Goal: Task Accomplishment & Management: Manage account settings

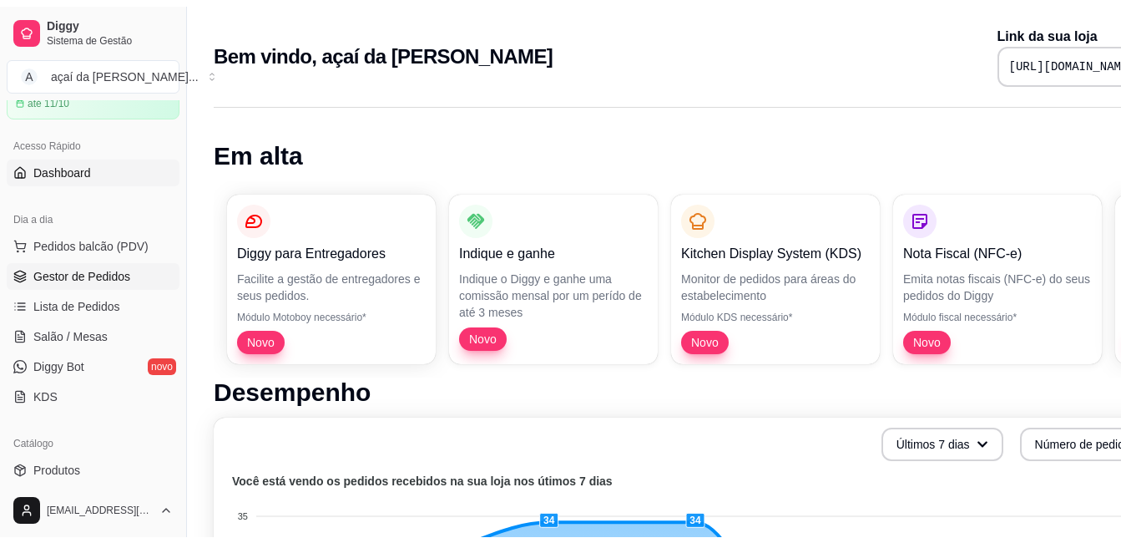
scroll to position [195, 0]
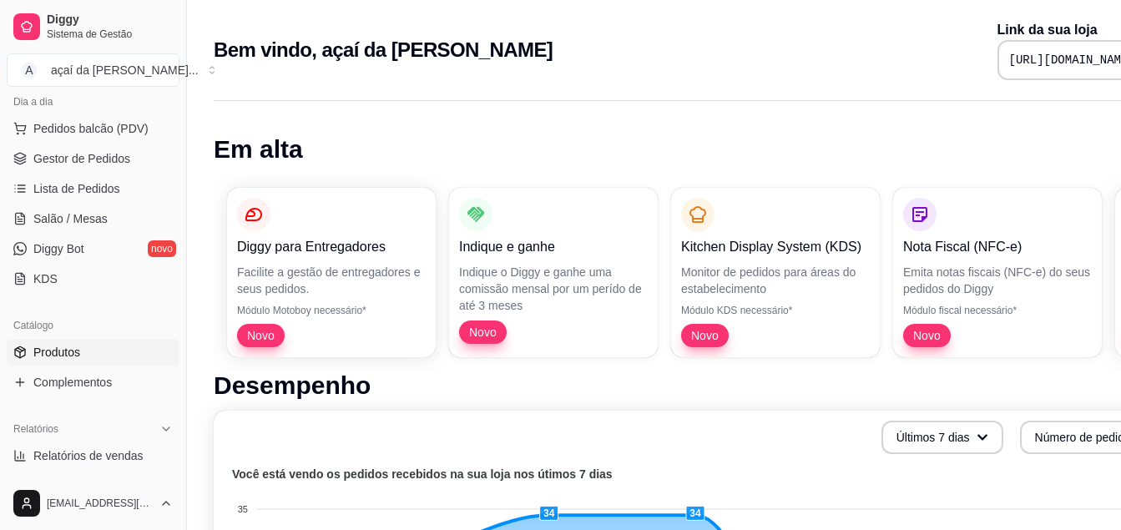
click at [94, 347] on link "Produtos" at bounding box center [93, 352] width 173 height 27
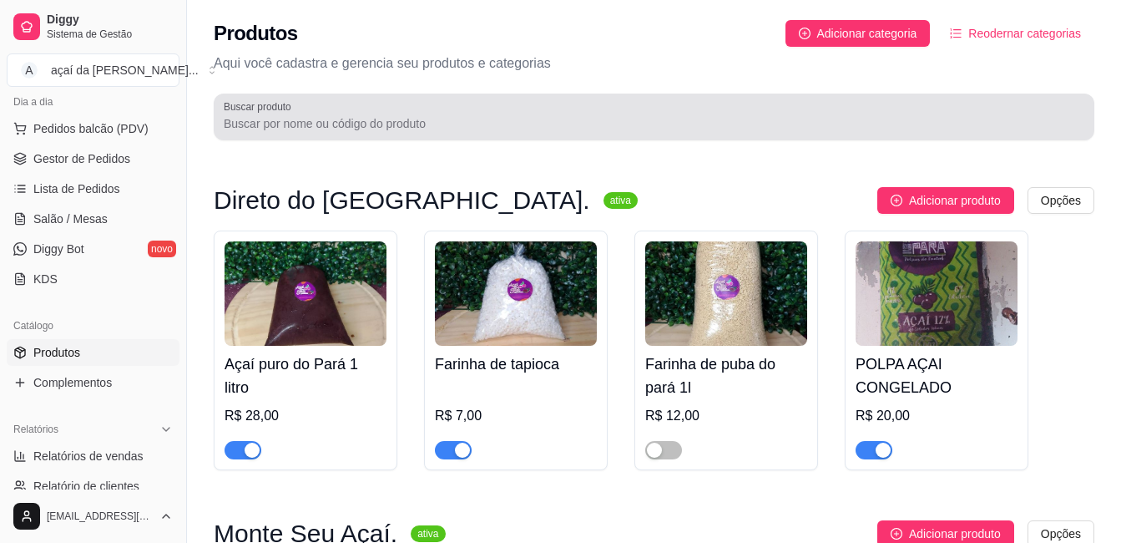
click at [530, 133] on div at bounding box center [654, 116] width 861 height 33
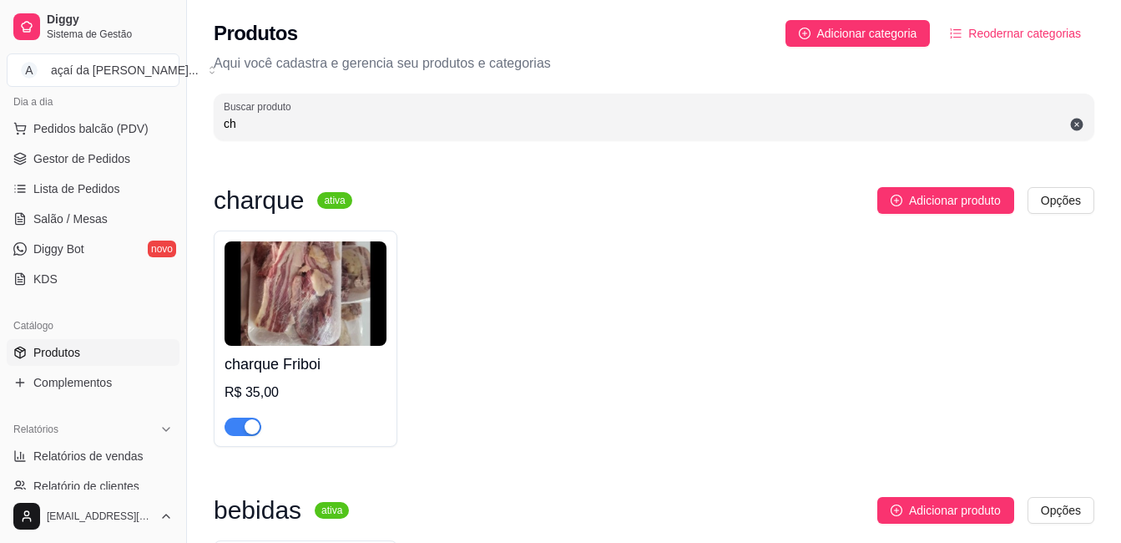
type input "ch"
click at [239, 412] on div at bounding box center [306, 419] width 162 height 33
click at [235, 428] on span "button" at bounding box center [243, 427] width 37 height 18
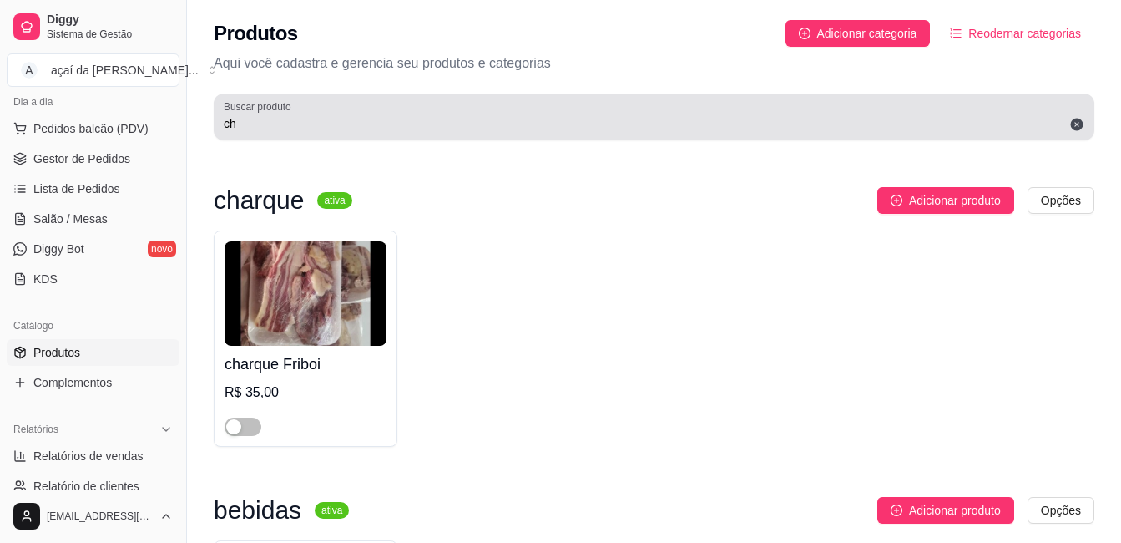
click at [1076, 128] on icon at bounding box center [1077, 125] width 13 height 13
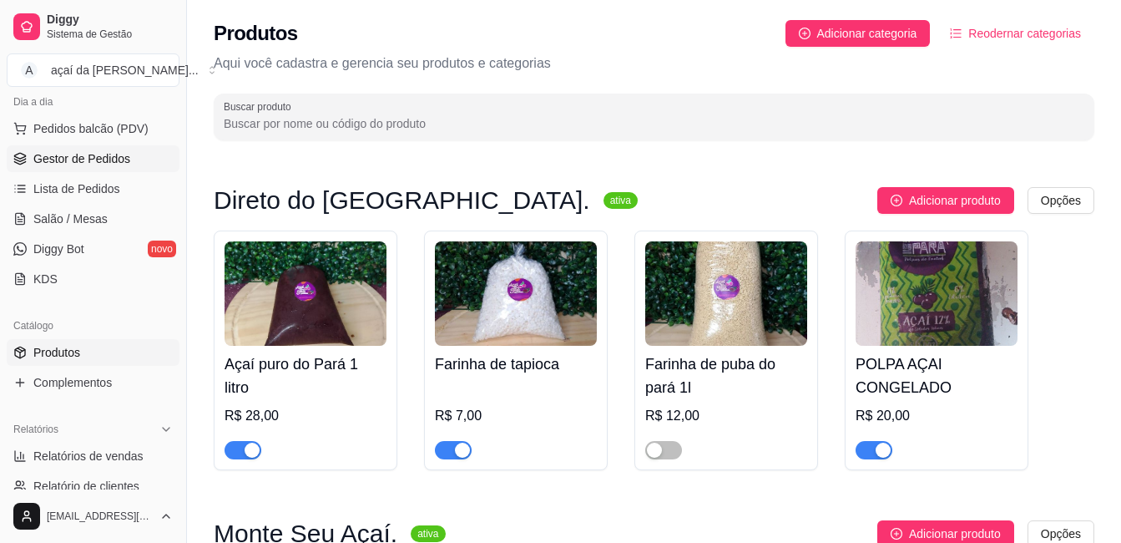
click at [60, 159] on span "Gestor de Pedidos" at bounding box center [81, 158] width 97 height 17
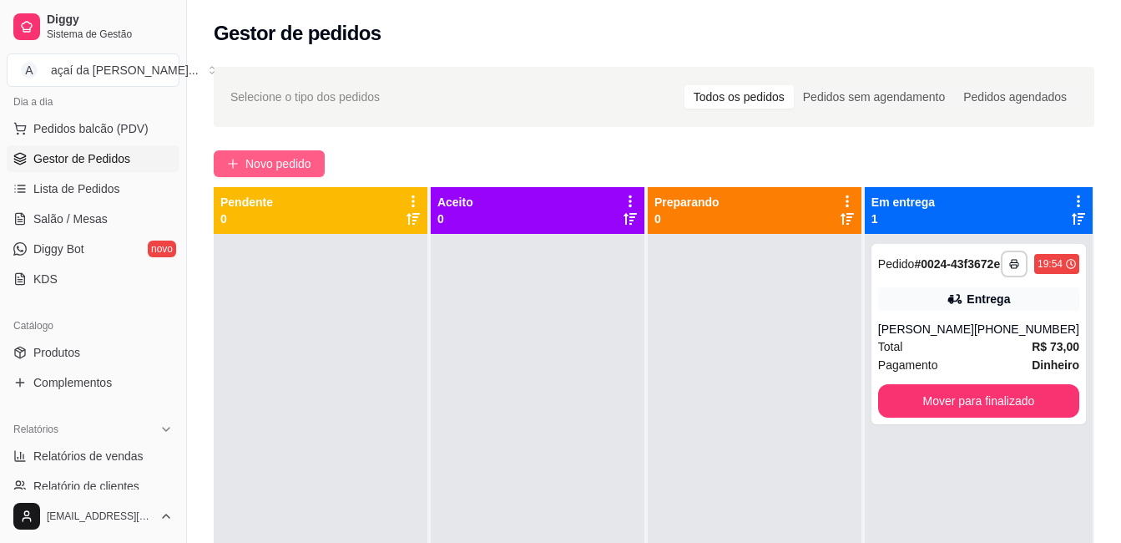
click at [278, 154] on span "Novo pedido" at bounding box center [279, 163] width 66 height 18
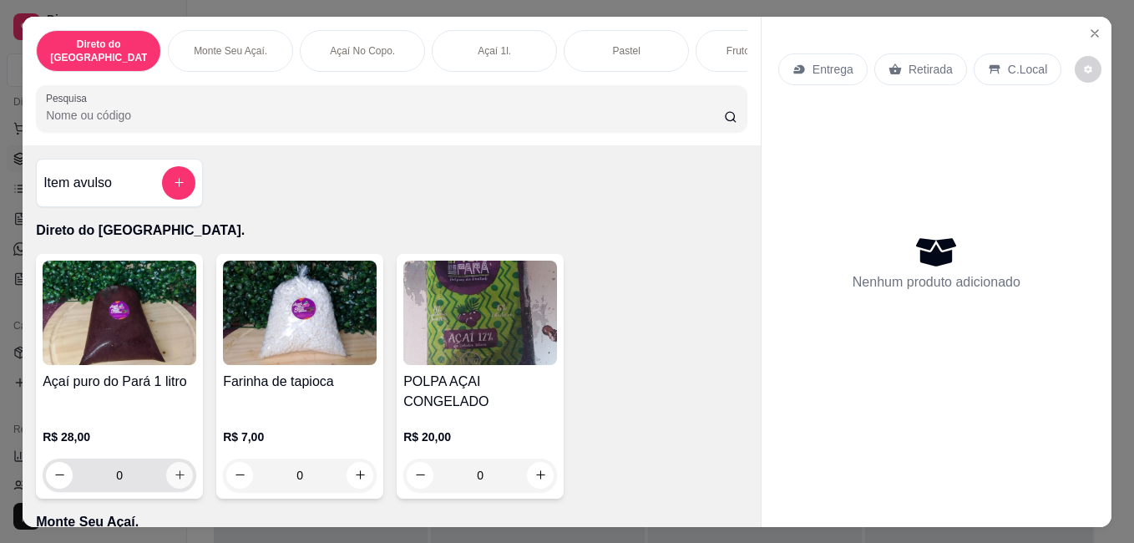
click at [175, 468] on icon "increase-product-quantity" at bounding box center [180, 474] width 13 height 13
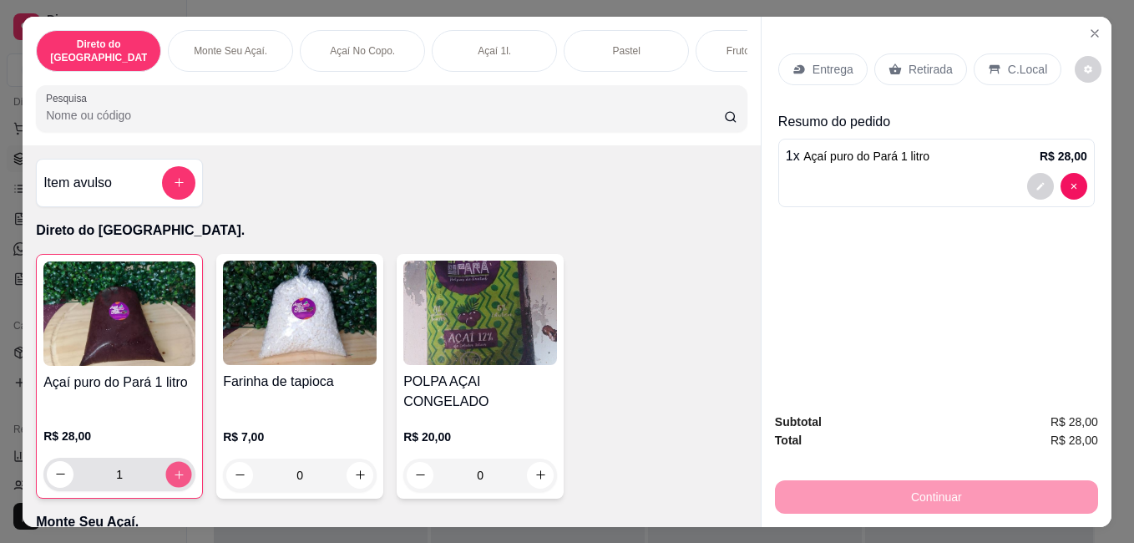
click at [175, 468] on icon "increase-product-quantity" at bounding box center [179, 474] width 13 height 13
type input "2"
click at [814, 71] on div "Entrega" at bounding box center [822, 69] width 89 height 32
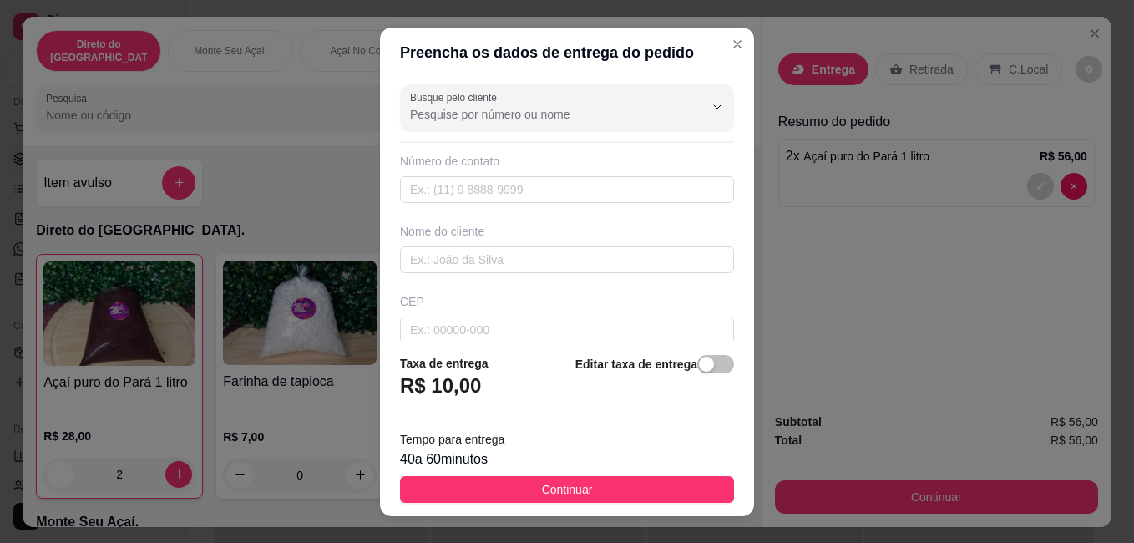
scroll to position [27, 0]
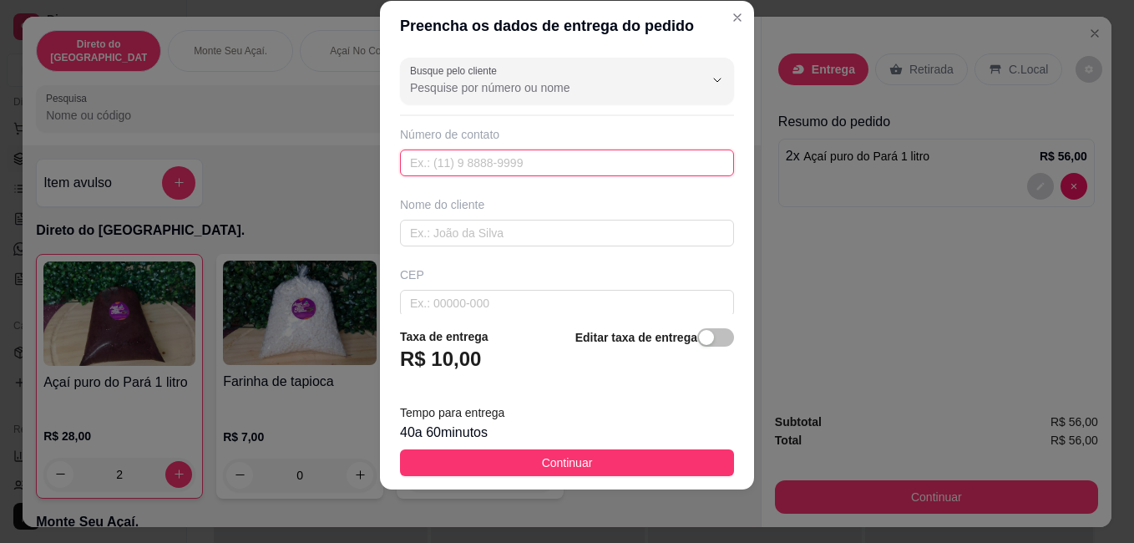
click at [435, 171] on input "text" at bounding box center [567, 162] width 334 height 27
type input "[PHONE_NUMBER]"
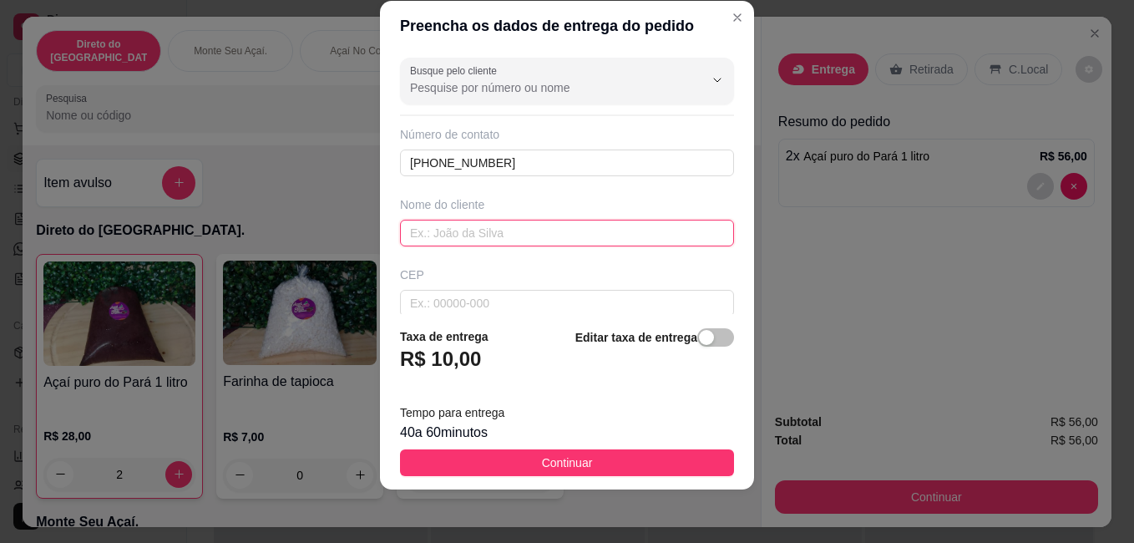
click at [618, 229] on input "text" at bounding box center [567, 233] width 334 height 27
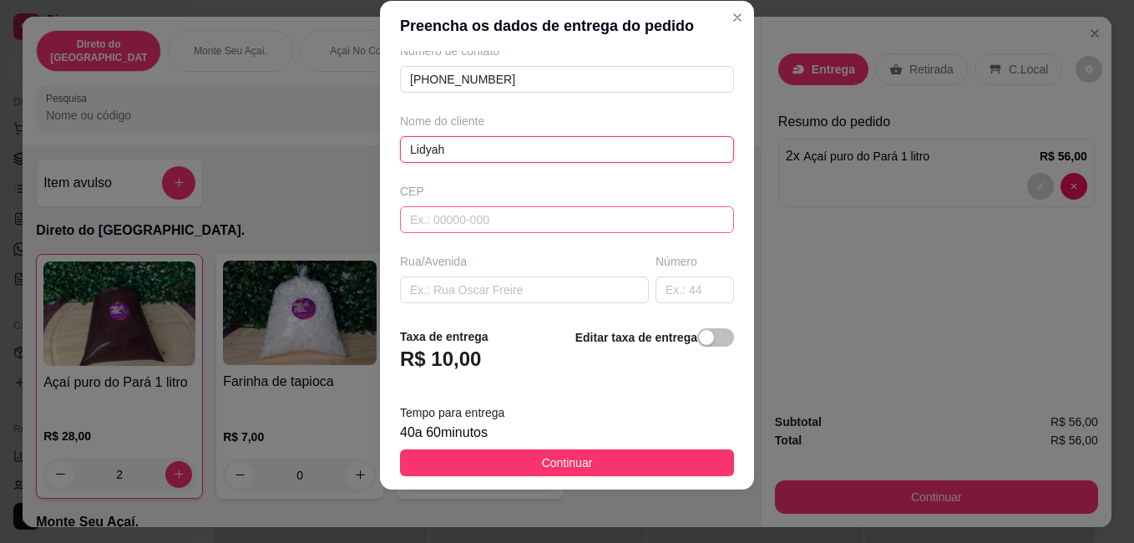
scroll to position [139, 0]
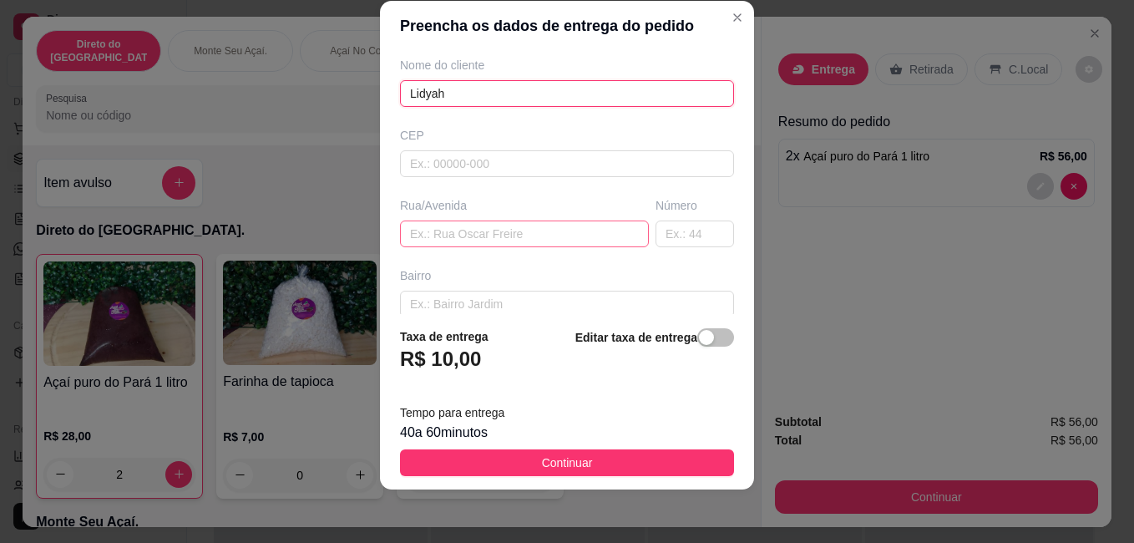
type input "Lidyah"
click at [500, 232] on input "text" at bounding box center [524, 233] width 249 height 27
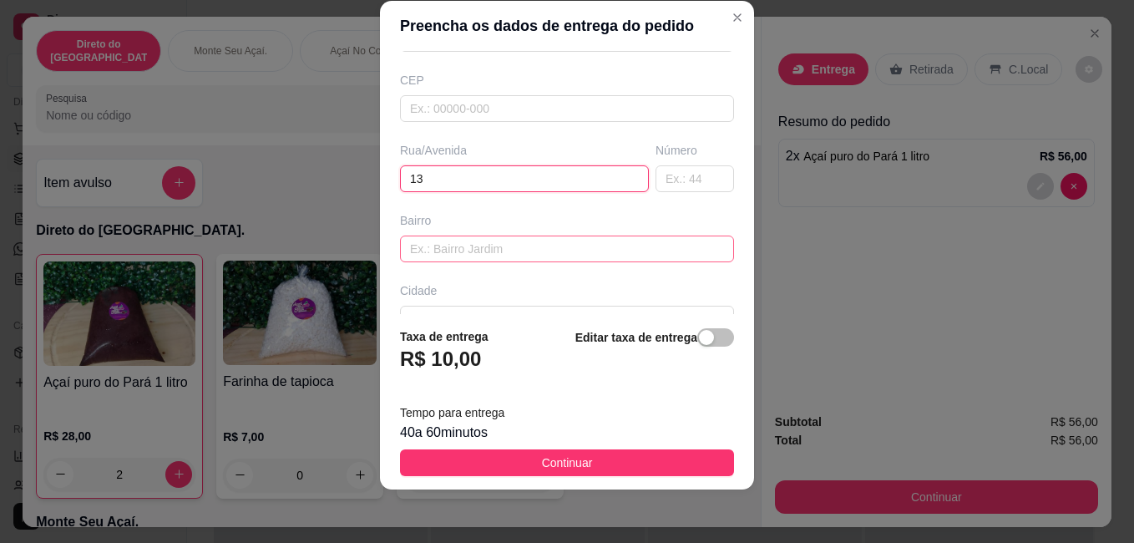
type input "13"
click at [545, 247] on input "text" at bounding box center [567, 248] width 334 height 27
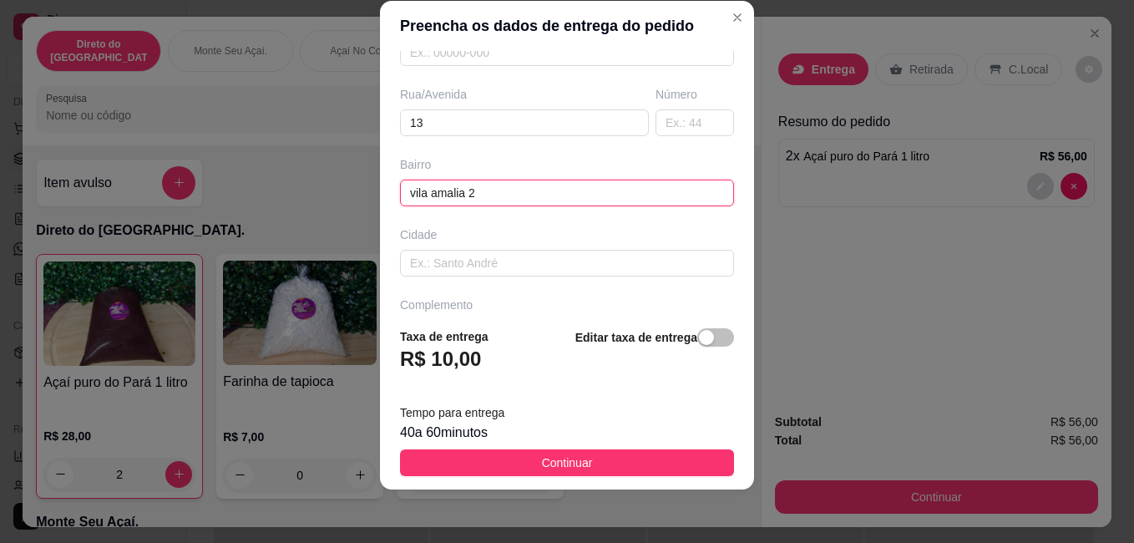
scroll to position [278, 0]
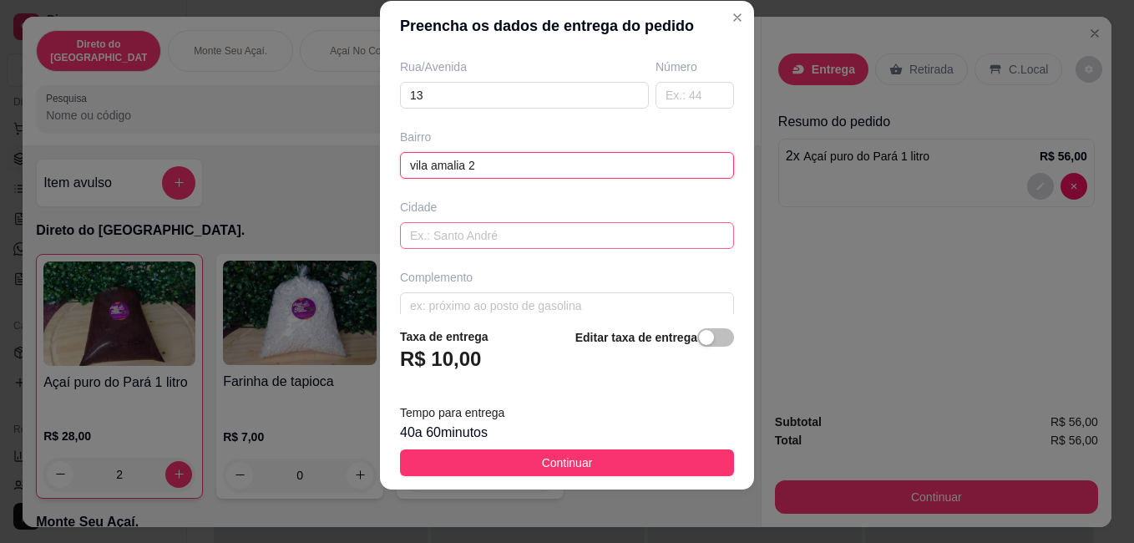
type input "vila amalia 2"
click at [540, 241] on input "text" at bounding box center [567, 235] width 334 height 27
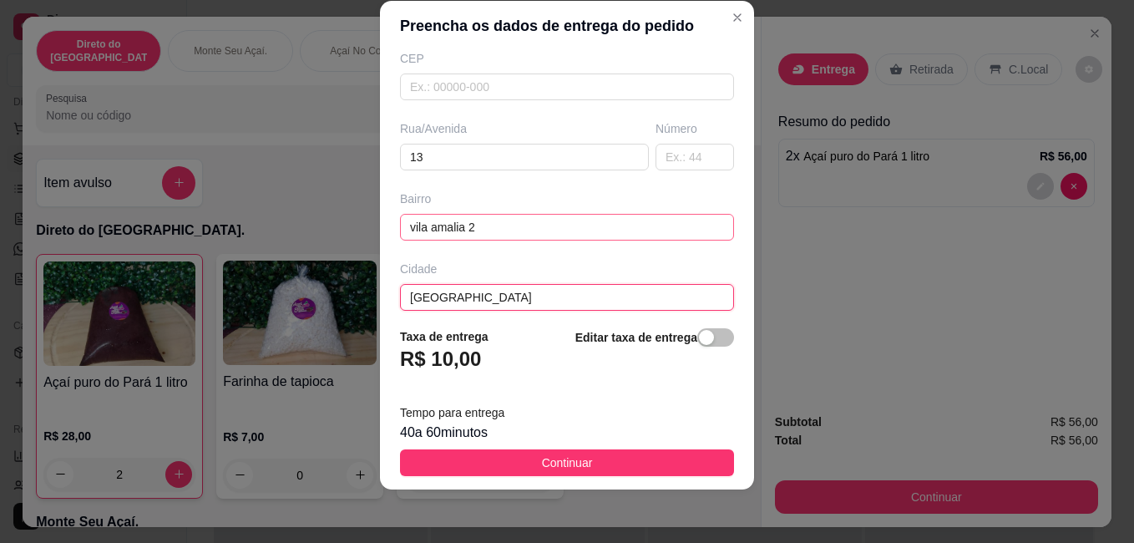
scroll to position [189, 0]
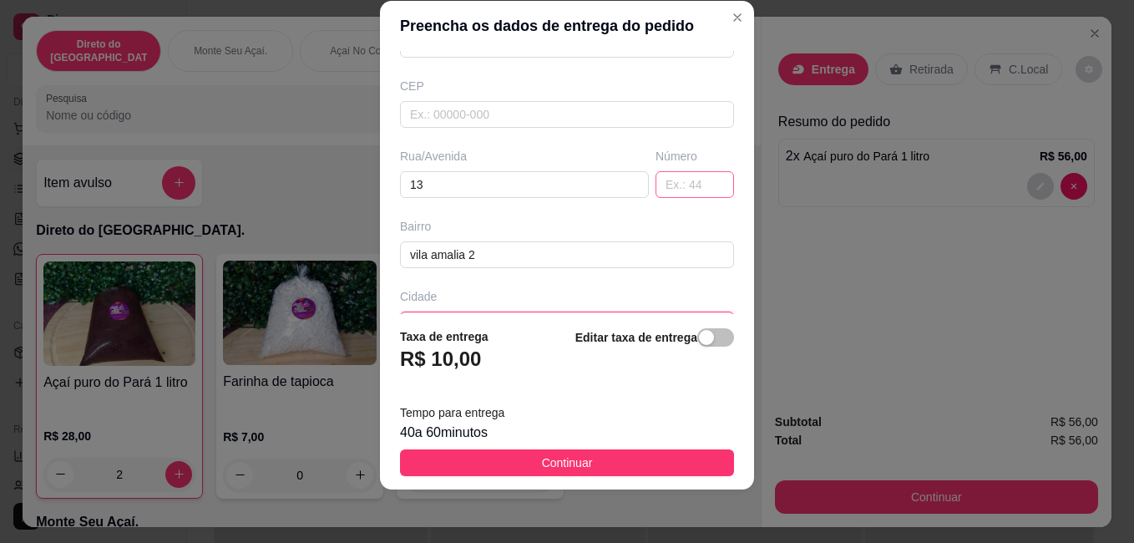
type input "[GEOGRAPHIC_DATA]"
click at [656, 180] on input "text" at bounding box center [695, 184] width 78 height 27
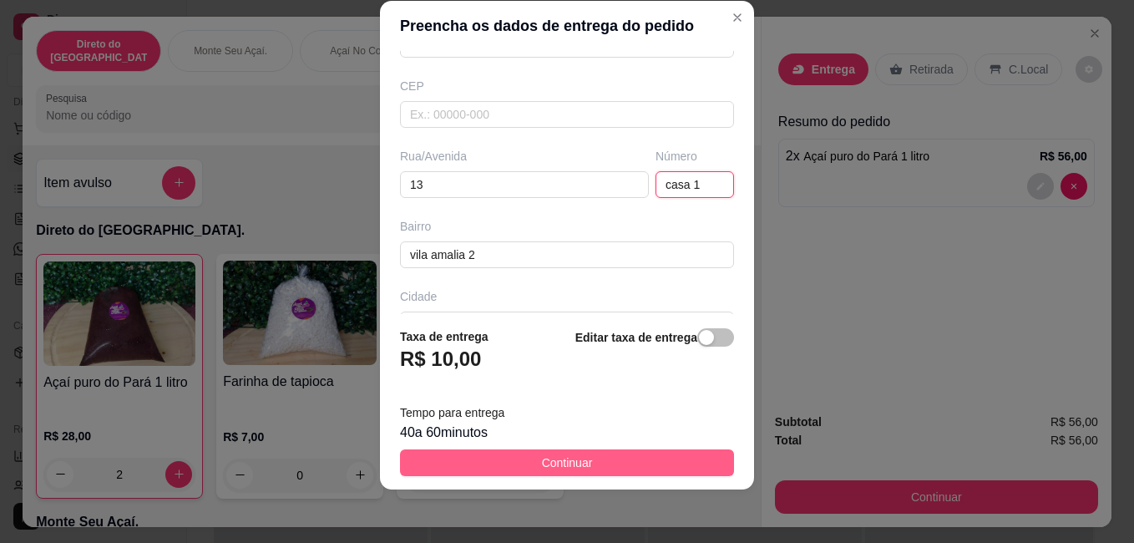
type input "casa 1"
click at [577, 466] on span "Continuar" at bounding box center [567, 462] width 51 height 18
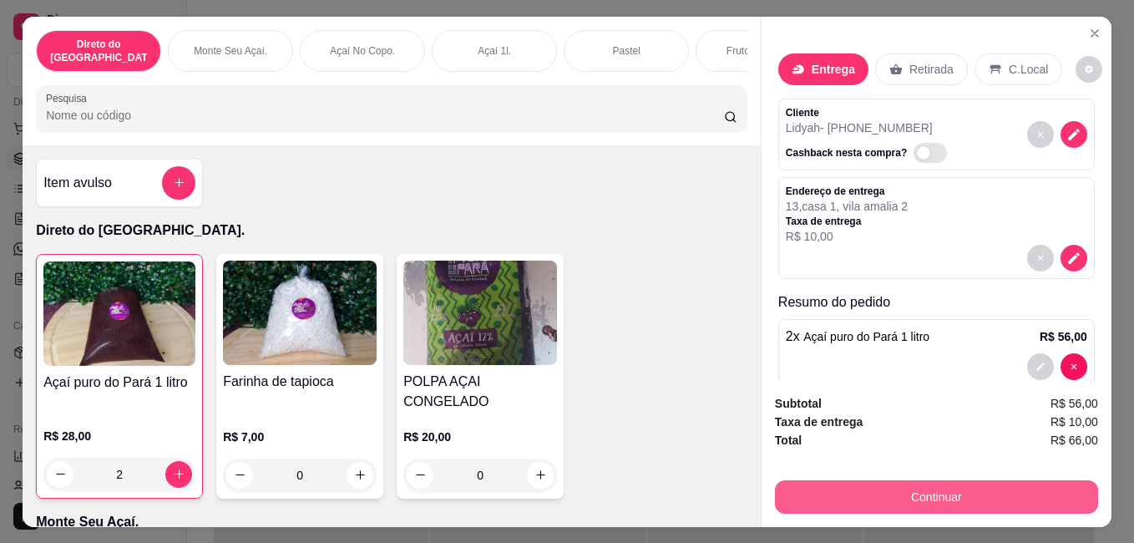
click at [967, 488] on button "Continuar" at bounding box center [936, 496] width 323 height 33
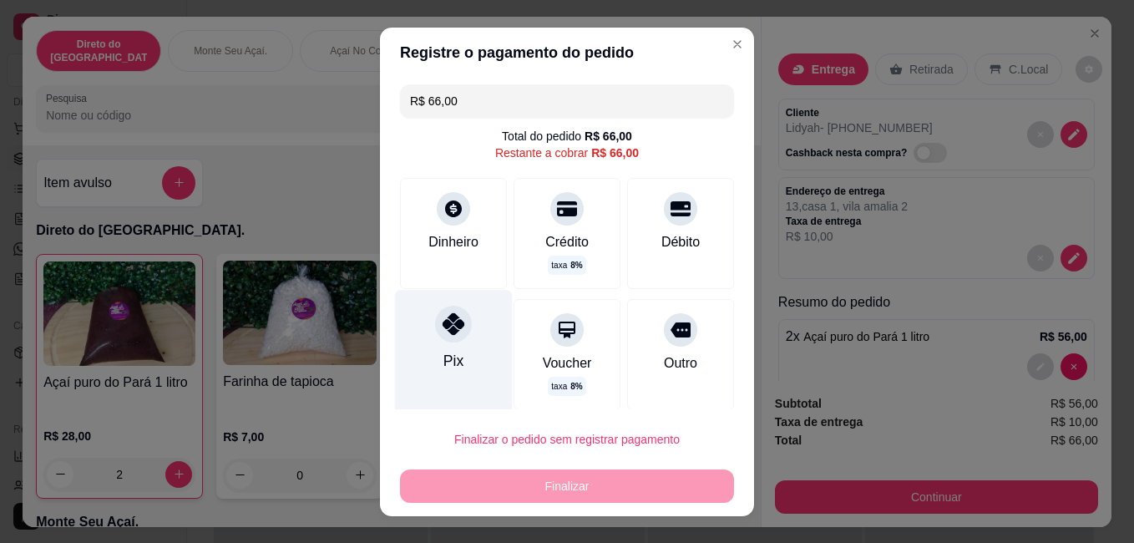
click at [458, 355] on div "Pix" at bounding box center [454, 351] width 118 height 122
type input "R$ 0,00"
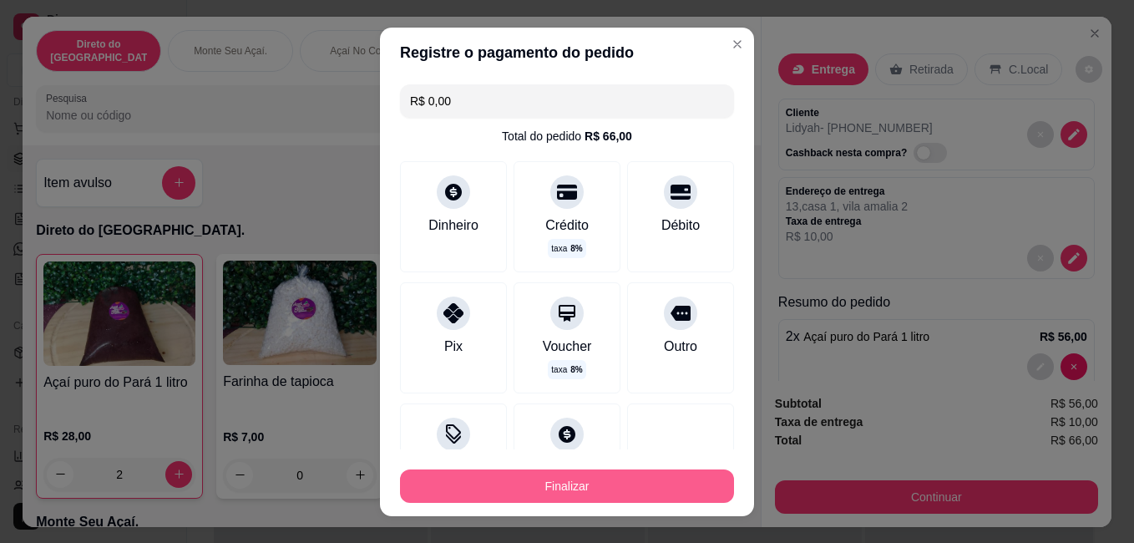
click at [581, 475] on button "Finalizar" at bounding box center [567, 485] width 334 height 33
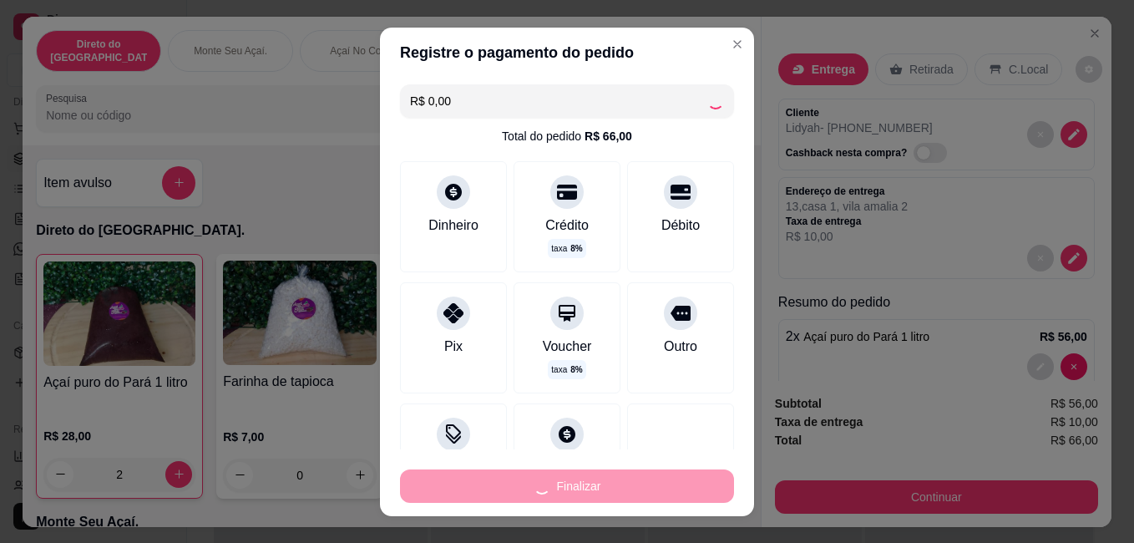
type input "0"
type input "-R$ 66,00"
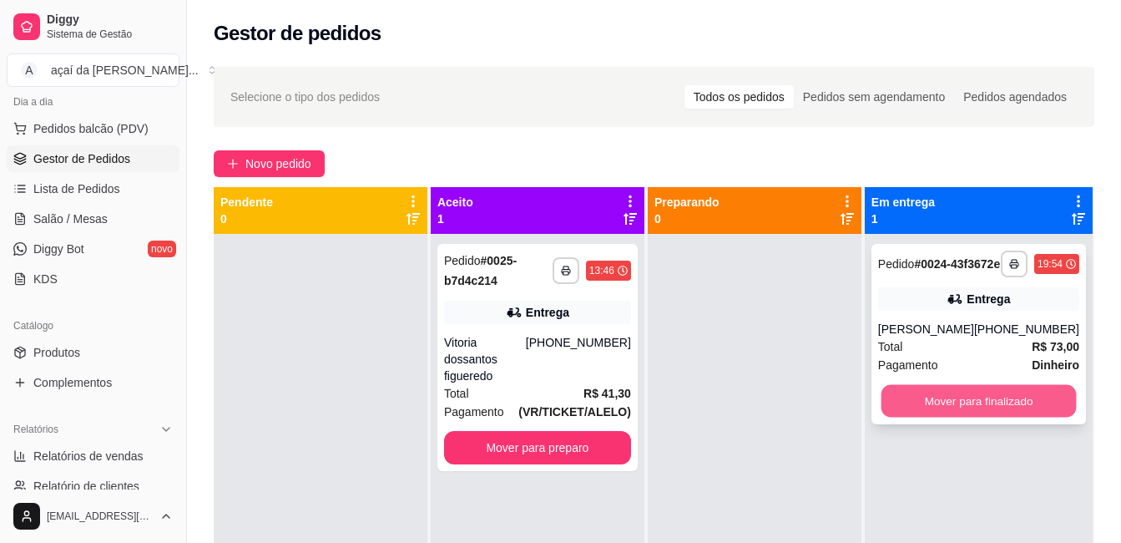
click at [940, 405] on button "Mover para finalizado" at bounding box center [978, 401] width 195 height 33
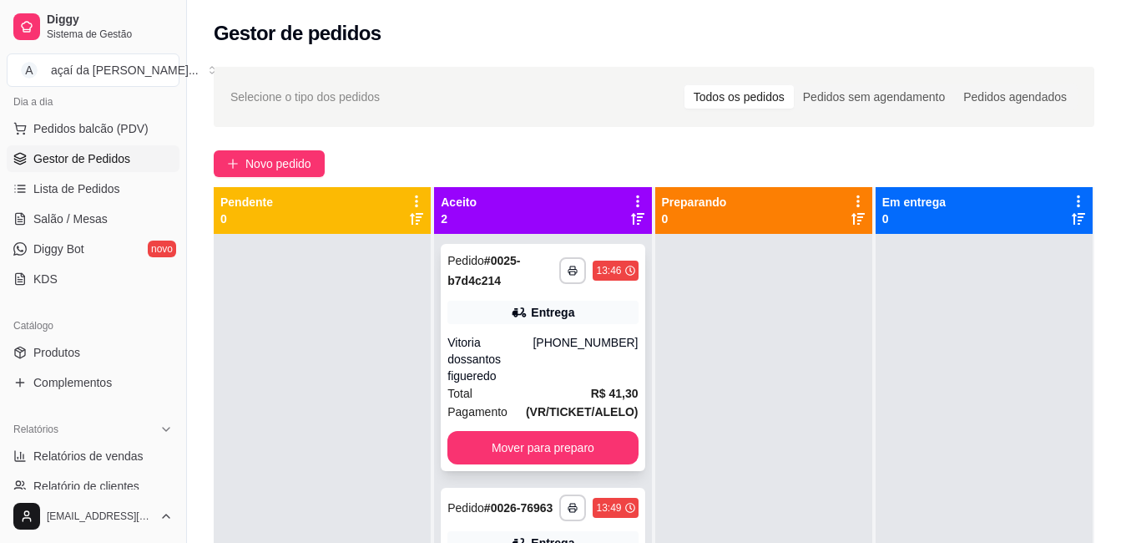
click at [441, 317] on div "**********" at bounding box center [543, 357] width 204 height 227
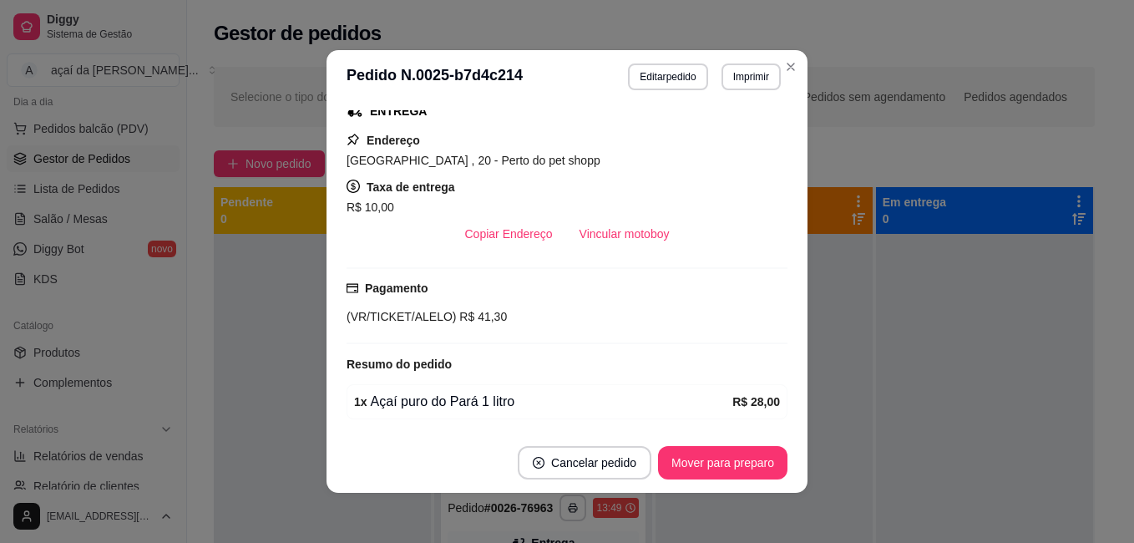
scroll to position [3, 0]
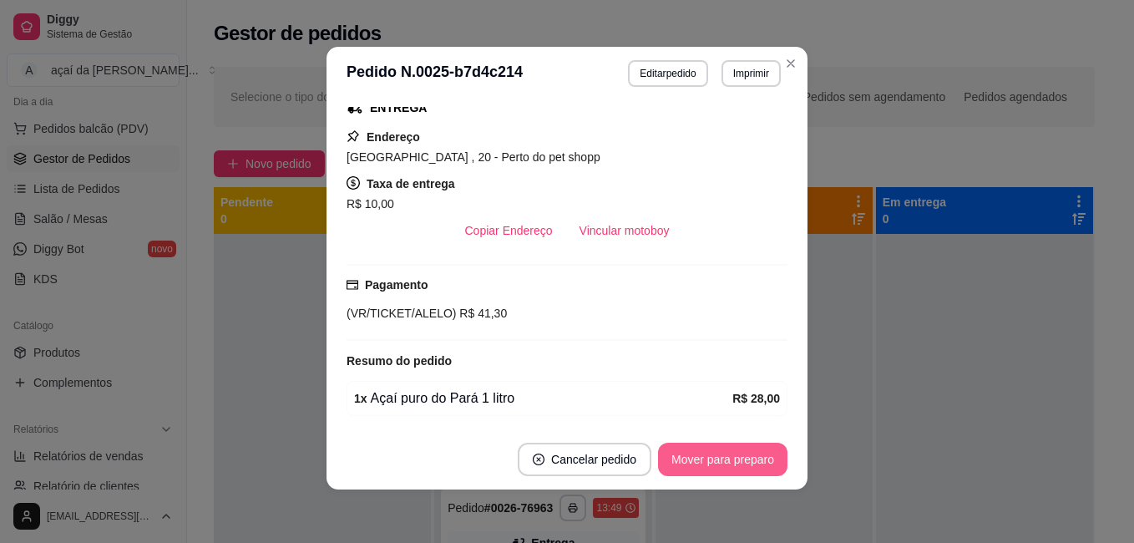
click at [704, 450] on button "Mover para preparo" at bounding box center [722, 459] width 129 height 33
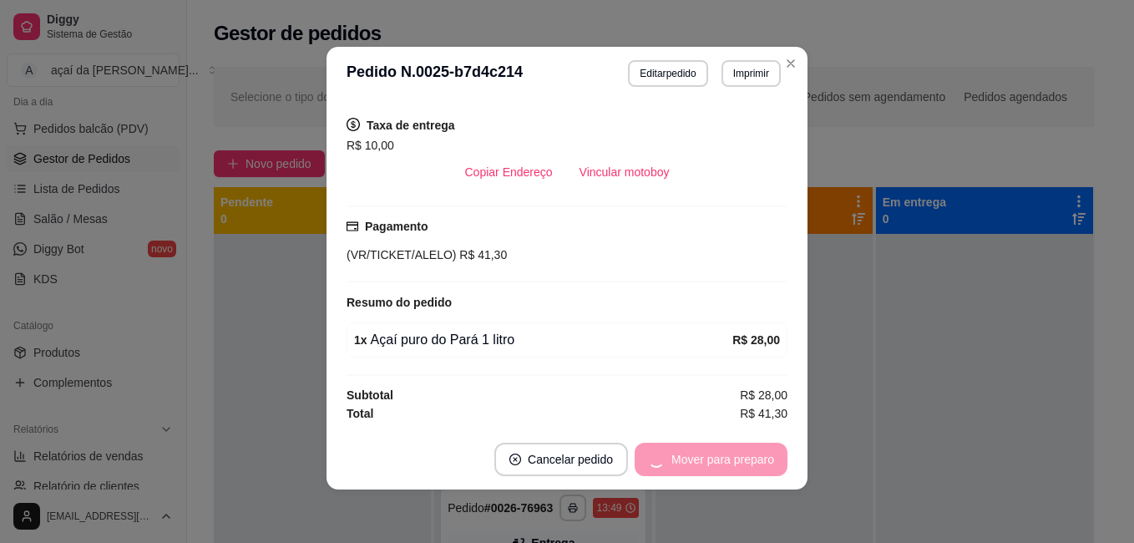
scroll to position [334, 0]
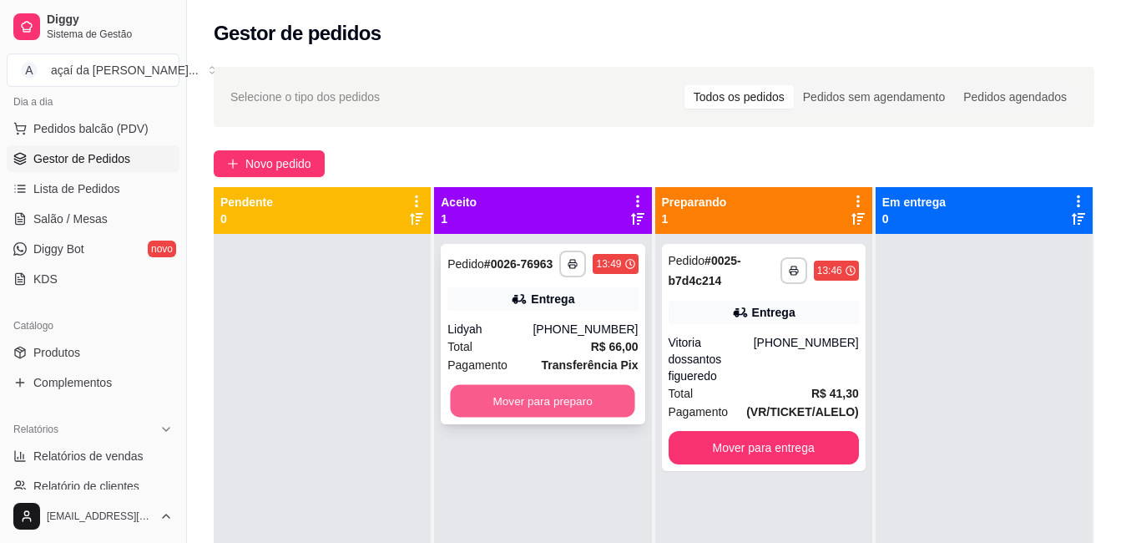
click at [509, 394] on button "Mover para preparo" at bounding box center [543, 401] width 185 height 33
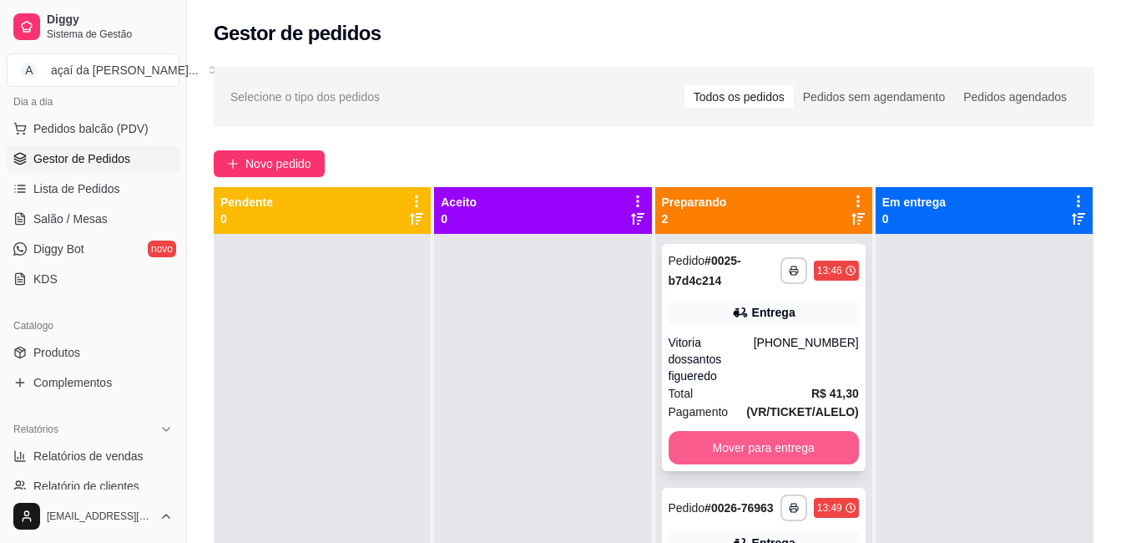
click at [765, 431] on button "Mover para entrega" at bounding box center [764, 447] width 190 height 33
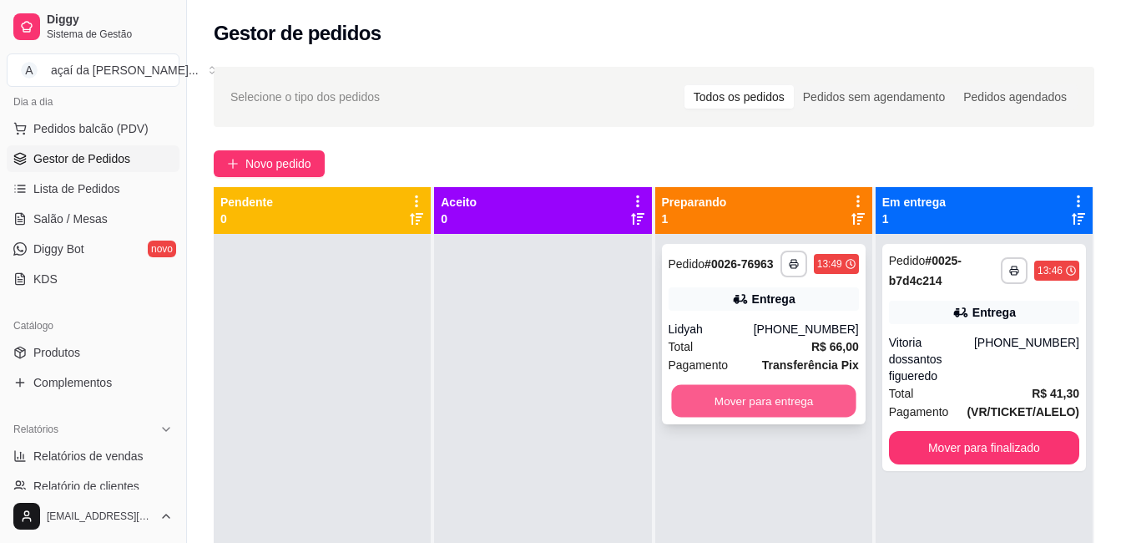
click at [754, 403] on button "Mover para entrega" at bounding box center [763, 401] width 185 height 33
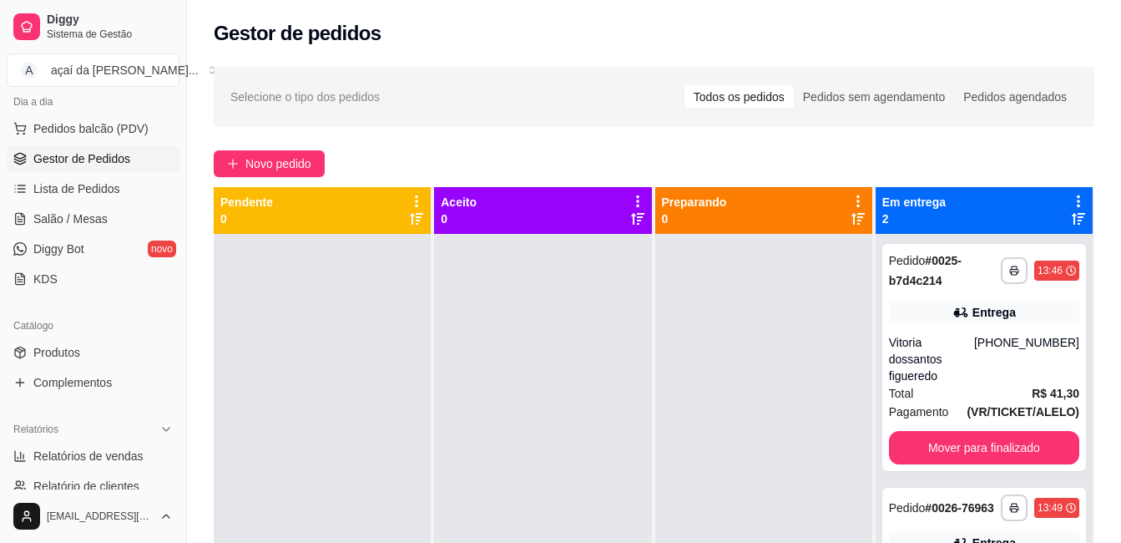
click at [599, 413] on div at bounding box center [542, 505] width 217 height 543
drag, startPoint x: 236, startPoint y: 160, endPoint x: 244, endPoint y: 168, distance: 10.6
click at [244, 168] on button "Novo pedido" at bounding box center [269, 163] width 111 height 27
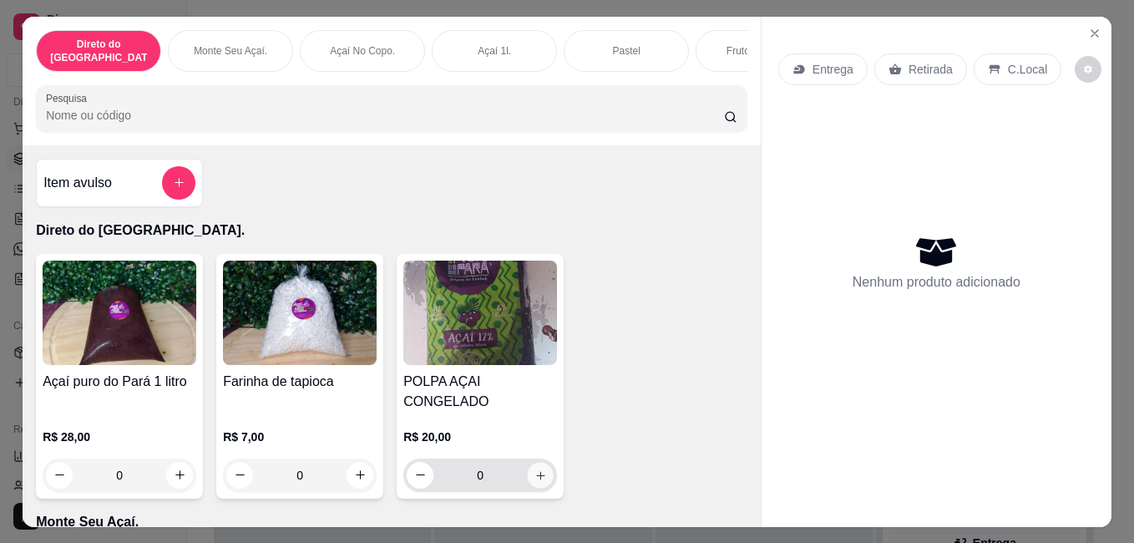
click at [536, 468] on icon "increase-product-quantity" at bounding box center [540, 474] width 13 height 13
type input "1"
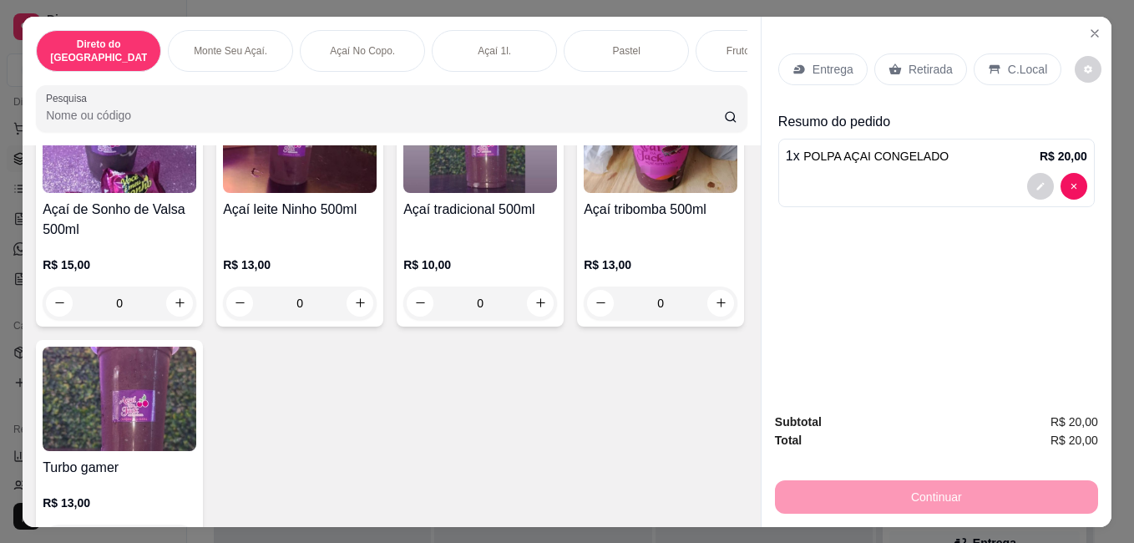
scroll to position [1336, 0]
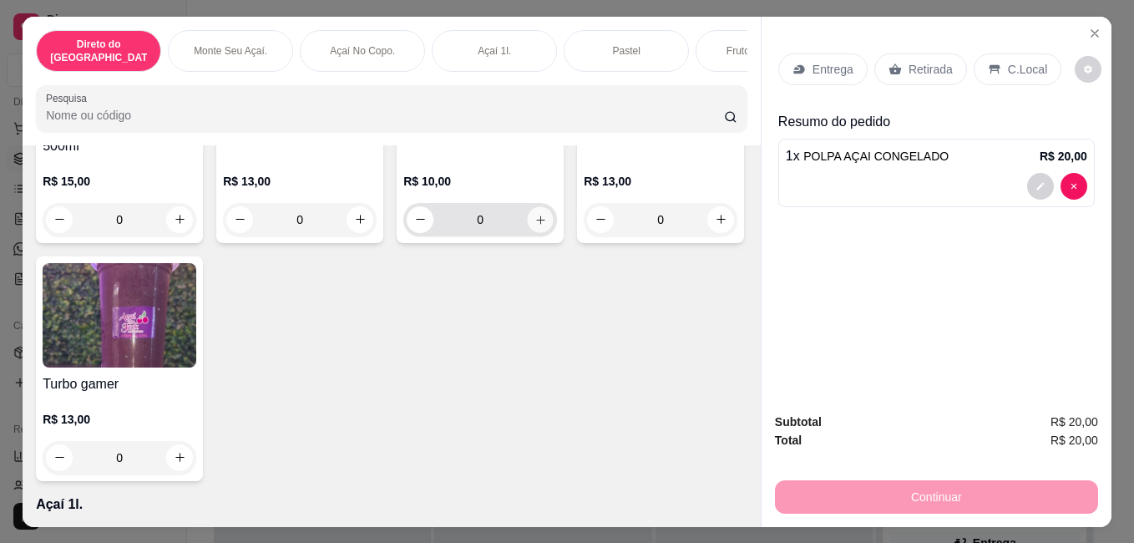
click at [528, 232] on button "increase-product-quantity" at bounding box center [541, 219] width 26 height 26
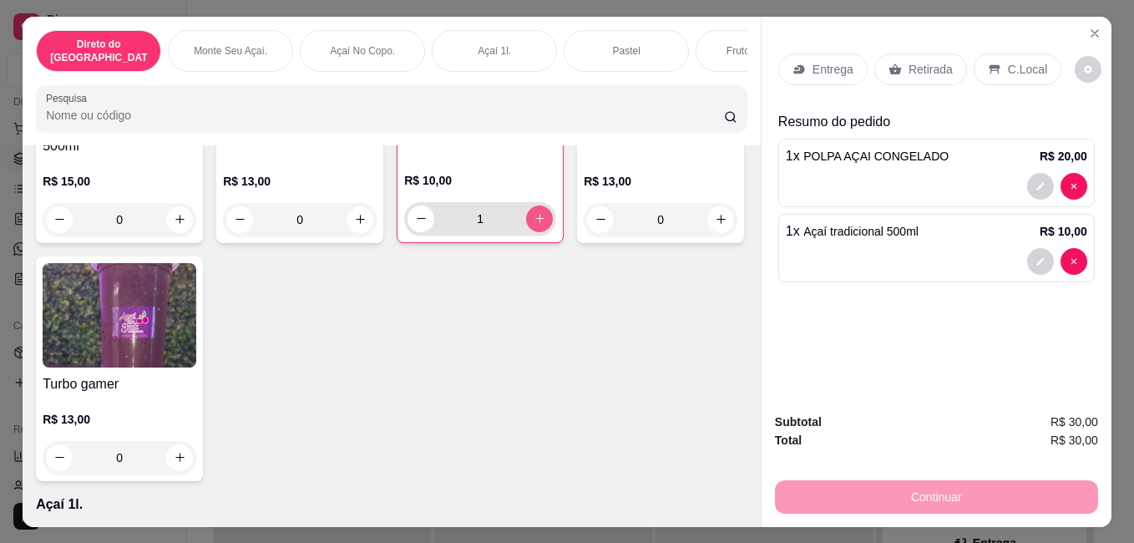
click at [526, 232] on button "increase-product-quantity" at bounding box center [539, 218] width 27 height 27
click at [527, 231] on button "increase-product-quantity" at bounding box center [540, 218] width 26 height 26
type input "3"
click at [800, 56] on div "Entrega" at bounding box center [822, 69] width 89 height 32
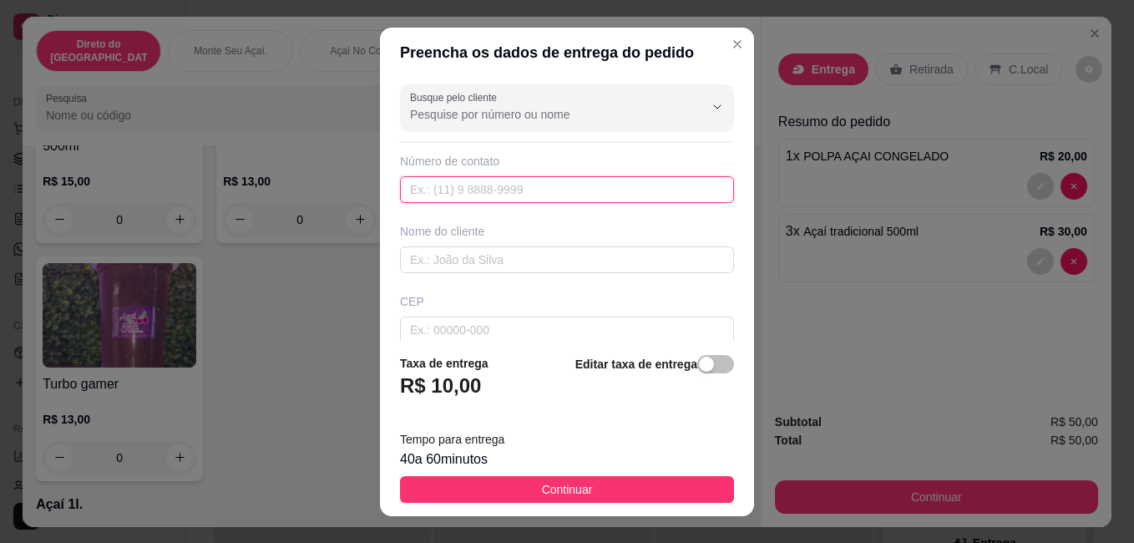
click at [477, 187] on input "text" at bounding box center [567, 189] width 334 height 27
type input "[PHONE_NUMBER]"
click at [482, 261] on input "text" at bounding box center [567, 259] width 334 height 27
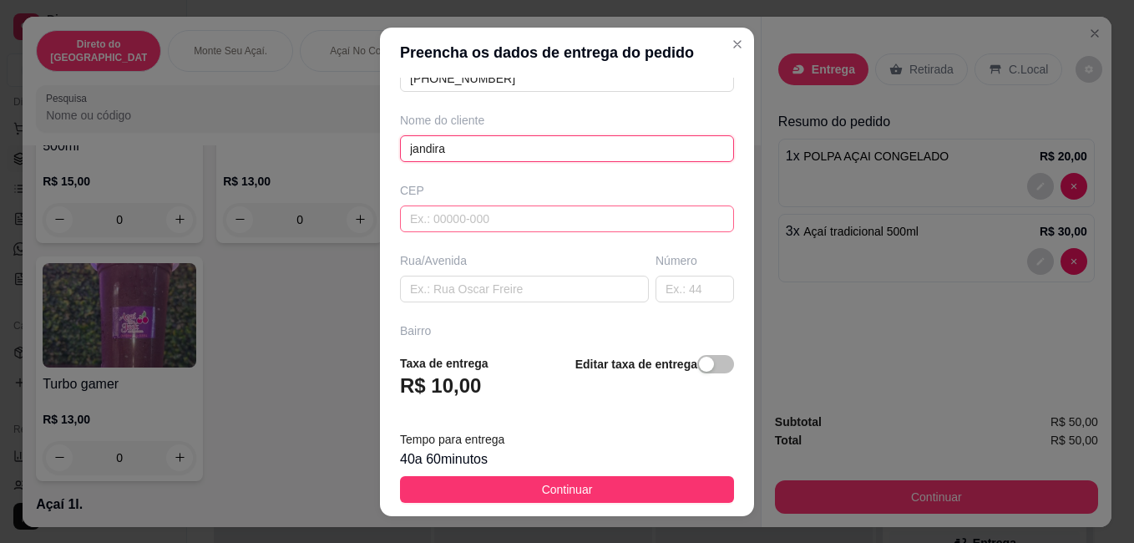
scroll to position [139, 0]
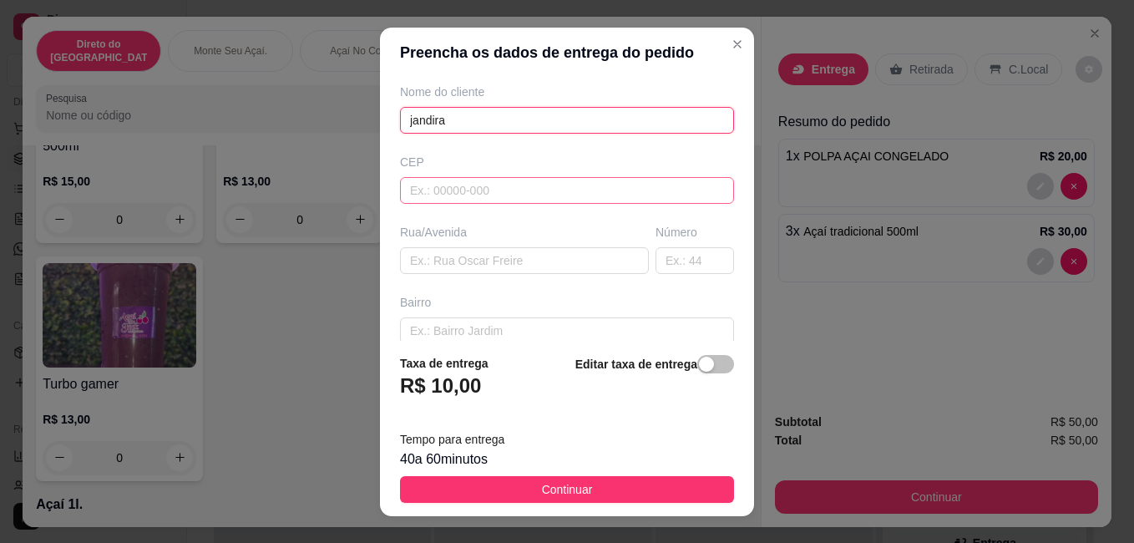
type input "jandira"
click at [515, 261] on input "text" at bounding box center [524, 260] width 249 height 27
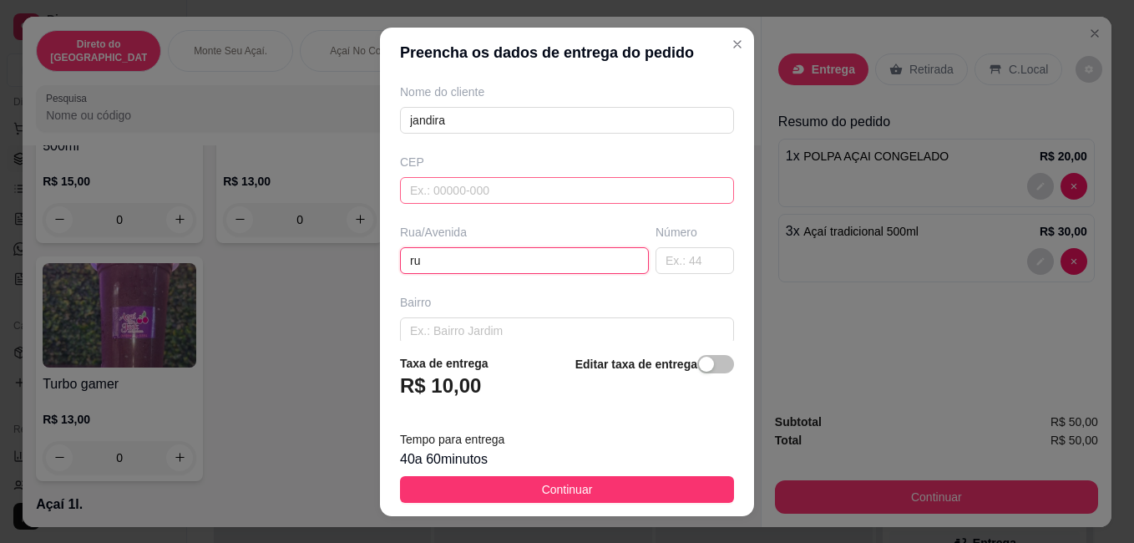
type input "r"
type input "professor [PERSON_NAME]"
click at [656, 256] on input "text" at bounding box center [695, 260] width 78 height 27
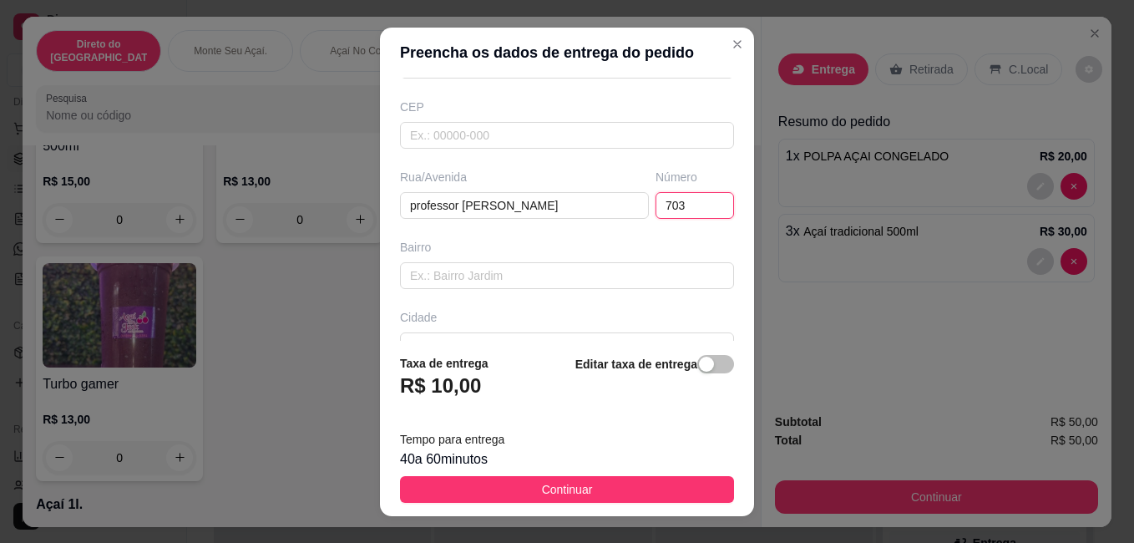
type input "703"
click at [610, 277] on input "text" at bounding box center [567, 275] width 334 height 27
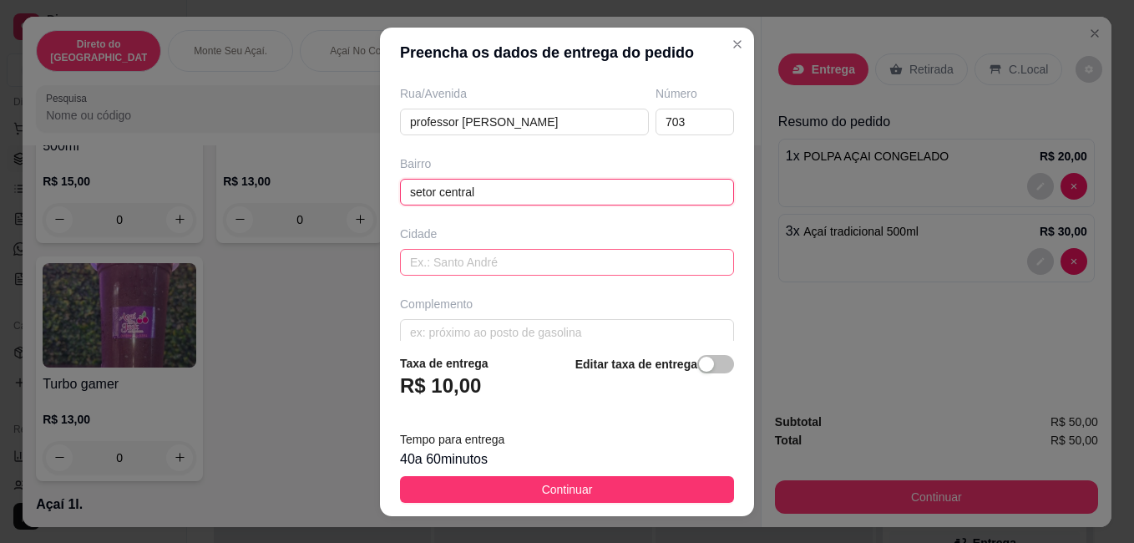
type input "setor central"
click at [497, 256] on input "text" at bounding box center [567, 262] width 334 height 27
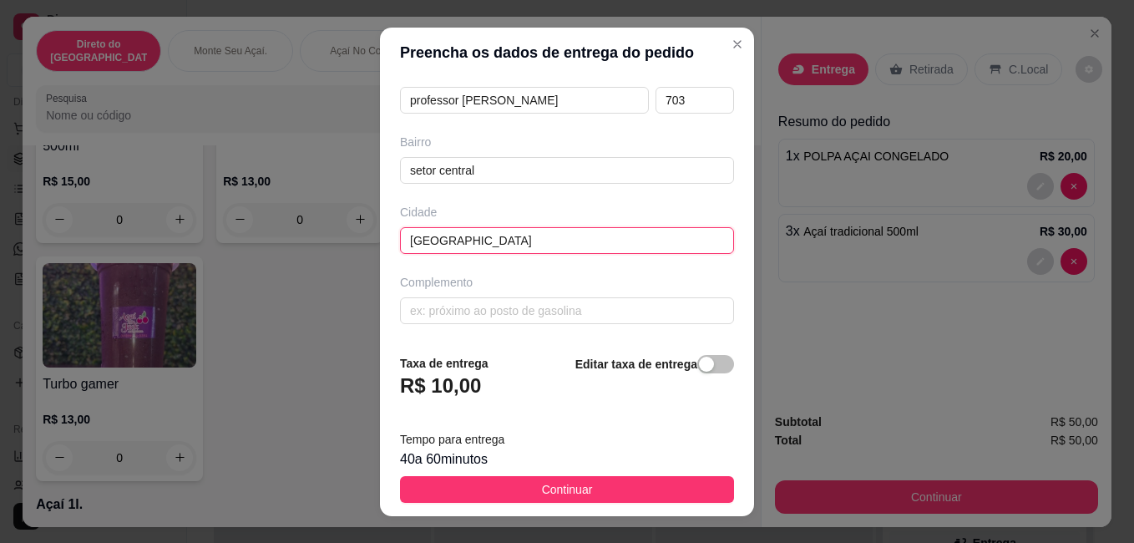
scroll to position [27, 0]
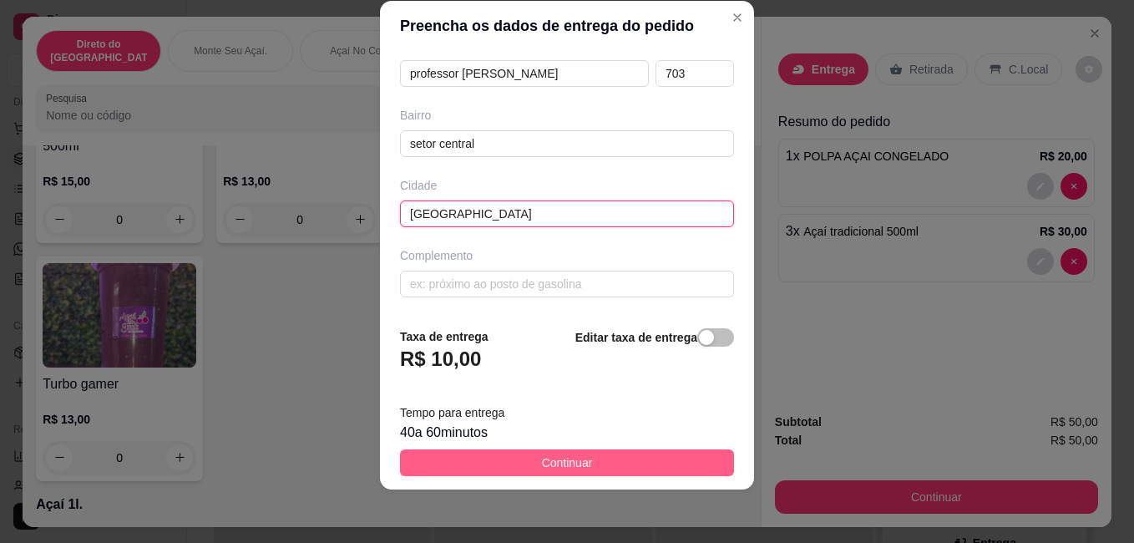
type input "[GEOGRAPHIC_DATA]"
click at [588, 460] on button "Continuar" at bounding box center [567, 462] width 334 height 27
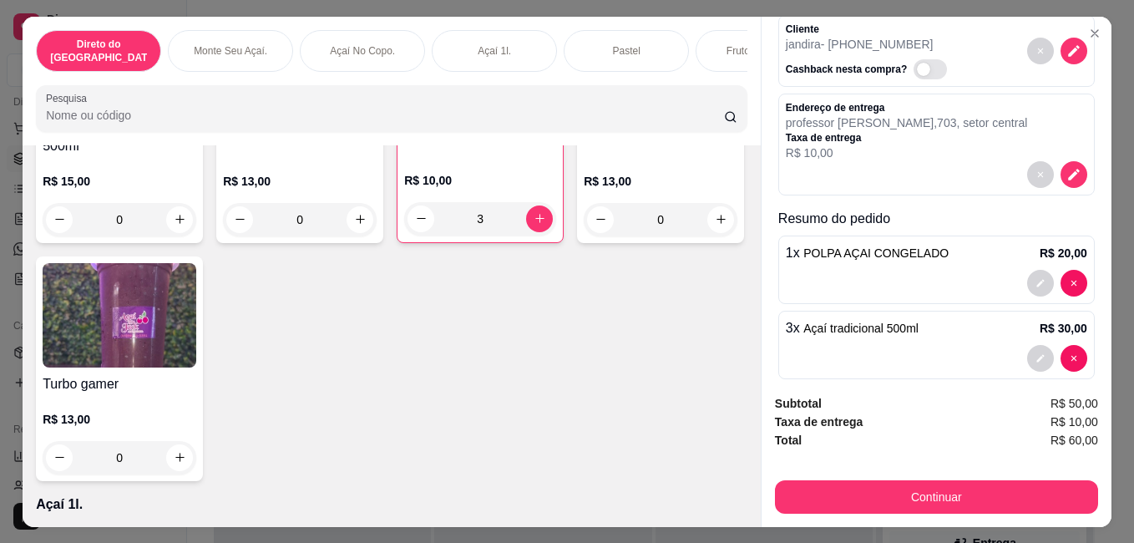
scroll to position [105, 0]
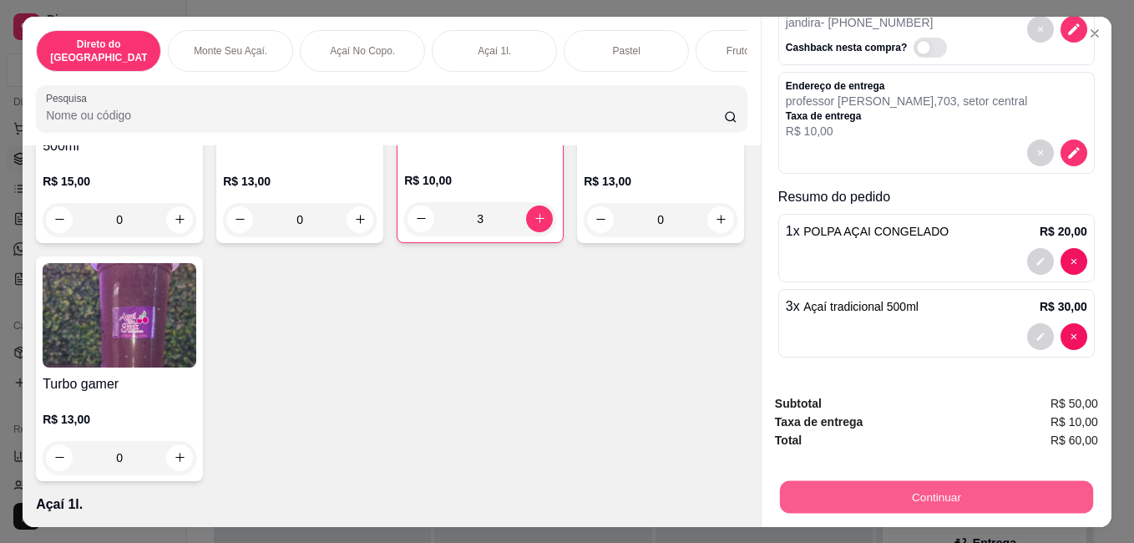
click at [919, 494] on button "Continuar" at bounding box center [936, 496] width 313 height 33
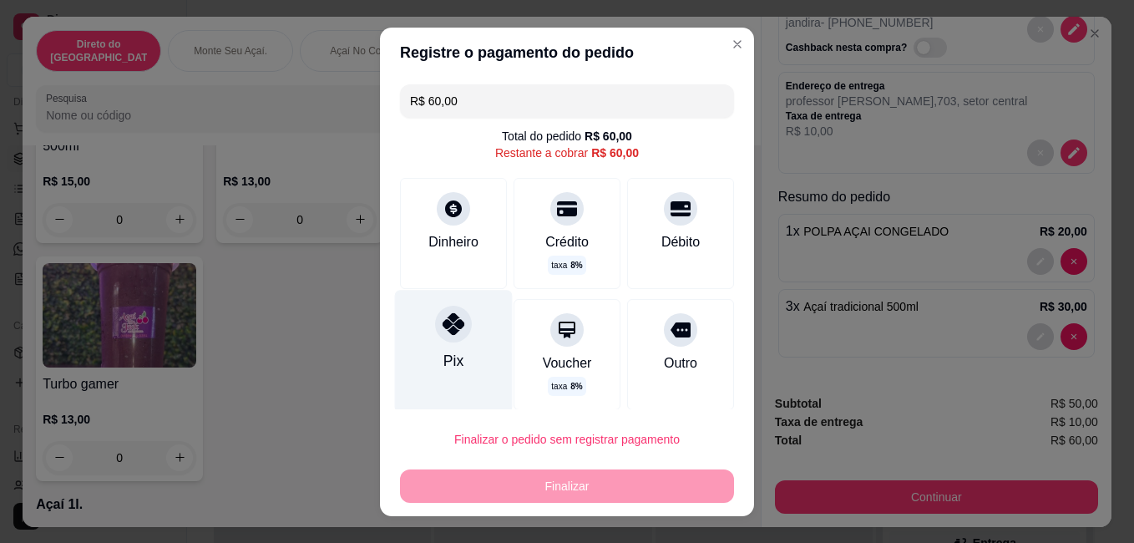
click at [456, 338] on div "Pix" at bounding box center [454, 351] width 118 height 122
type input "R$ 0,00"
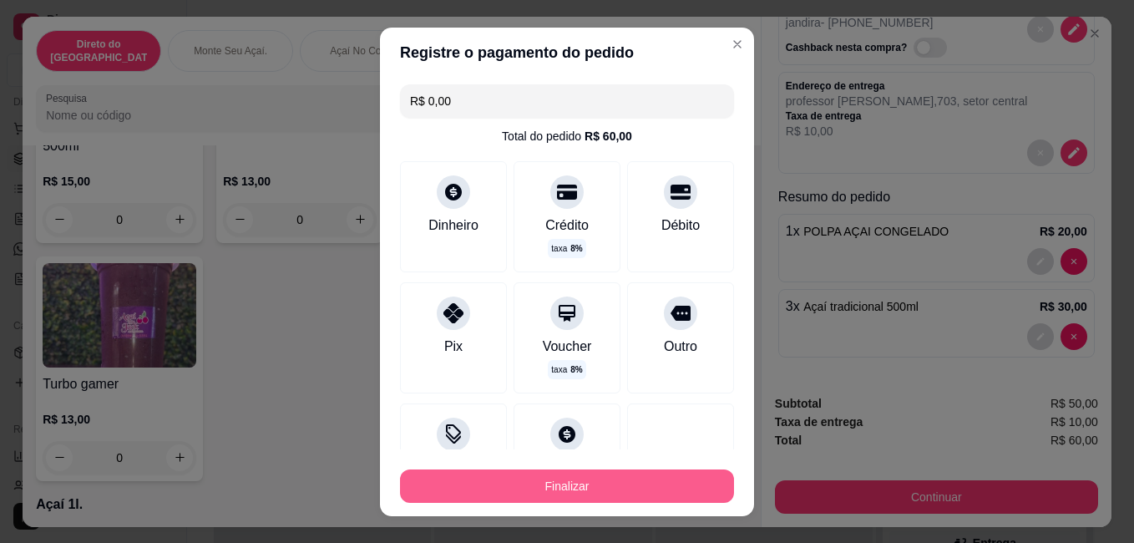
click at [601, 473] on button "Finalizar" at bounding box center [567, 485] width 334 height 33
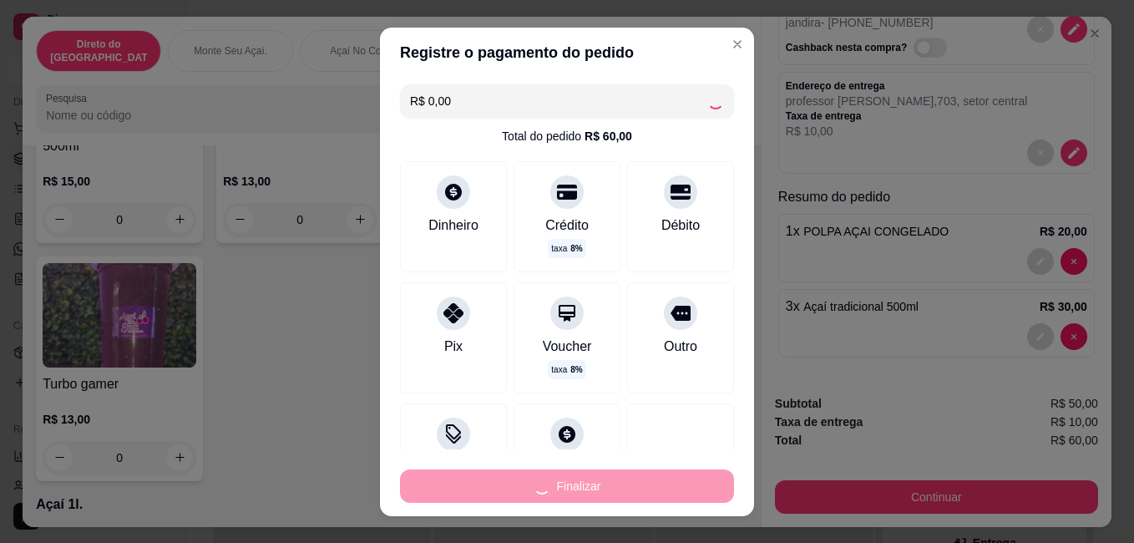
type input "0"
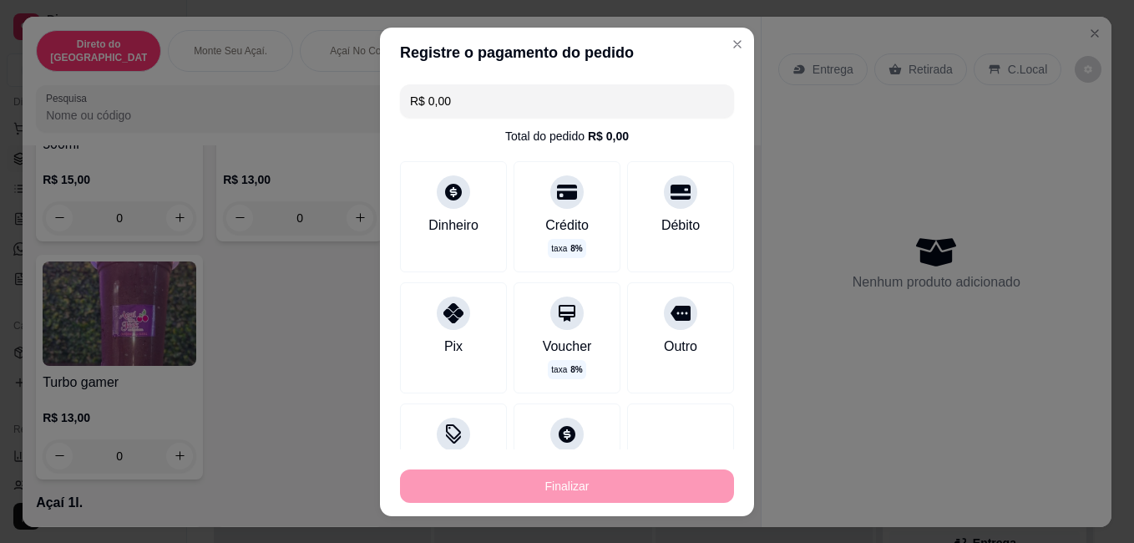
type input "-R$ 60,00"
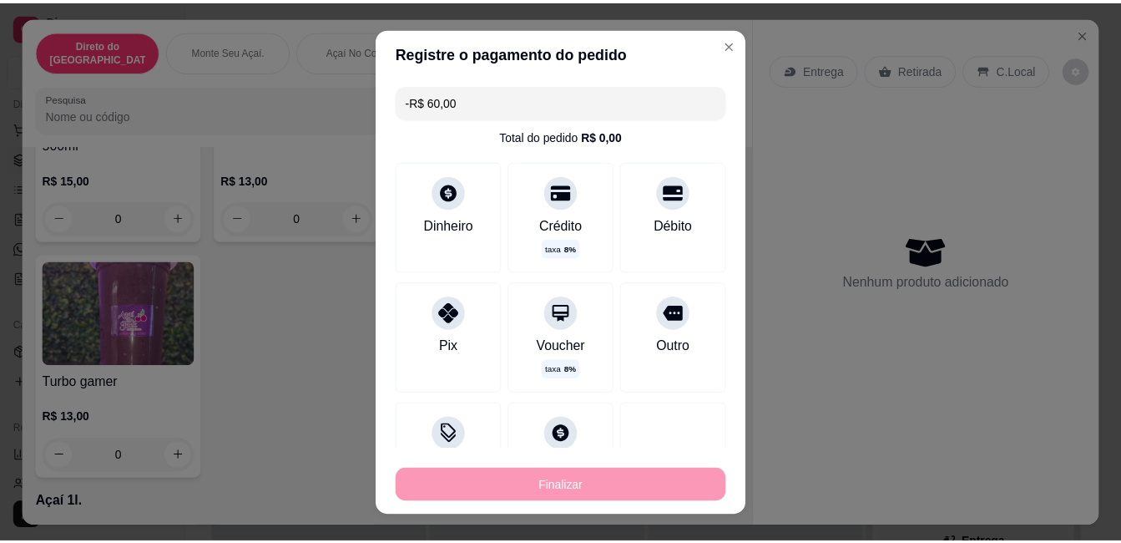
scroll to position [1314, 0]
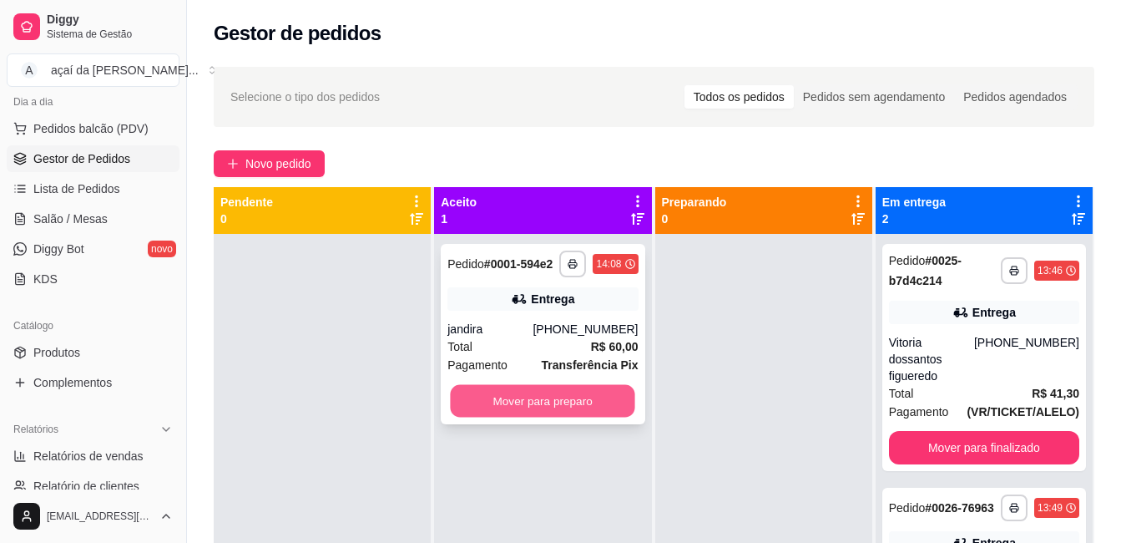
click at [527, 400] on button "Mover para preparo" at bounding box center [543, 401] width 185 height 33
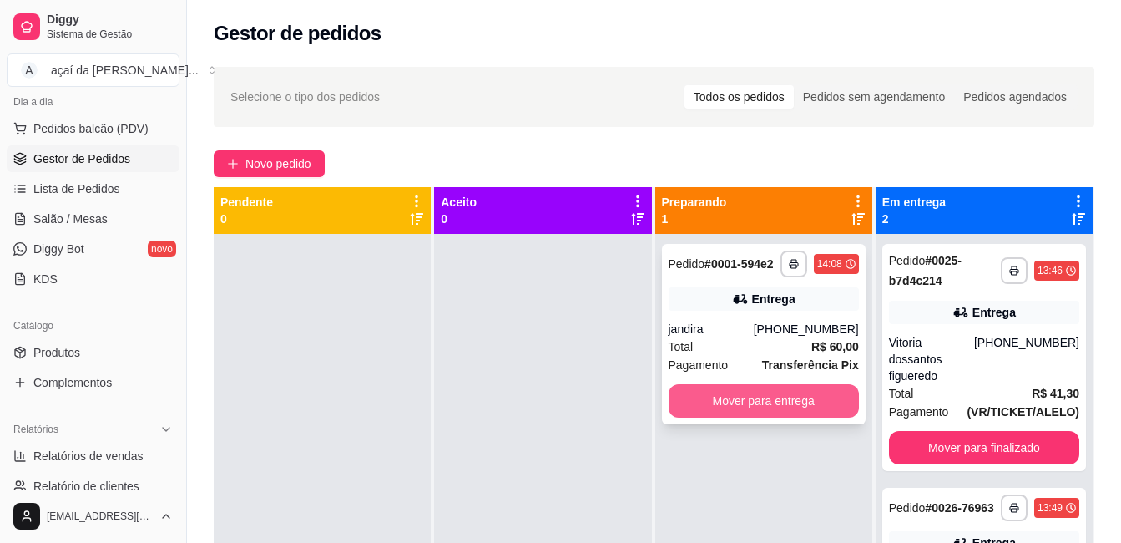
click at [785, 393] on button "Mover para entrega" at bounding box center [764, 400] width 190 height 33
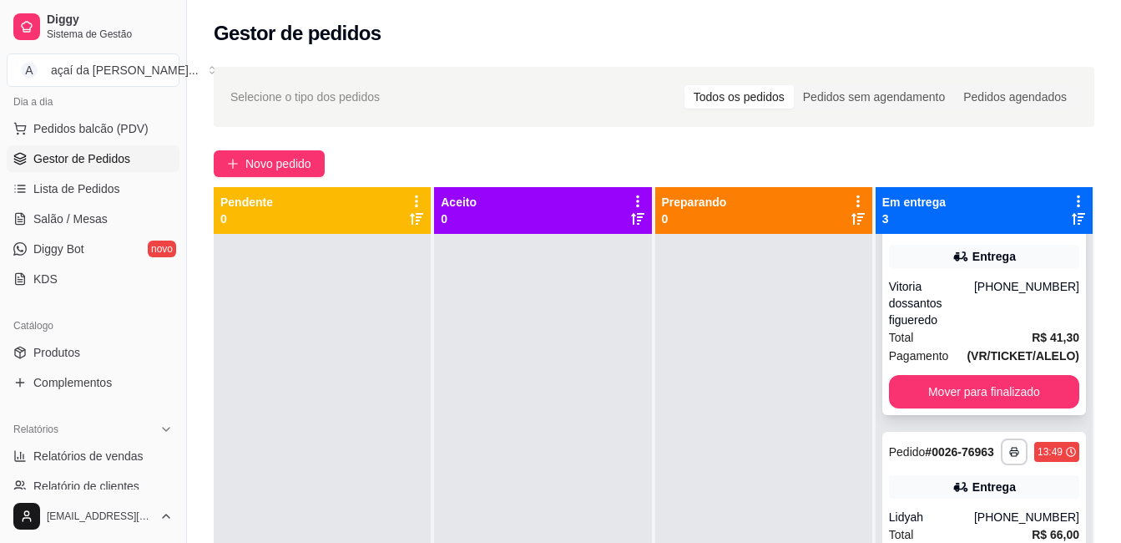
scroll to position [84, 0]
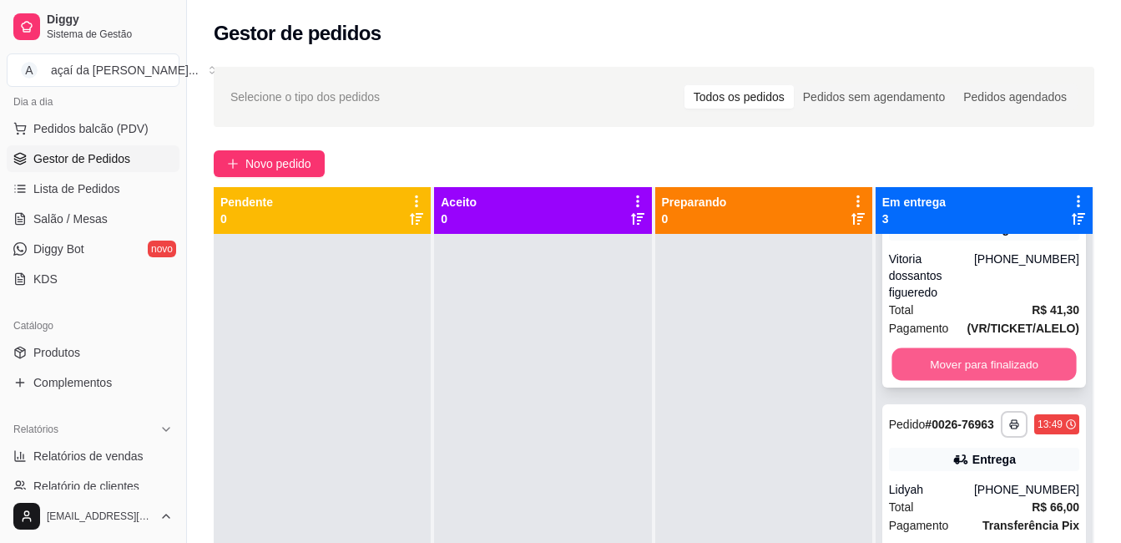
click at [952, 366] on button "Mover para finalizado" at bounding box center [984, 364] width 185 height 33
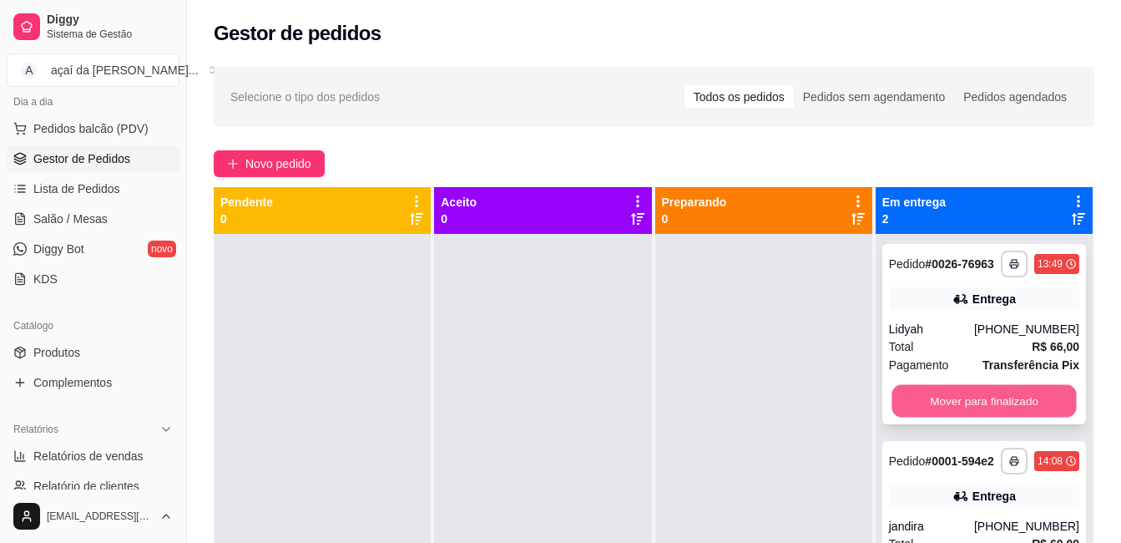
click at [944, 387] on button "Mover para finalizado" at bounding box center [984, 401] width 185 height 33
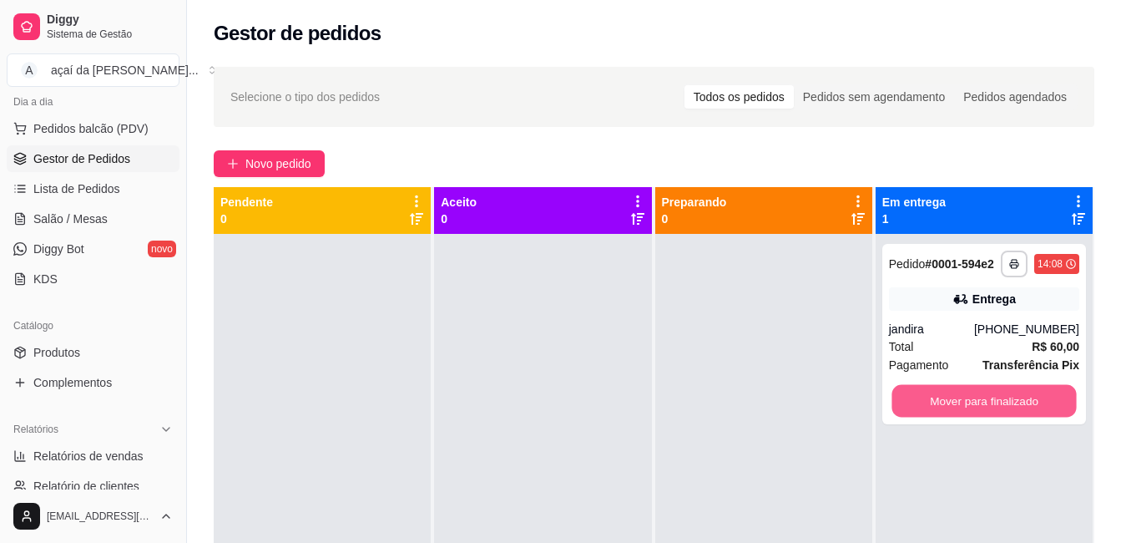
click at [944, 387] on button "Mover para finalizado" at bounding box center [984, 401] width 185 height 33
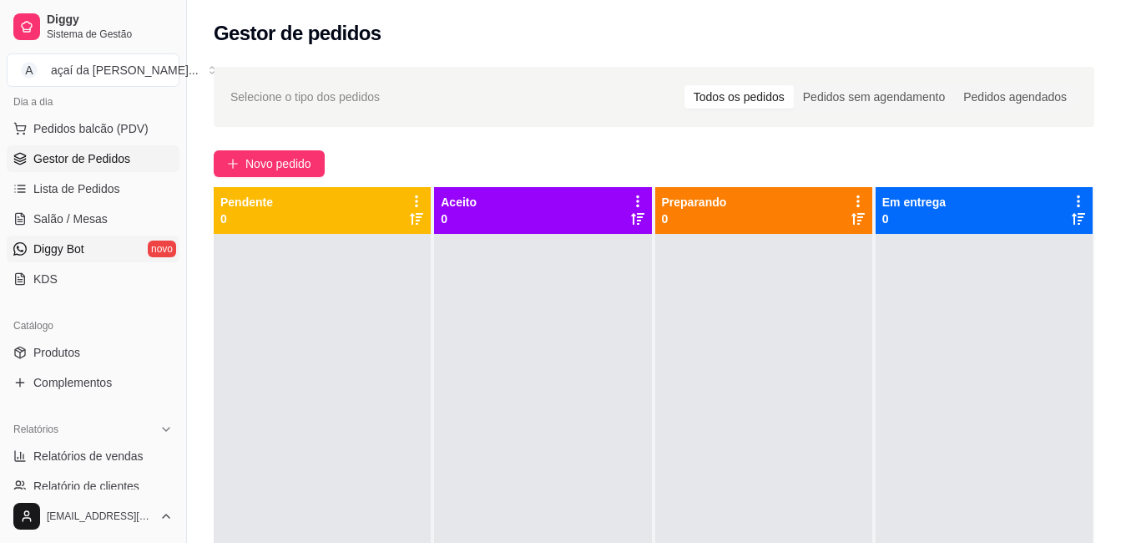
click at [151, 244] on link "Diggy Bot novo" at bounding box center [93, 248] width 173 height 27
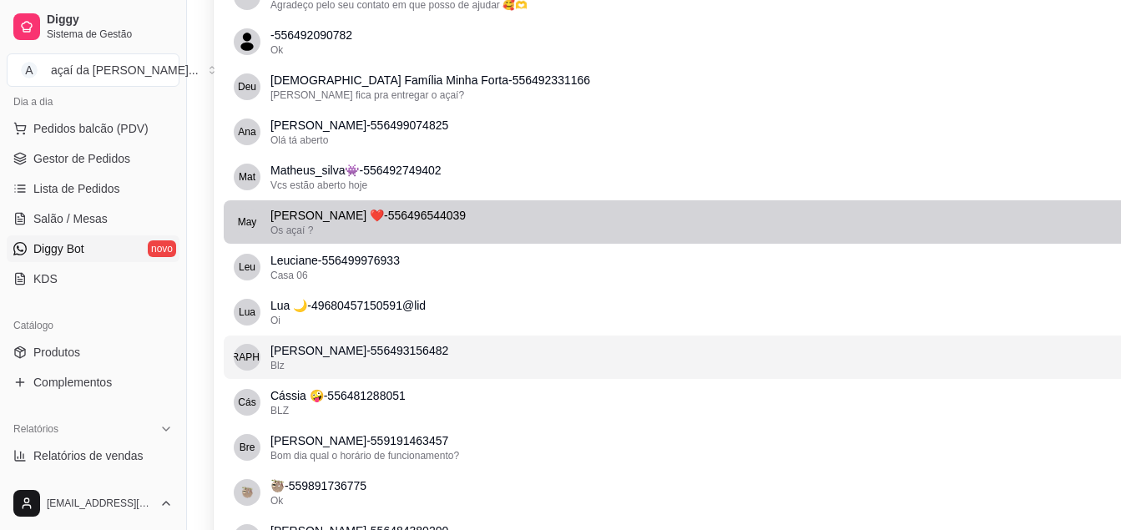
scroll to position [975, 0]
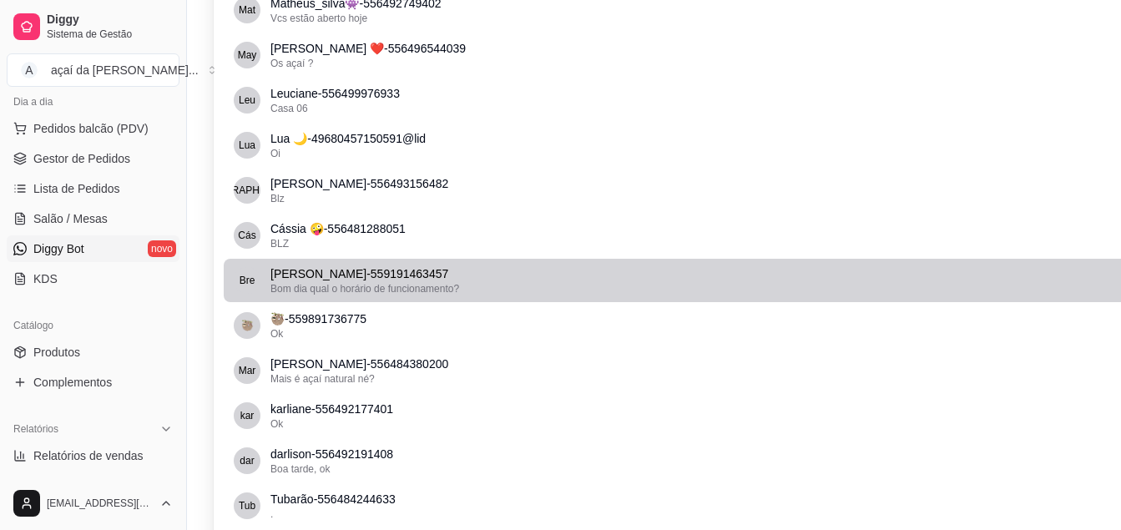
click at [612, 262] on li "Bre Breno Peixoto - 559191463457 Bom dia qual o horário de funcionamento?" at bounding box center [748, 280] width 1048 height 43
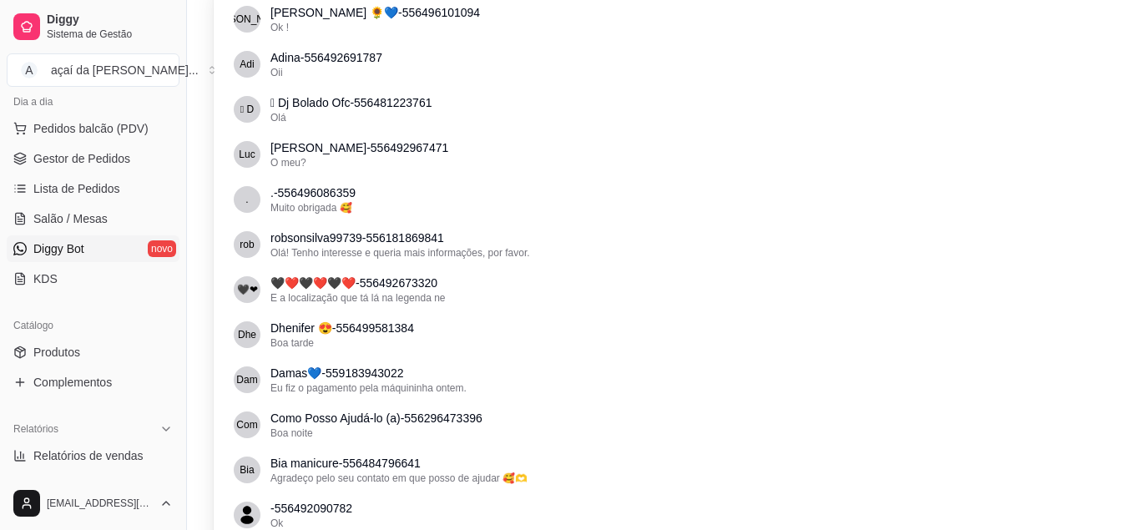
scroll to position [195, 0]
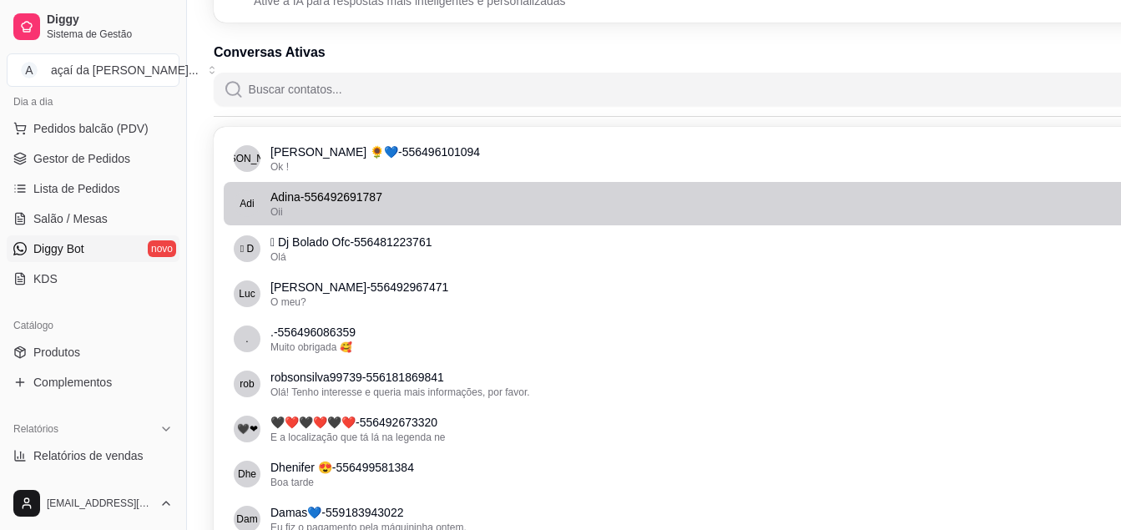
click at [595, 195] on p "Adina - 556492691787" at bounding box center [750, 197] width 958 height 17
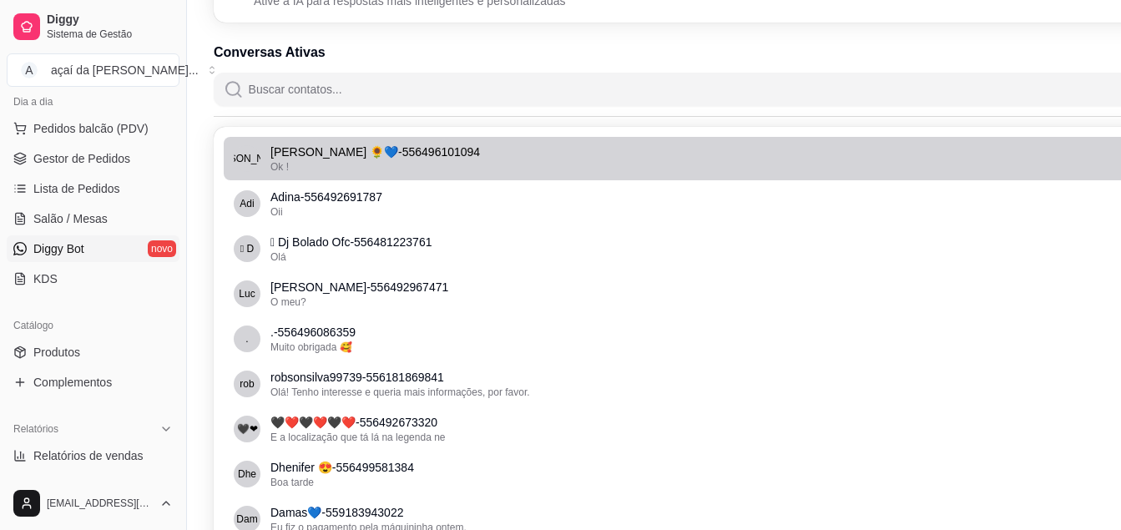
click at [578, 162] on div "Ok !" at bounding box center [750, 166] width 958 height 13
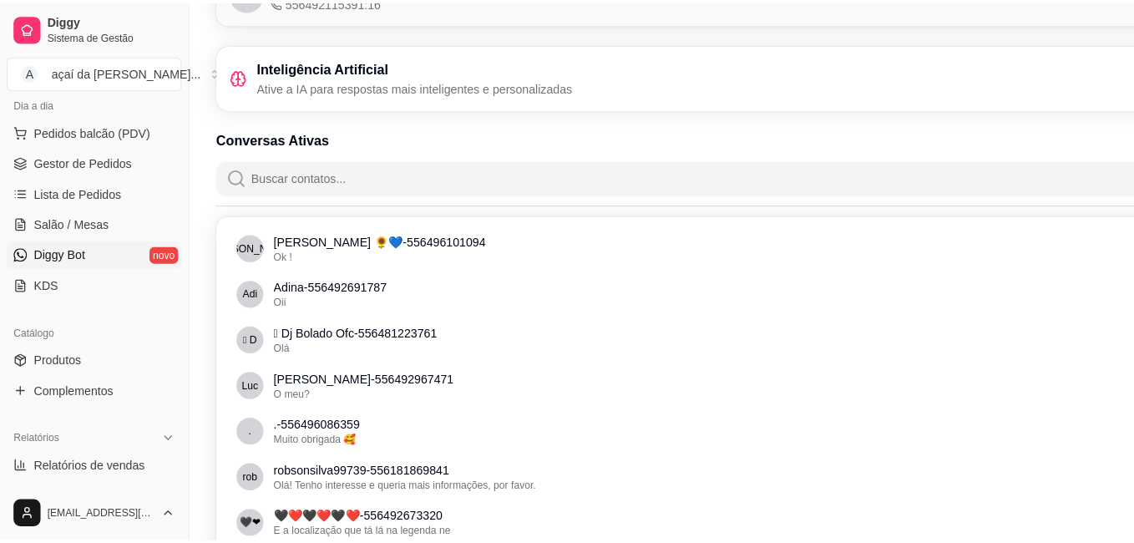
scroll to position [0, 0]
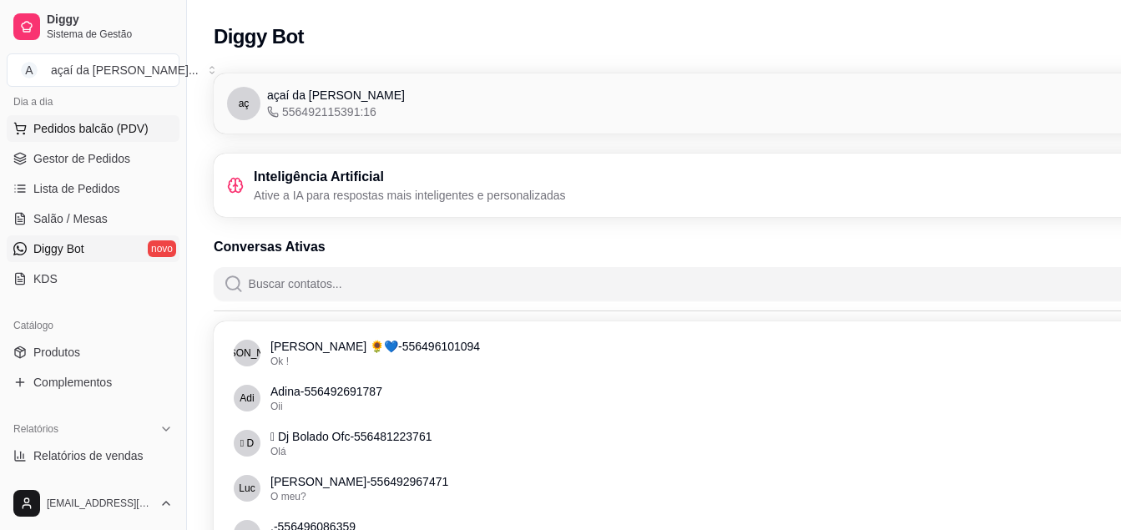
click at [92, 119] on button "Pedidos balcão (PDV)" at bounding box center [93, 128] width 173 height 27
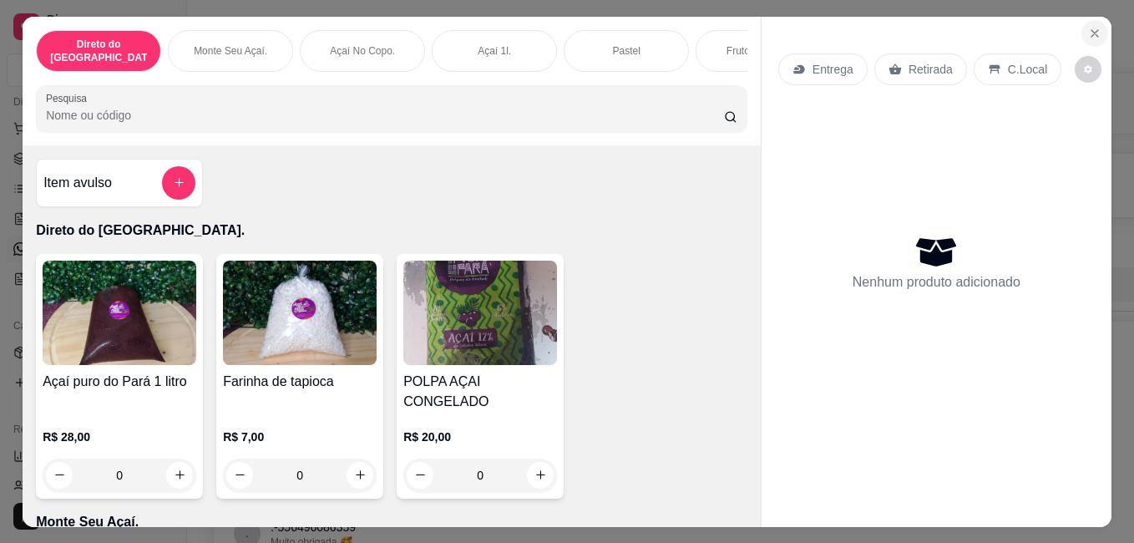
click at [1090, 30] on icon "Close" at bounding box center [1094, 33] width 13 height 13
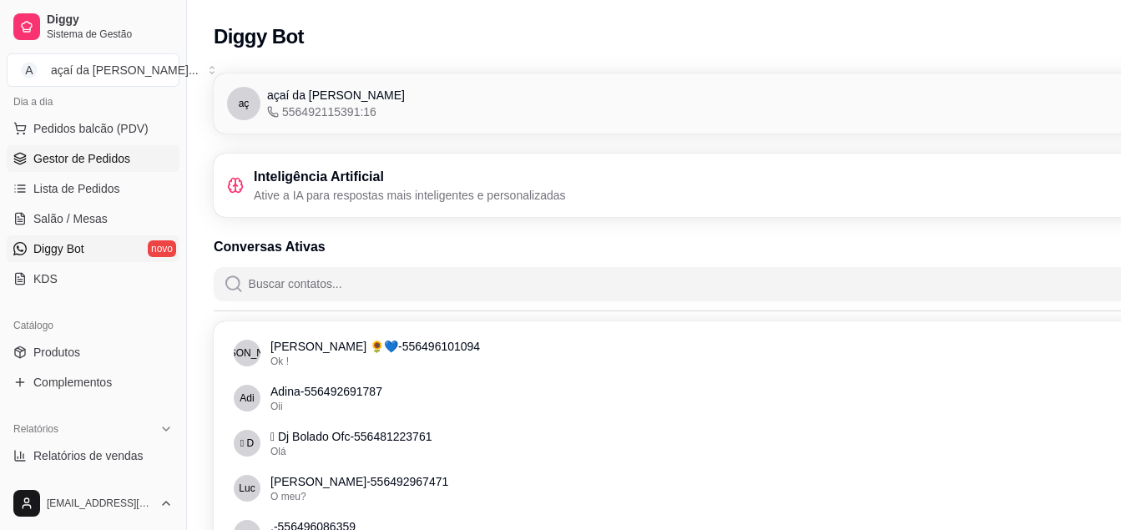
click at [44, 170] on link "Gestor de Pedidos" at bounding box center [93, 158] width 173 height 27
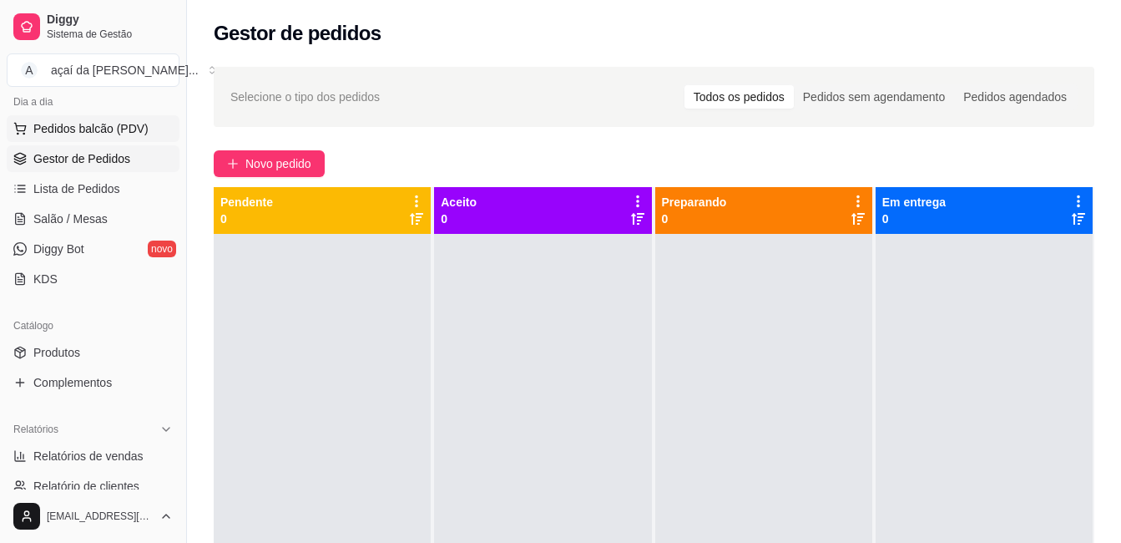
click at [97, 118] on button "Pedidos balcão (PDV)" at bounding box center [93, 128] width 173 height 27
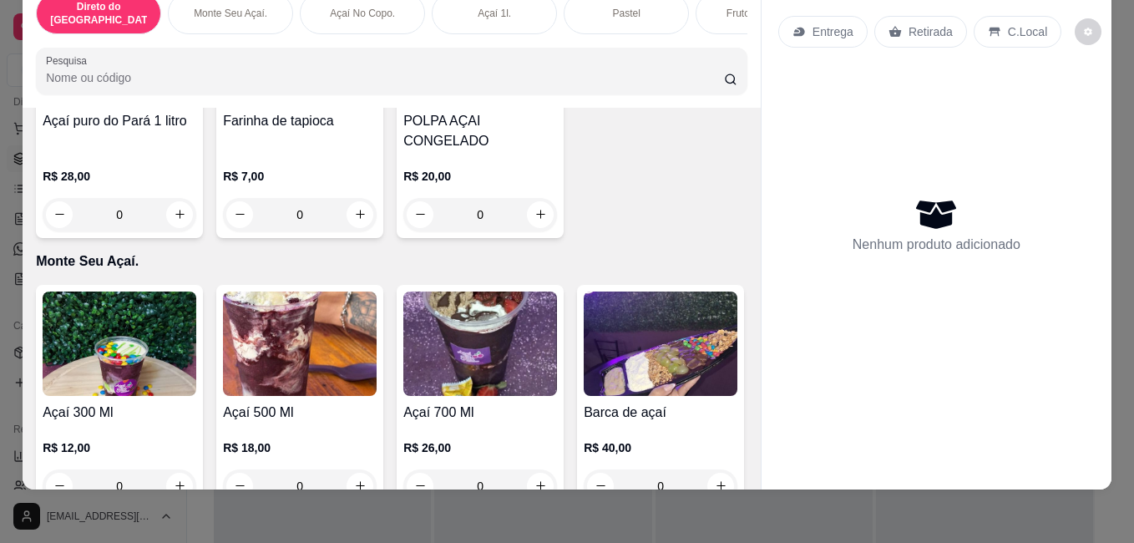
scroll to position [278, 0]
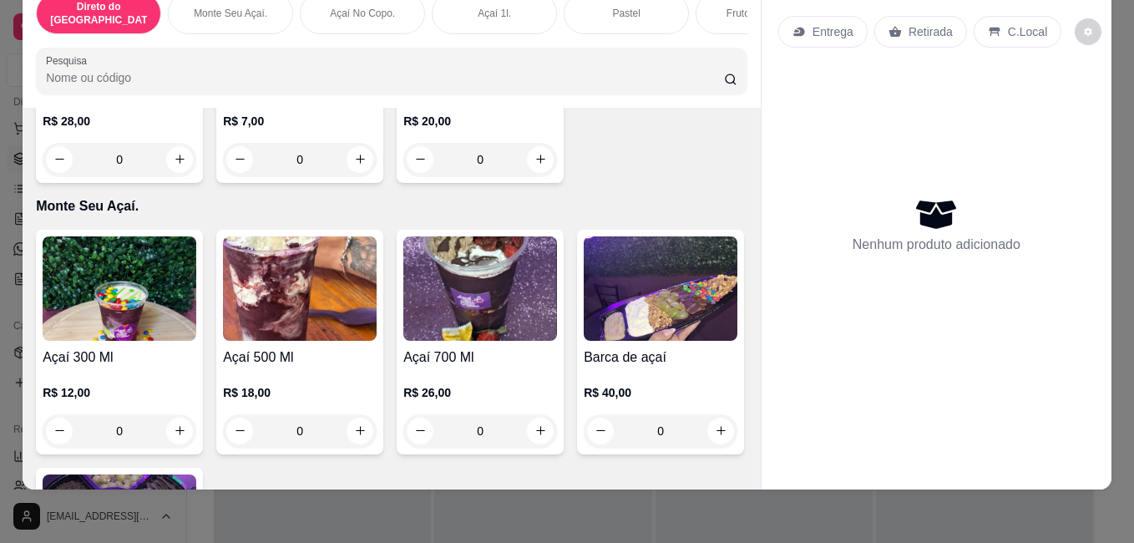
click at [358, 414] on div "0" at bounding box center [300, 430] width 154 height 33
click at [352, 403] on p "R$ 0,00" at bounding box center [405, 408] width 107 height 17
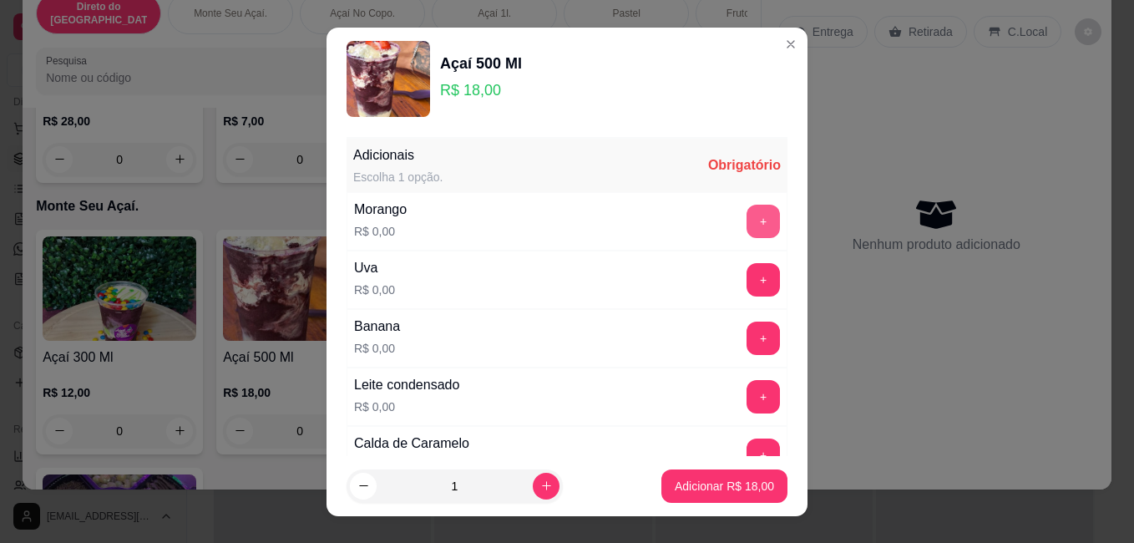
click at [747, 215] on button "+" at bounding box center [763, 221] width 33 height 33
click at [747, 291] on button "+" at bounding box center [763, 279] width 33 height 33
click at [747, 331] on button "+" at bounding box center [763, 338] width 33 height 33
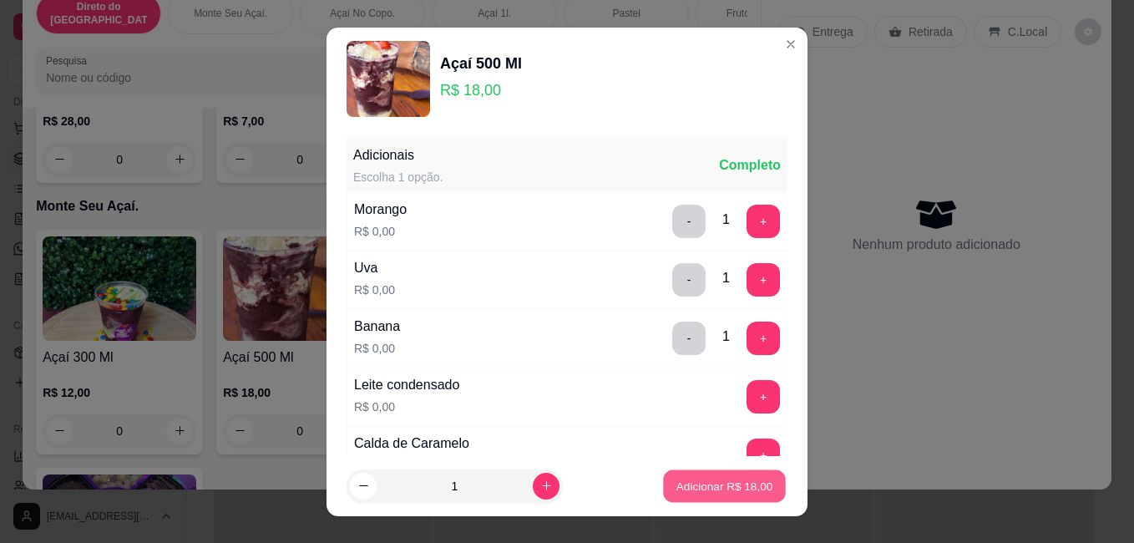
click at [751, 483] on p "Adicionar R$ 18,00" at bounding box center [724, 486] width 97 height 16
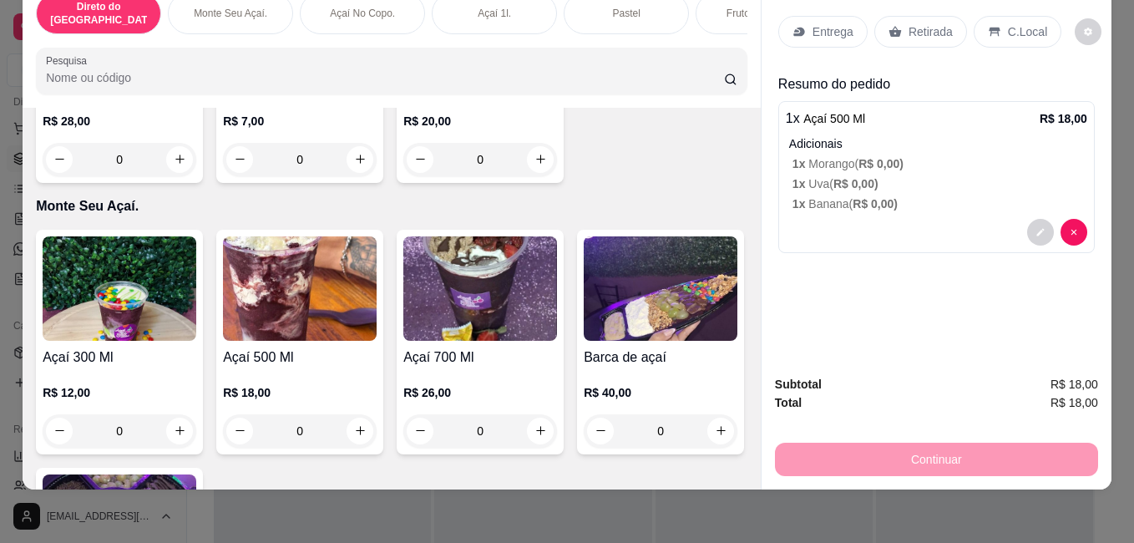
click at [358, 414] on div "0" at bounding box center [300, 430] width 154 height 33
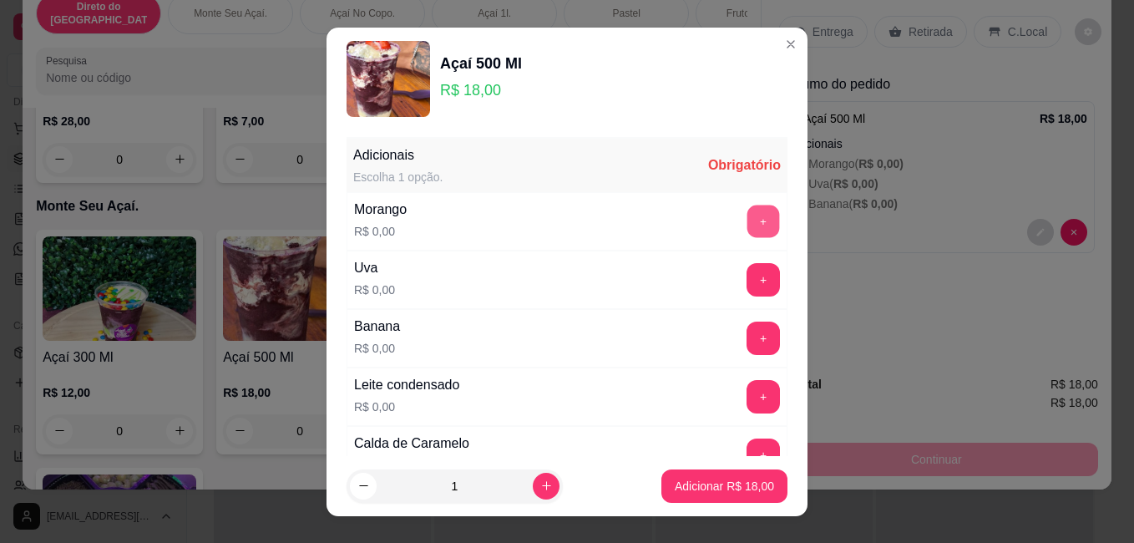
click at [747, 226] on button "+" at bounding box center [763, 221] width 33 height 33
click at [747, 285] on button "+" at bounding box center [763, 280] width 33 height 33
click at [740, 322] on div "+" at bounding box center [763, 338] width 47 height 33
click at [747, 347] on button "+" at bounding box center [763, 338] width 33 height 33
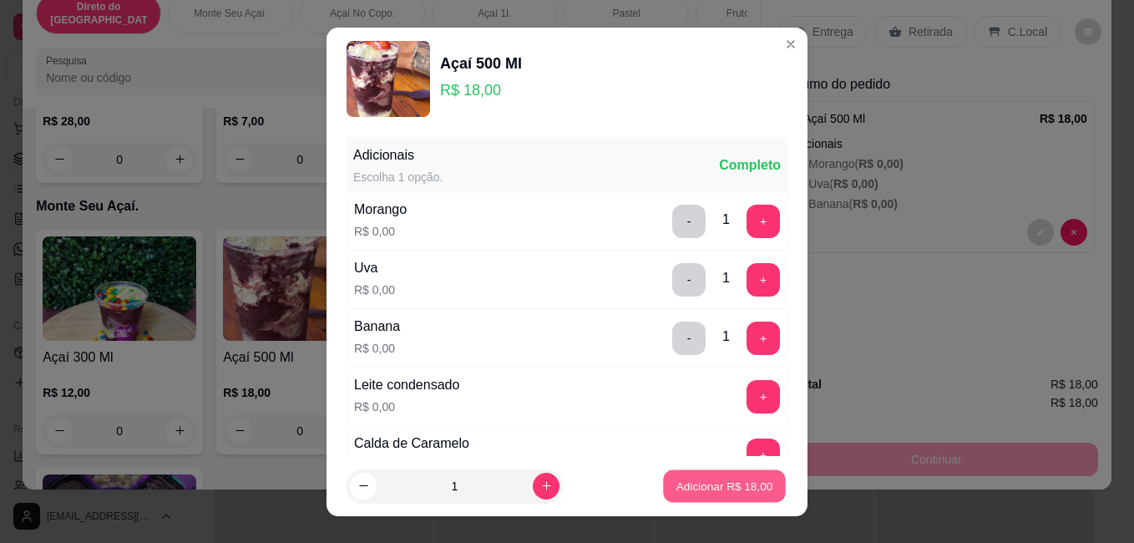
click at [735, 480] on p "Adicionar R$ 18,00" at bounding box center [724, 486] width 97 height 16
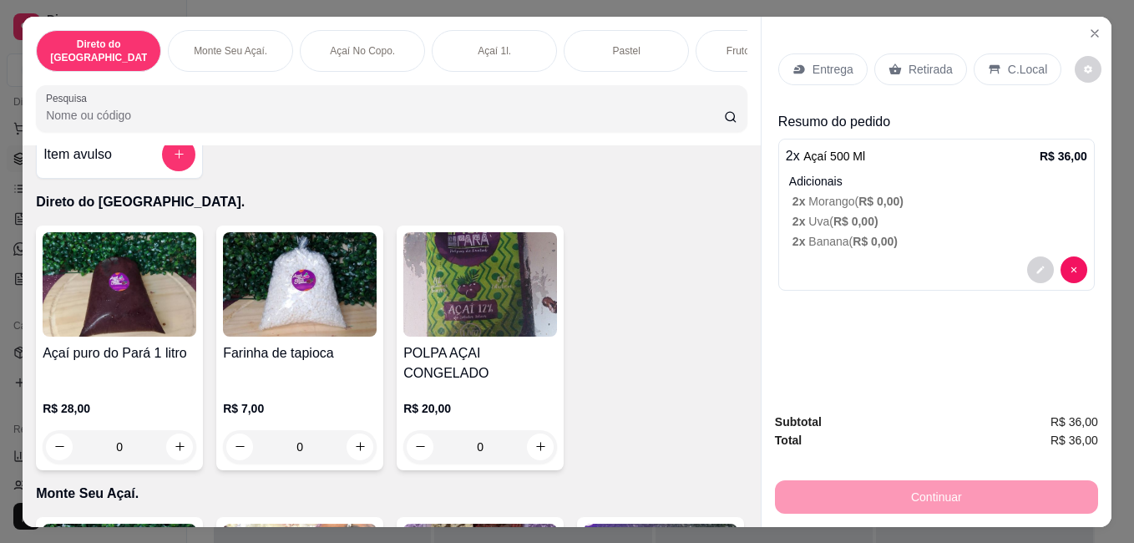
scroll to position [0, 0]
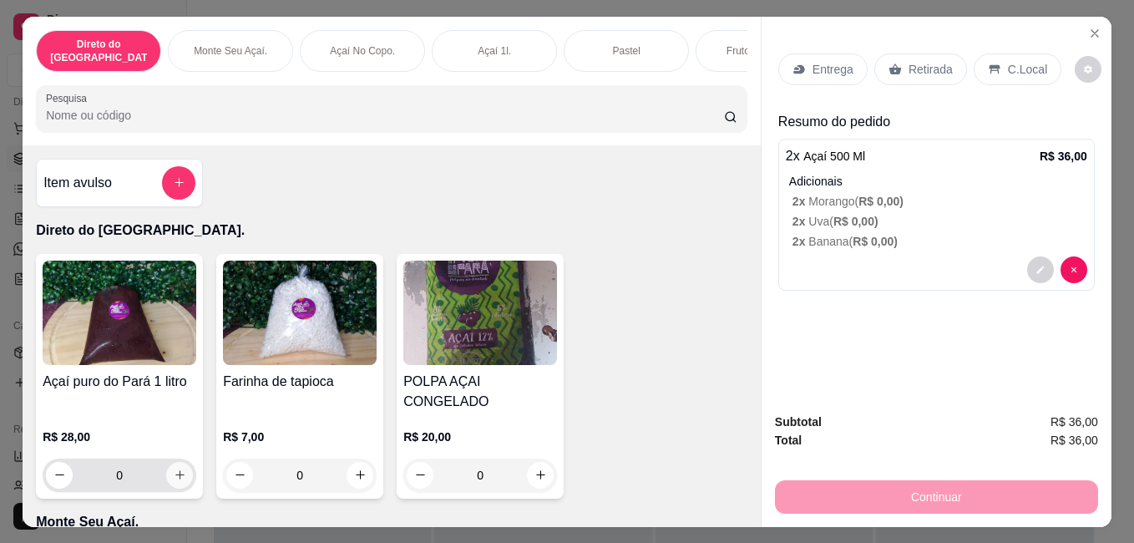
click at [175, 468] on icon "increase-product-quantity" at bounding box center [180, 474] width 13 height 13
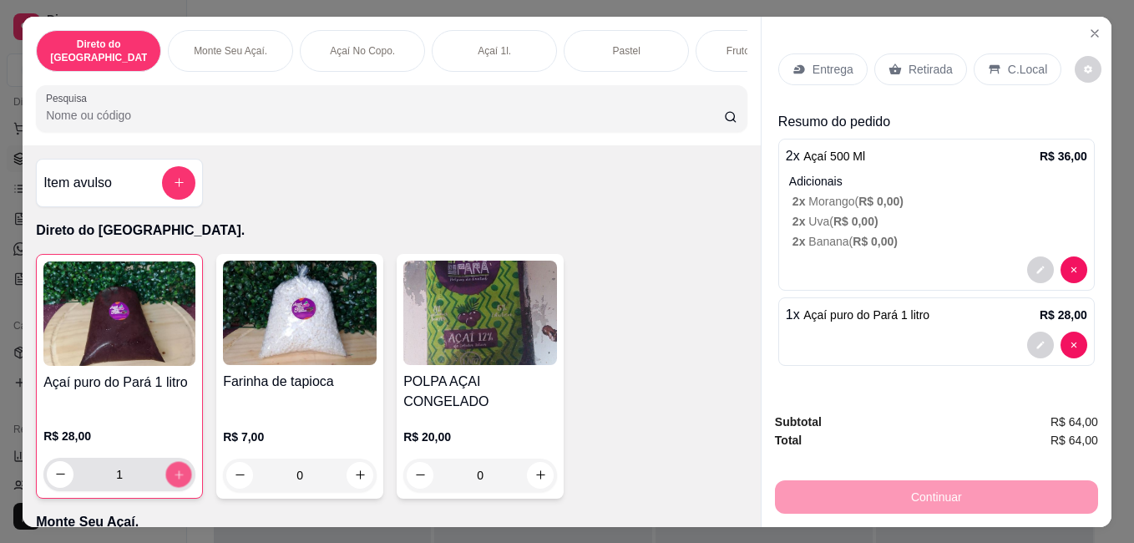
click at [176, 461] on button "increase-product-quantity" at bounding box center [179, 474] width 26 height 26
type input "2"
click at [909, 62] on p "Retirada" at bounding box center [931, 69] width 44 height 17
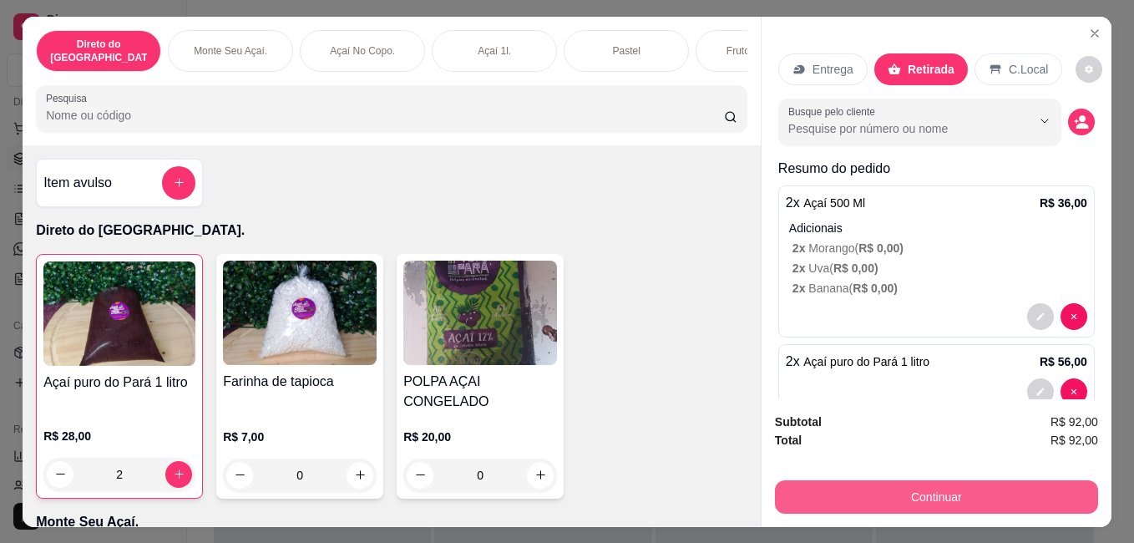
click at [932, 499] on button "Continuar" at bounding box center [936, 496] width 323 height 33
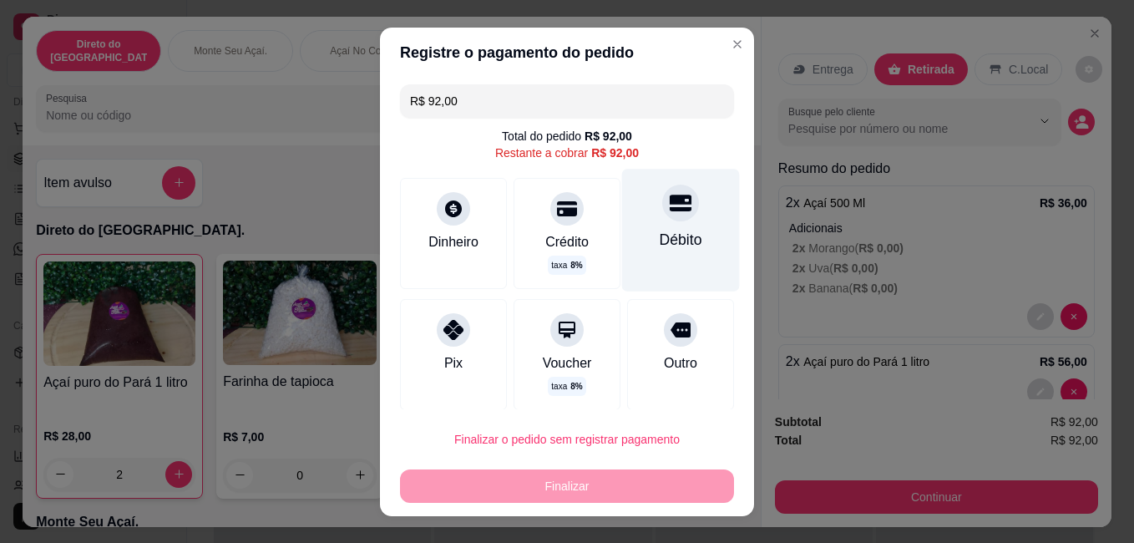
click at [670, 204] on icon at bounding box center [681, 203] width 22 height 17
type input "R$ 0,00"
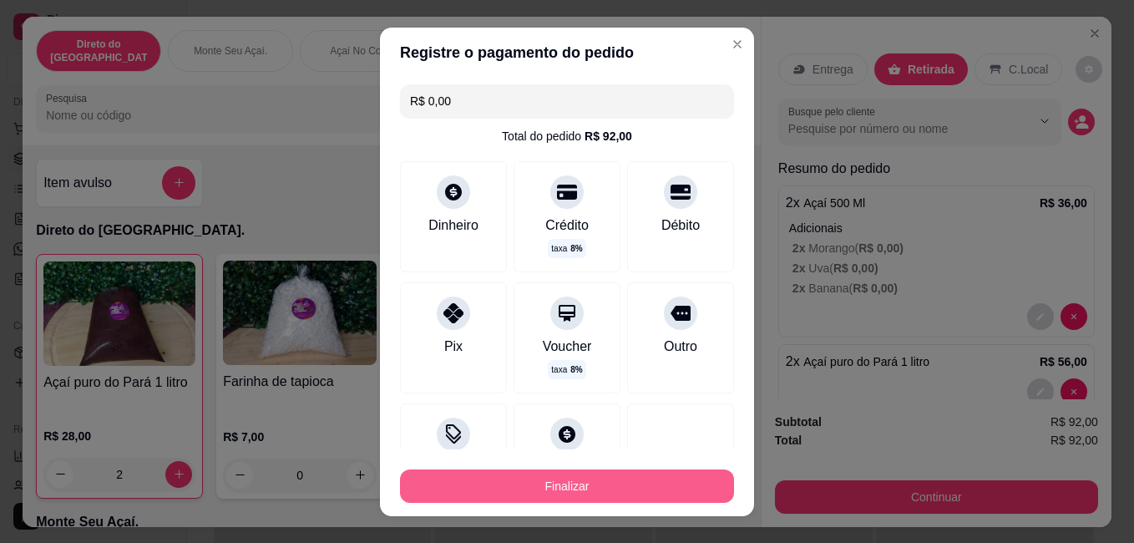
click at [625, 494] on button "Finalizar" at bounding box center [567, 485] width 334 height 33
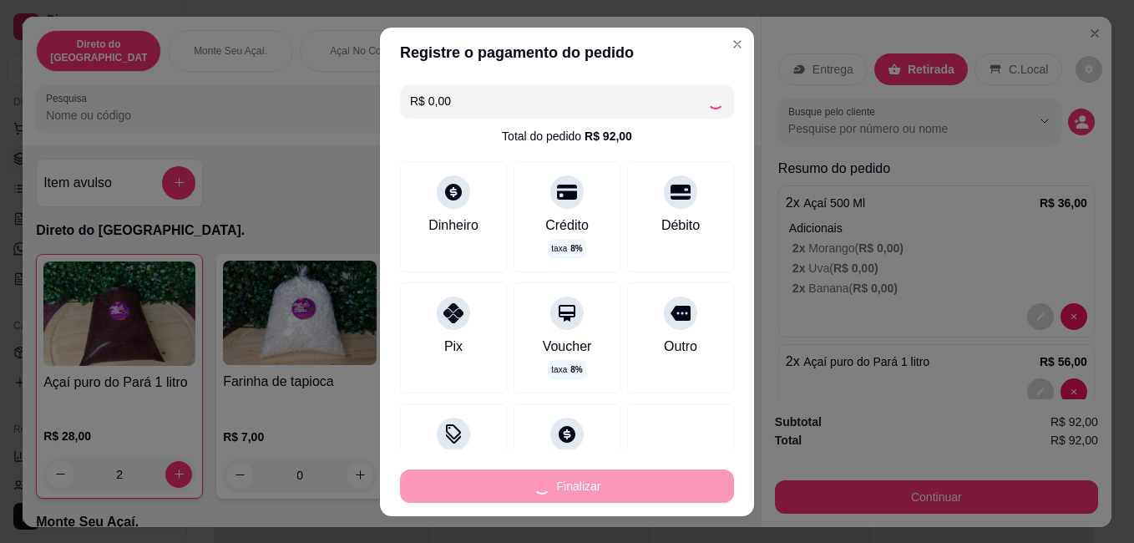
type input "0"
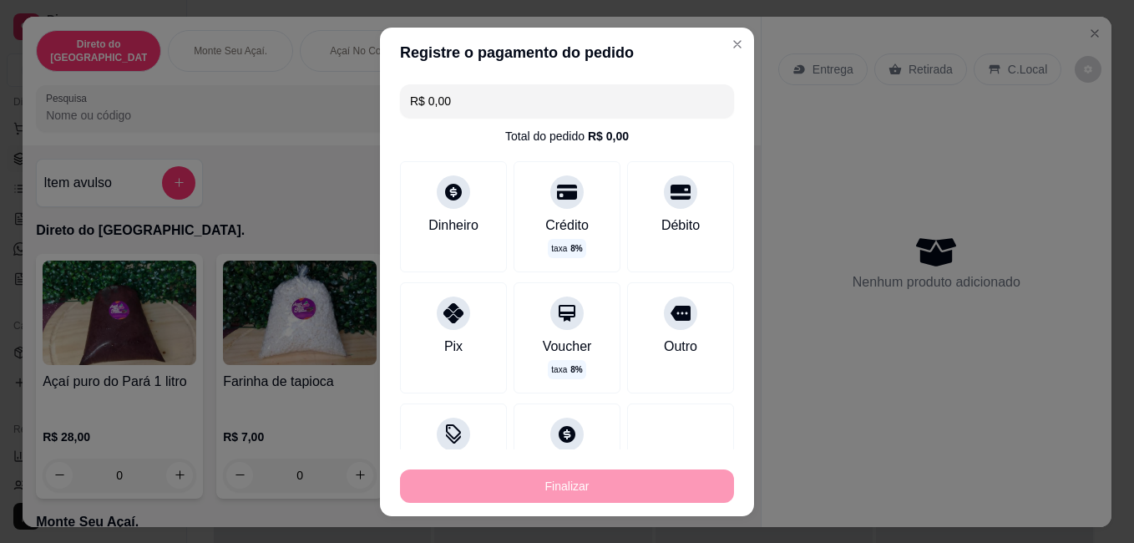
type input "-R$ 92,00"
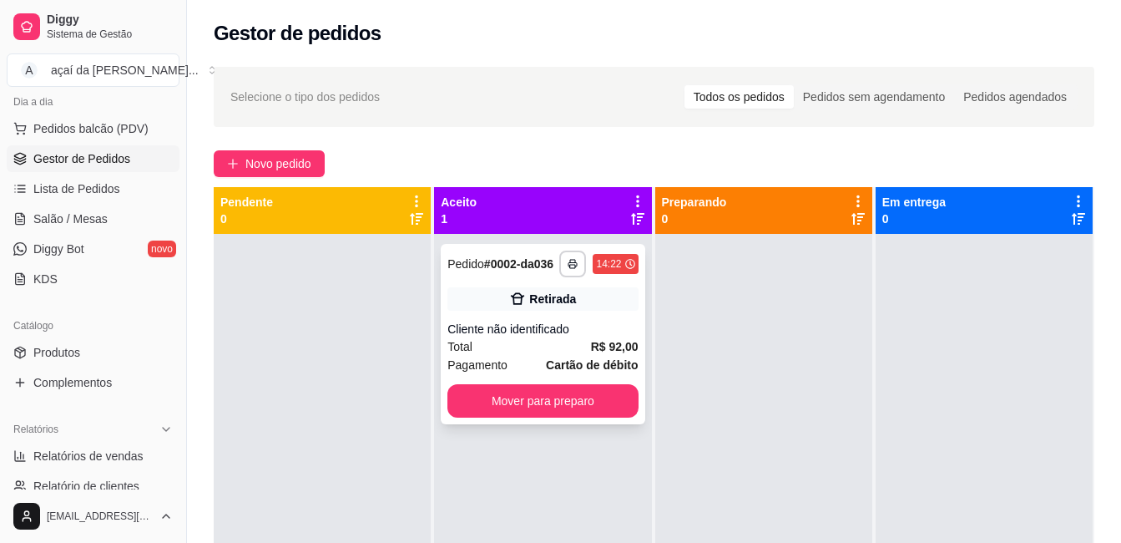
click at [531, 346] on div "Total R$ 92,00" at bounding box center [543, 346] width 190 height 18
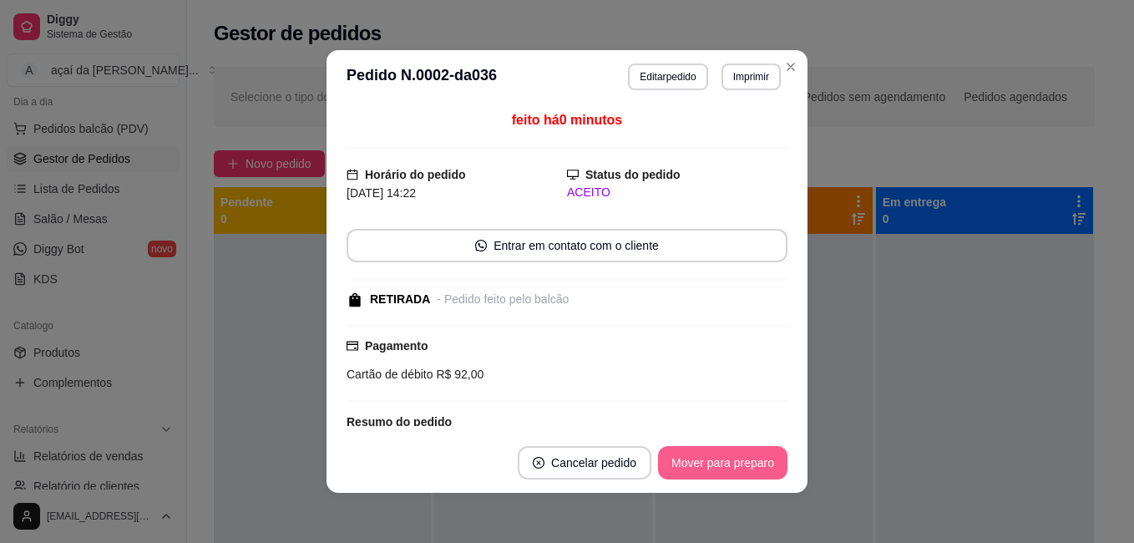
click at [727, 453] on button "Mover para preparo" at bounding box center [722, 462] width 129 height 33
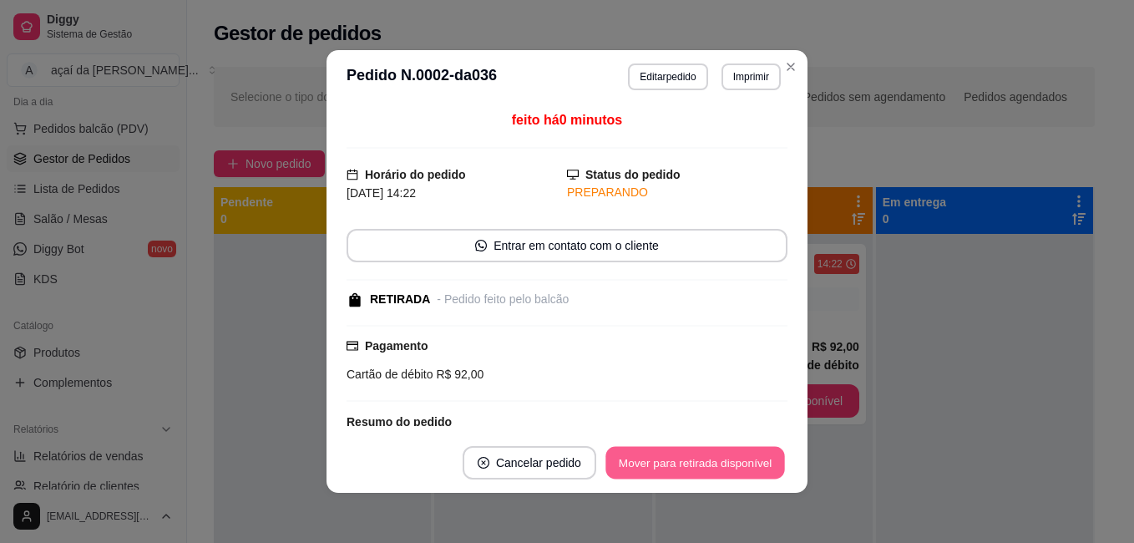
click at [706, 465] on button "Mover para retirada disponível" at bounding box center [694, 463] width 179 height 33
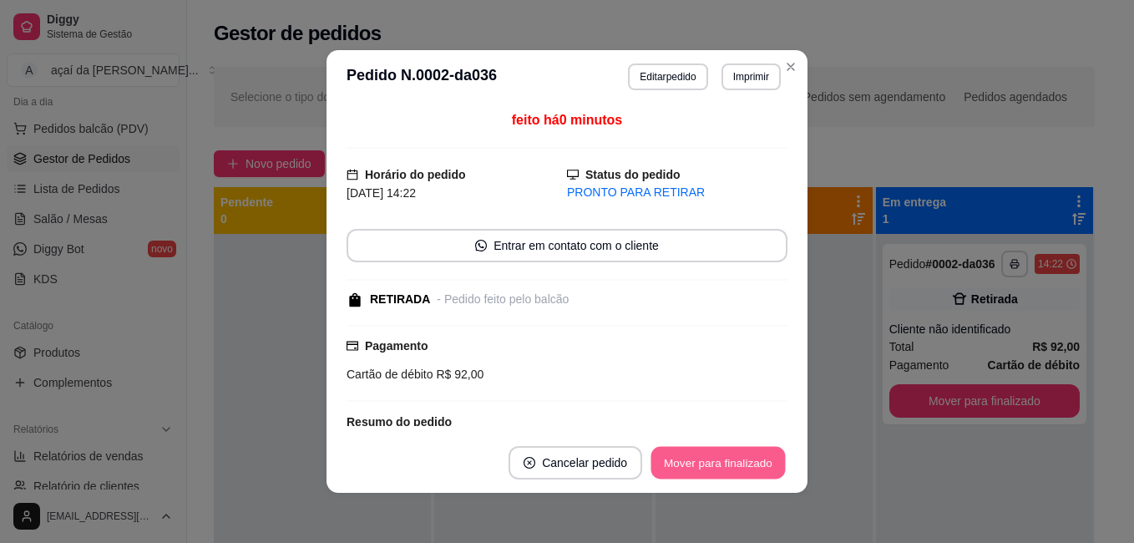
click at [711, 458] on button "Mover para finalizado" at bounding box center [718, 463] width 134 height 33
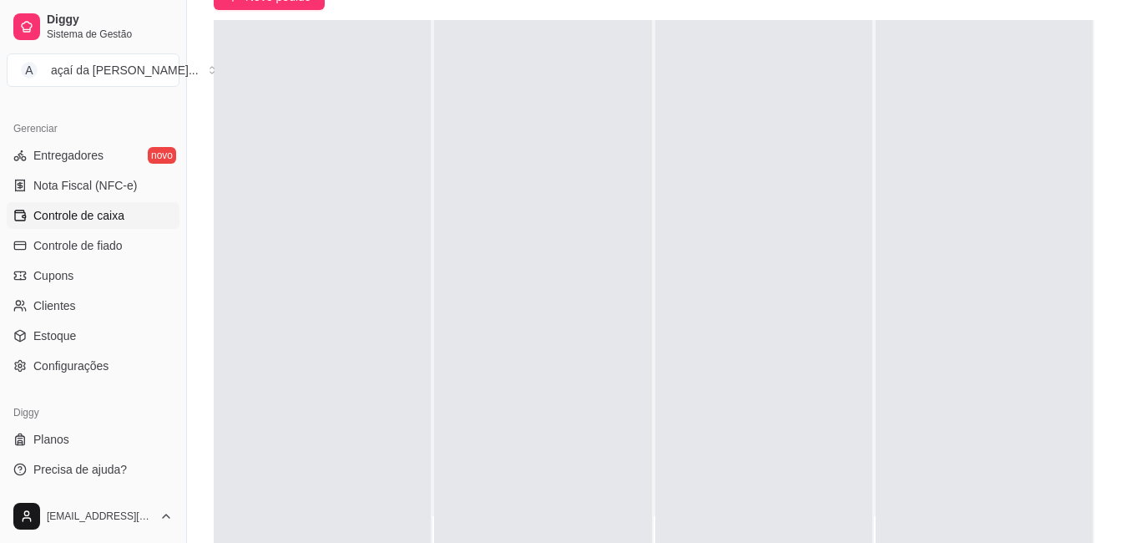
scroll to position [255, 0]
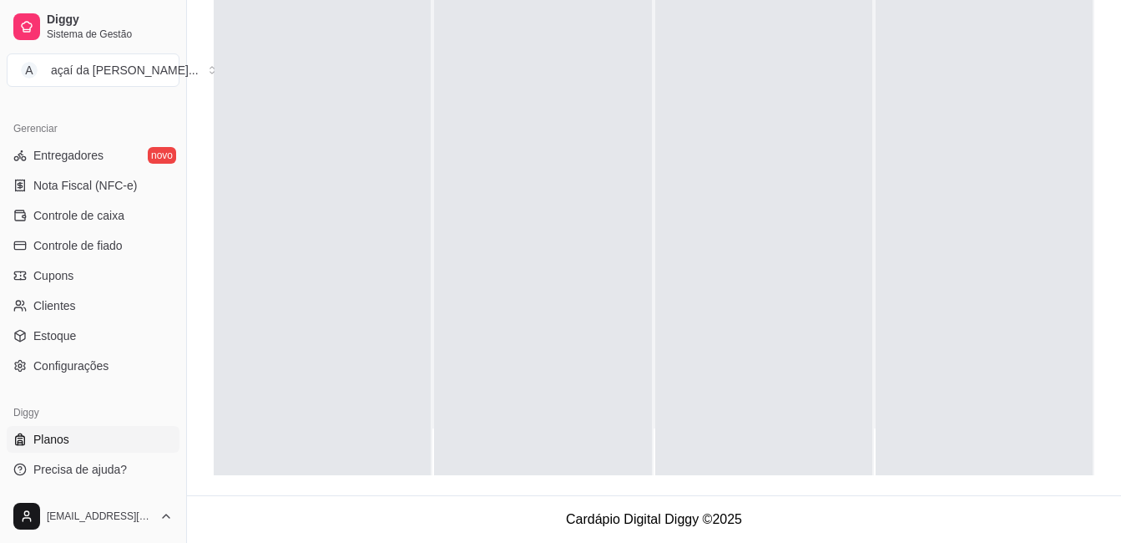
click at [57, 439] on span "Planos" at bounding box center [51, 439] width 36 height 17
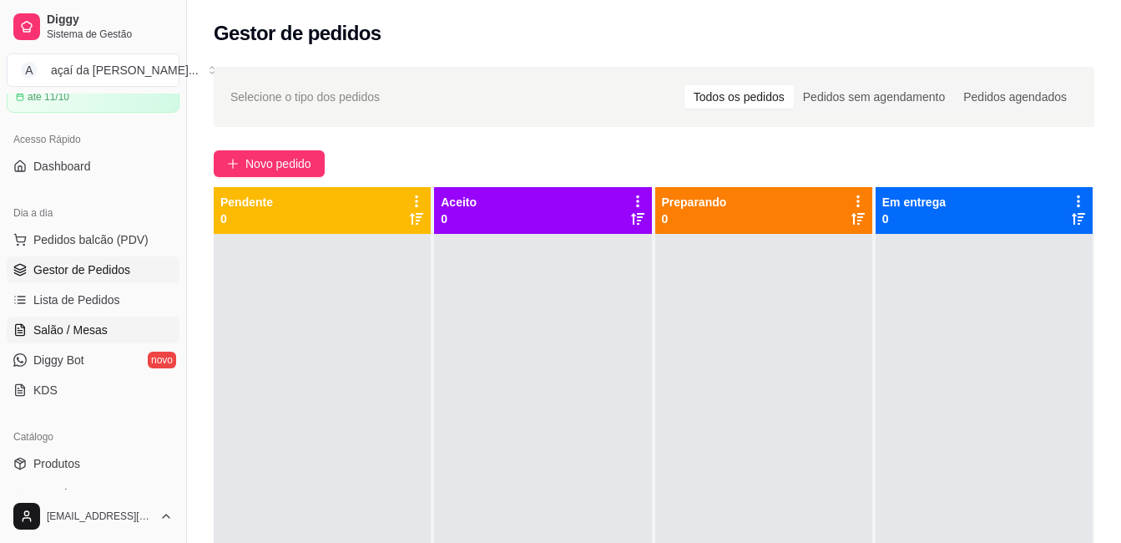
scroll to position [111, 0]
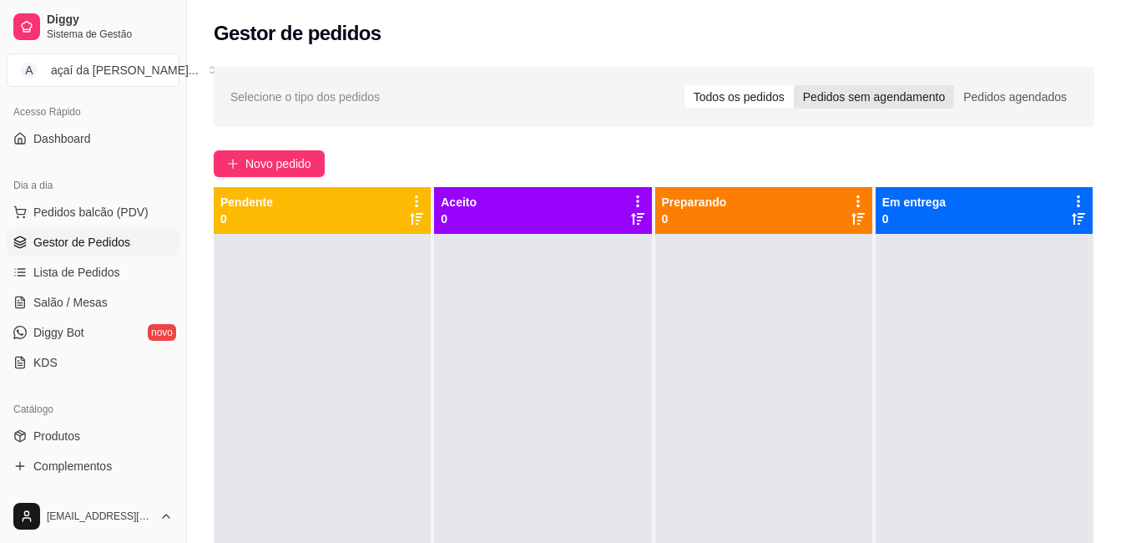
click at [918, 99] on div "Pedidos sem agendamento" at bounding box center [874, 96] width 160 height 23
click at [794, 85] on input "Pedidos sem agendamento" at bounding box center [794, 85] width 0 height 0
click at [1002, 86] on div "Pedidos agendados" at bounding box center [1015, 96] width 122 height 23
click at [954, 85] on input "Pedidos agendados" at bounding box center [954, 85] width 0 height 0
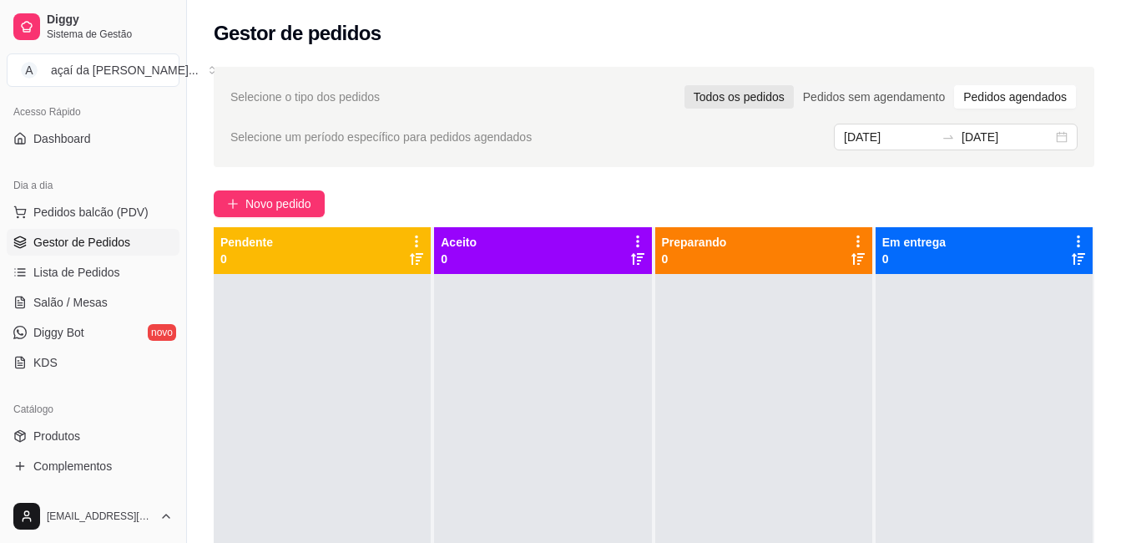
click at [753, 90] on div "Todos os pedidos" at bounding box center [739, 96] width 109 height 23
click at [685, 85] on input "Todos os pedidos" at bounding box center [685, 85] width 0 height 0
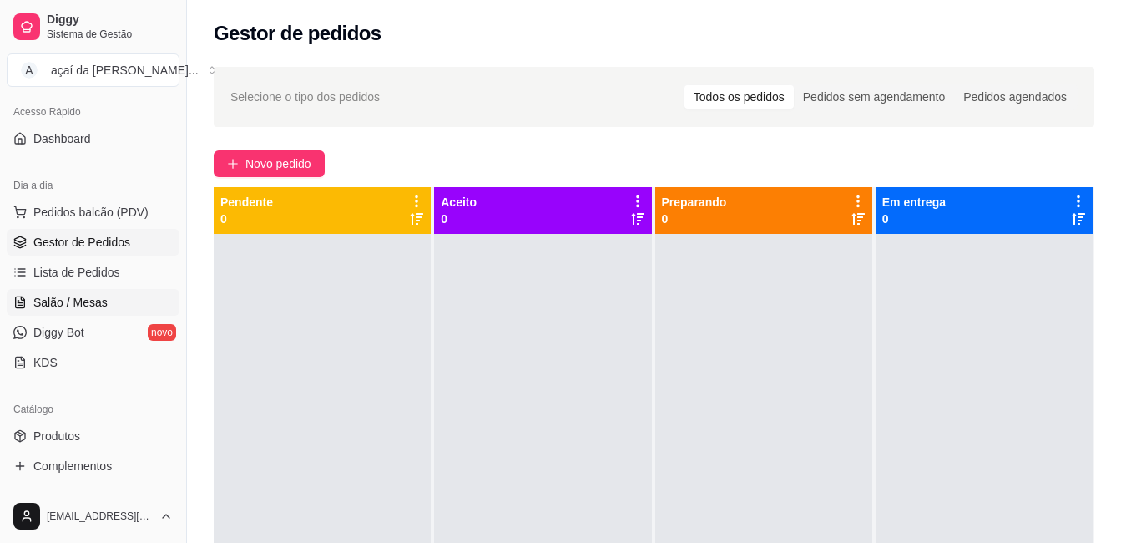
click at [112, 298] on link "Salão / Mesas" at bounding box center [93, 302] width 173 height 27
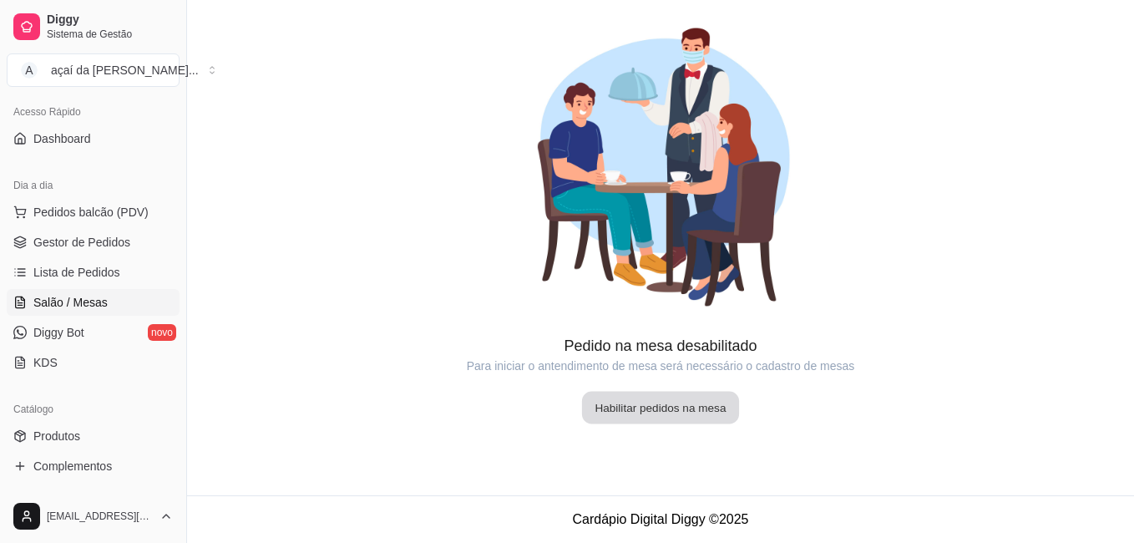
click at [700, 399] on button "Habilitar pedidos na mesa" at bounding box center [660, 408] width 157 height 33
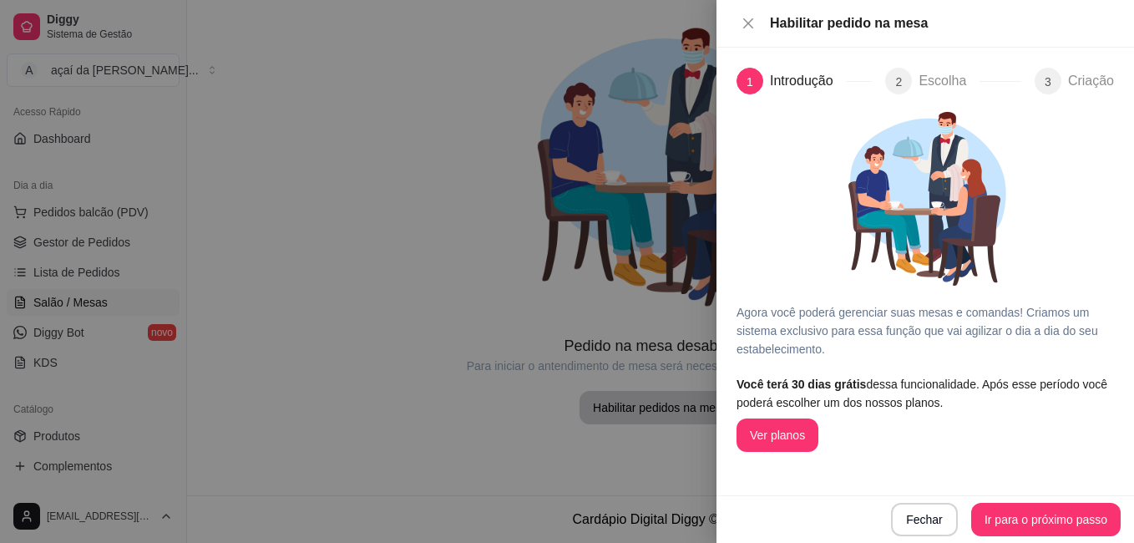
click at [575, 445] on div at bounding box center [567, 271] width 1134 height 543
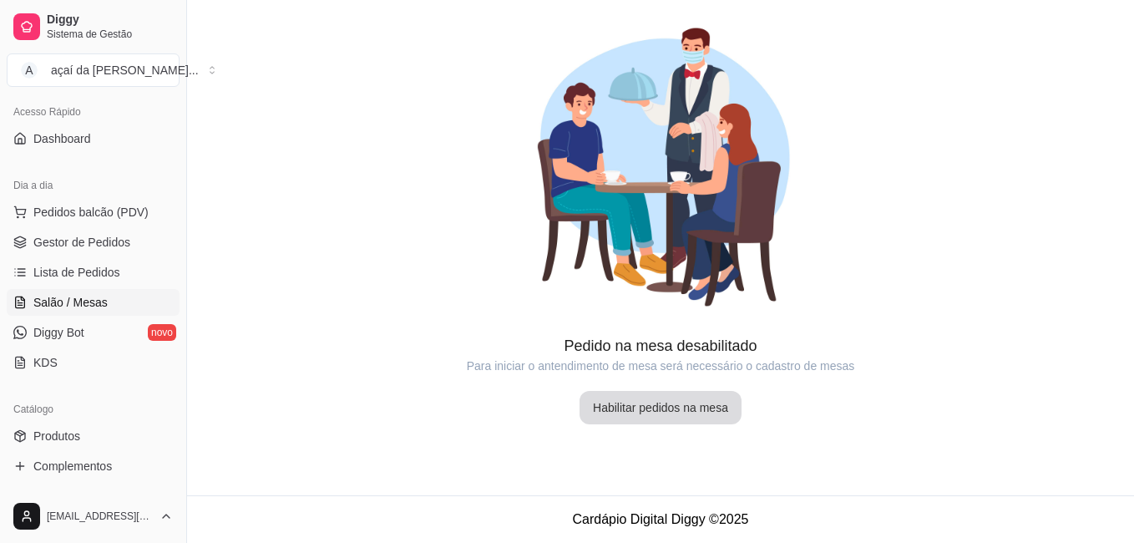
click at [693, 419] on button "Habilitar pedidos na mesa" at bounding box center [661, 407] width 162 height 33
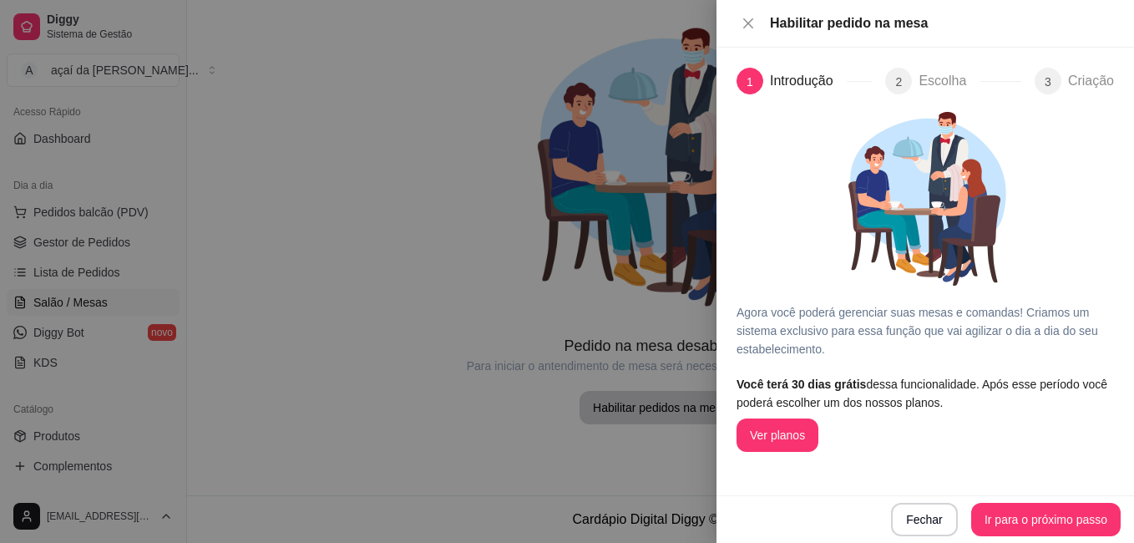
click at [951, 83] on div "Escolha" at bounding box center [949, 81] width 61 height 27
click at [894, 83] on div "2" at bounding box center [898, 81] width 27 height 27
click at [384, 413] on div at bounding box center [567, 271] width 1134 height 543
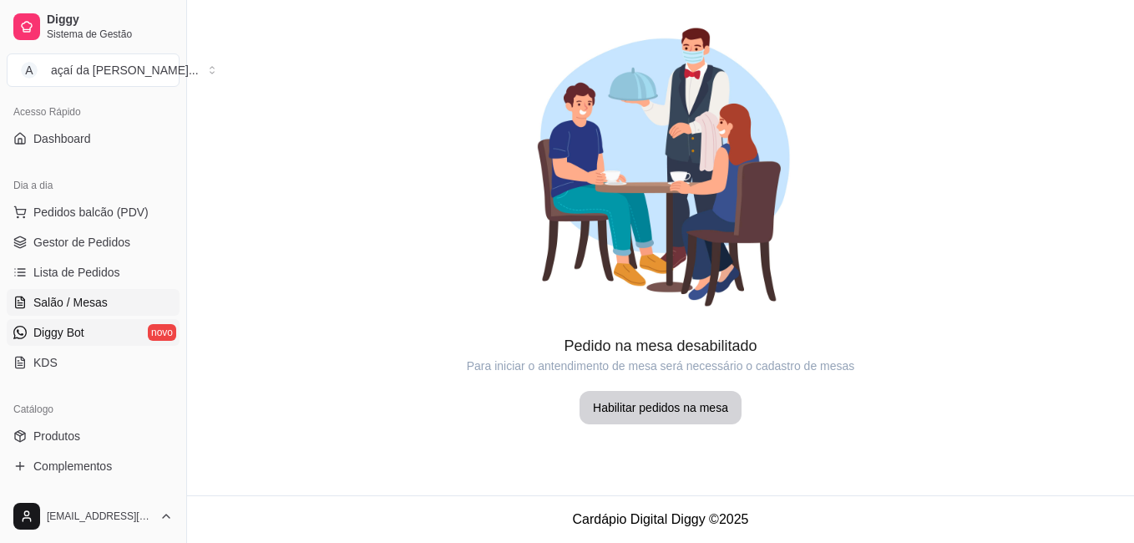
click at [89, 332] on link "Diggy Bot novo" at bounding box center [93, 332] width 173 height 27
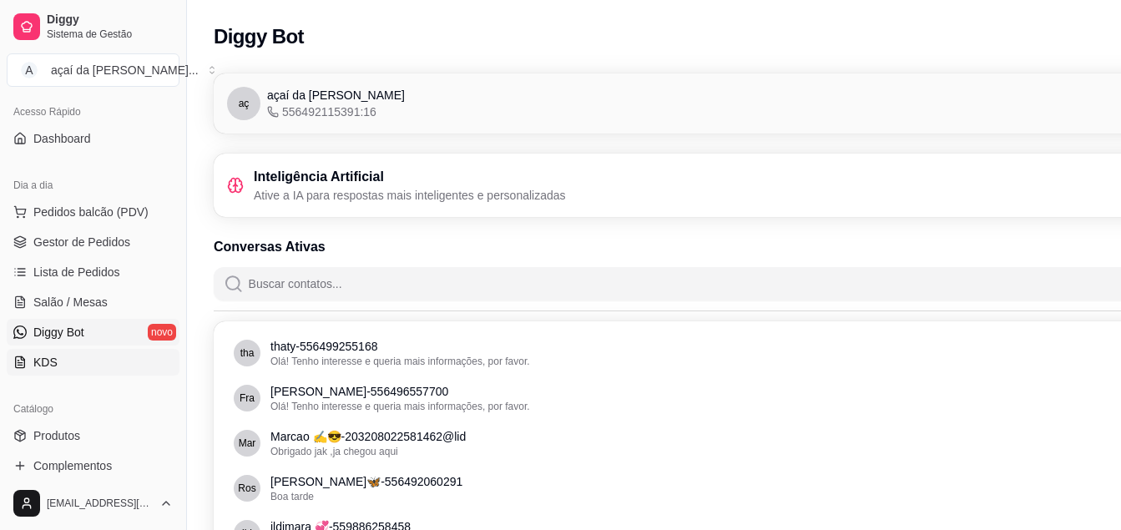
click at [67, 362] on link "KDS" at bounding box center [93, 362] width 173 height 27
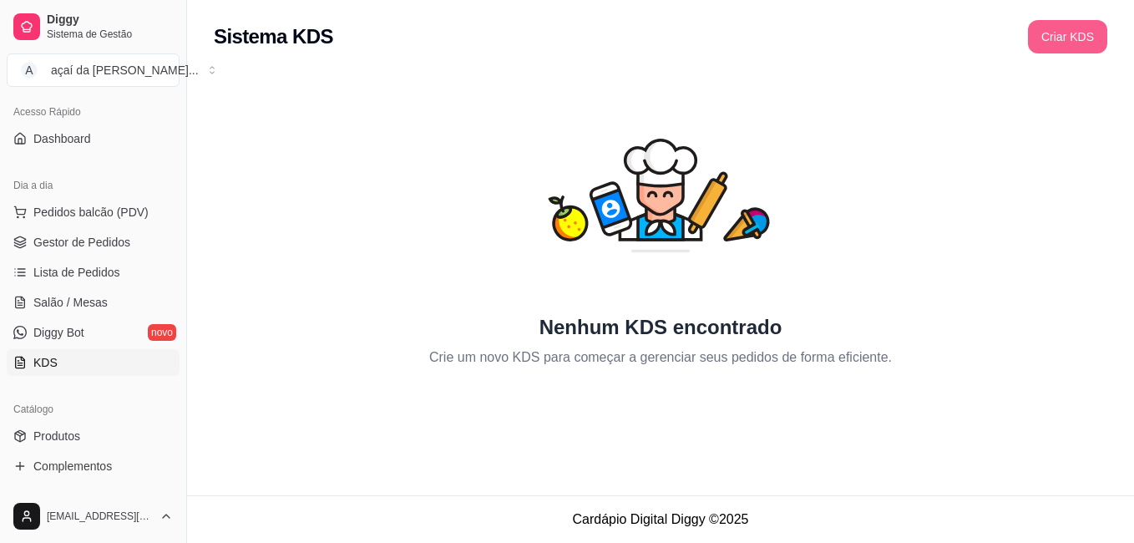
click at [1082, 46] on button "Criar KDS" at bounding box center [1067, 36] width 79 height 33
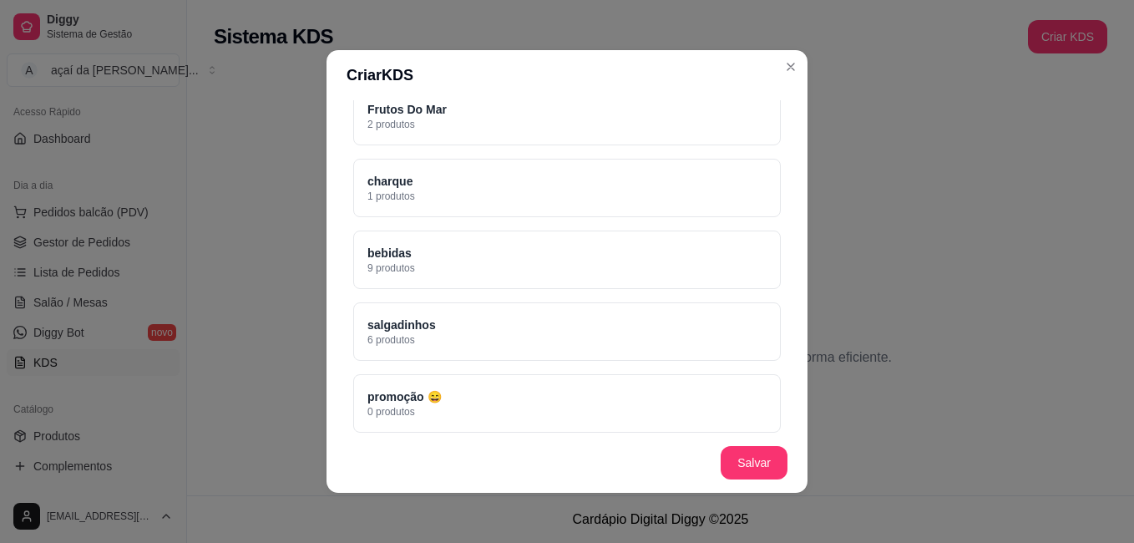
scroll to position [885, 0]
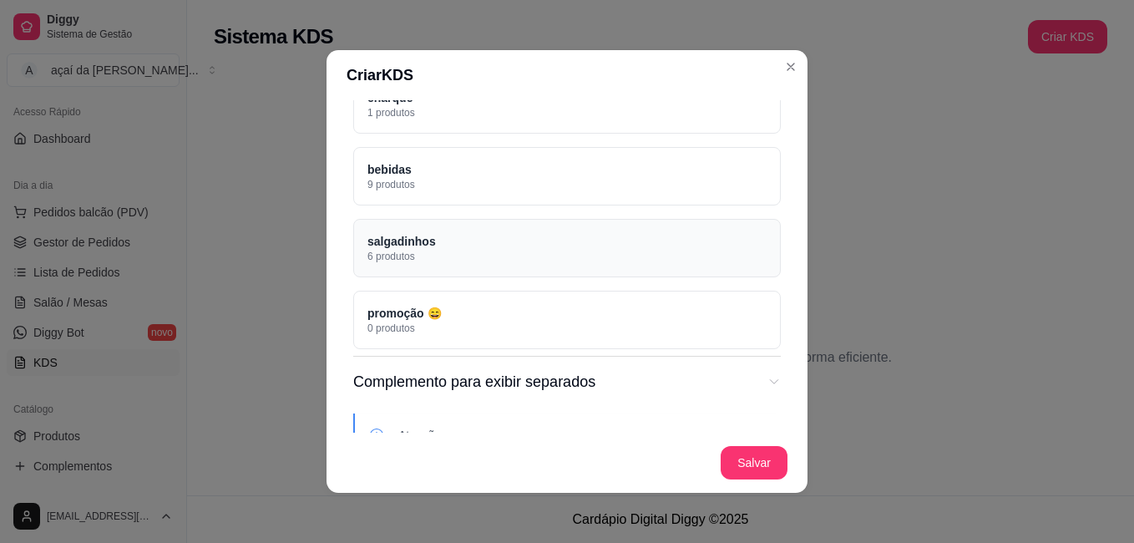
click at [450, 245] on div "salgadinhos 6 produtos" at bounding box center [567, 248] width 428 height 58
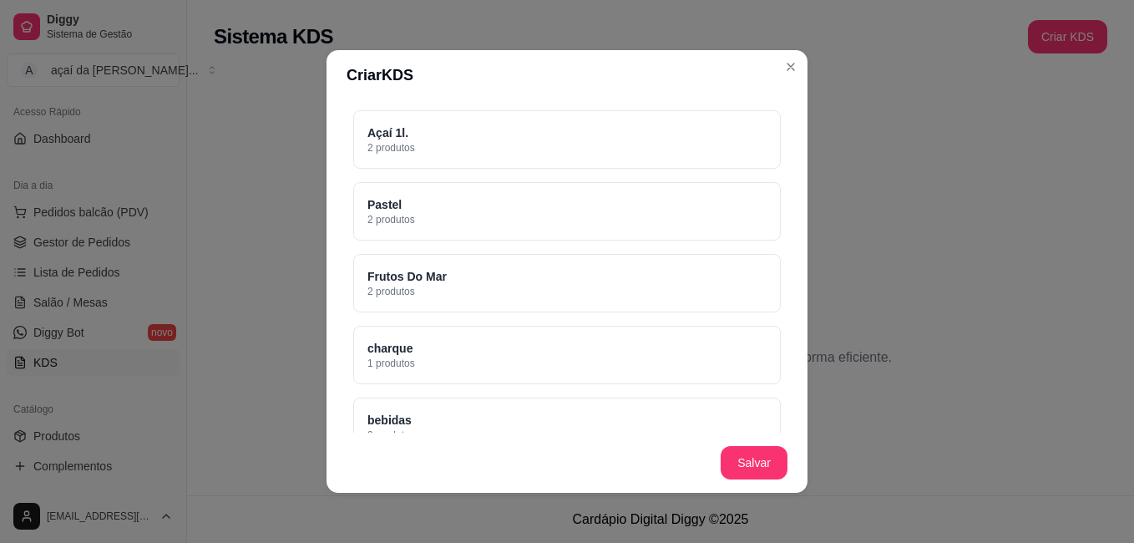
scroll to position [523, 0]
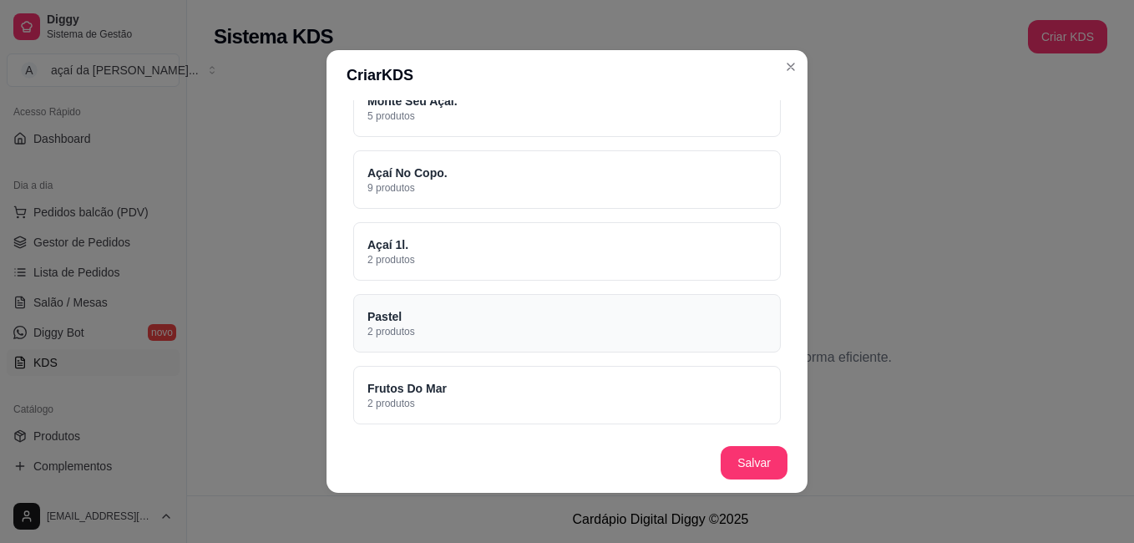
click at [442, 312] on div "Pastel 2 produtos" at bounding box center [567, 323] width 428 height 58
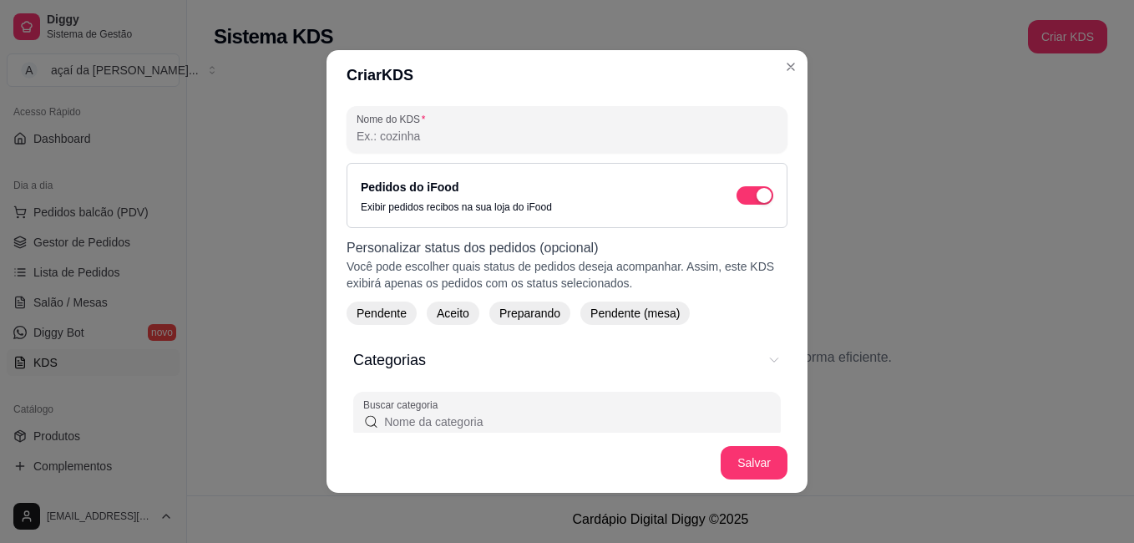
scroll to position [50, 0]
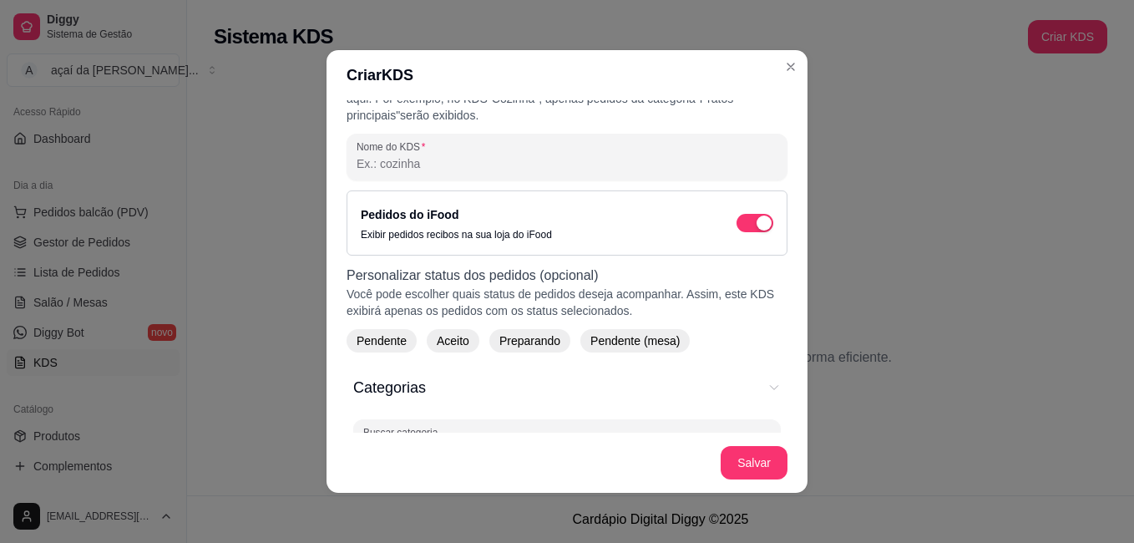
click at [445, 337] on span "Aceito" at bounding box center [453, 340] width 46 height 17
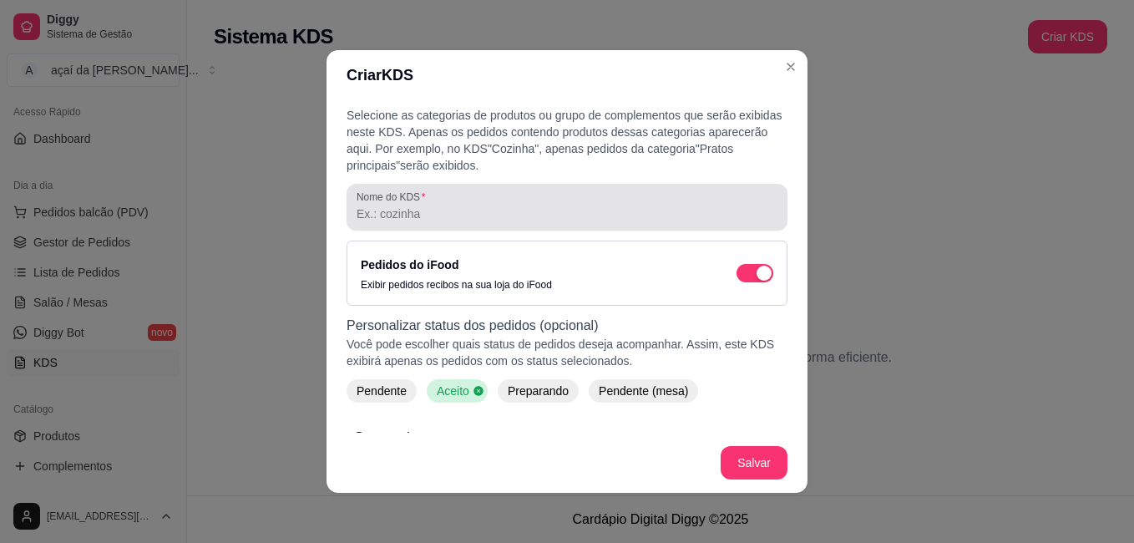
click at [504, 197] on div at bounding box center [567, 206] width 421 height 33
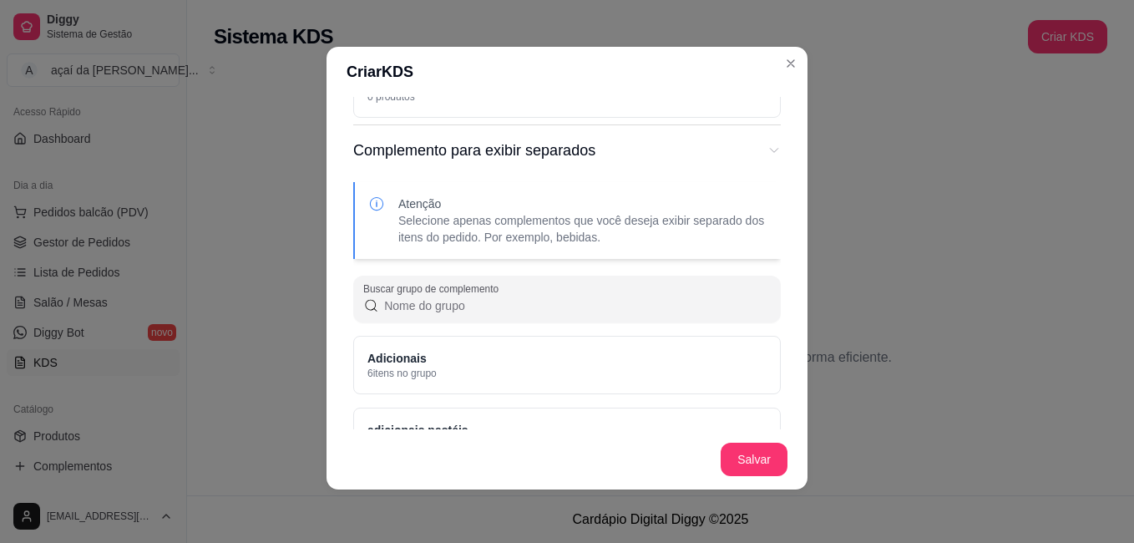
scroll to position [1163, 0]
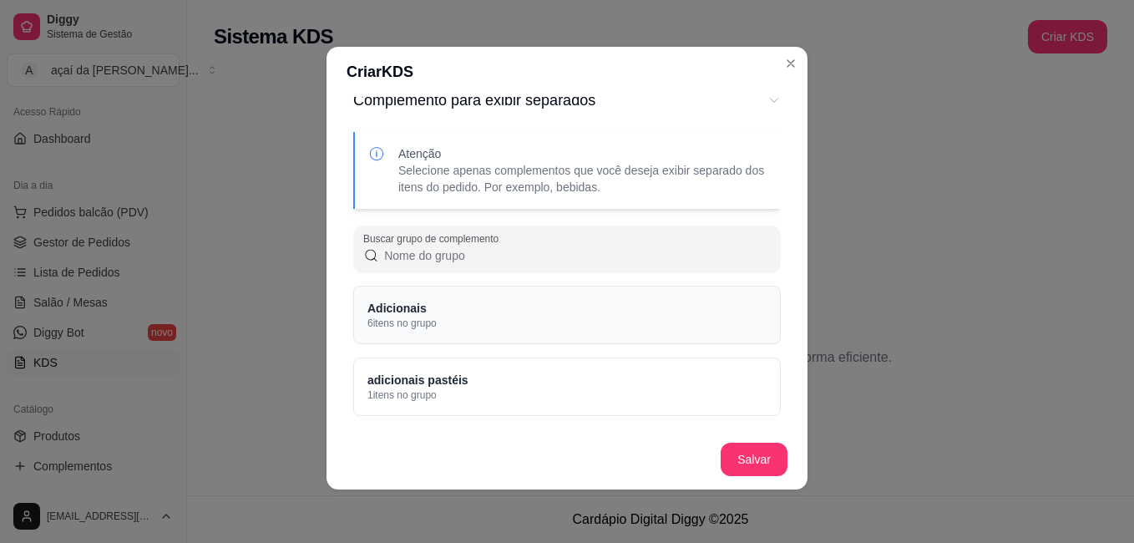
type input "cozinha"
drag, startPoint x: 501, startPoint y: 332, endPoint x: 518, endPoint y: 332, distance: 16.7
click at [509, 332] on div "Adicionais 6 itens no grupo" at bounding box center [567, 315] width 428 height 58
click at [507, 397] on div "adicionais pastéis 1 itens no grupo" at bounding box center [567, 386] width 428 height 58
click at [663, 316] on div "Adicionais 6 itens no grupo" at bounding box center [567, 315] width 428 height 58
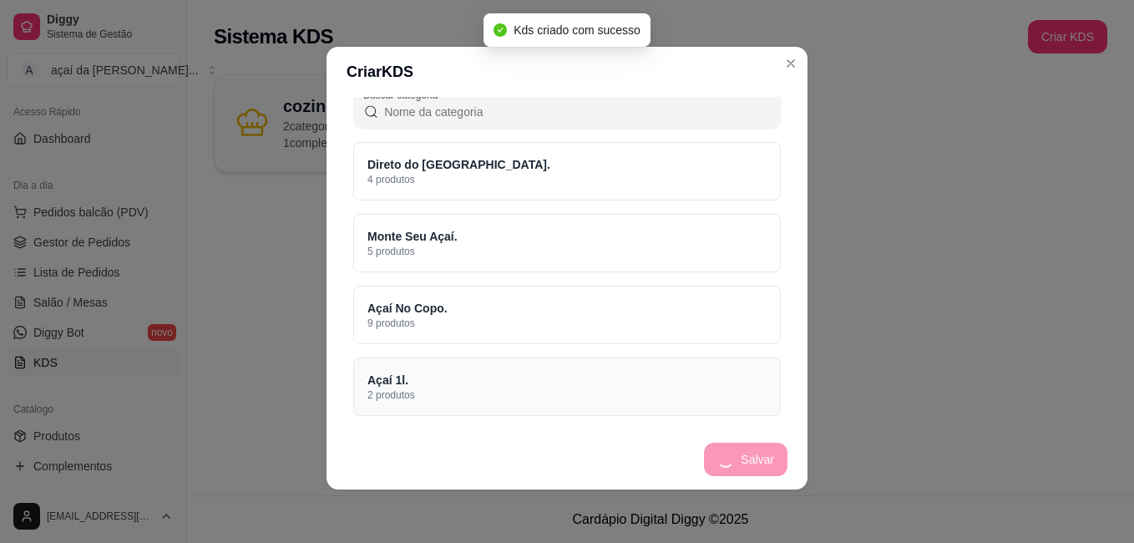
scroll to position [272, 0]
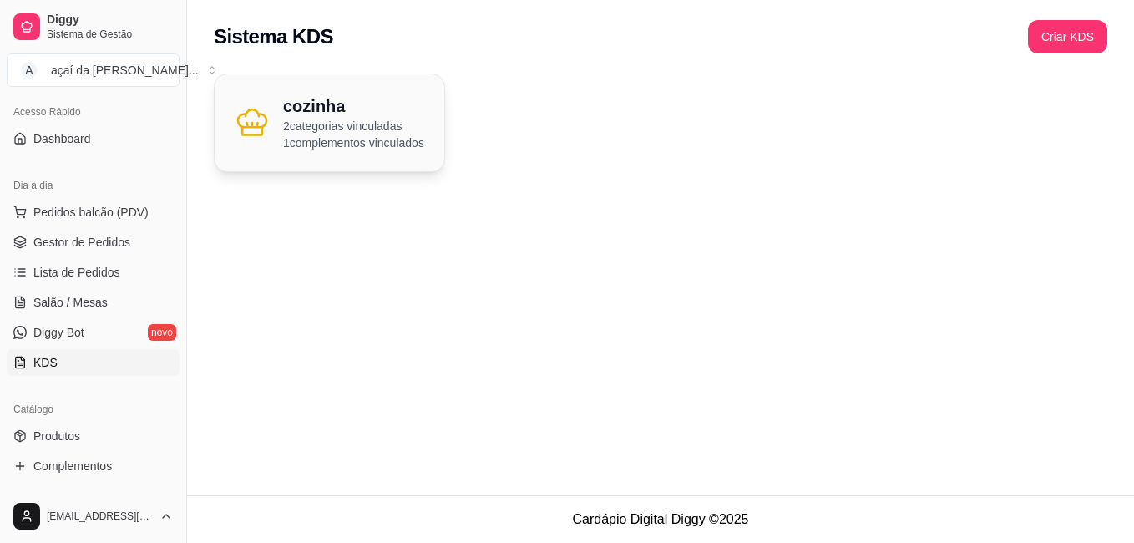
click at [416, 152] on div "cozinha 2 categorias vinculadas 1 complementos vinculados" at bounding box center [330, 122] width 230 height 97
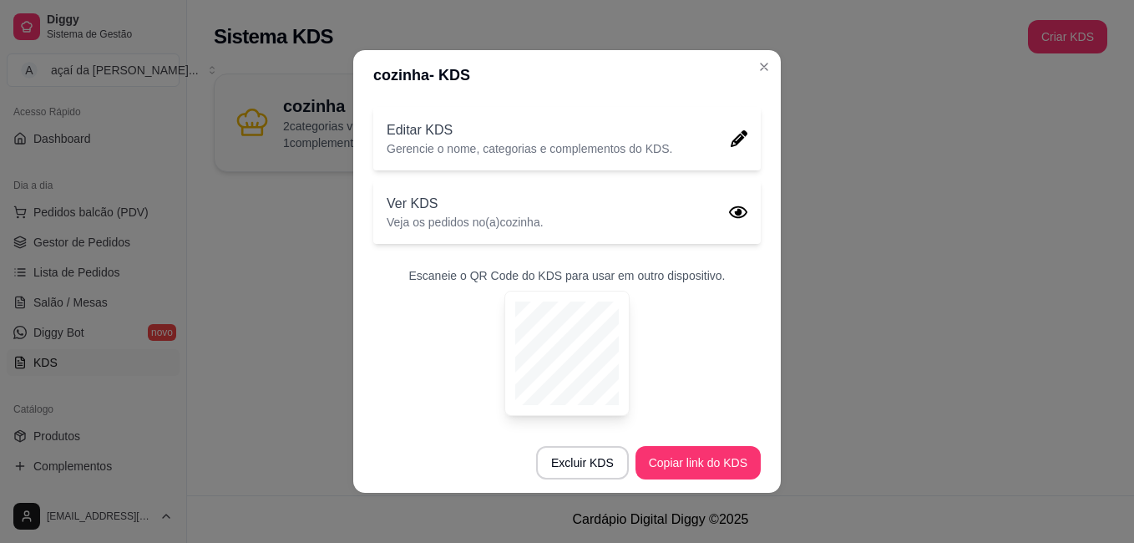
scroll to position [3, 0]
click at [731, 135] on icon at bounding box center [739, 135] width 17 height 17
click at [589, 217] on div "Ver KDS Veja os pedidos no(a) cozinha ." at bounding box center [566, 208] width 387 height 63
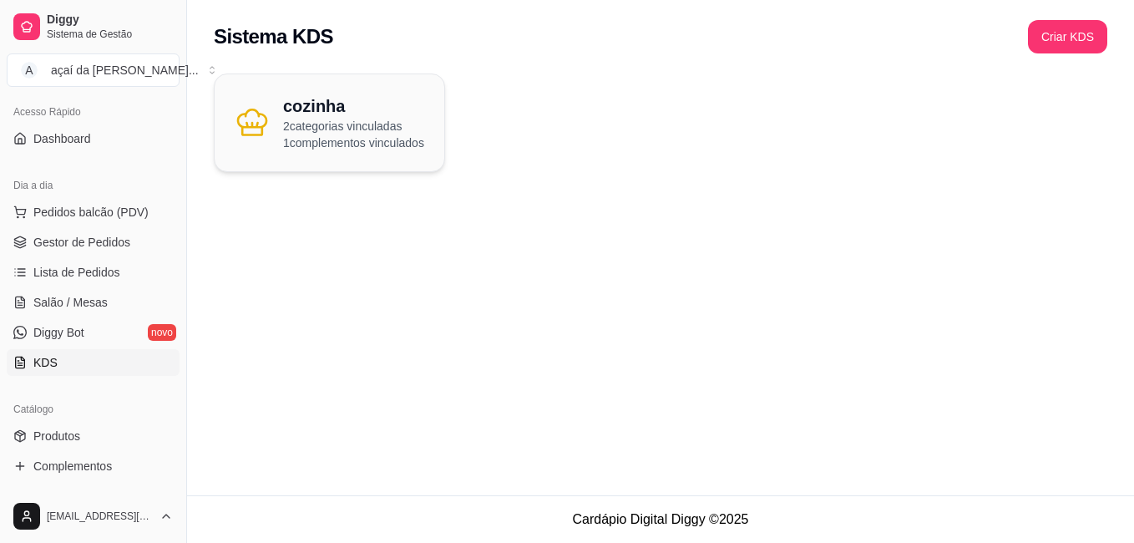
click at [1025, 27] on div "Sistema KDS Criar KDS" at bounding box center [661, 36] width 894 height 33
click at [1070, 25] on button "Criar KDS" at bounding box center [1067, 36] width 79 height 33
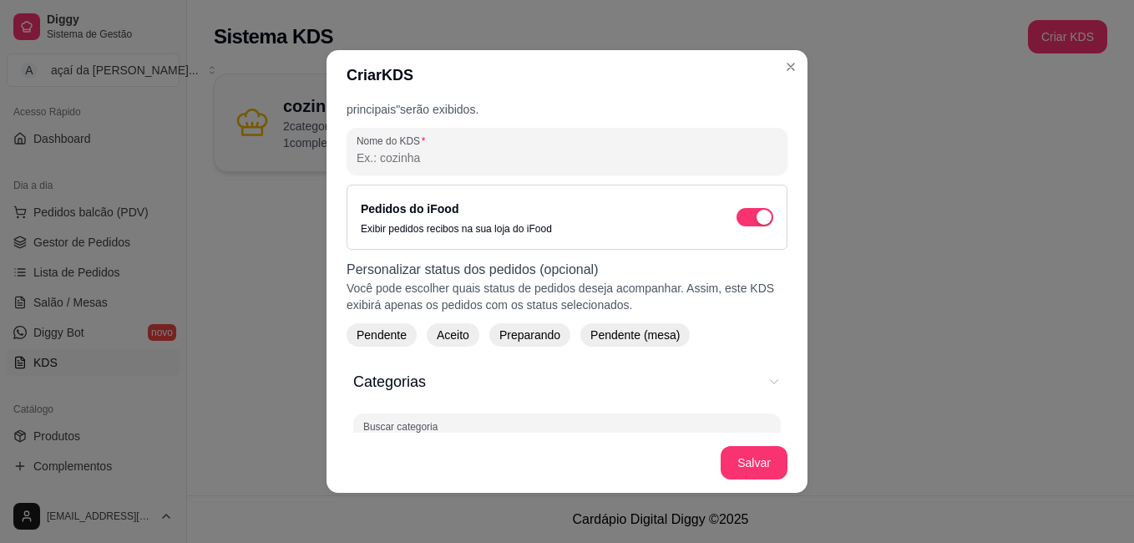
scroll to position [28, 0]
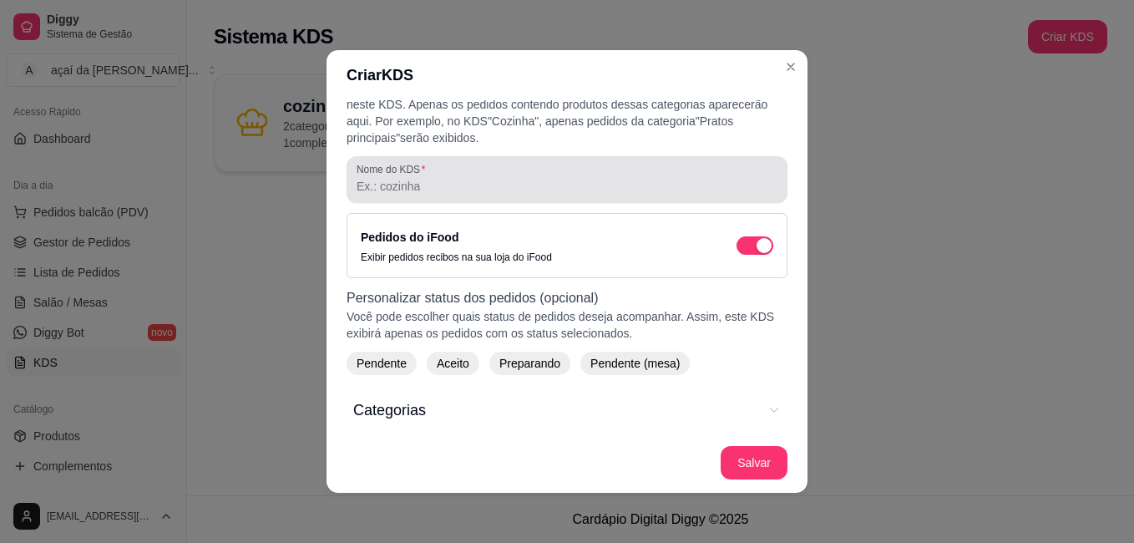
click at [585, 178] on div at bounding box center [567, 179] width 421 height 33
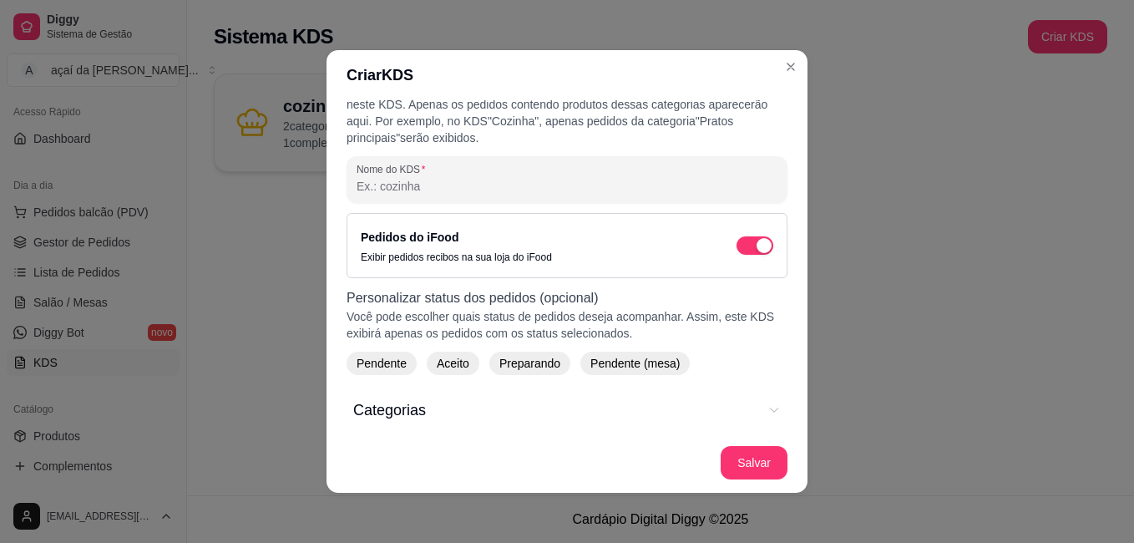
type input "a"
type input "montagem"
click at [630, 224] on div "Pedidos do iFood Exibir pedidos recibos na sua loja do iFood" at bounding box center [567, 245] width 441 height 65
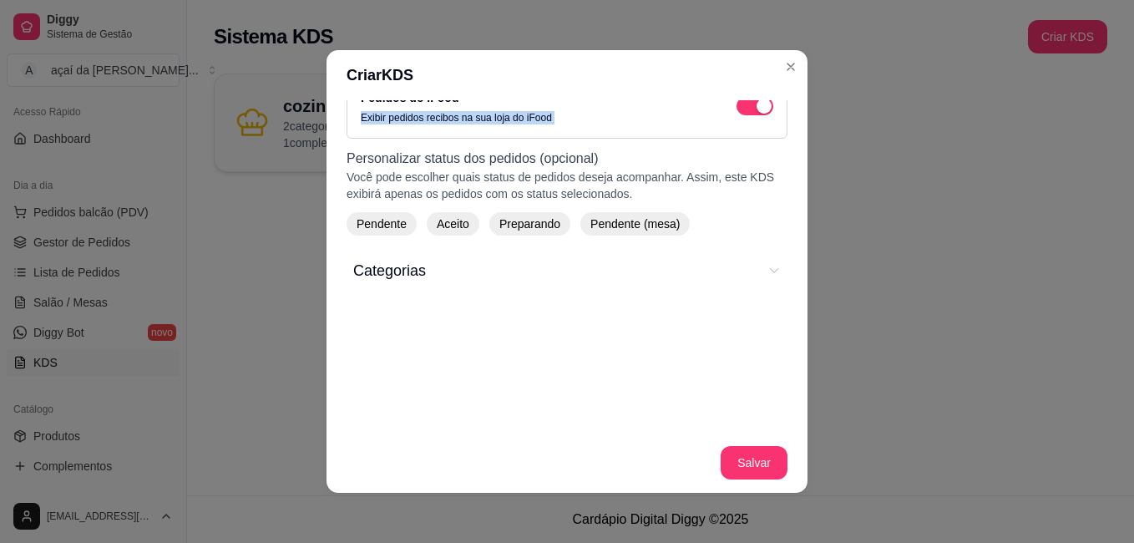
click at [501, 252] on button "Categorias" at bounding box center [567, 271] width 428 height 50
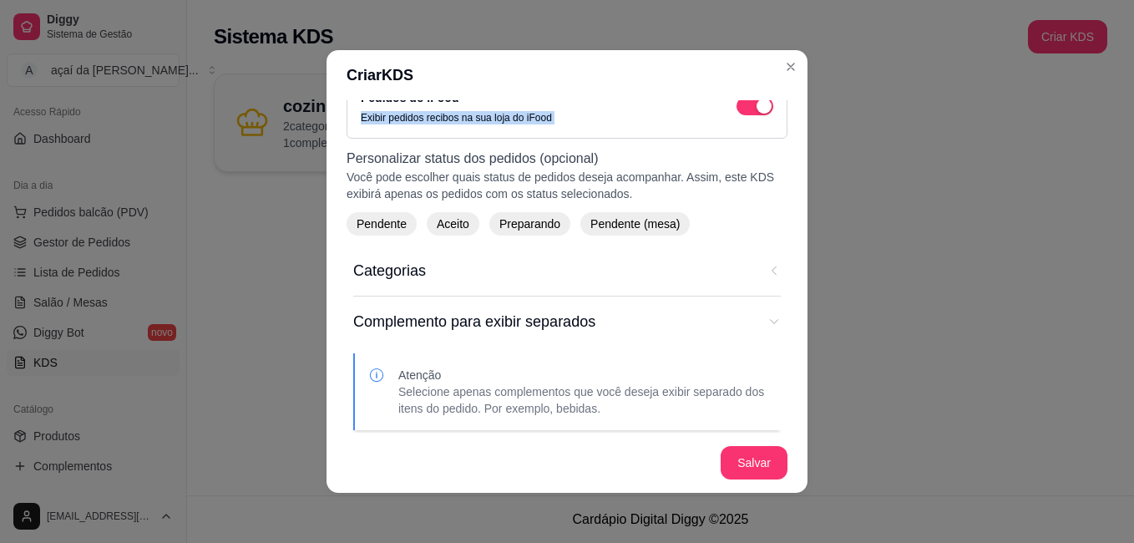
click at [449, 227] on span "Aceito" at bounding box center [453, 223] width 46 height 17
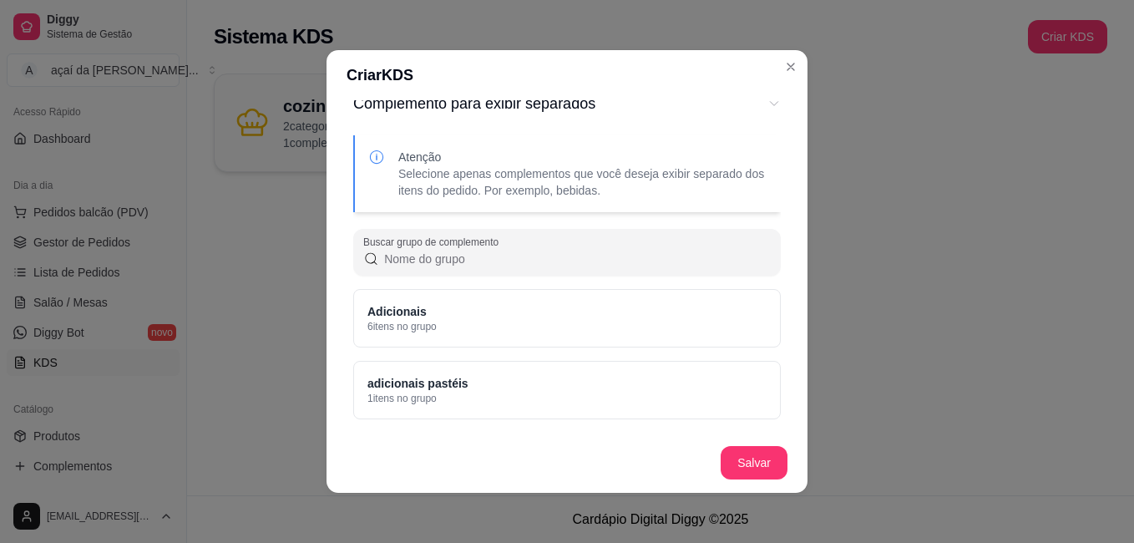
scroll to position [3, 0]
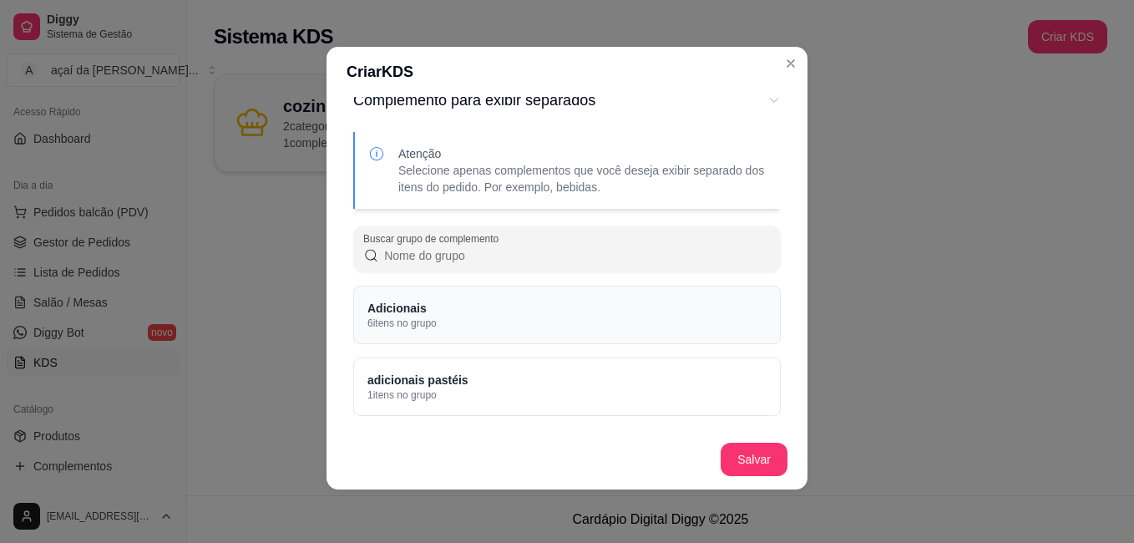
click at [478, 300] on div "Adicionais 6 itens no grupo" at bounding box center [567, 315] width 428 height 58
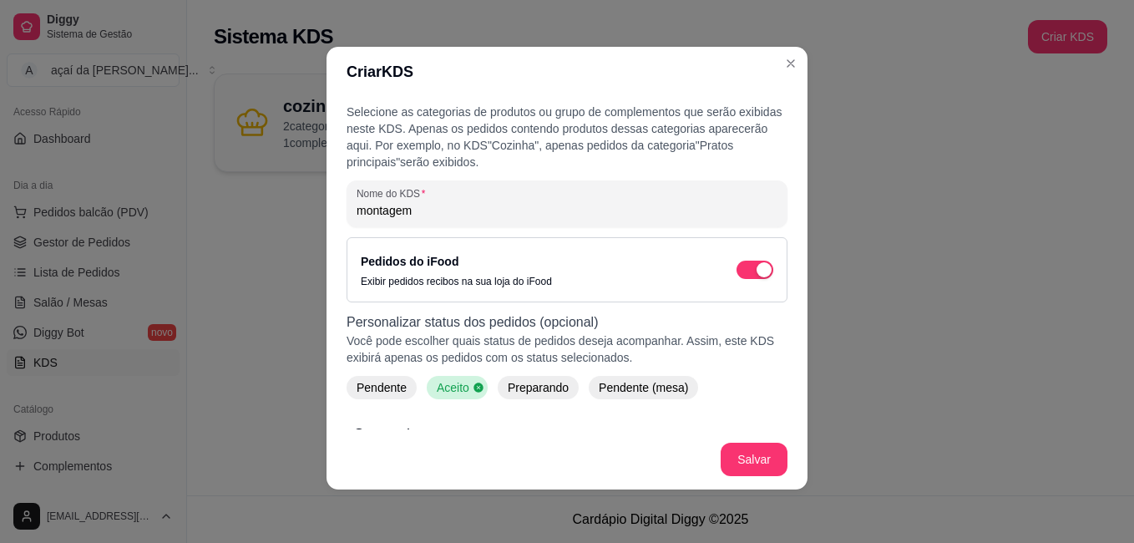
scroll to position [0, 0]
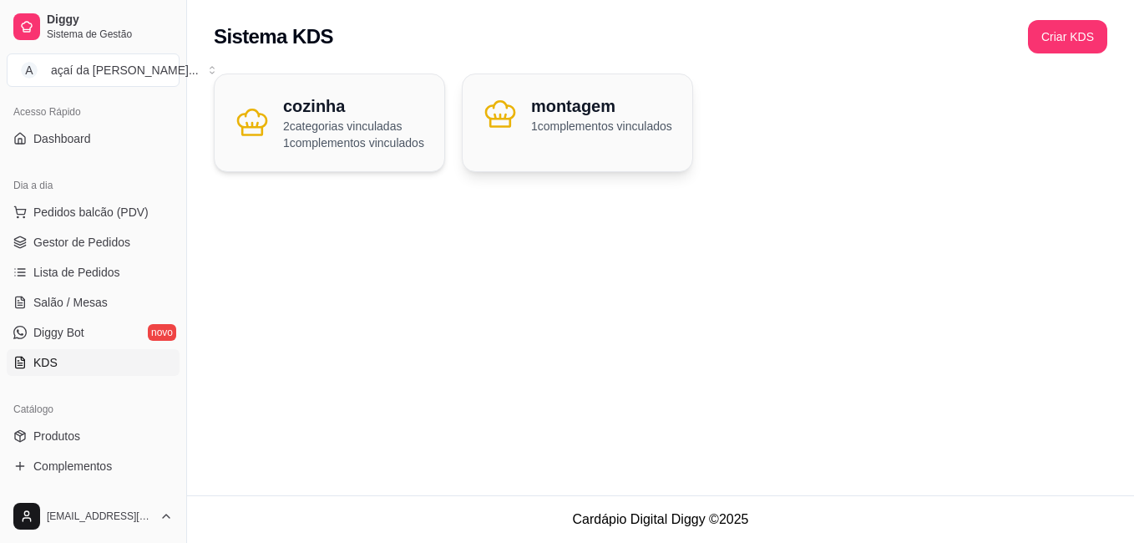
click at [505, 149] on div "montagem 1 complementos vinculados" at bounding box center [577, 122] width 231 height 99
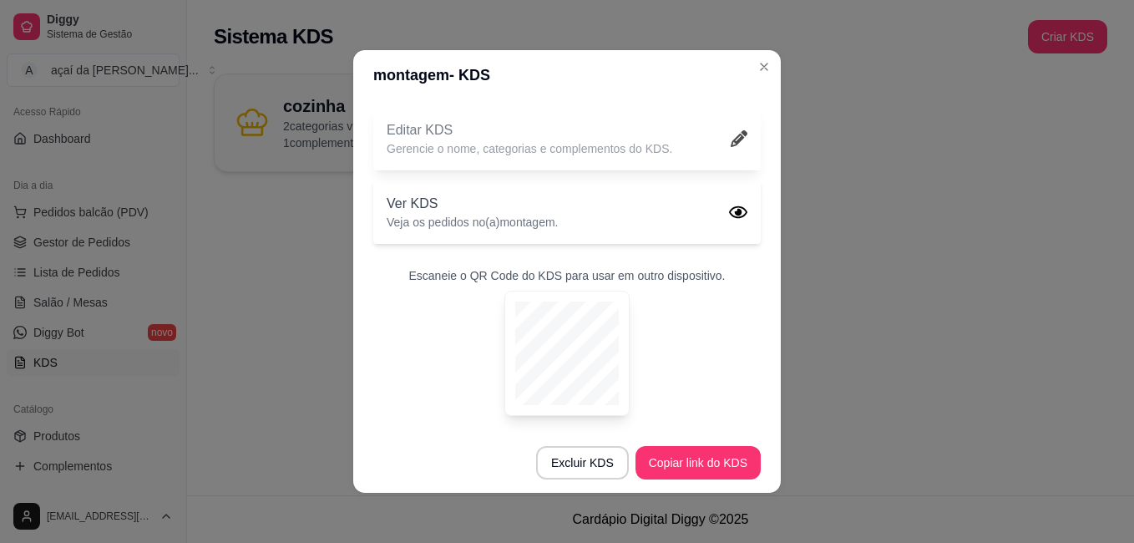
click at [706, 134] on div "Editar KDS Gerencie o nome, categorias e complementos do KDS." at bounding box center [566, 138] width 387 height 63
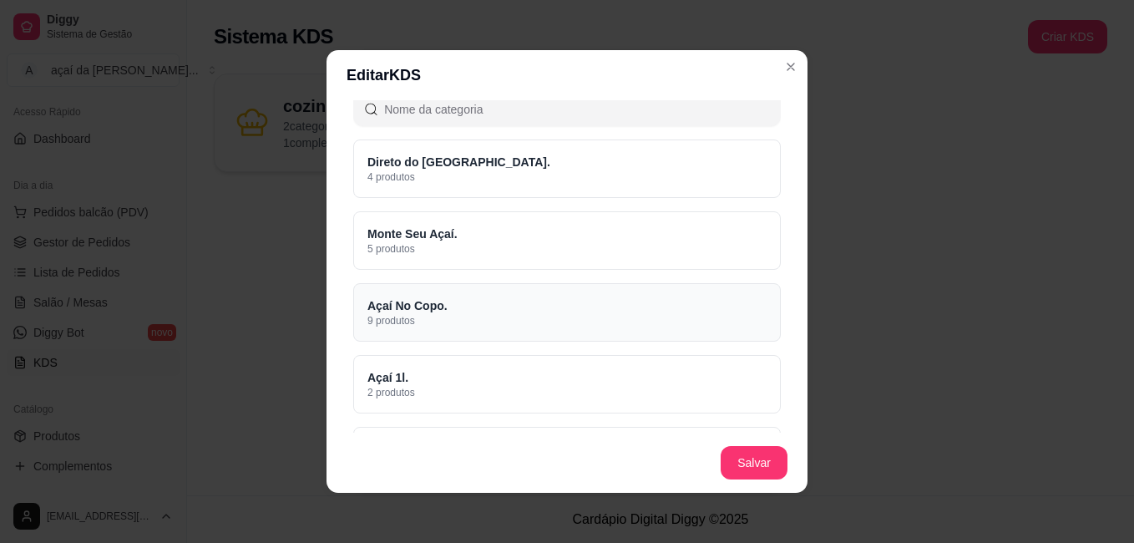
scroll to position [418, 0]
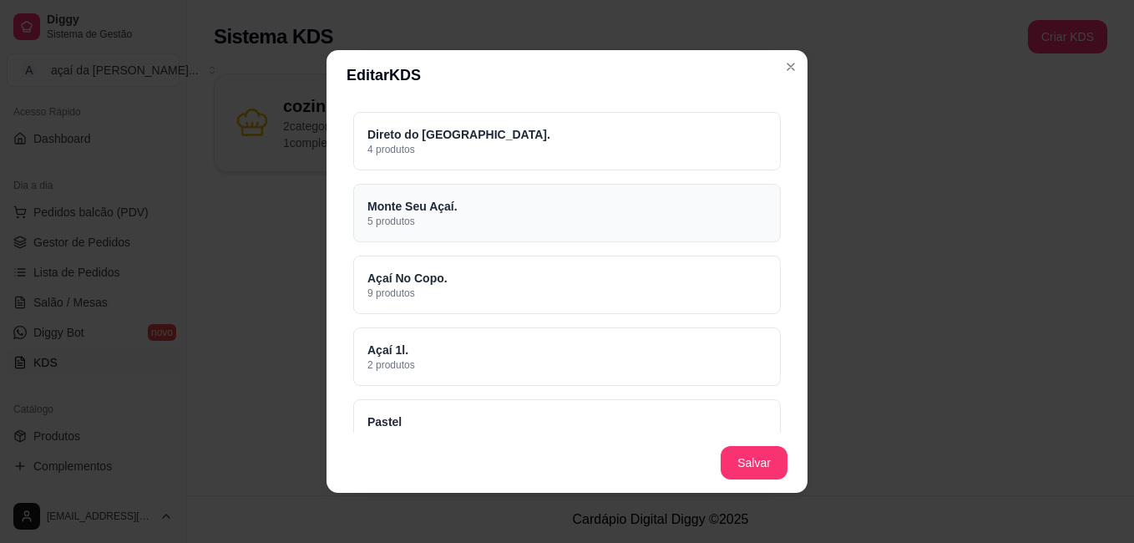
click at [473, 211] on div "Monte Seu Açaí. 5 produtos" at bounding box center [567, 213] width 428 height 58
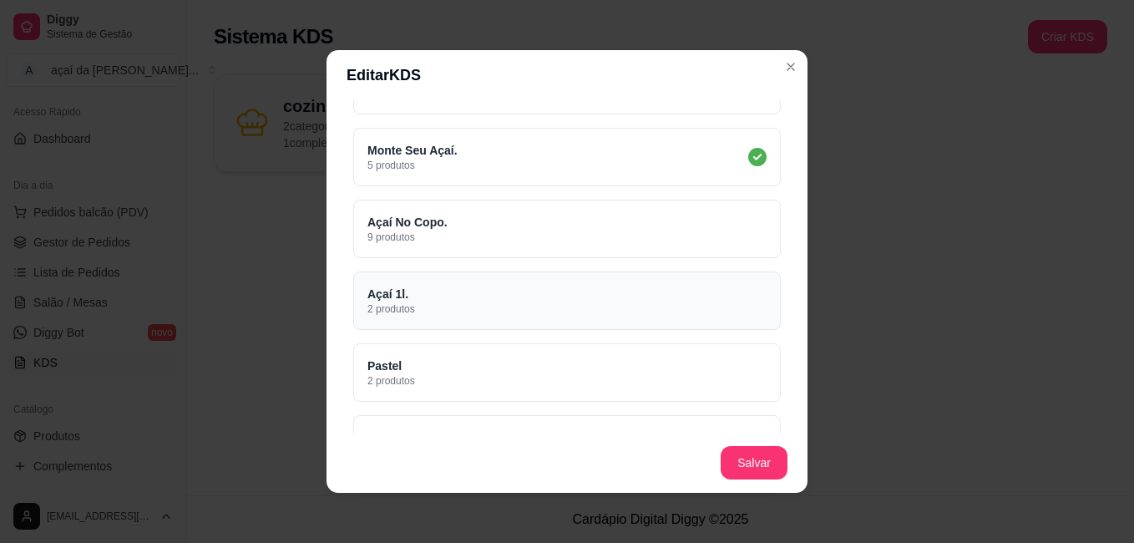
scroll to position [501, 0]
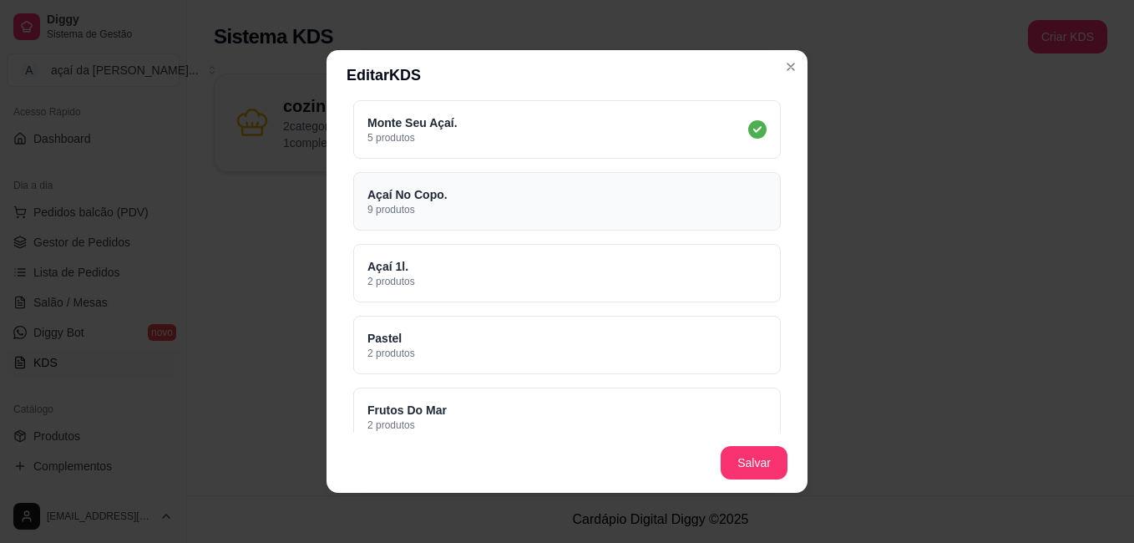
click at [476, 201] on div "Açaí No Copo. 9 produtos" at bounding box center [567, 201] width 428 height 58
click at [476, 200] on div "Açaí No Copo. 9 produtos" at bounding box center [567, 201] width 428 height 58
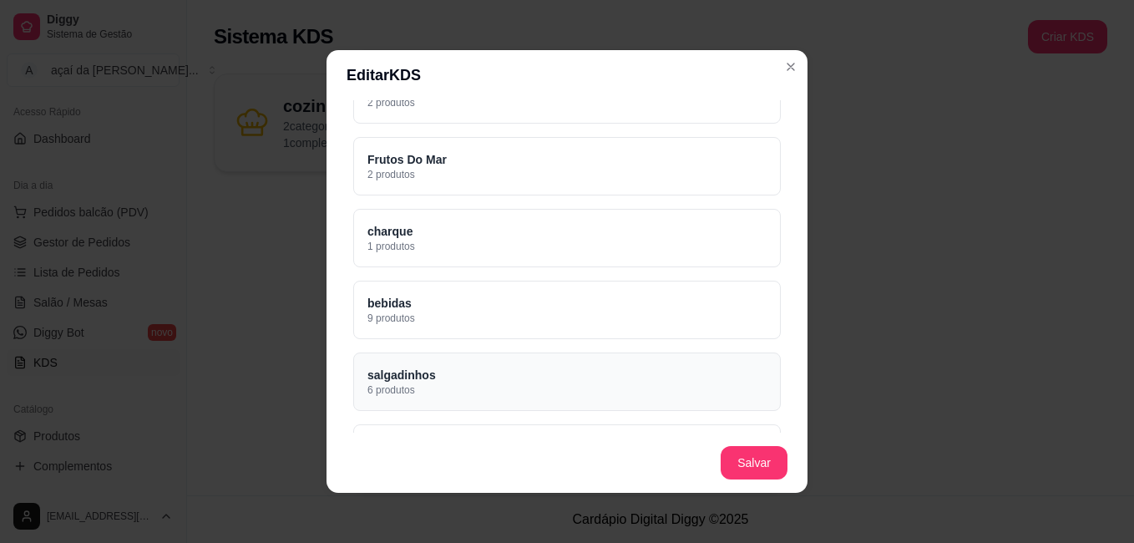
scroll to position [808, 0]
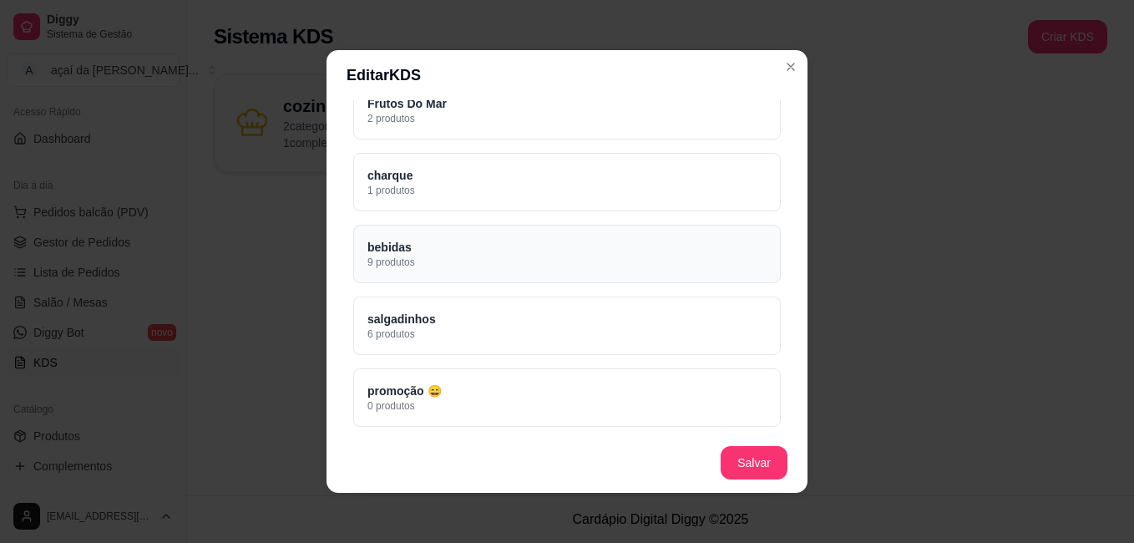
click at [534, 241] on div "bebidas 9 produtos" at bounding box center [567, 254] width 428 height 58
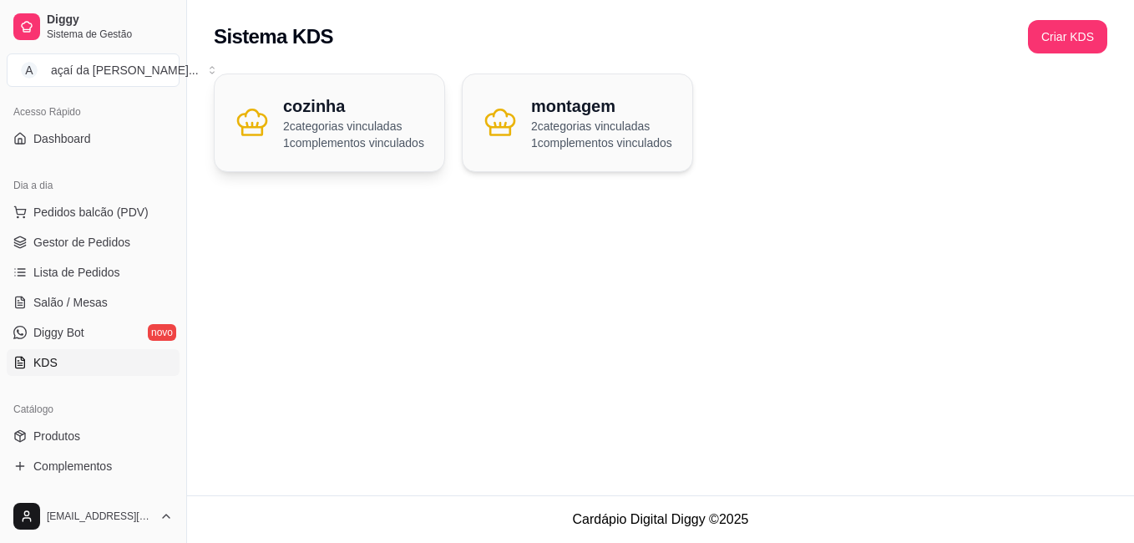
click at [259, 119] on icon at bounding box center [252, 122] width 35 height 35
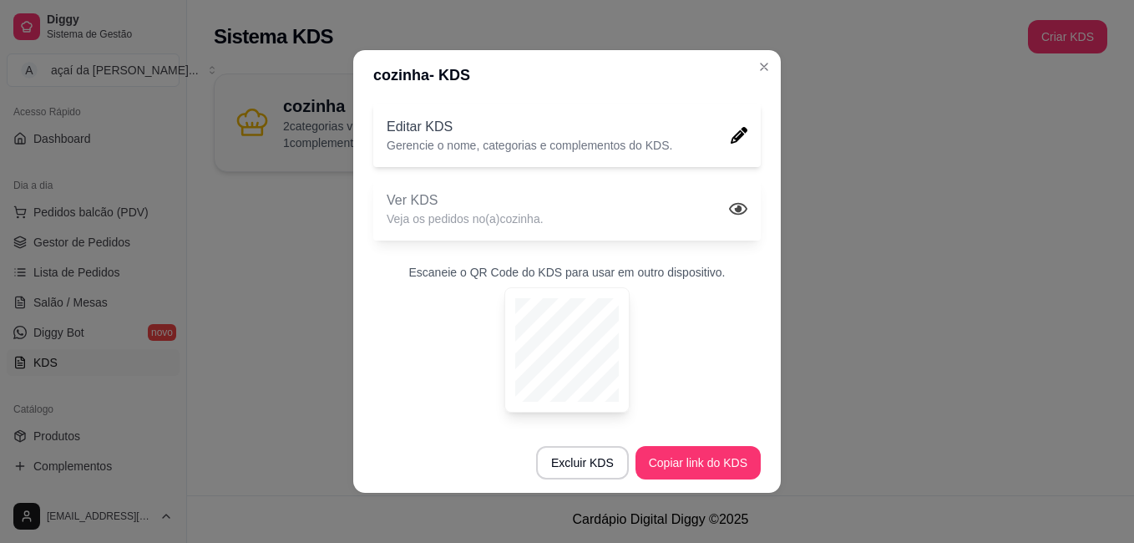
scroll to position [3, 0]
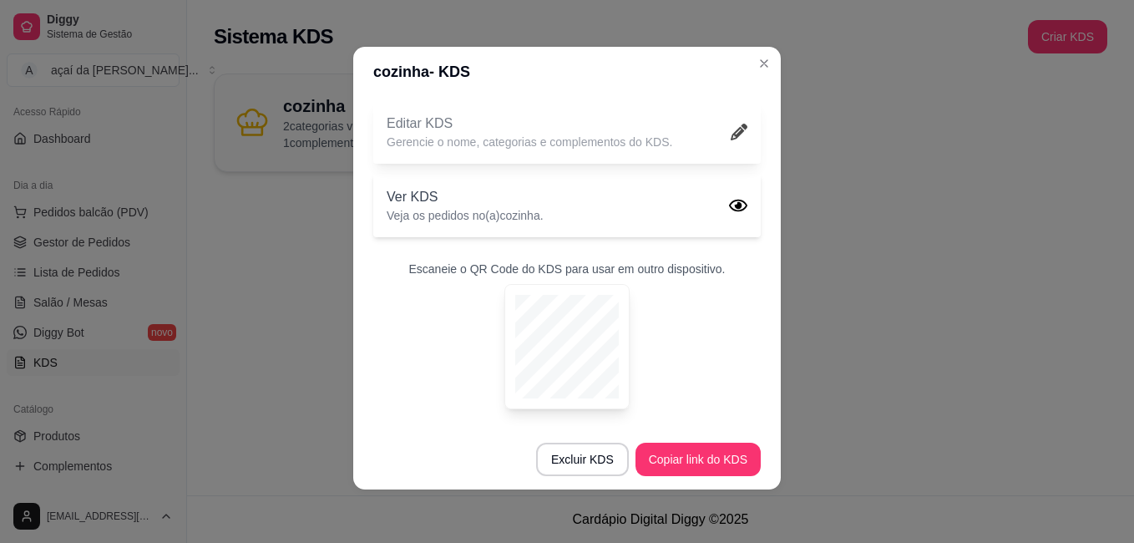
click at [731, 133] on icon at bounding box center [739, 132] width 17 height 17
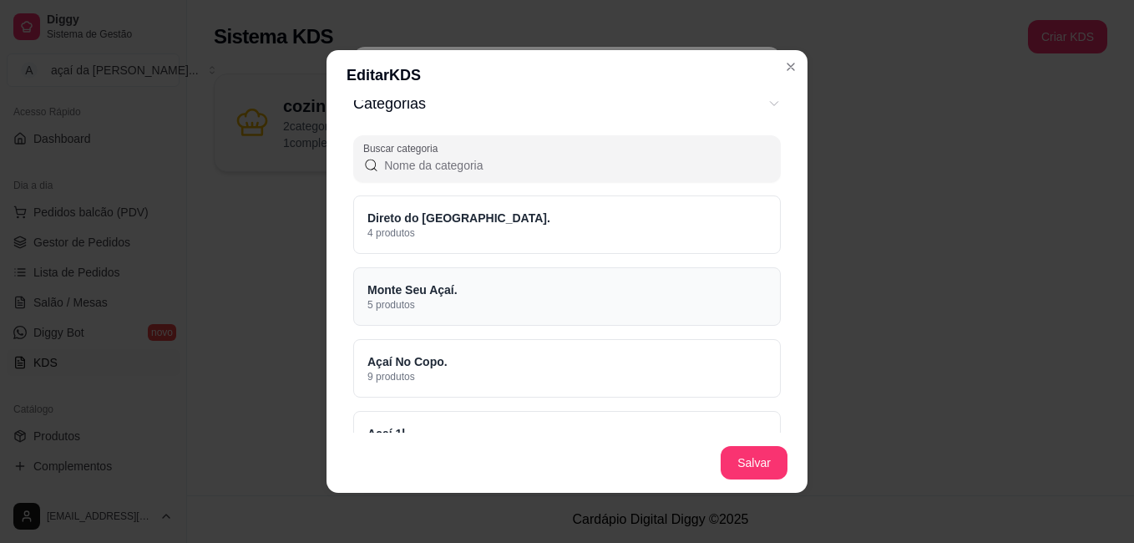
scroll to position [445, 0]
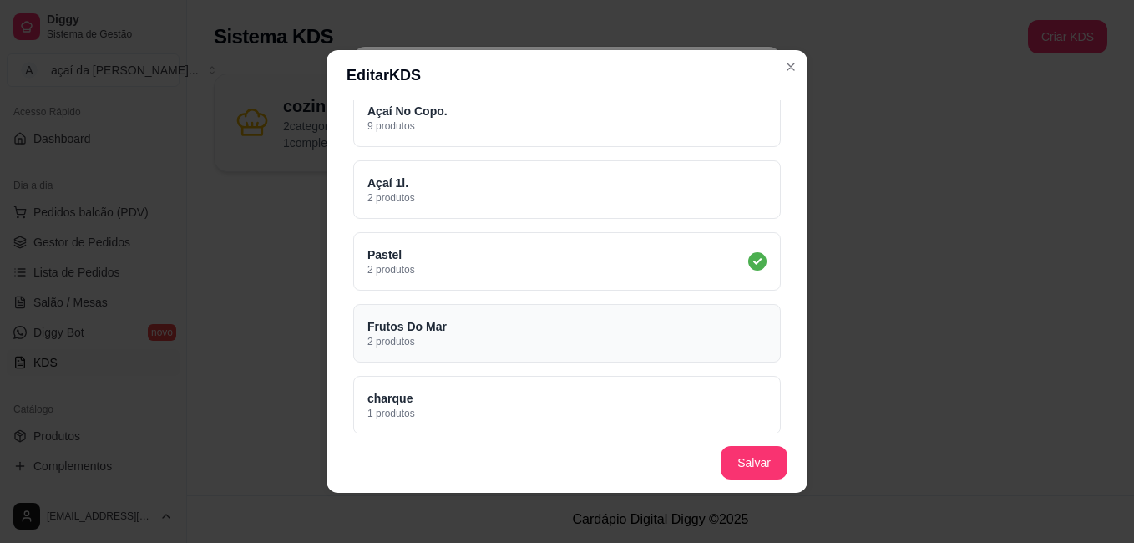
click at [494, 337] on div "Frutos Do [DATE] produtos" at bounding box center [567, 333] width 428 height 58
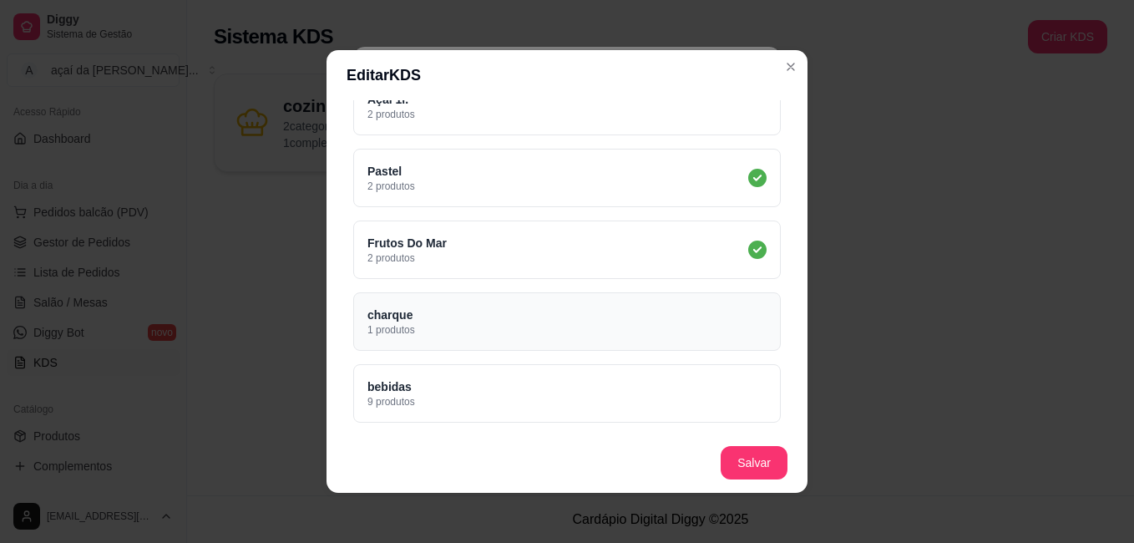
scroll to position [752, 0]
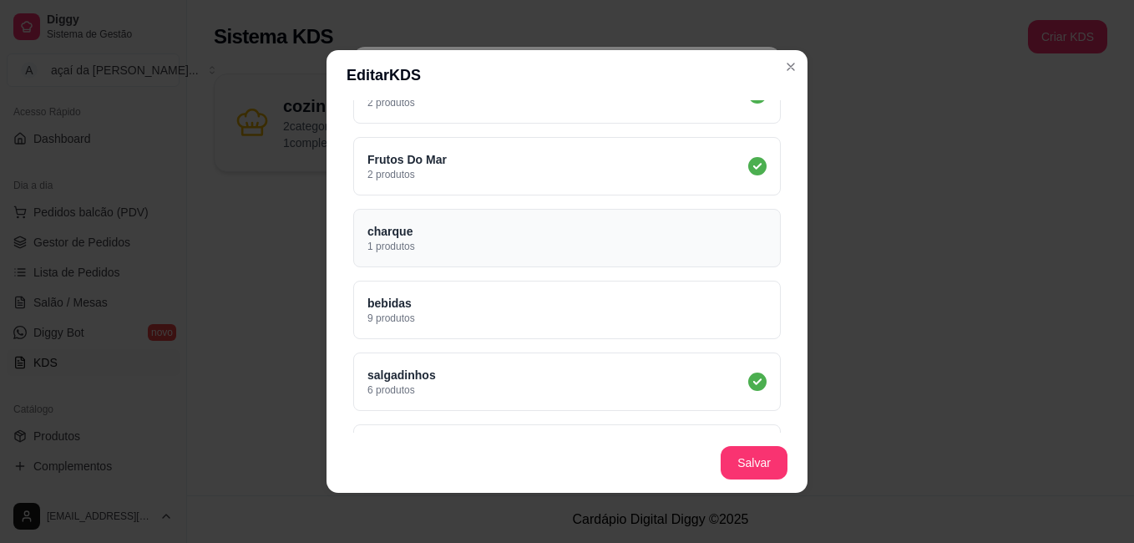
click at [525, 235] on div "charque 1 produtos" at bounding box center [567, 238] width 428 height 58
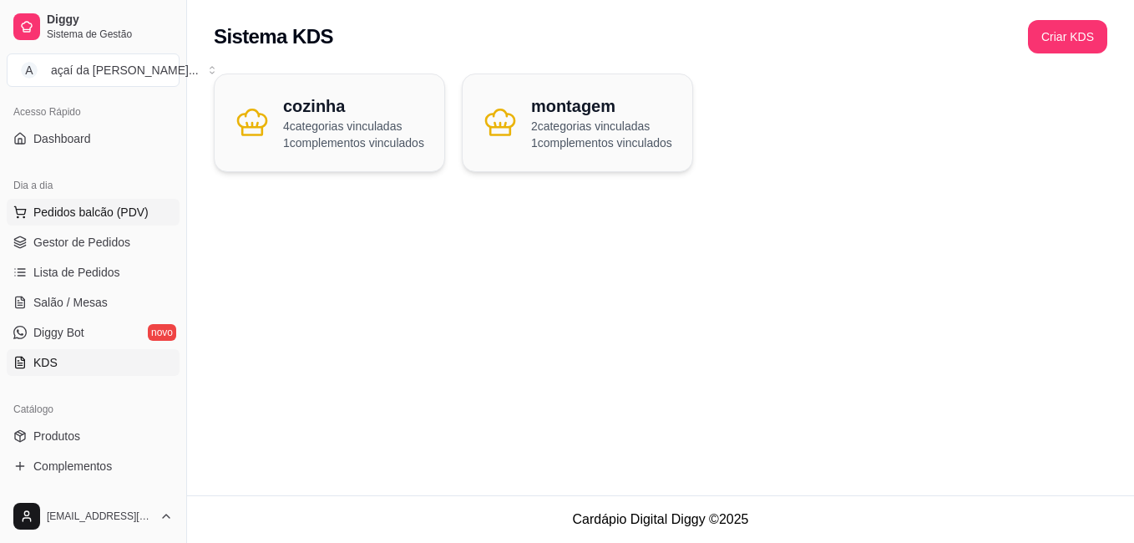
click at [65, 200] on button "Pedidos balcão (PDV)" at bounding box center [93, 212] width 173 height 27
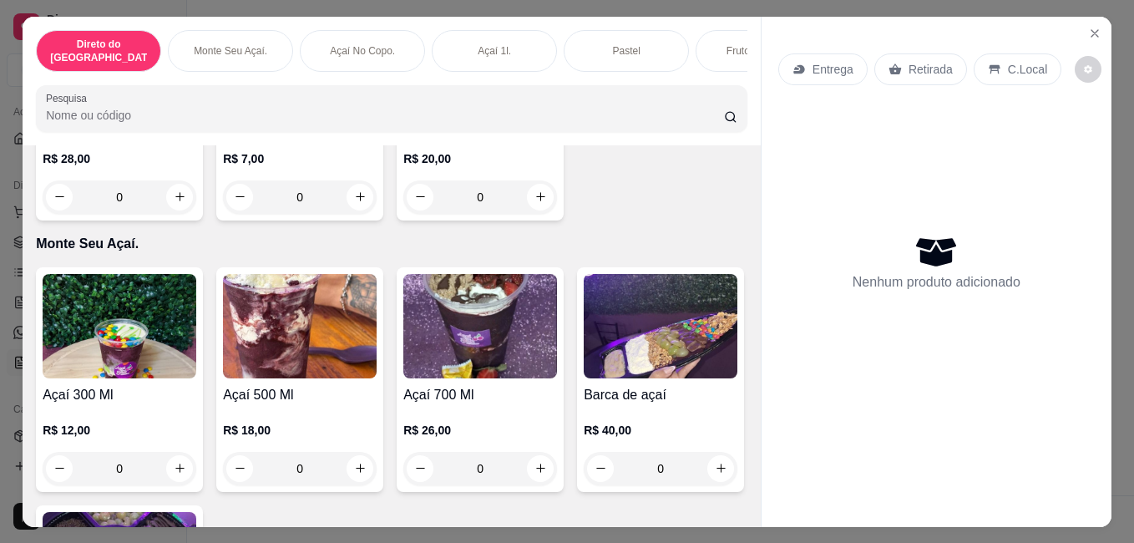
scroll to position [418, 0]
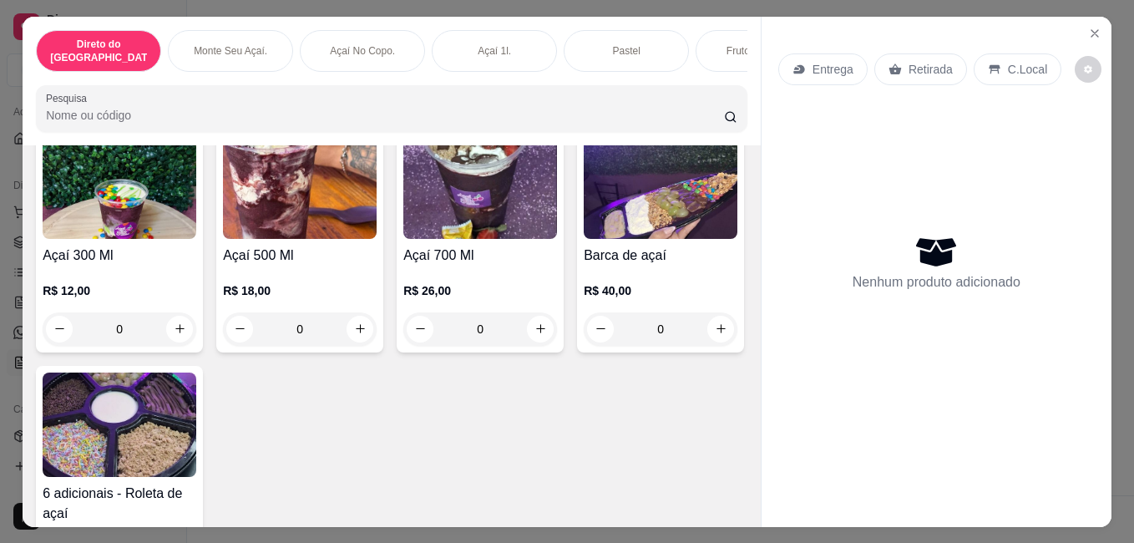
click at [356, 312] on div "0" at bounding box center [300, 328] width 154 height 33
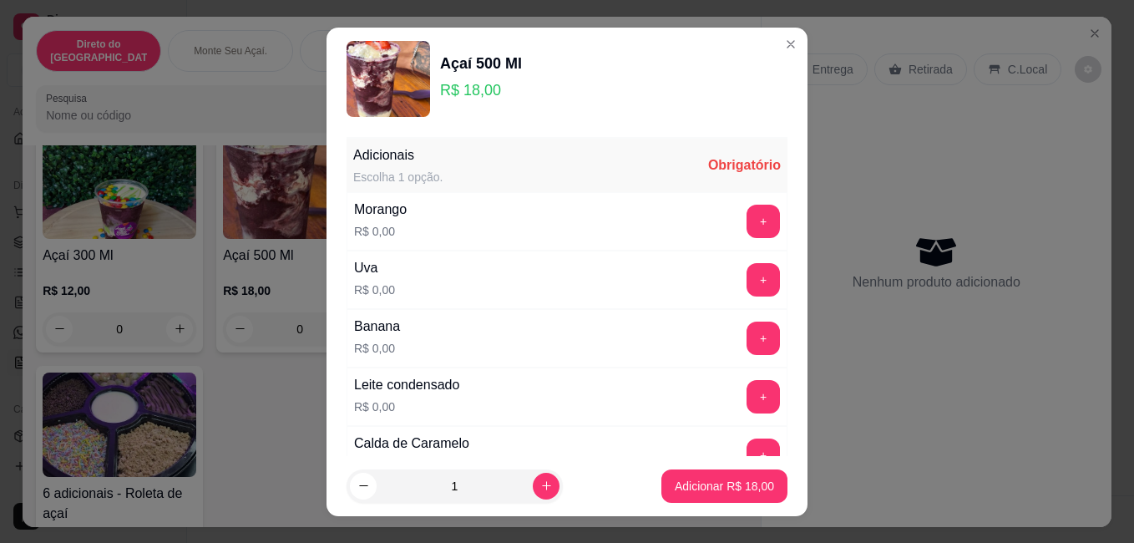
scroll to position [139, 0]
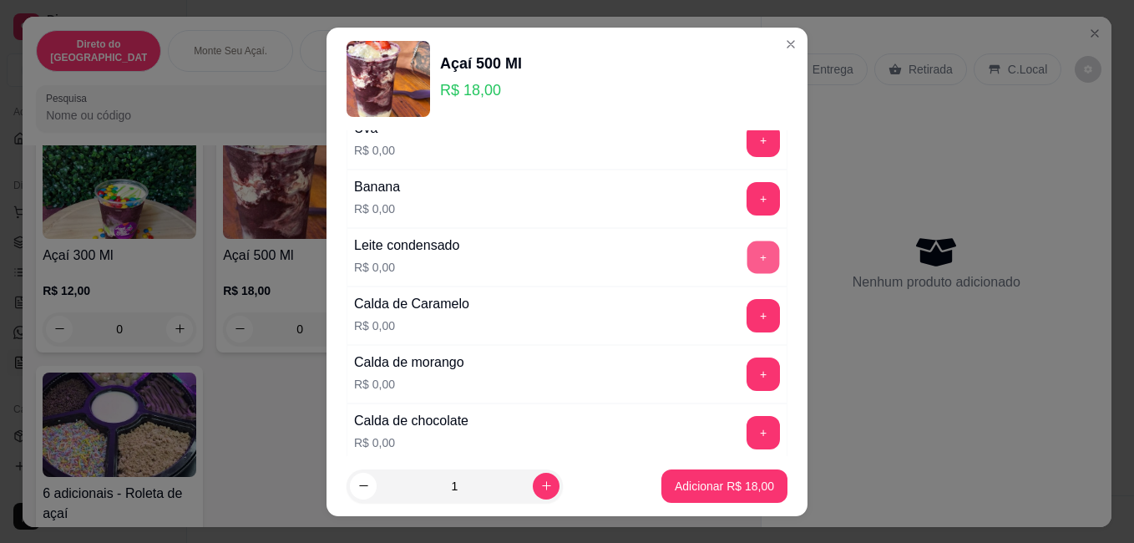
click at [747, 251] on button "+" at bounding box center [763, 257] width 33 height 33
click at [747, 322] on button "+" at bounding box center [763, 315] width 33 height 33
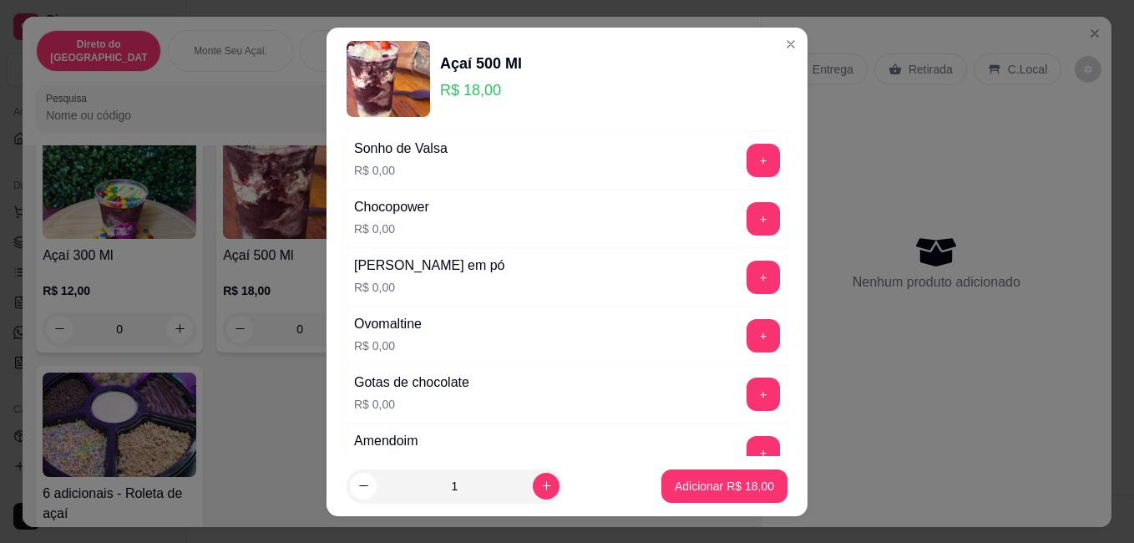
scroll to position [696, 0]
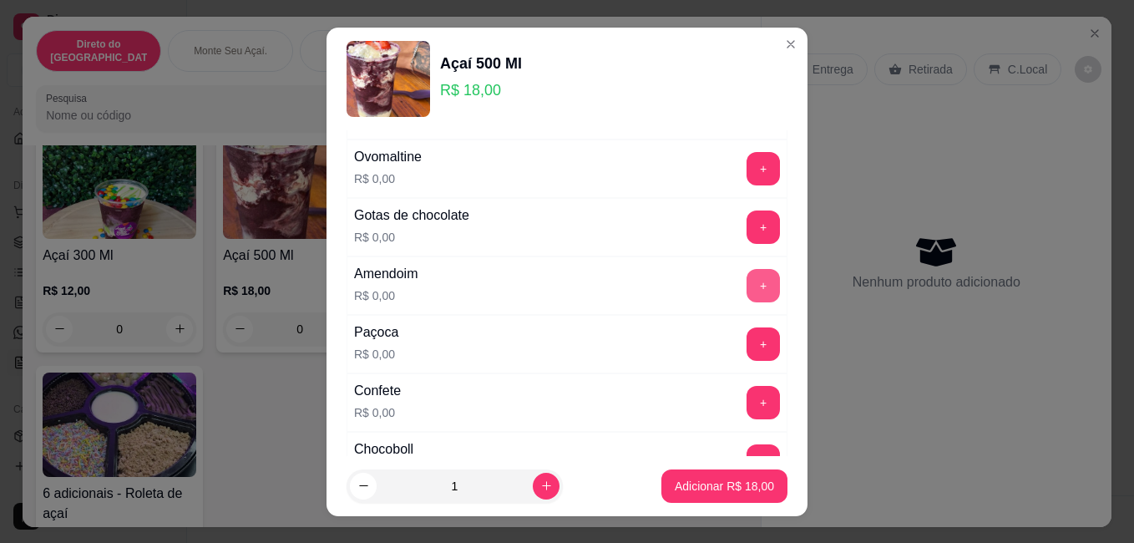
click at [747, 289] on button "+" at bounding box center [763, 285] width 33 height 33
click at [690, 471] on button "Adicionar R$ 18,00" at bounding box center [724, 485] width 126 height 33
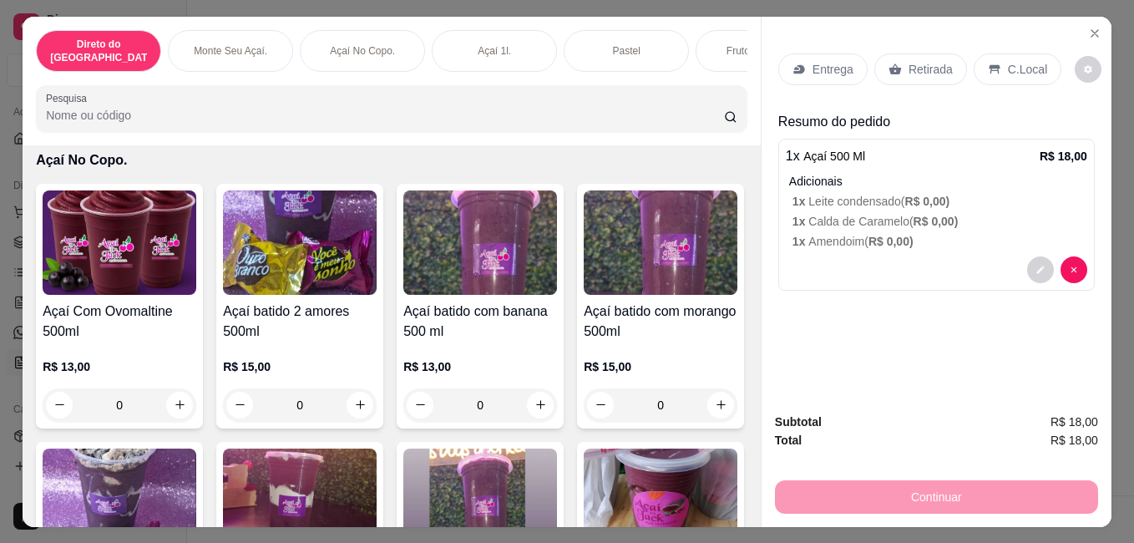
scroll to position [1058, 0]
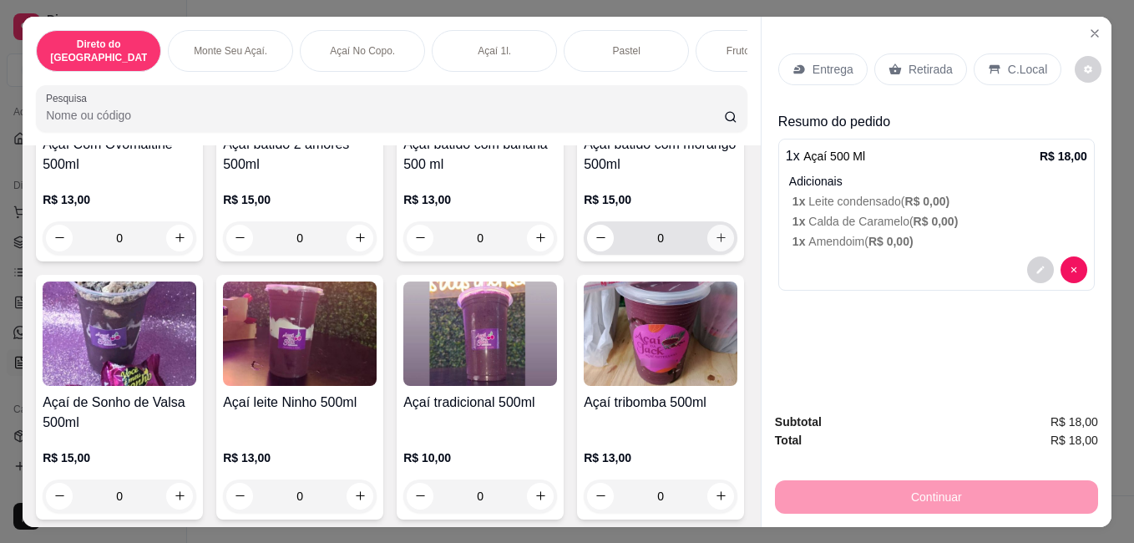
click at [715, 244] on icon "increase-product-quantity" at bounding box center [721, 237] width 13 height 13
type input "1"
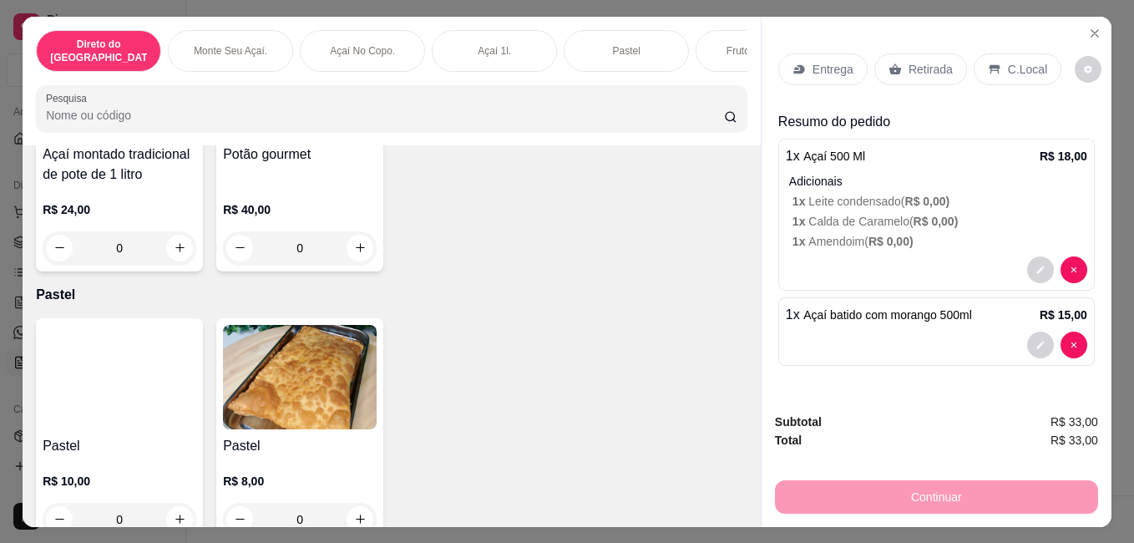
scroll to position [2004, 0]
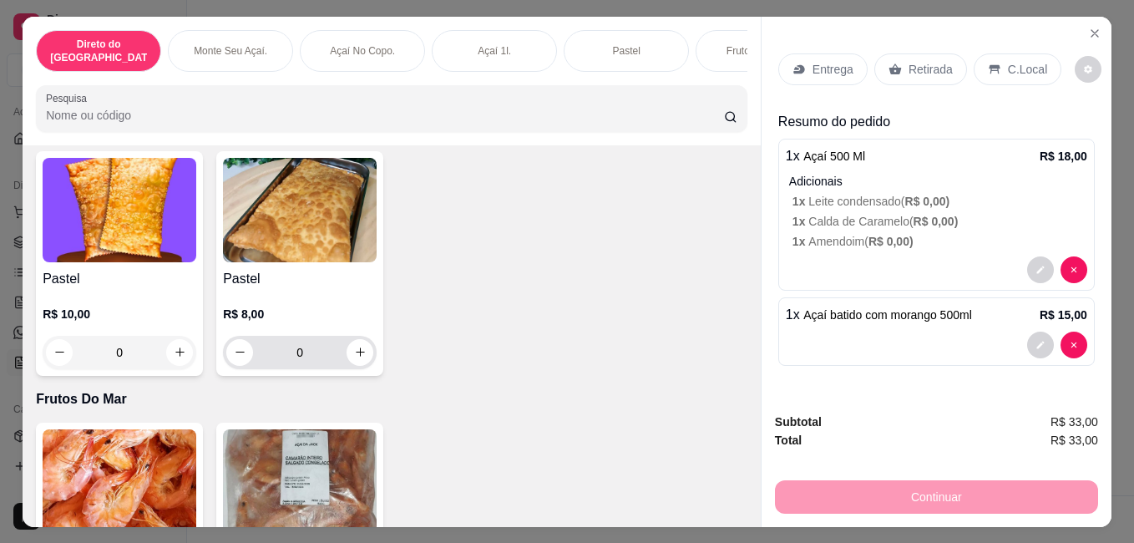
click at [363, 340] on div "0" at bounding box center [299, 352] width 147 height 33
click at [357, 339] on button "increase-product-quantity" at bounding box center [360, 352] width 27 height 27
type input "1"
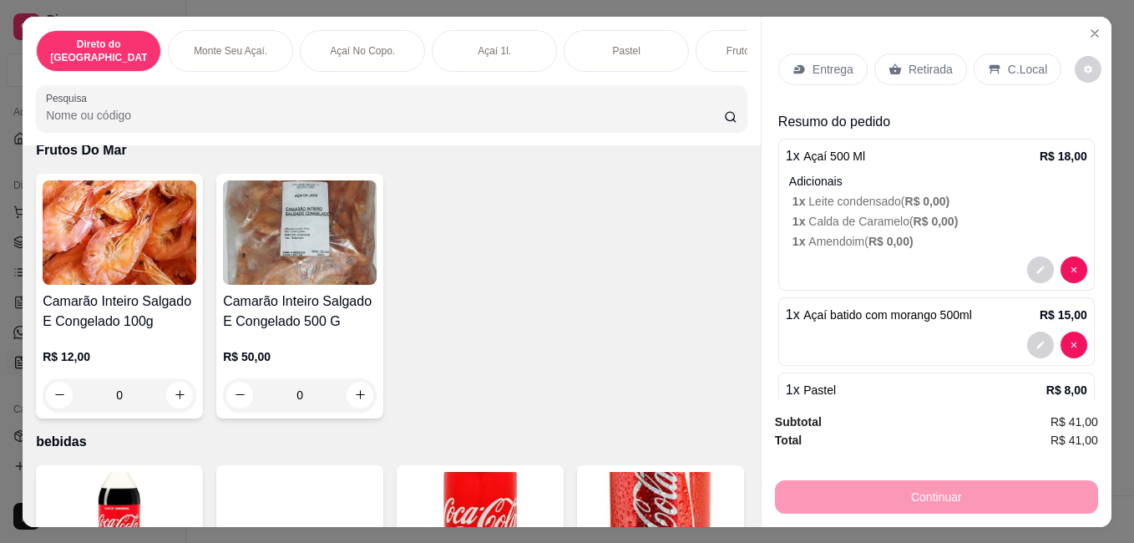
scroll to position [2282, 0]
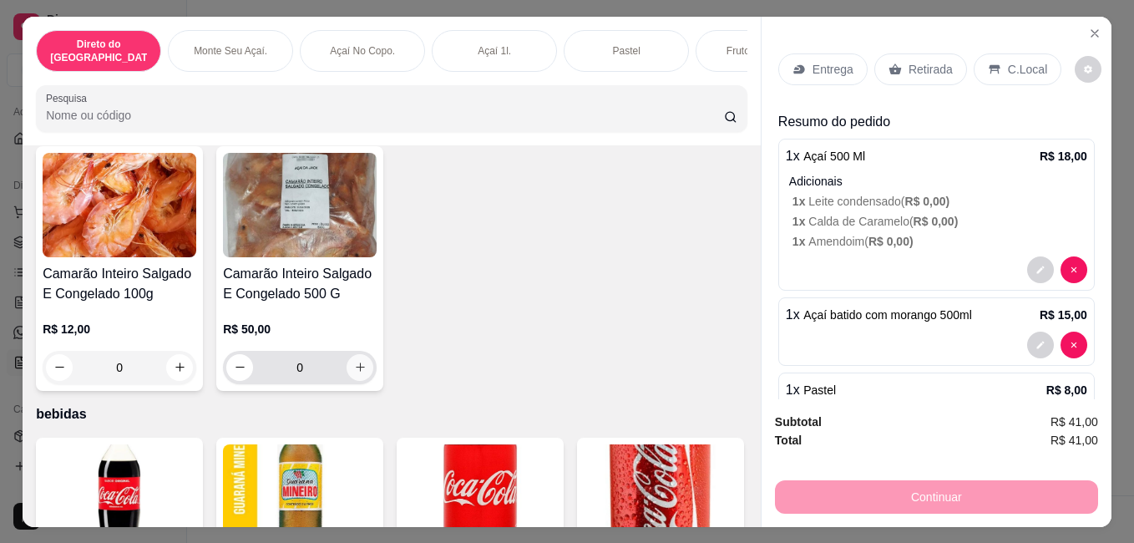
click at [354, 361] on icon "increase-product-quantity" at bounding box center [360, 367] width 13 height 13
type input "1"
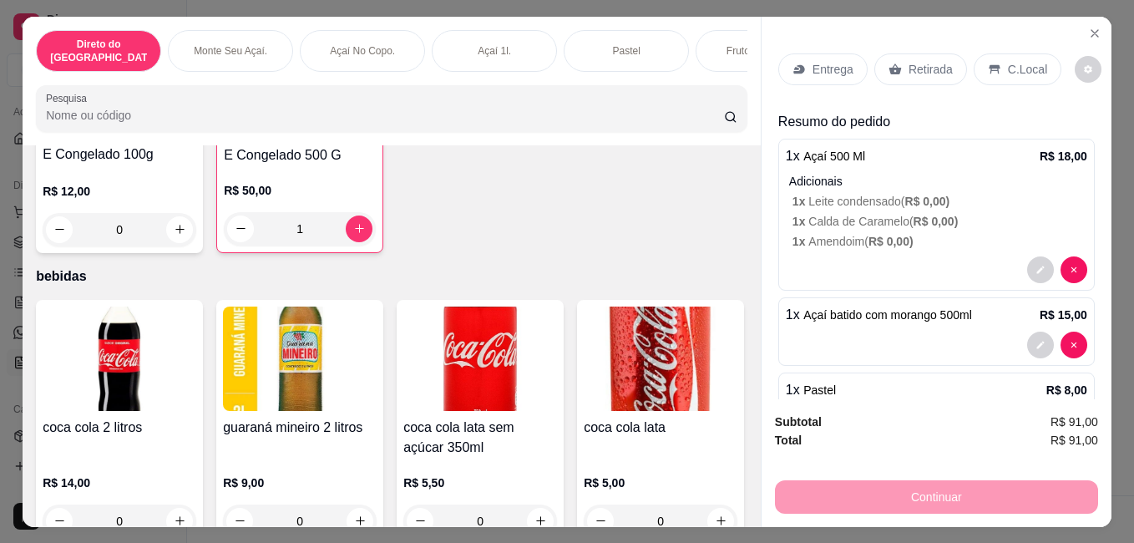
scroll to position [2589, 0]
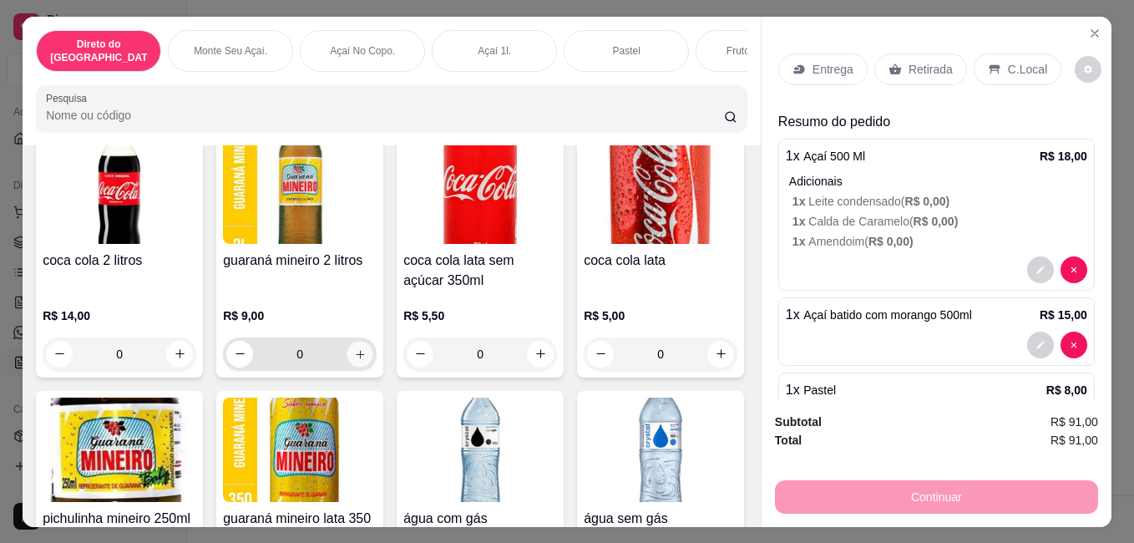
click at [354, 347] on icon "increase-product-quantity" at bounding box center [360, 353] width 13 height 13
type input "1"
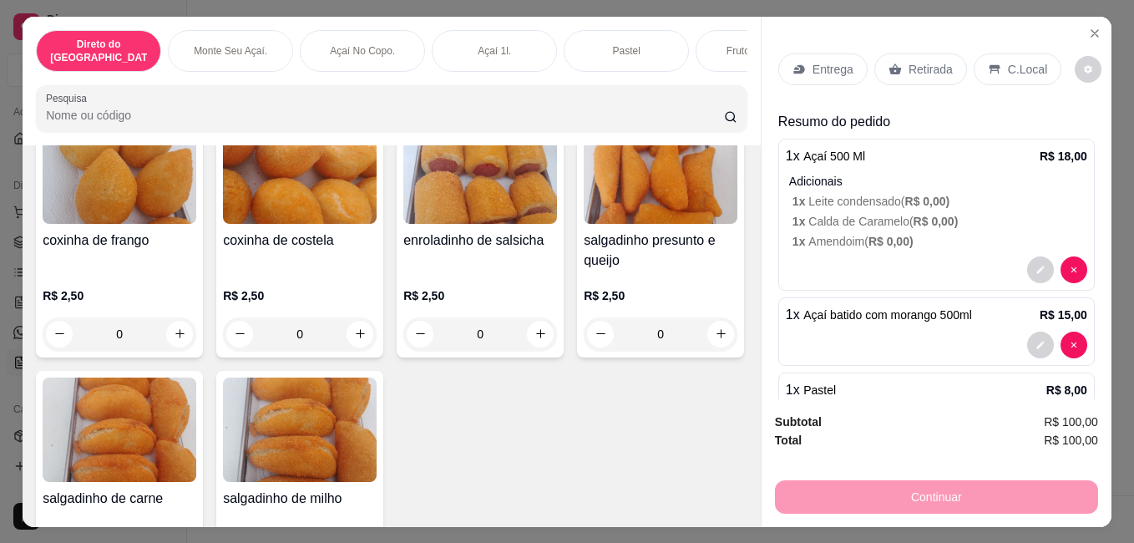
scroll to position [3457, 0]
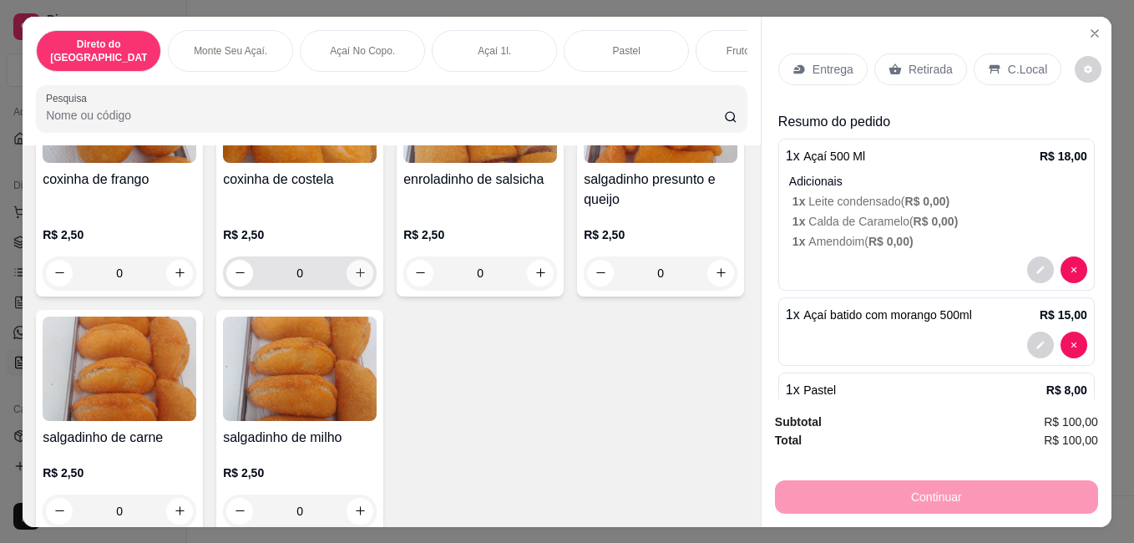
click at [361, 260] on button "increase-product-quantity" at bounding box center [360, 273] width 27 height 27
click at [353, 266] on icon "increase-product-quantity" at bounding box center [359, 272] width 13 height 13
type input "2"
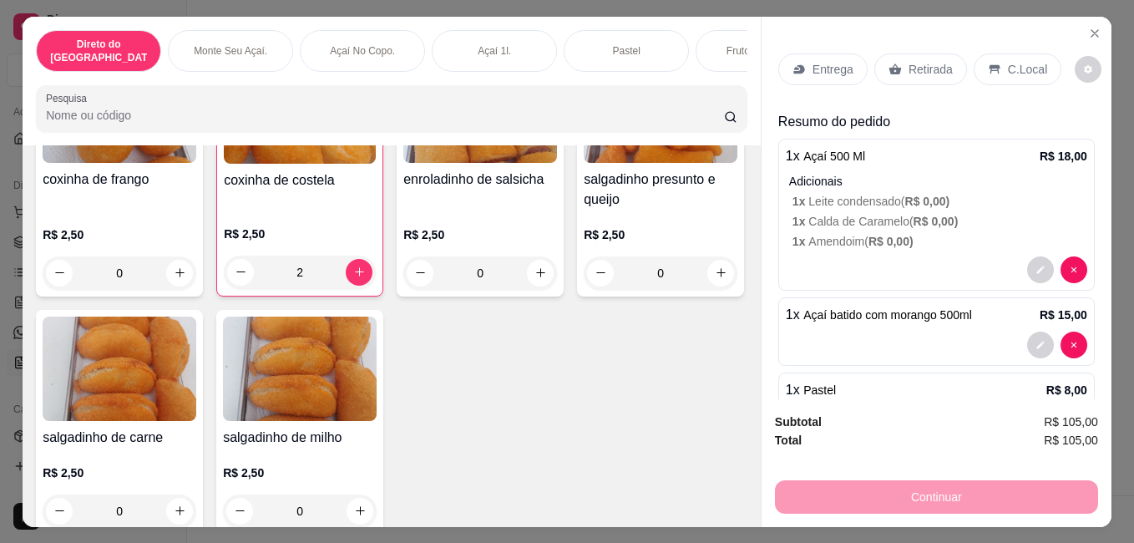
click at [927, 65] on p "Retirada" at bounding box center [931, 69] width 44 height 17
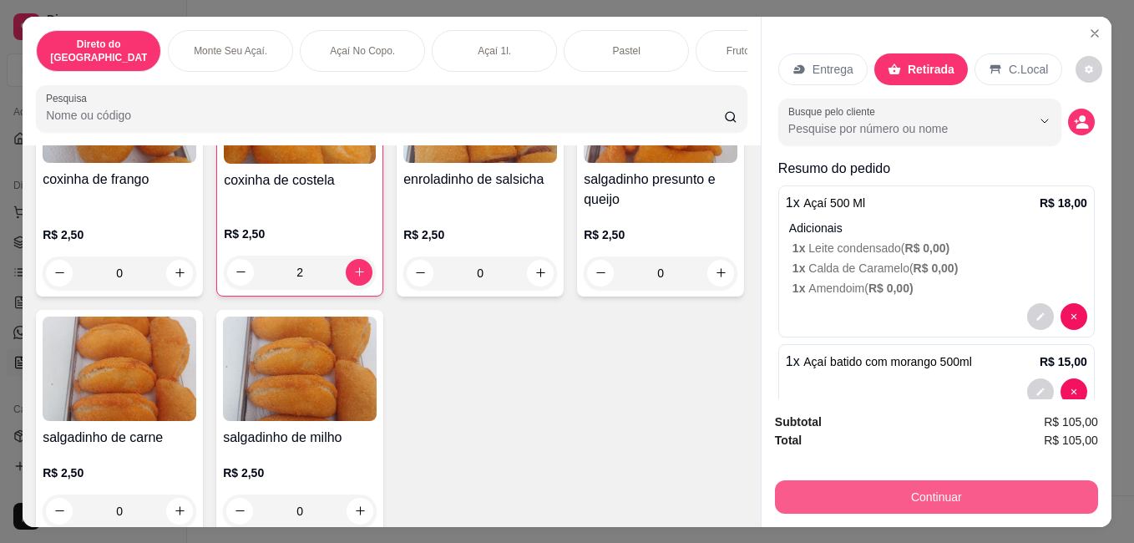
click at [899, 491] on button "Continuar" at bounding box center [936, 496] width 323 height 33
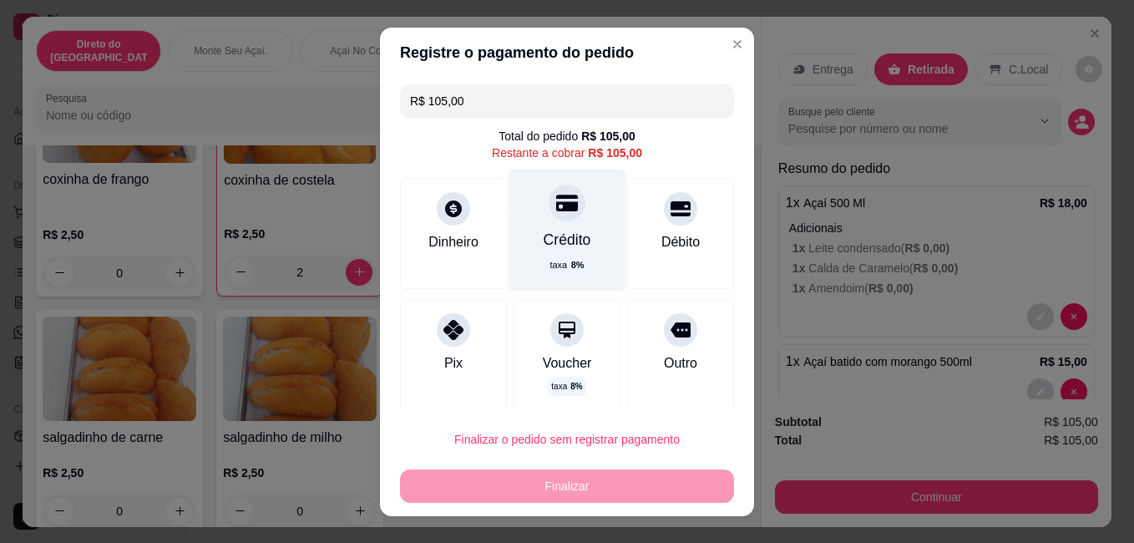
click at [549, 215] on div at bounding box center [567, 203] width 37 height 37
type input "R$ 0,00"
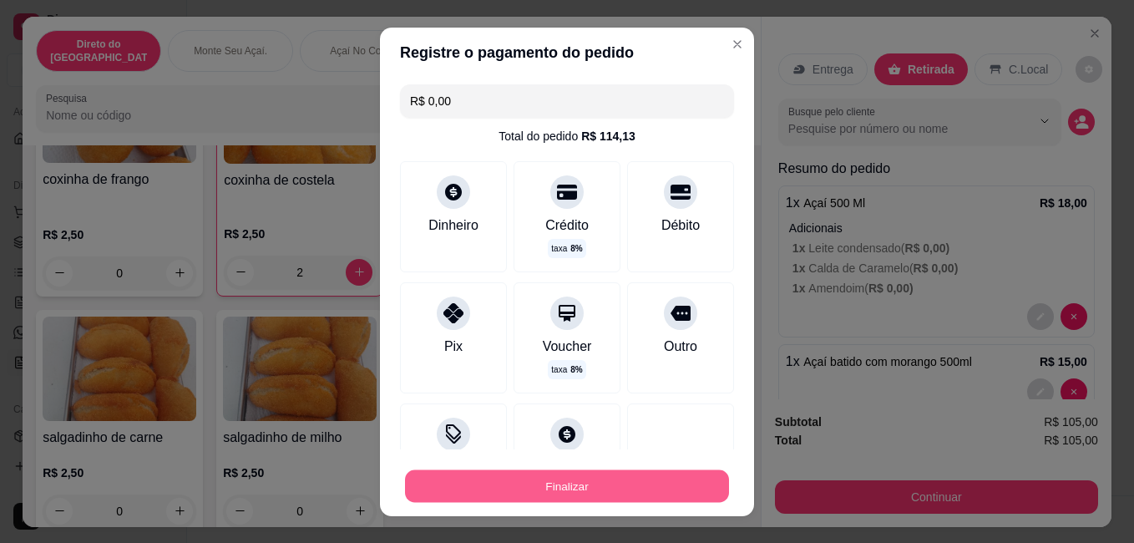
click at [633, 482] on button "Finalizar" at bounding box center [567, 485] width 324 height 33
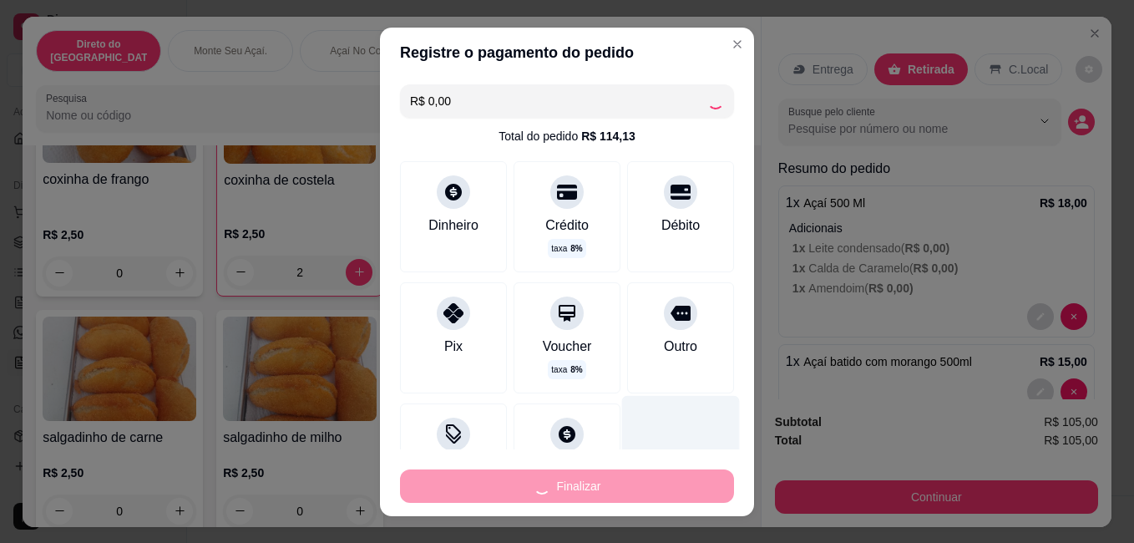
type input "0"
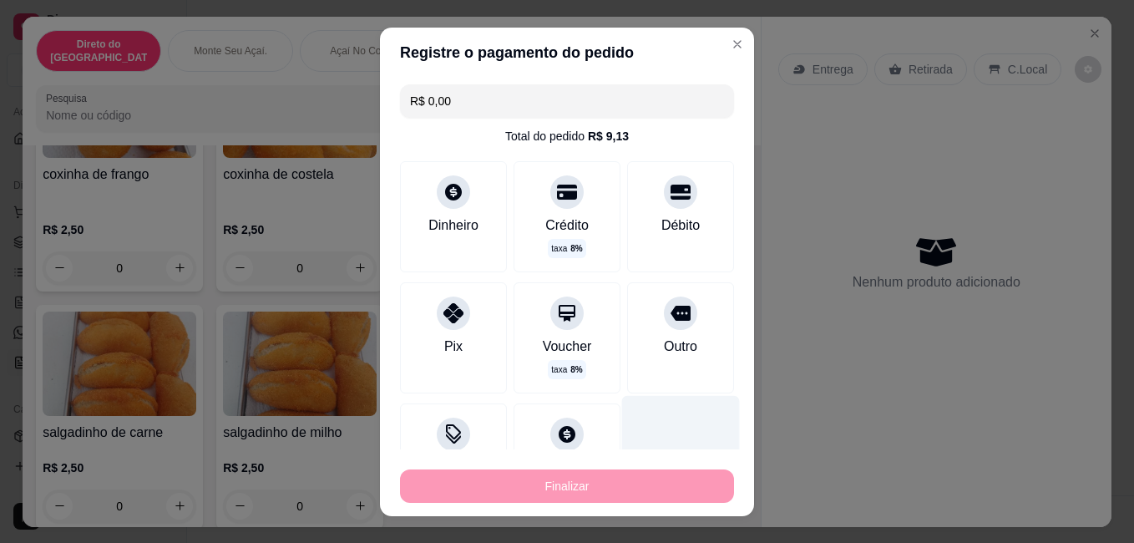
type input "-R$ 105,00"
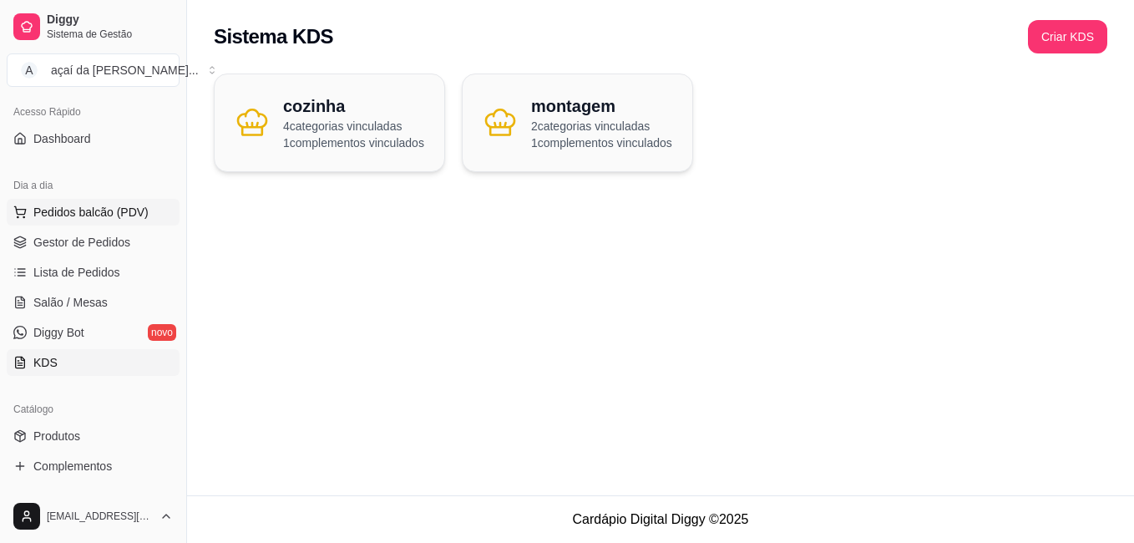
click at [94, 210] on span "Pedidos balcão (PDV)" at bounding box center [90, 212] width 115 height 17
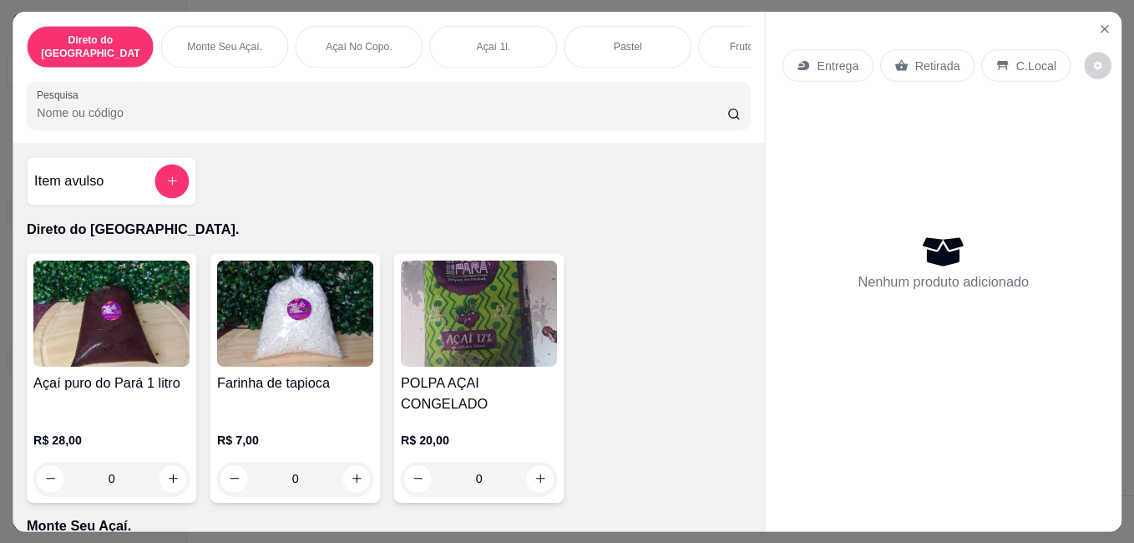
click at [71, 253] on div "Açaí puro do Pará 1 litro R$ 28,00 0" at bounding box center [112, 377] width 170 height 249
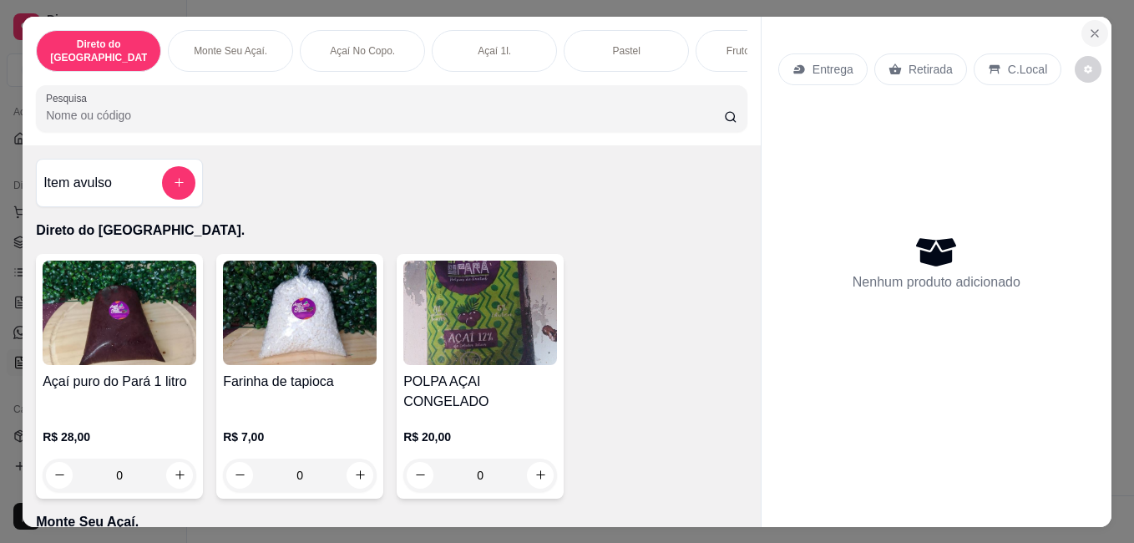
click at [1085, 20] on button "Close" at bounding box center [1094, 33] width 27 height 27
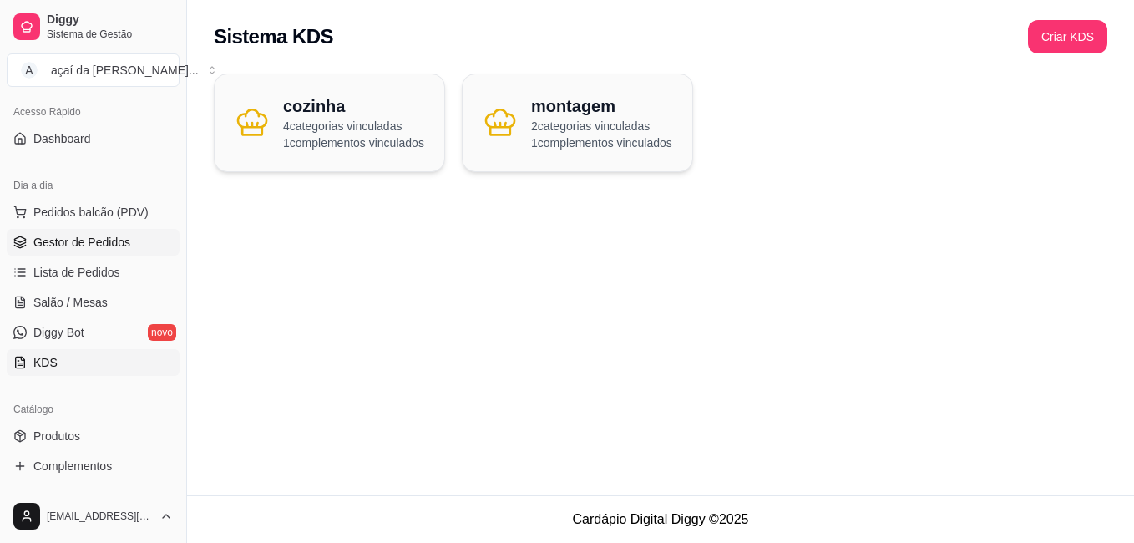
click at [97, 237] on span "Gestor de Pedidos" at bounding box center [81, 242] width 97 height 17
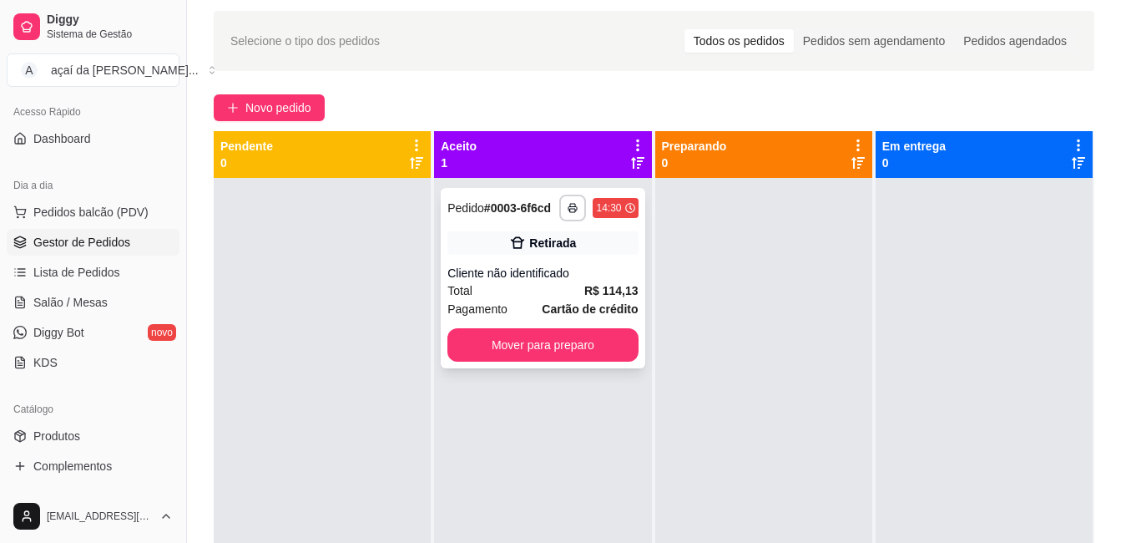
scroll to position [47, 0]
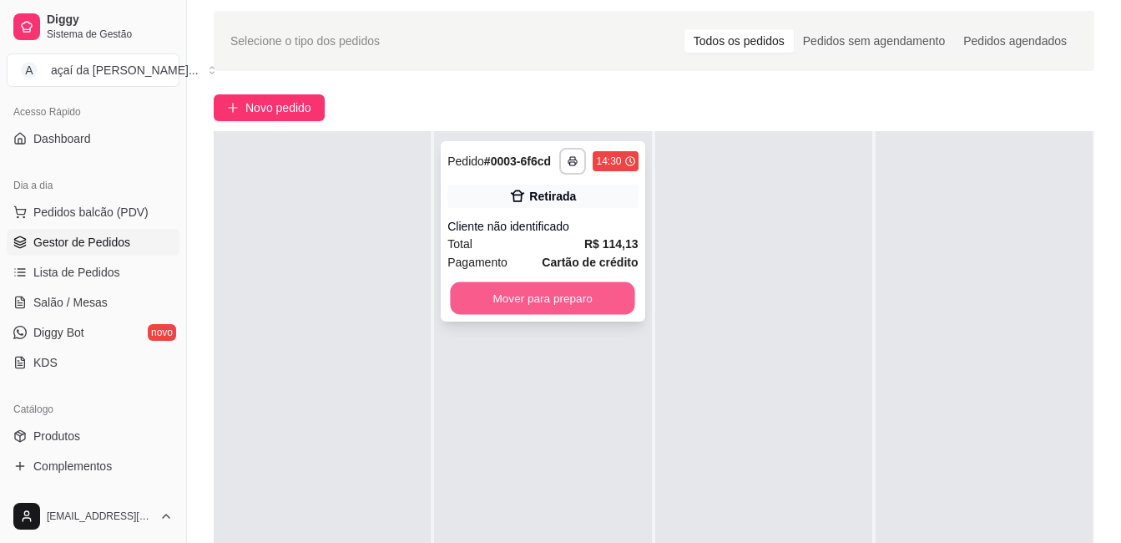
click at [551, 291] on button "Mover para preparo" at bounding box center [543, 298] width 185 height 33
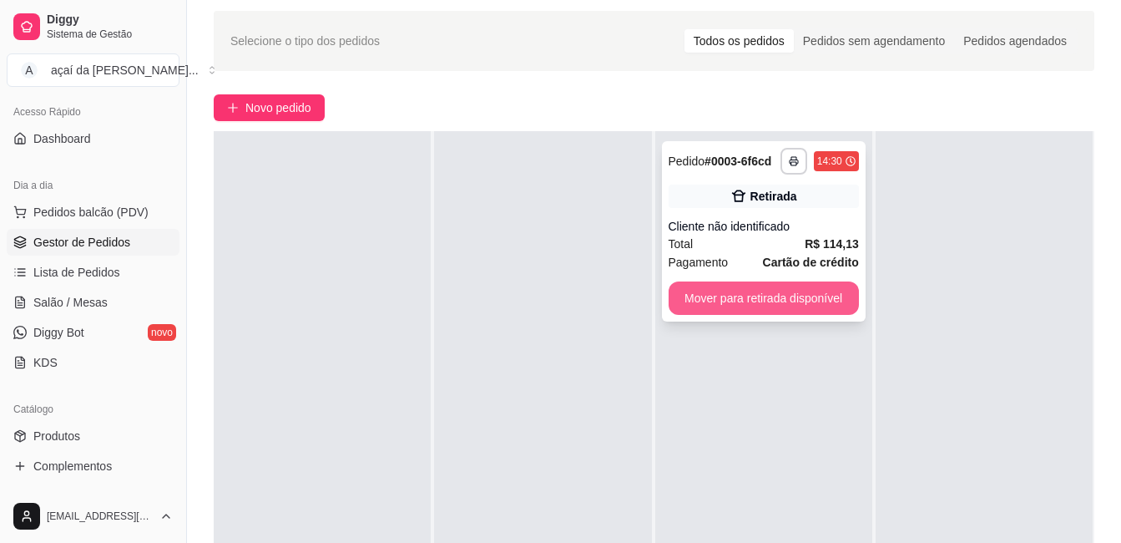
click at [790, 307] on button "Mover para retirada disponível" at bounding box center [764, 297] width 190 height 33
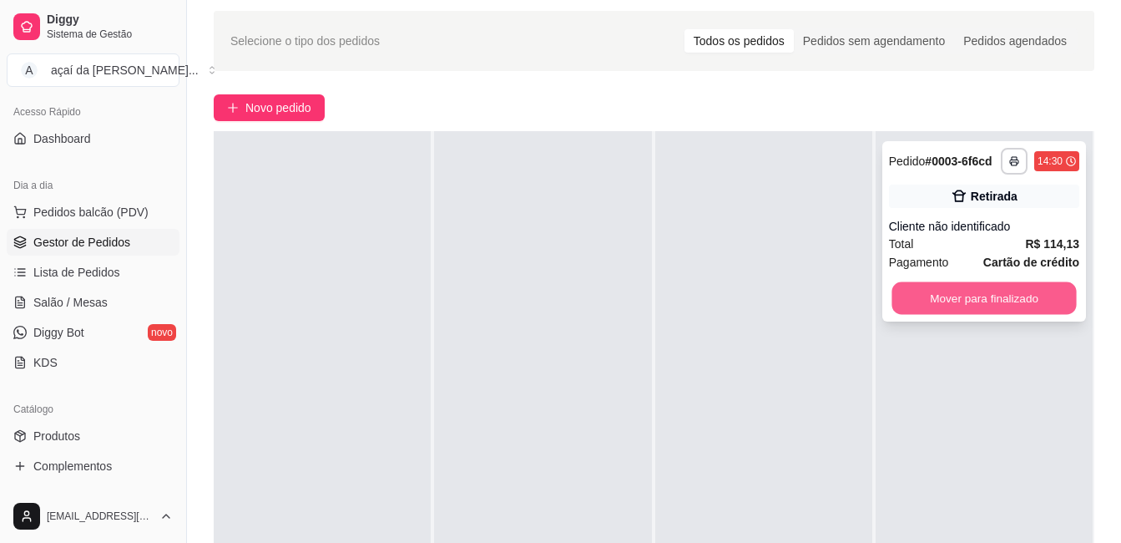
click at [1020, 300] on button "Mover para finalizado" at bounding box center [984, 298] width 185 height 33
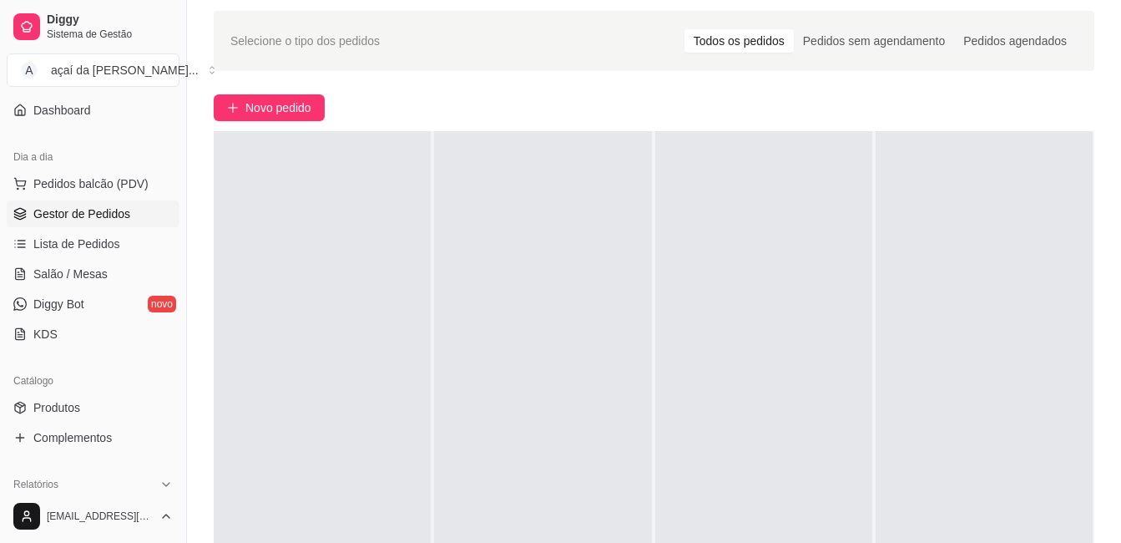
scroll to position [167, 0]
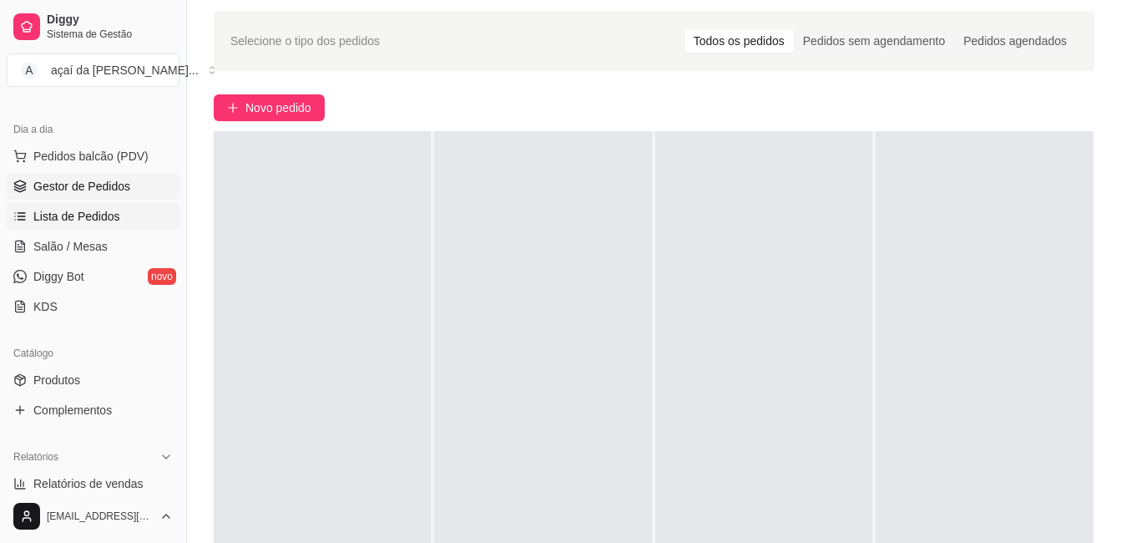
click at [90, 214] on span "Lista de Pedidos" at bounding box center [76, 216] width 87 height 17
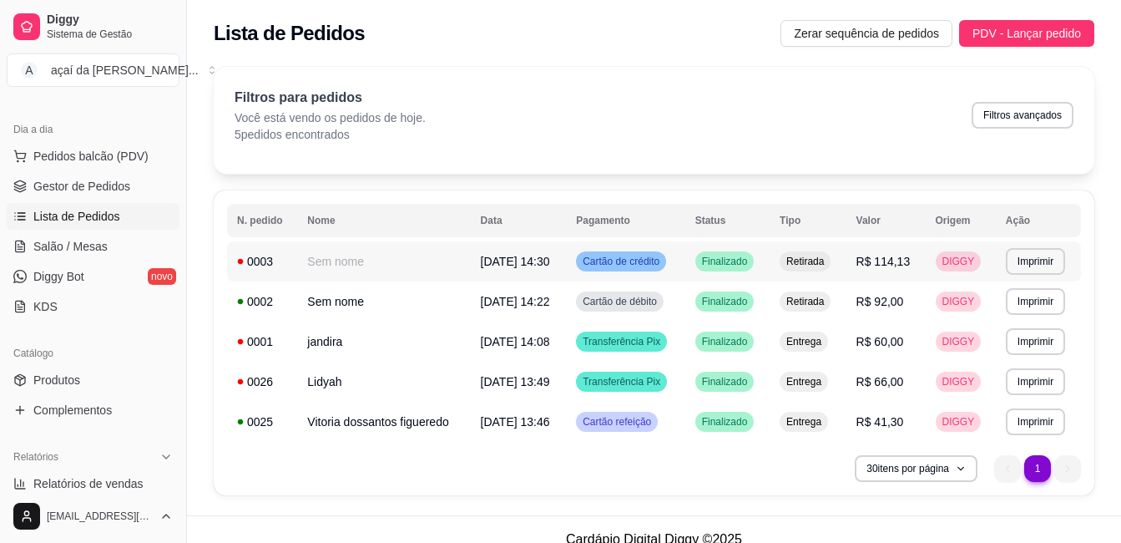
click at [615, 256] on span "Cartão de crédito" at bounding box center [622, 261] width 84 height 13
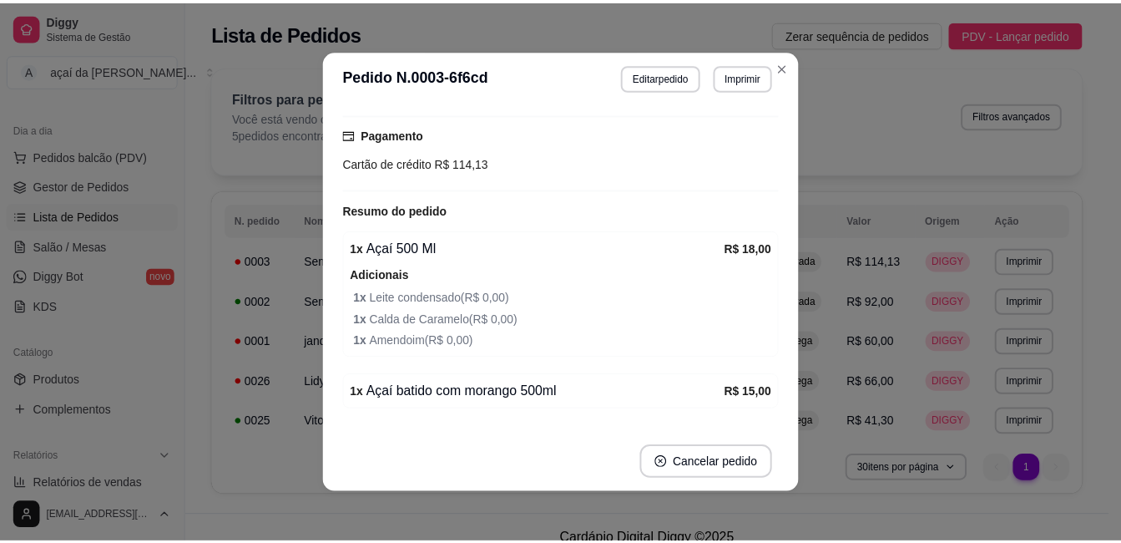
scroll to position [306, 0]
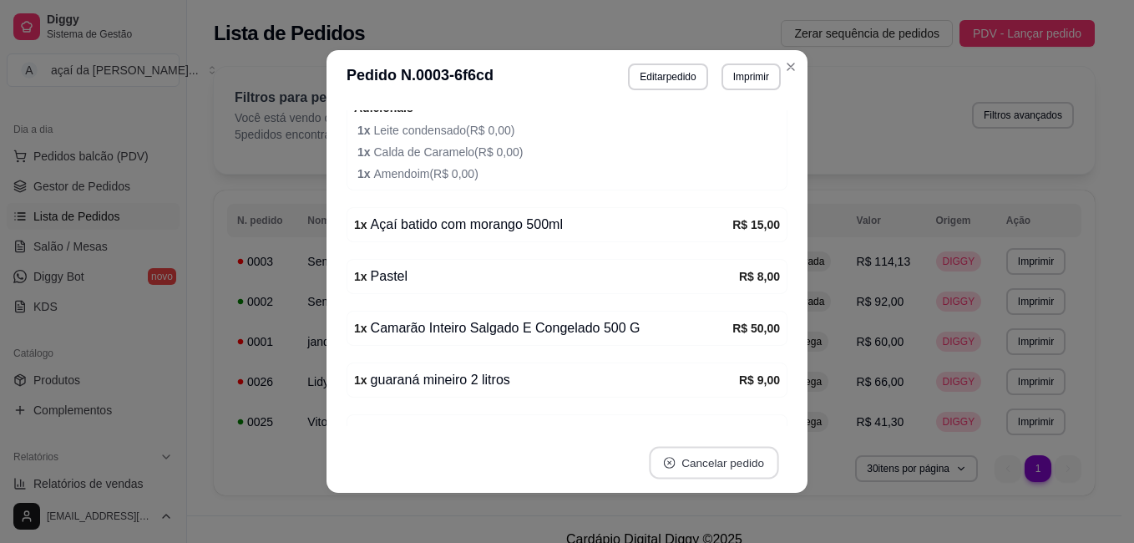
click at [712, 456] on button "Cancelar pedido" at bounding box center [713, 463] width 129 height 33
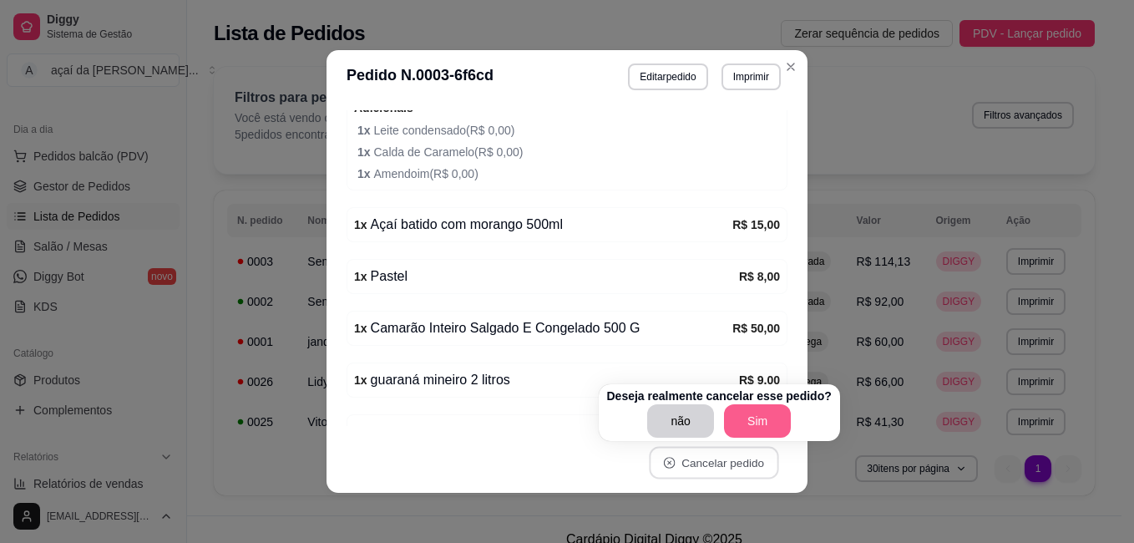
click at [737, 414] on button "Sim" at bounding box center [757, 420] width 67 height 33
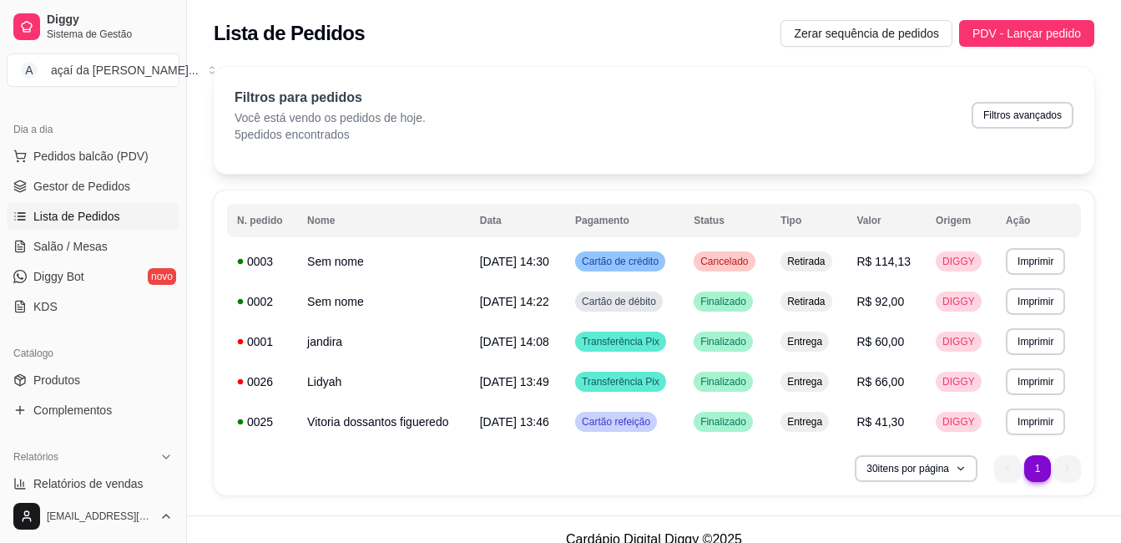
click at [1036, 458] on li "1" at bounding box center [1038, 468] width 26 height 26
click at [112, 154] on span "Pedidos balcão (PDV)" at bounding box center [90, 156] width 115 height 17
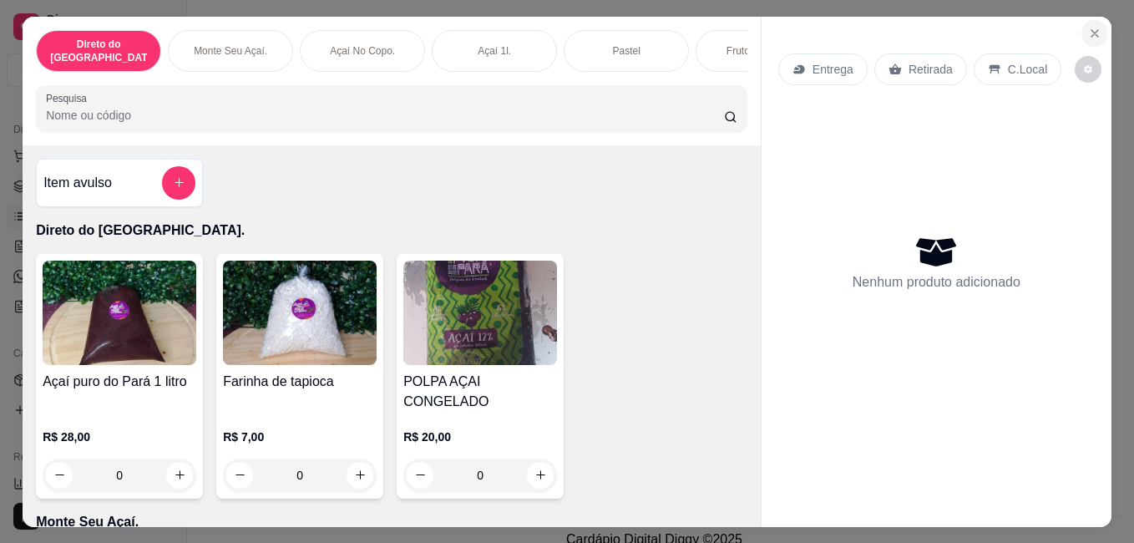
click at [1088, 31] on icon "Close" at bounding box center [1094, 33] width 13 height 13
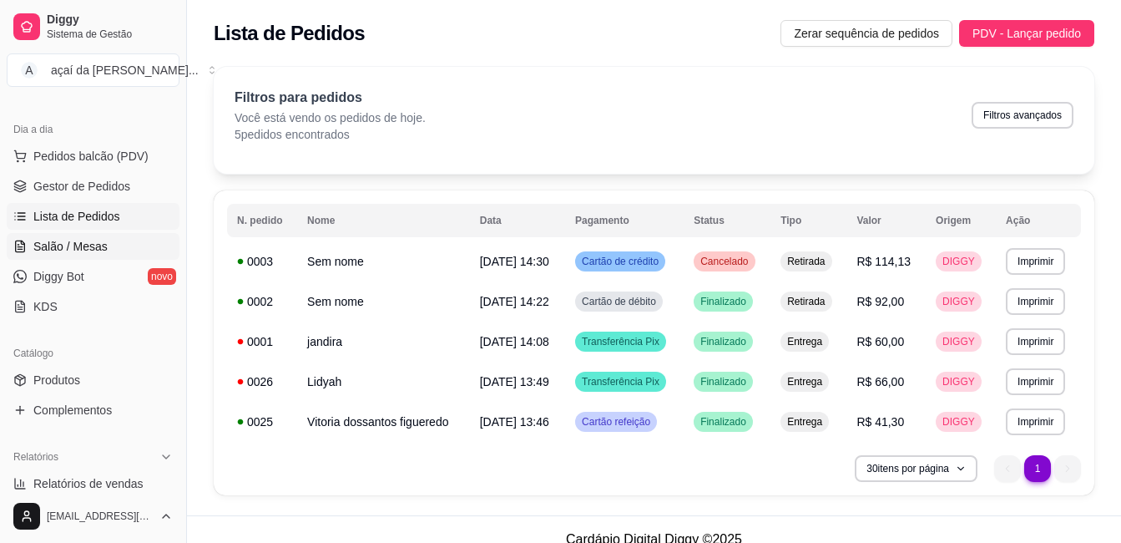
click at [38, 251] on span "Salão / Mesas" at bounding box center [70, 246] width 74 height 17
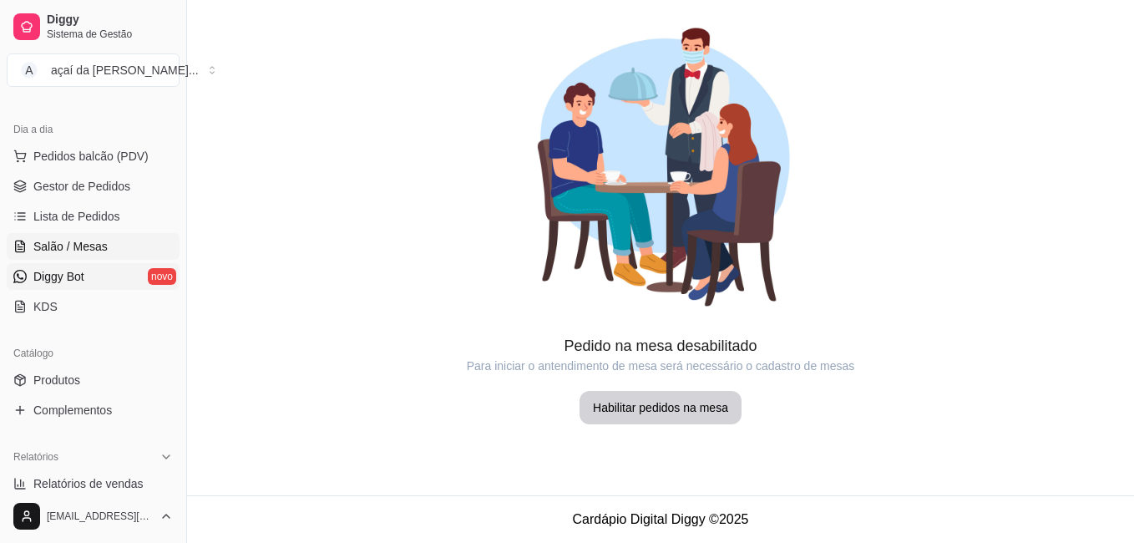
click at [62, 276] on span "Diggy Bot" at bounding box center [58, 276] width 51 height 17
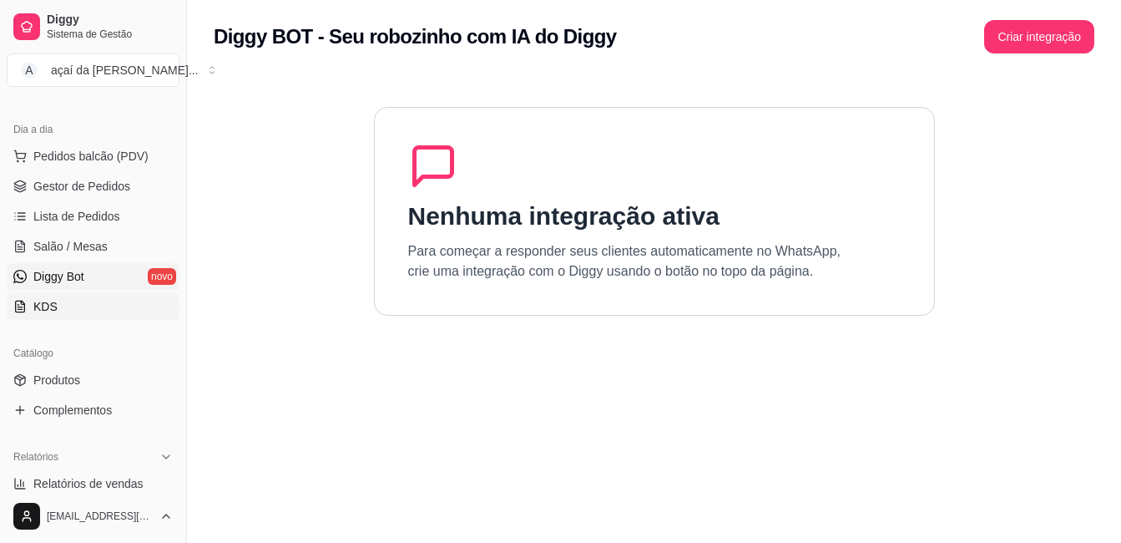
click at [71, 299] on link "KDS" at bounding box center [93, 306] width 173 height 27
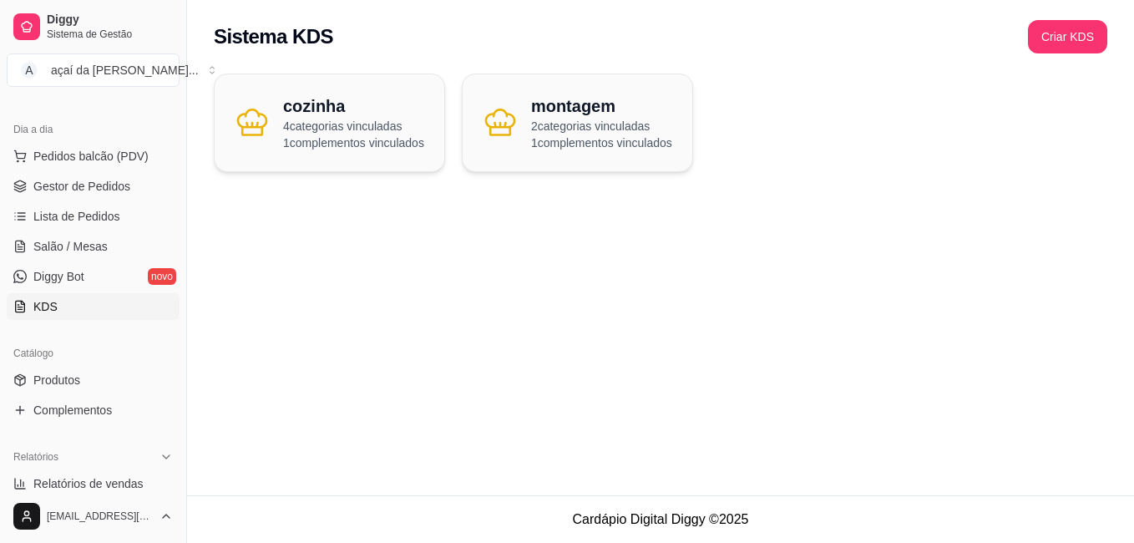
click at [294, 36] on h2 "Sistema KDS" at bounding box center [273, 36] width 119 height 27
drag, startPoint x: 332, startPoint y: 34, endPoint x: 436, endPoint y: 317, distance: 301.4
click at [443, 317] on div "Sistema KDS Criar KDS cozinha 4 categorias vinculadas 1 complementos vinculados…" at bounding box center [660, 247] width 947 height 495
click at [62, 373] on span "Produtos" at bounding box center [56, 380] width 47 height 17
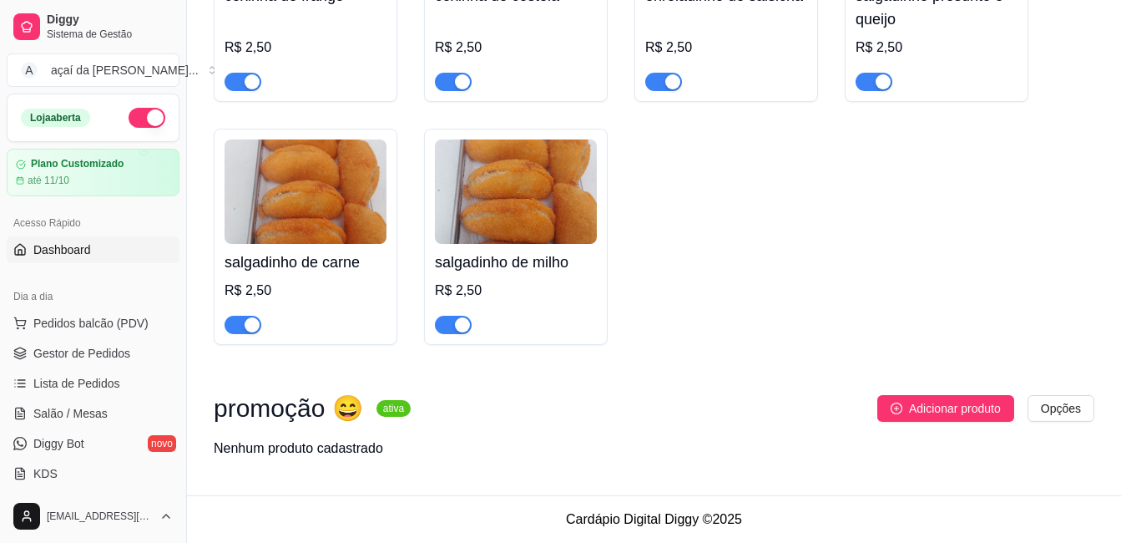
scroll to position [4067, 0]
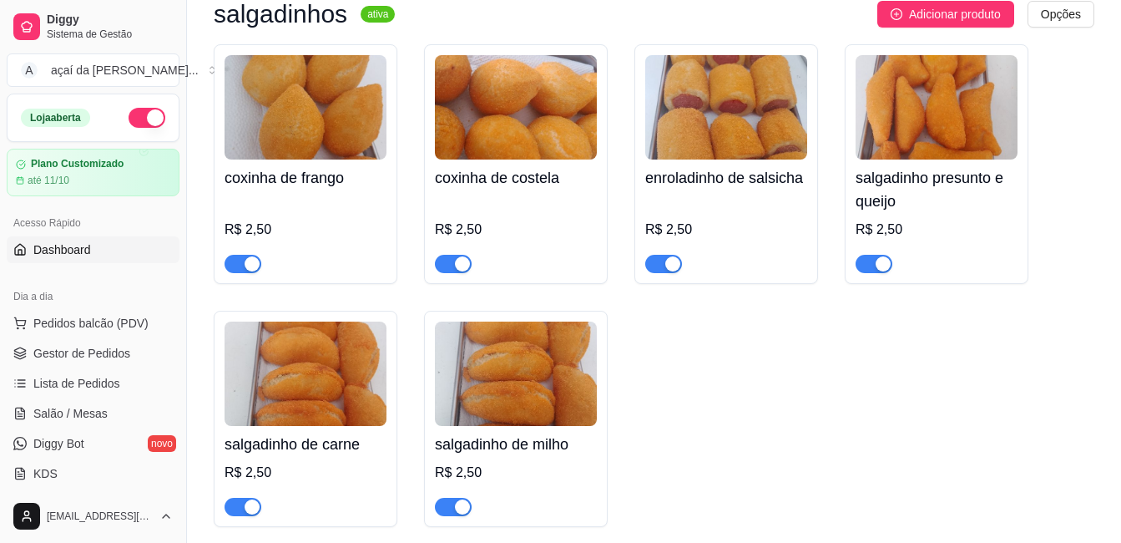
click at [126, 246] on link "Dashboard" at bounding box center [93, 249] width 173 height 27
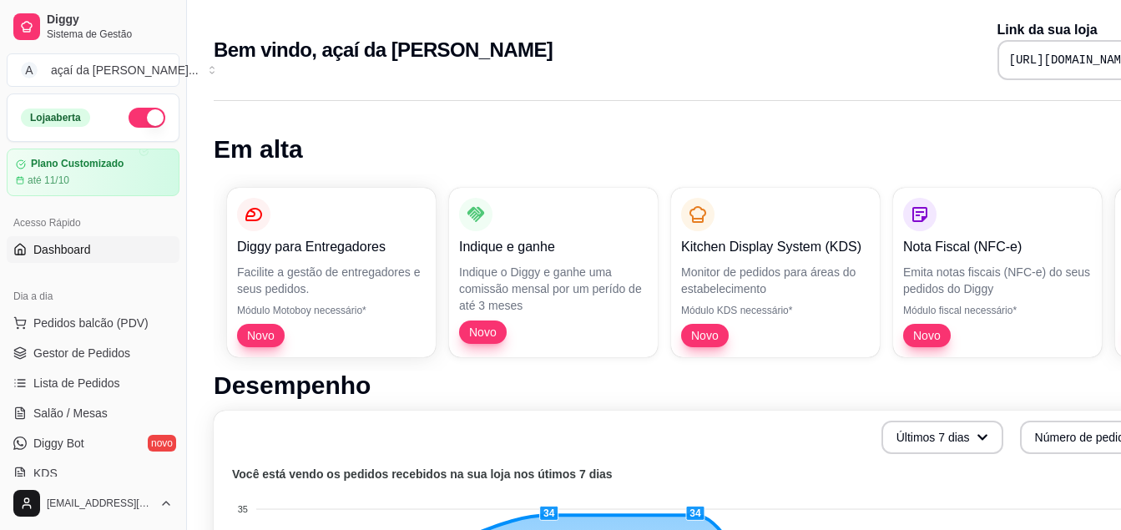
click at [915, 337] on span "Novo" at bounding box center [927, 335] width 41 height 17
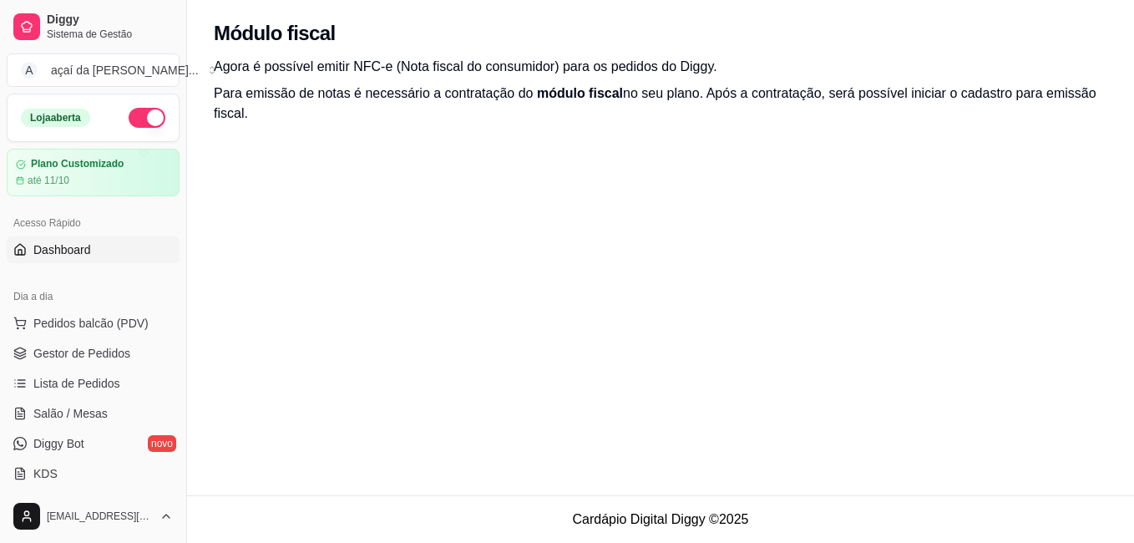
click at [88, 255] on span "Dashboard" at bounding box center [62, 249] width 58 height 17
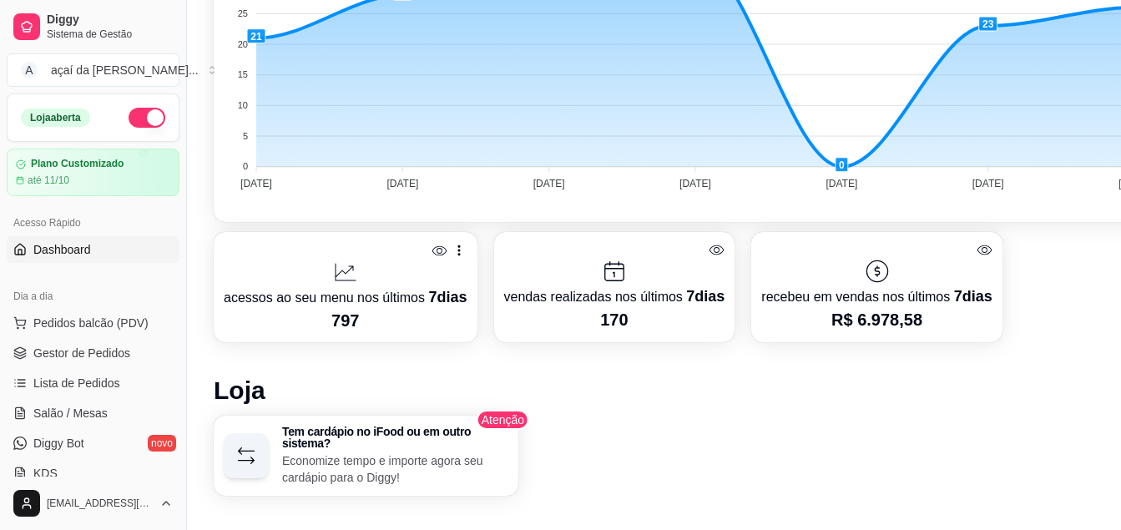
scroll to position [640, 0]
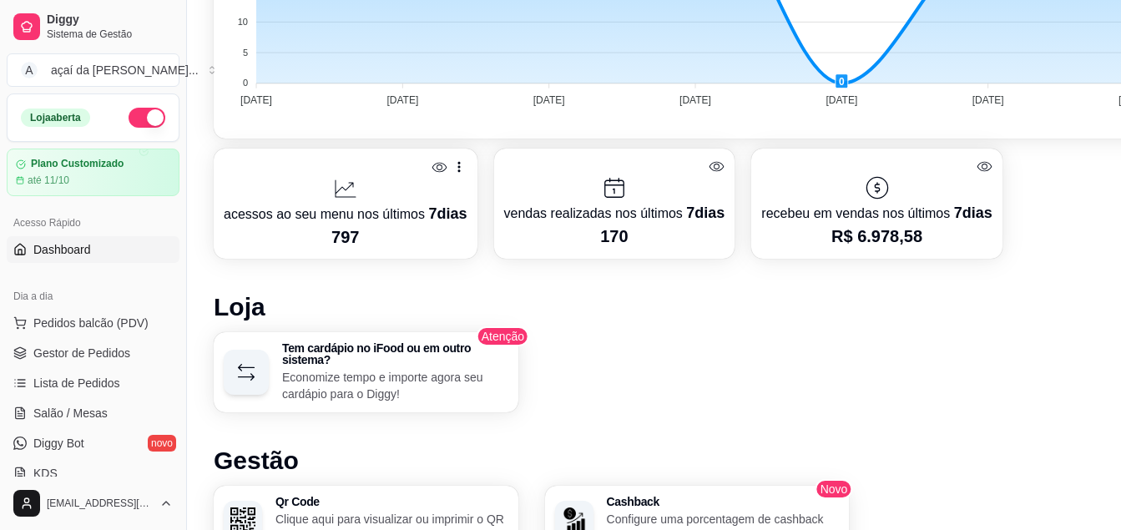
click at [590, 201] on p "vendas realizadas nos últimos 7 dias" at bounding box center [614, 212] width 221 height 23
click at [710, 170] on icon at bounding box center [717, 167] width 15 height 10
click at [710, 170] on icon at bounding box center [717, 167] width 15 height 12
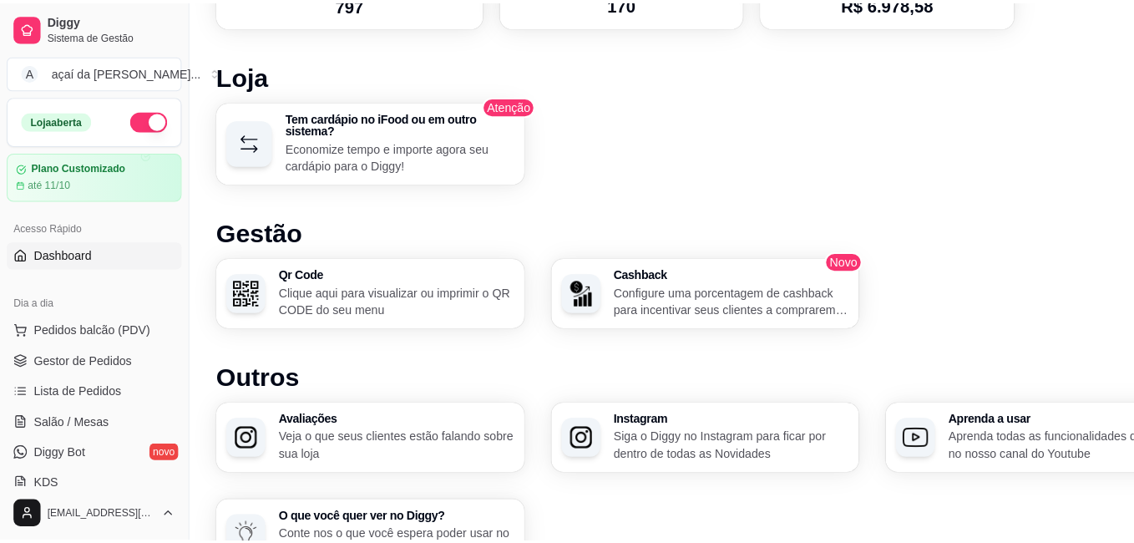
scroll to position [846, 0]
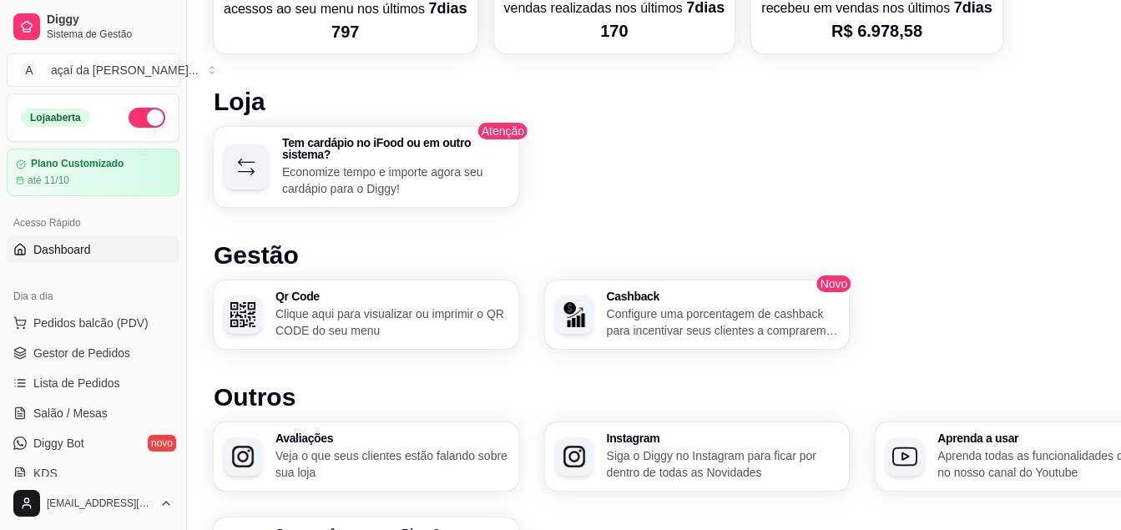
click at [783, 306] on p "Configure uma porcentagem de cashback para incentivar seus clientes a comprarem…" at bounding box center [723, 322] width 233 height 33
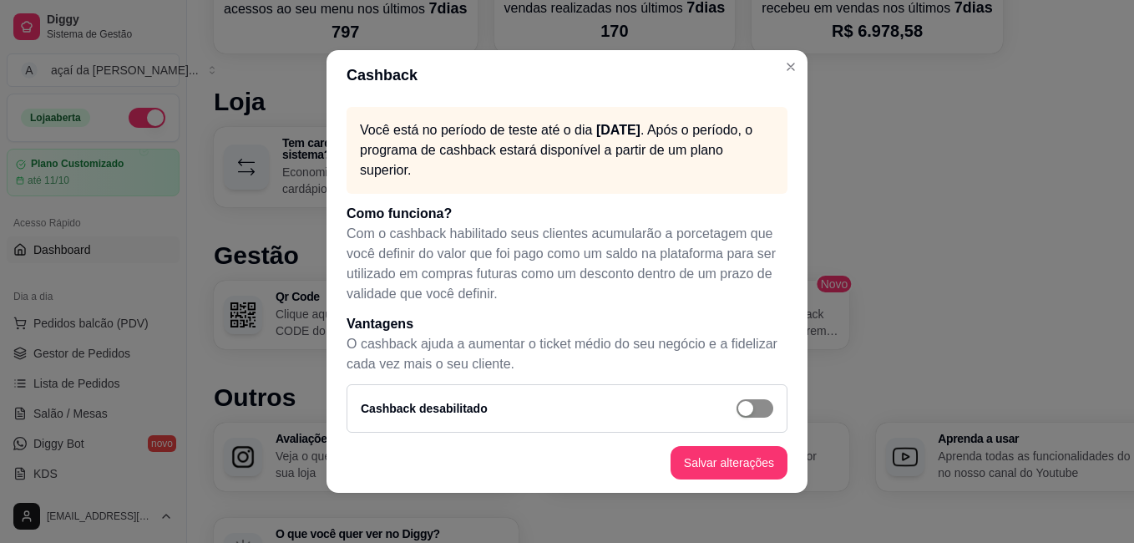
click at [749, 401] on div "button" at bounding box center [745, 408] width 15 height 15
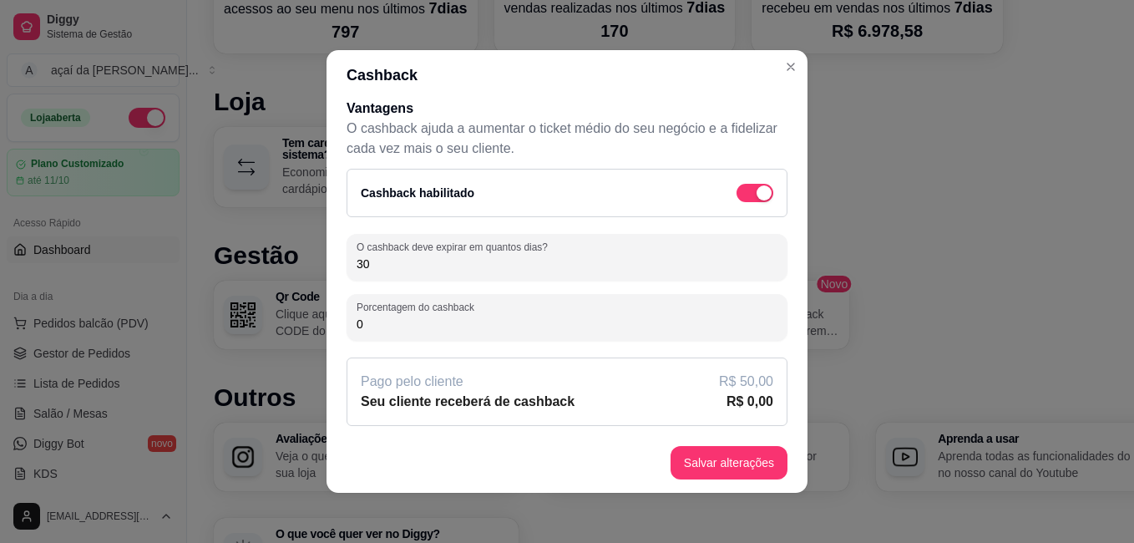
scroll to position [3, 0]
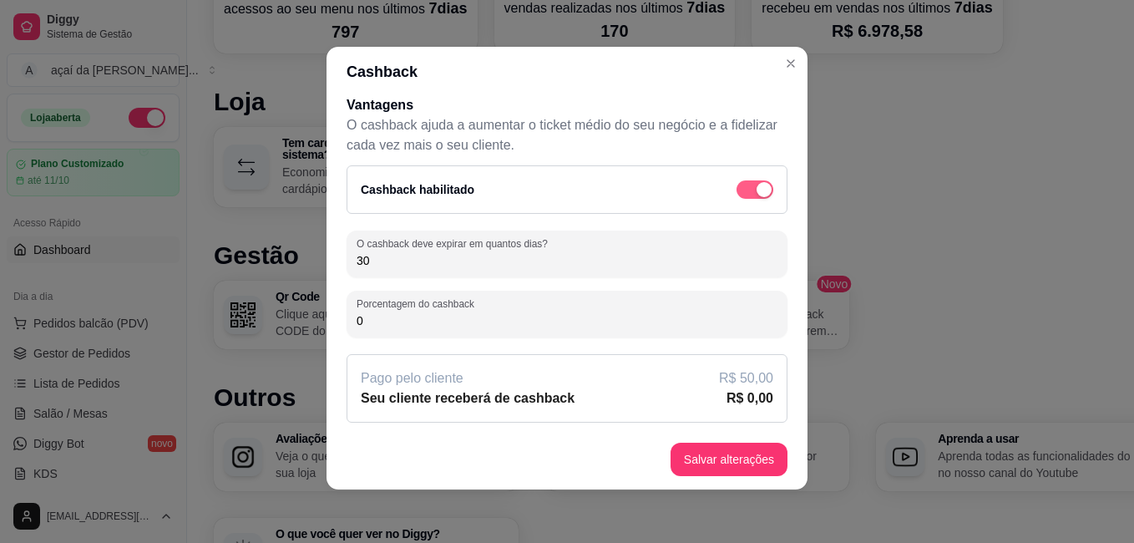
click at [737, 197] on span "button" at bounding box center [755, 189] width 37 height 18
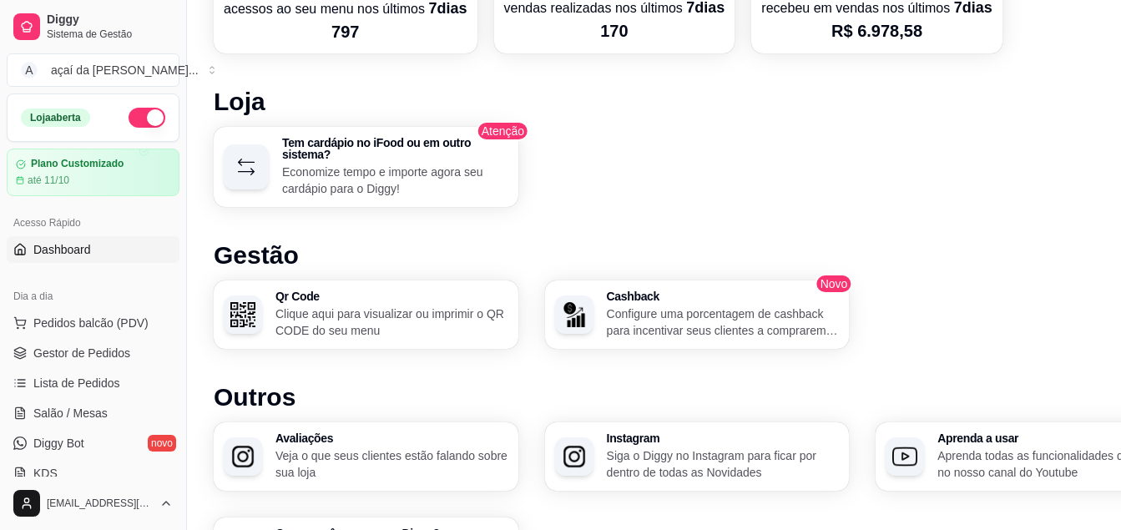
scroll to position [790, 0]
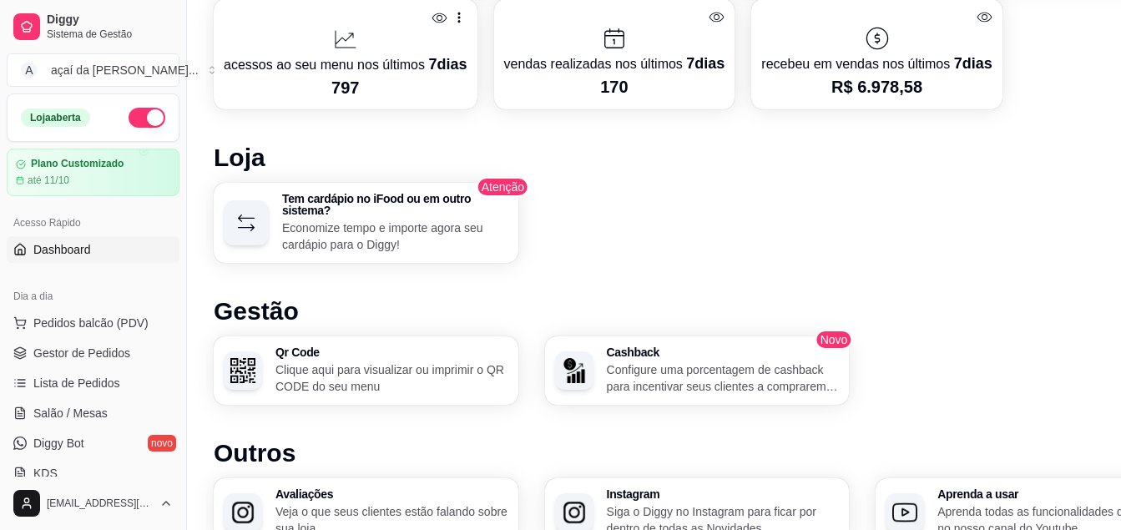
click at [325, 380] on p "Clique aqui para visualizar ou imprimir o QR CODE do seu menu" at bounding box center [392, 378] width 233 height 33
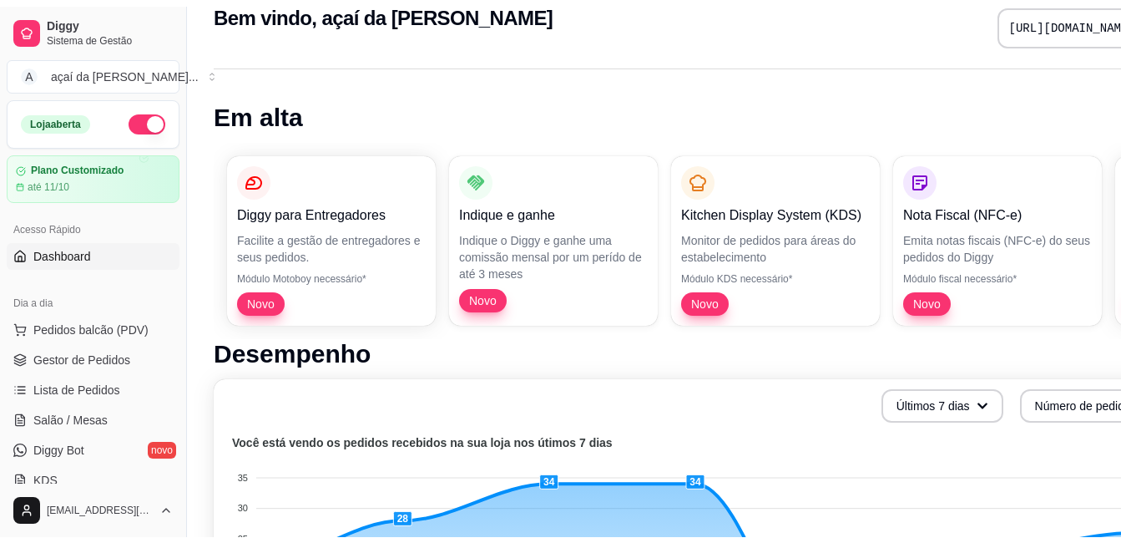
scroll to position [0, 0]
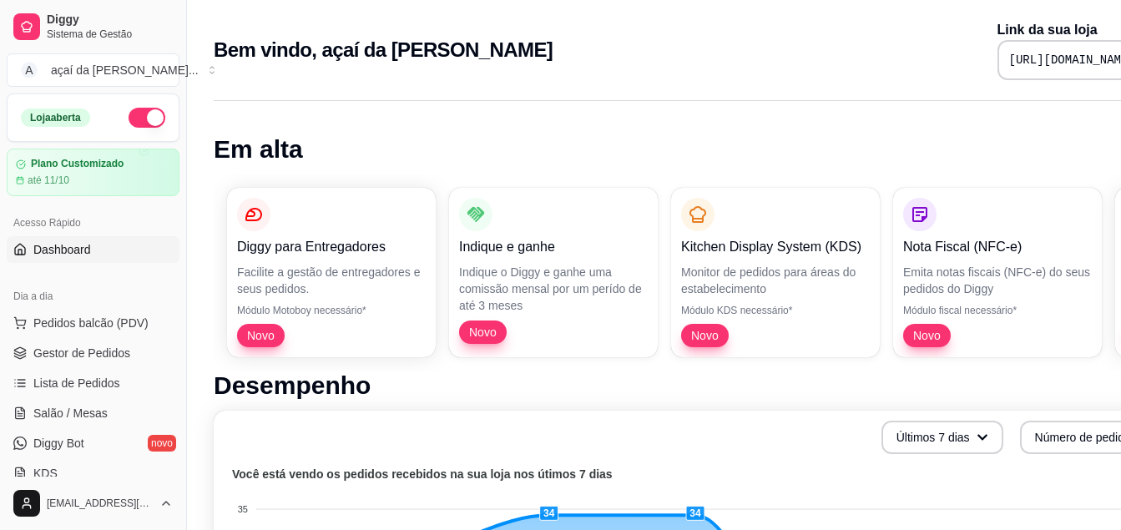
click at [72, 300] on div "Dia a dia" at bounding box center [93, 296] width 173 height 27
click at [67, 327] on span "Pedidos balcão (PDV)" at bounding box center [90, 323] width 115 height 17
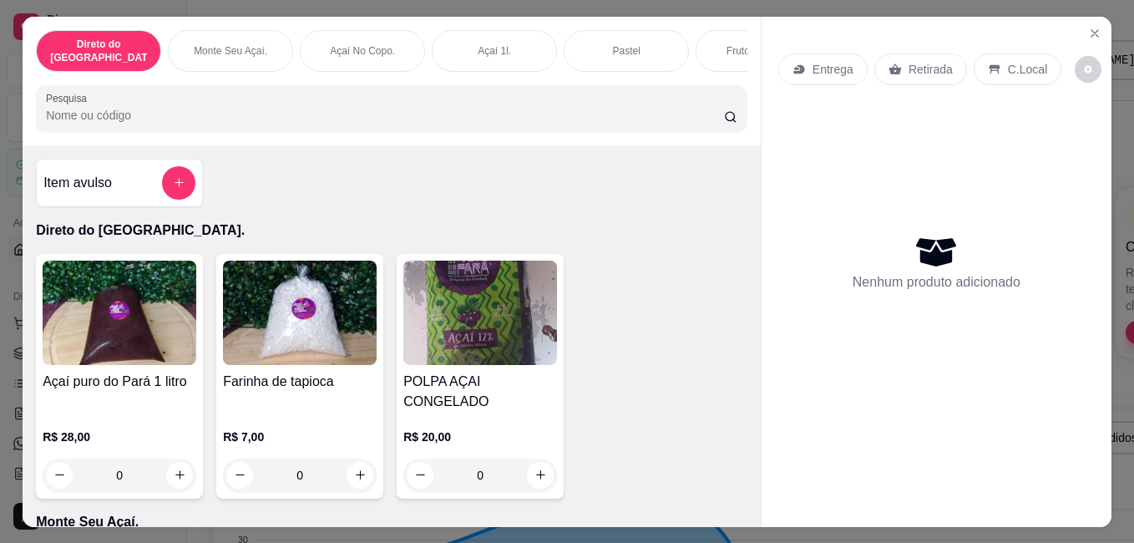
click at [1096, 38] on div "Entrega Retirada C.Local Nenhum produto adicionado" at bounding box center [937, 259] width 350 height 484
click at [1096, 21] on button "Close" at bounding box center [1094, 33] width 27 height 27
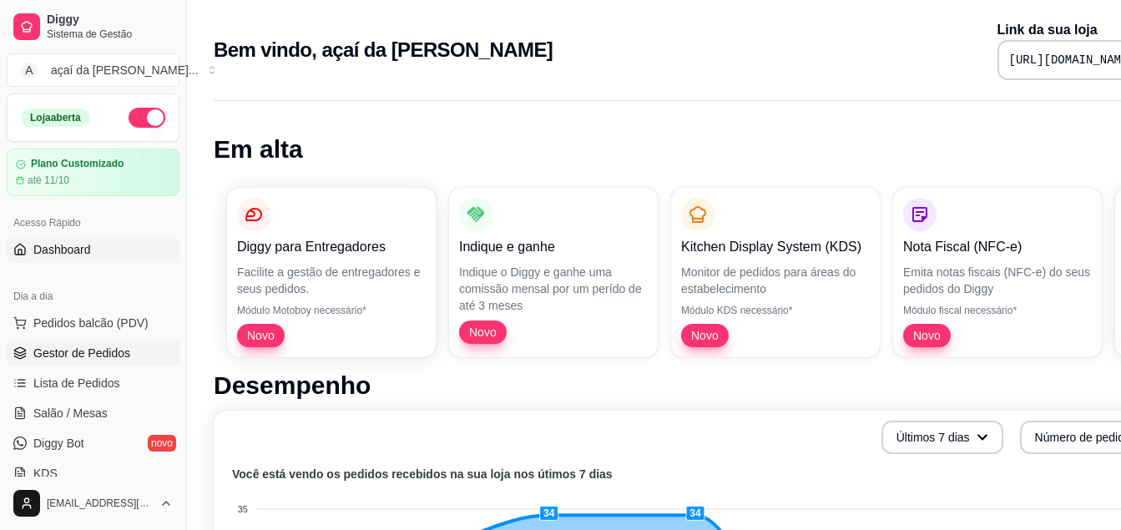
click at [77, 357] on span "Gestor de Pedidos" at bounding box center [81, 353] width 97 height 17
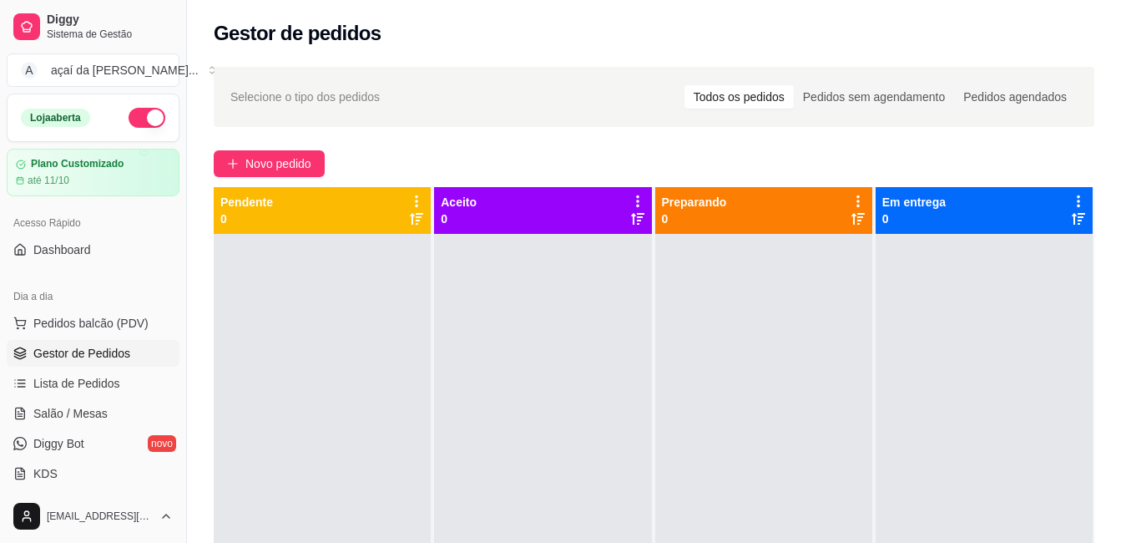
scroll to position [47, 0]
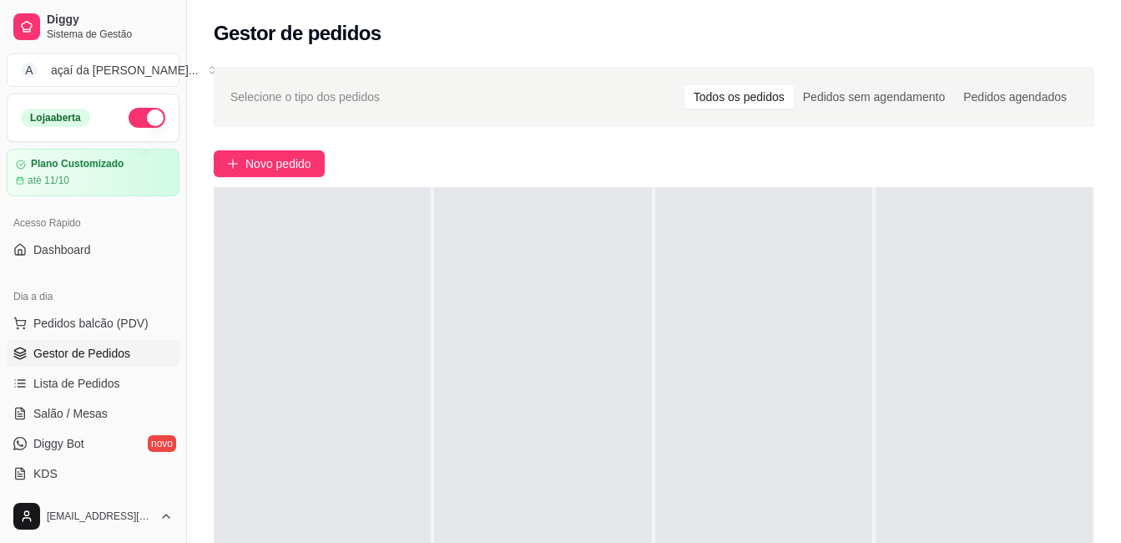
click at [892, 78] on div "Selecione o tipo dos pedidos Todos os pedidos Pedidos sem agendamento Pedidos a…" at bounding box center [654, 97] width 881 height 60
click at [895, 100] on div "Pedidos sem agendamento" at bounding box center [874, 96] width 160 height 23
click at [794, 85] on input "Pedidos sem agendamento" at bounding box center [794, 85] width 0 height 0
click at [104, 380] on span "Lista de Pedidos" at bounding box center [76, 383] width 87 height 17
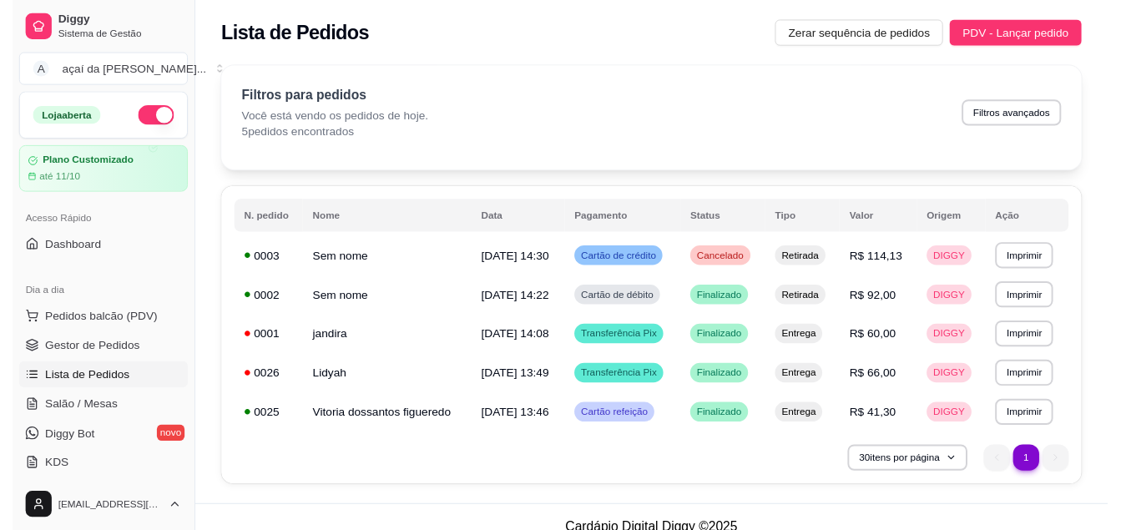
scroll to position [84, 0]
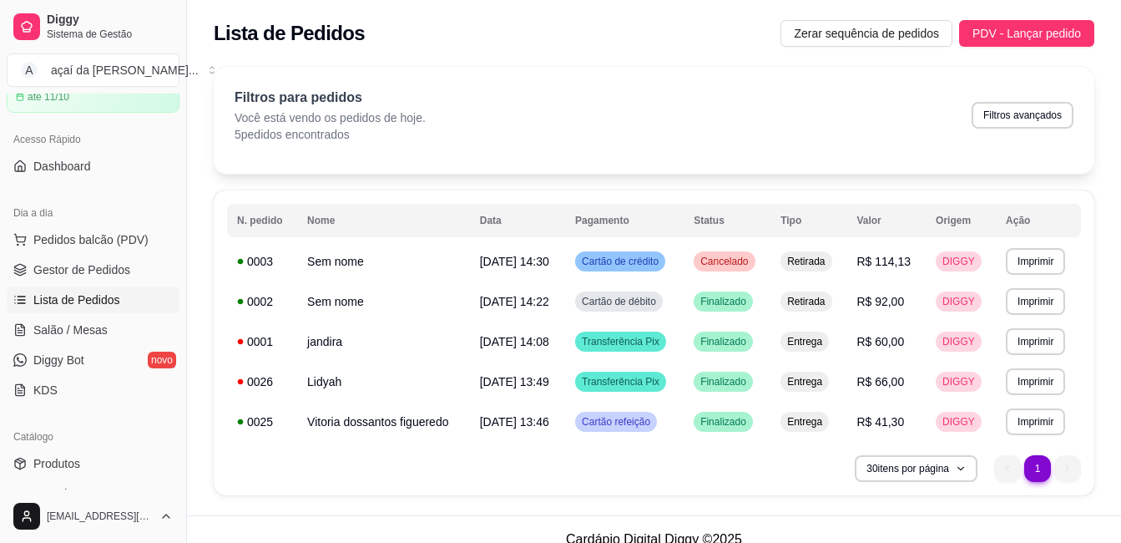
click at [85, 314] on ul "Pedidos balcão (PDV) Gestor de Pedidos Lista de Pedidos Salão / Mesas Diggy Bot…" at bounding box center [93, 314] width 173 height 177
click at [93, 327] on span "Salão / Mesas" at bounding box center [70, 330] width 74 height 17
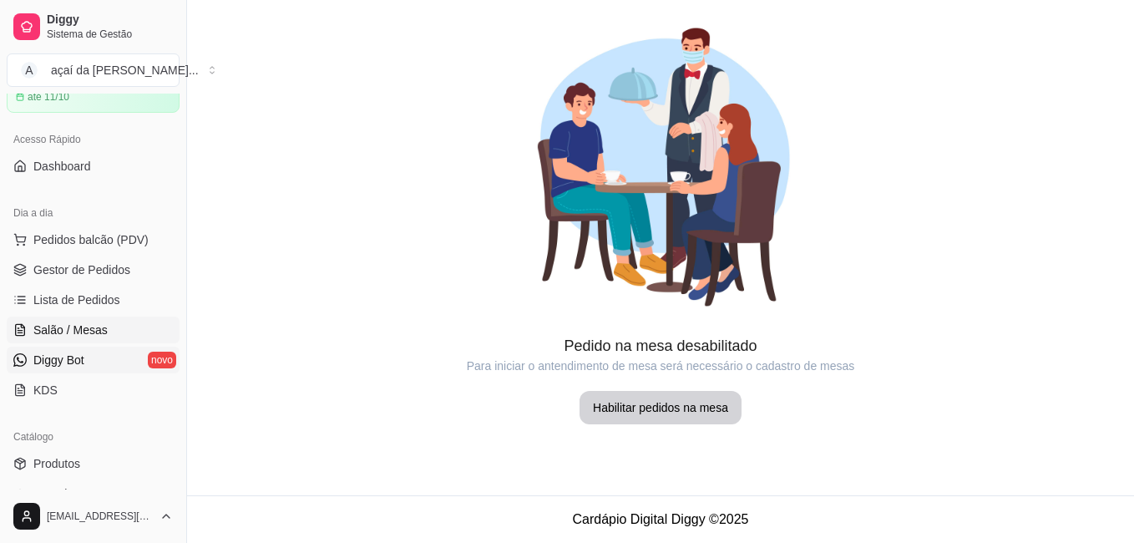
click at [66, 368] on link "Diggy Bot novo" at bounding box center [93, 360] width 173 height 27
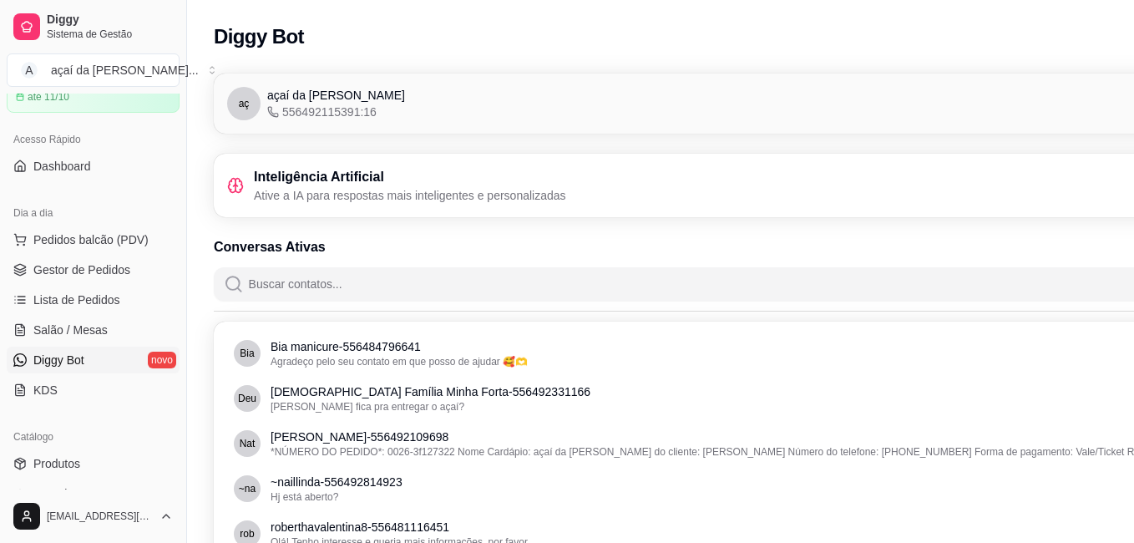
click at [87, 208] on div "Dia a dia" at bounding box center [93, 213] width 173 height 27
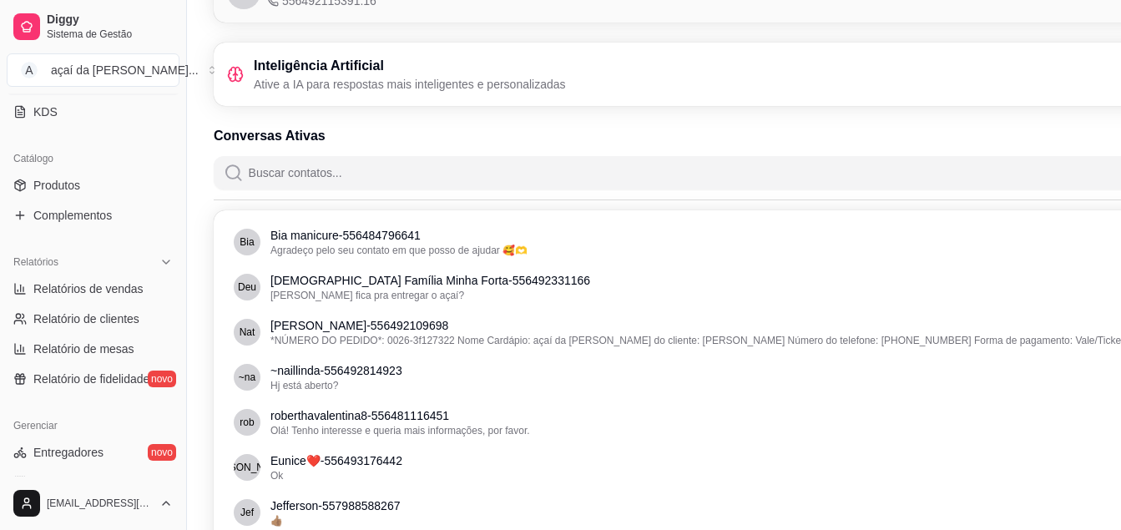
scroll to position [139, 0]
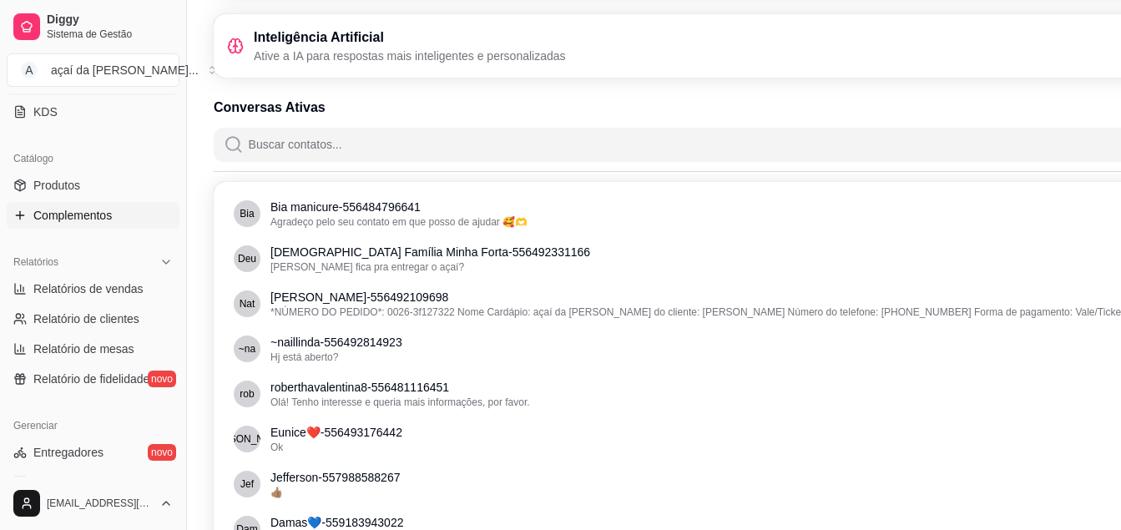
click at [100, 225] on link "Complementos" at bounding box center [93, 215] width 173 height 27
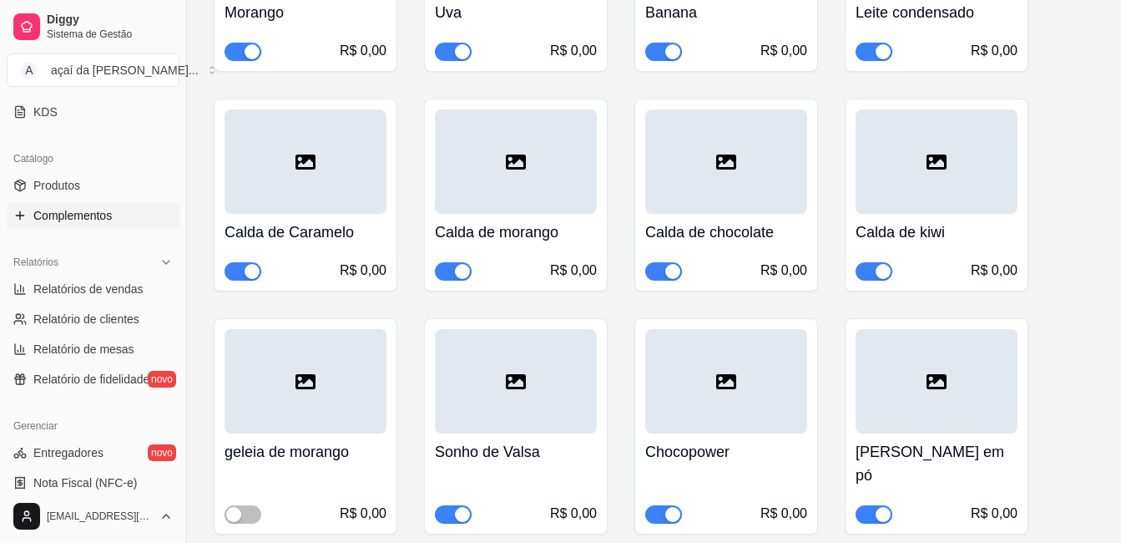
scroll to position [473, 0]
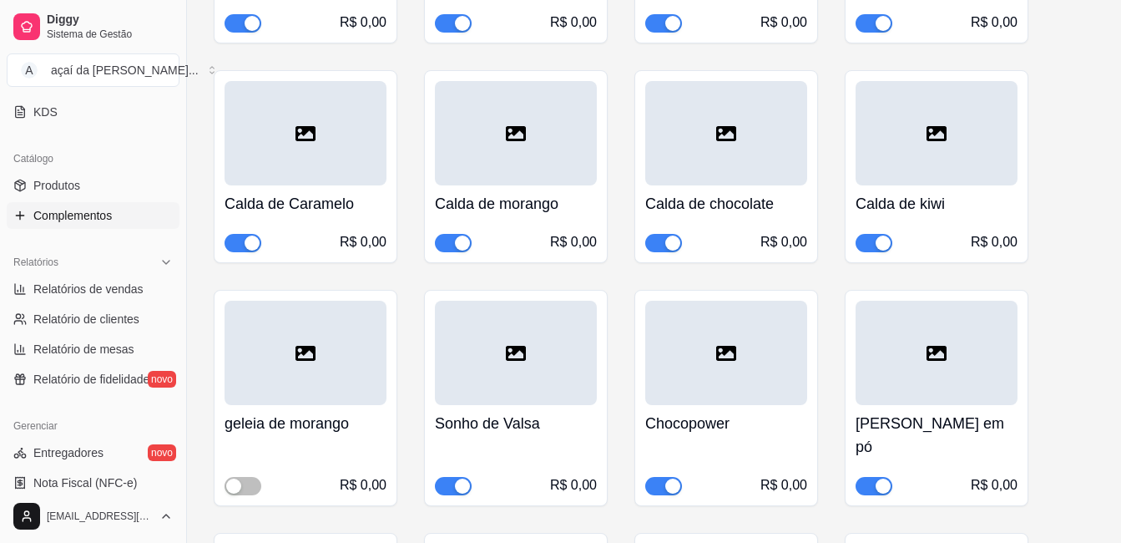
click at [458, 246] on div "button" at bounding box center [462, 242] width 15 height 15
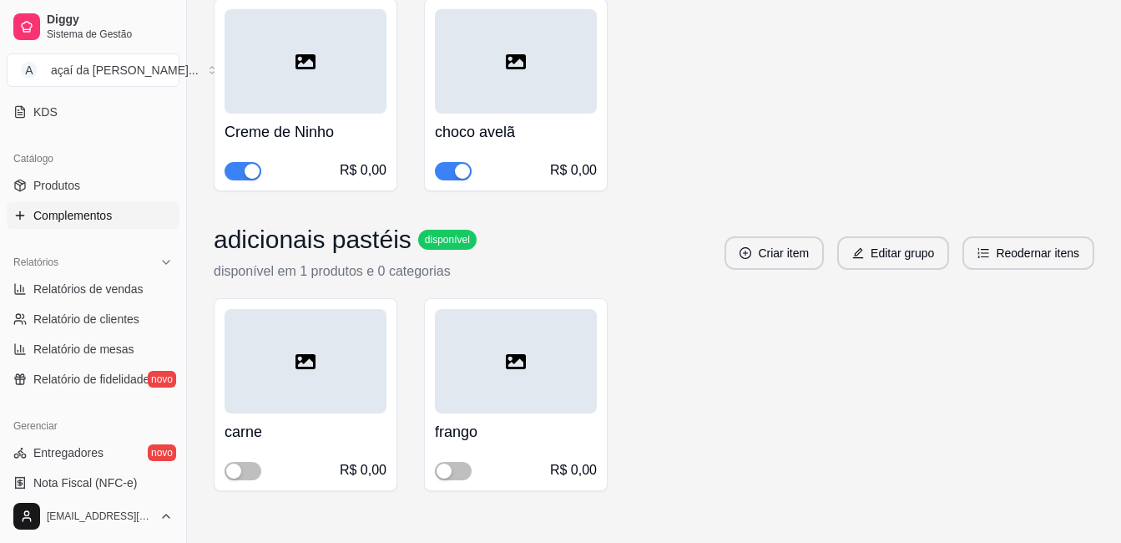
scroll to position [1473, 0]
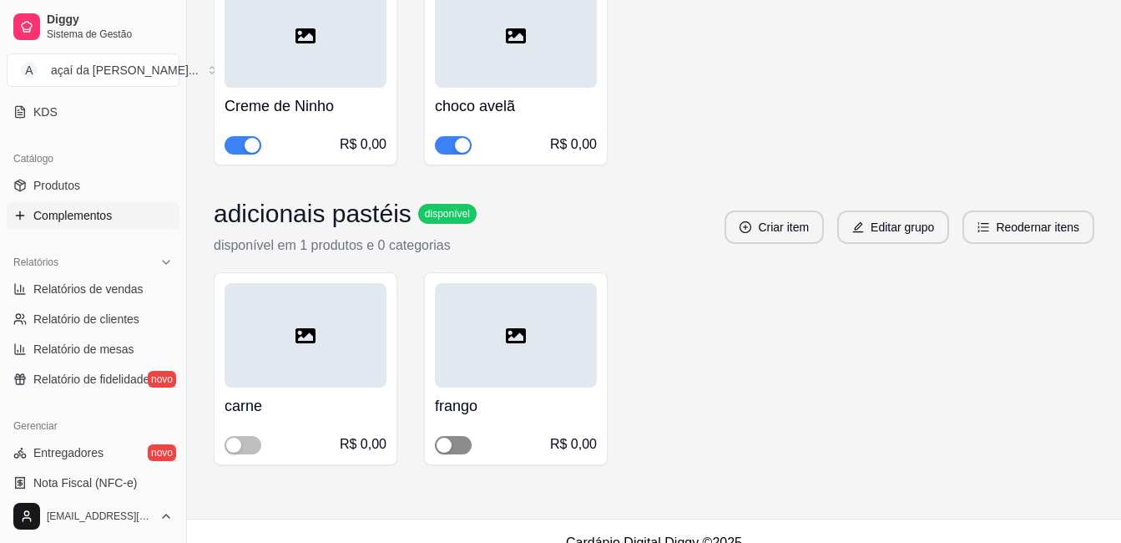
click at [443, 438] on div "button" at bounding box center [444, 445] width 15 height 15
click at [240, 438] on div "button" at bounding box center [233, 445] width 15 height 15
click at [88, 295] on span "Relatórios de vendas" at bounding box center [88, 289] width 110 height 17
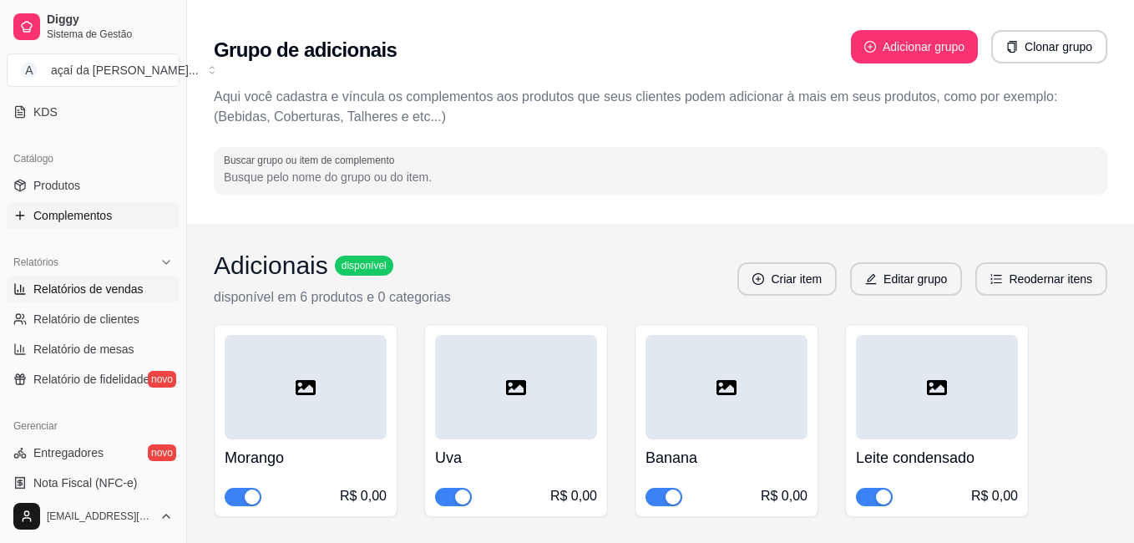
select select "ALL"
select select "0"
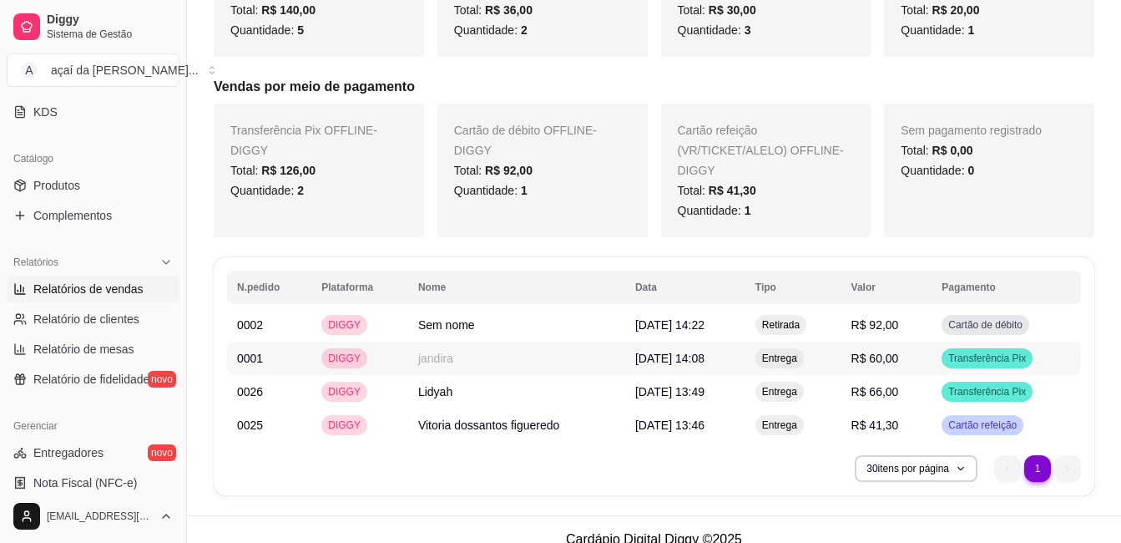
scroll to position [438, 0]
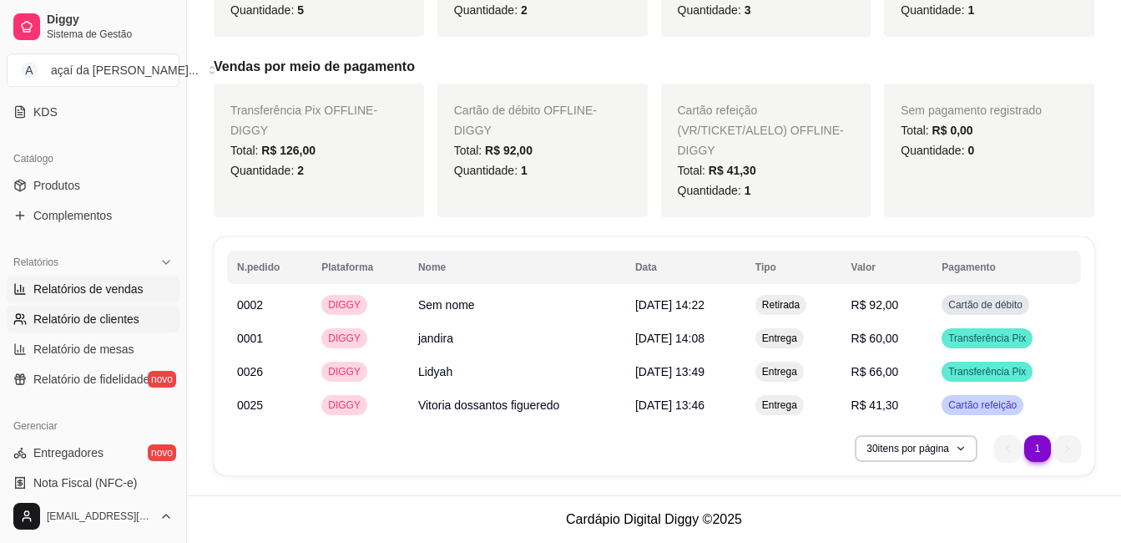
click at [127, 323] on span "Relatório de clientes" at bounding box center [86, 319] width 106 height 17
select select "30"
select select "HIGHEST_TOTAL_SPENT_WITH_ORDERS"
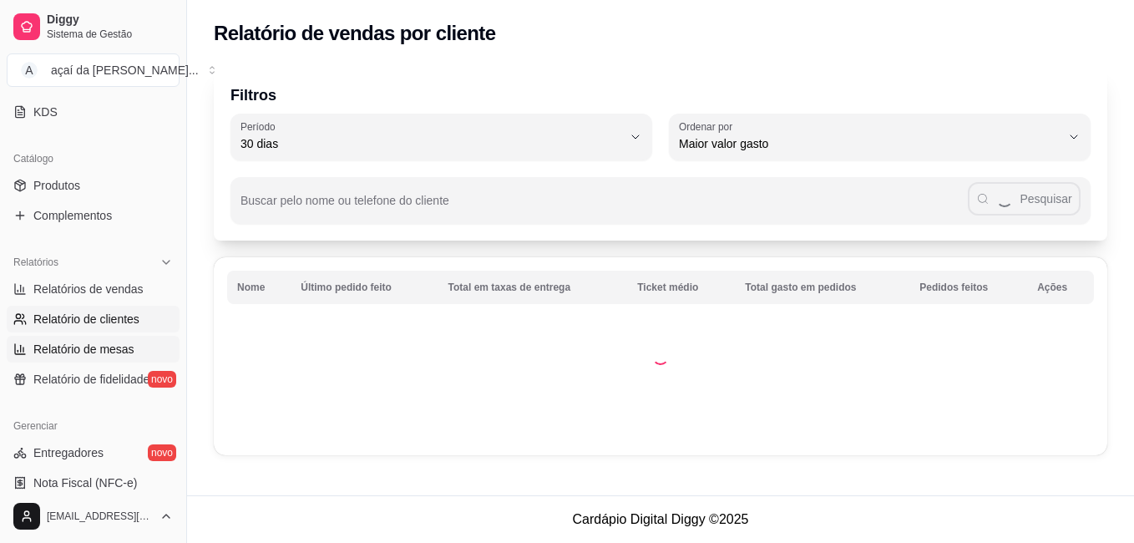
click at [83, 339] on link "Relatório de mesas" at bounding box center [93, 349] width 173 height 27
select select "TOTAL_OF_ORDERS"
select select "7"
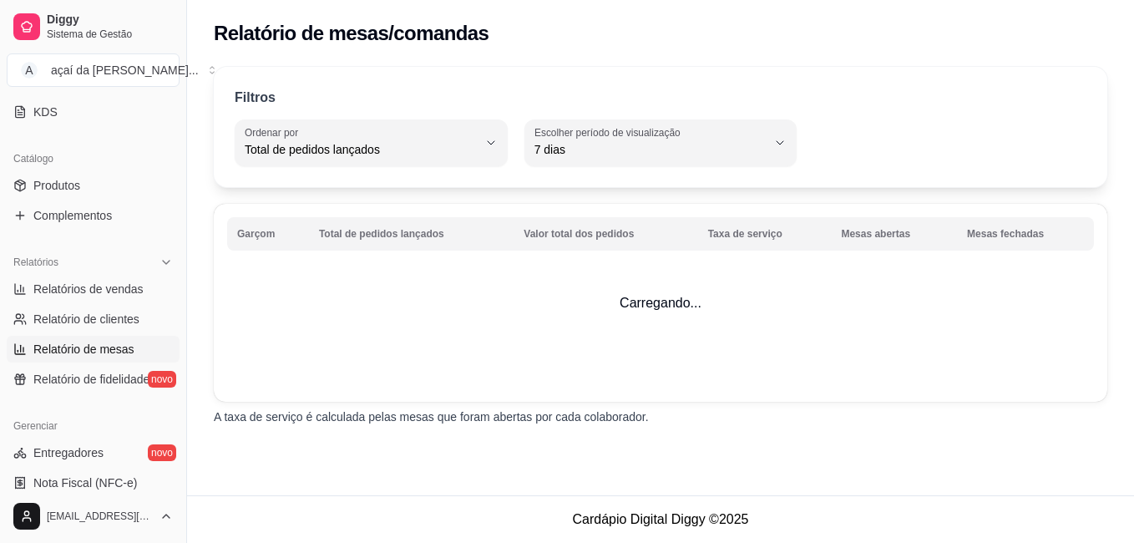
click at [83, 363] on ul "Relatórios de vendas Relatório de clientes Relatório de mesas Relatório de fide…" at bounding box center [93, 334] width 173 height 117
drag, startPoint x: 104, startPoint y: 399, endPoint x: 110, endPoint y: 387, distance: 14.2
click at [104, 398] on div "Loja aberta Plano Customizado até 11/10 Acesso Rápido Dashboard Dia a dia Pedid…" at bounding box center [93, 292] width 186 height 396
click at [129, 381] on span "Relatório de fidelidade" at bounding box center [91, 379] width 116 height 17
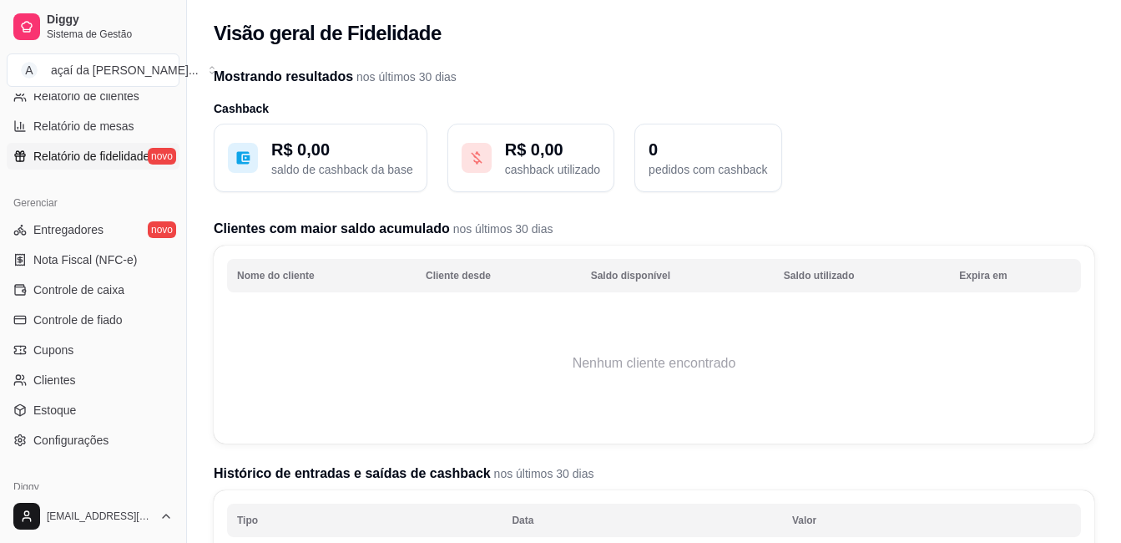
scroll to position [659, 0]
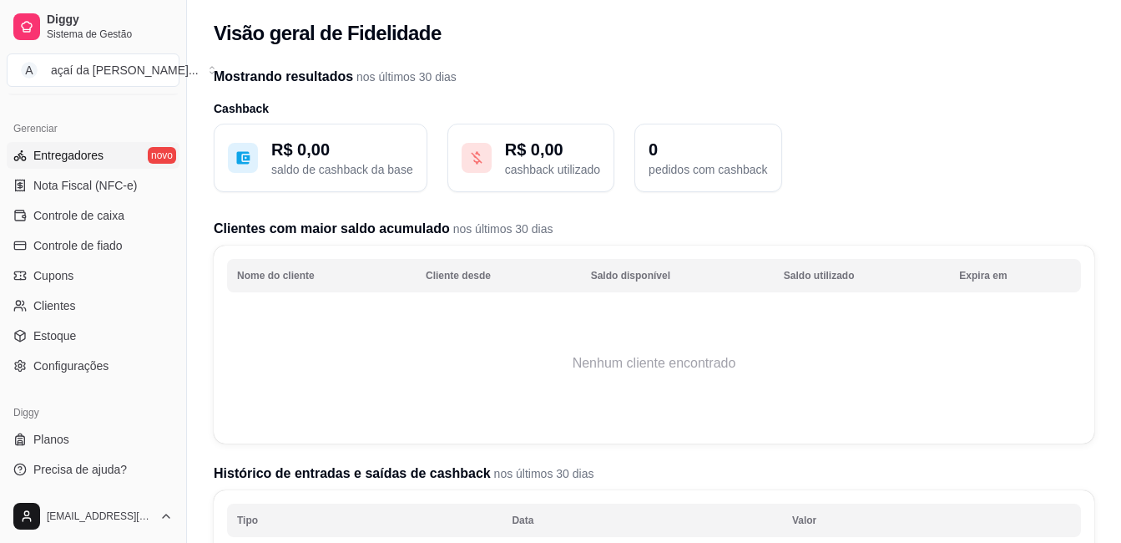
click at [144, 154] on link "Entregadores novo" at bounding box center [93, 155] width 173 height 27
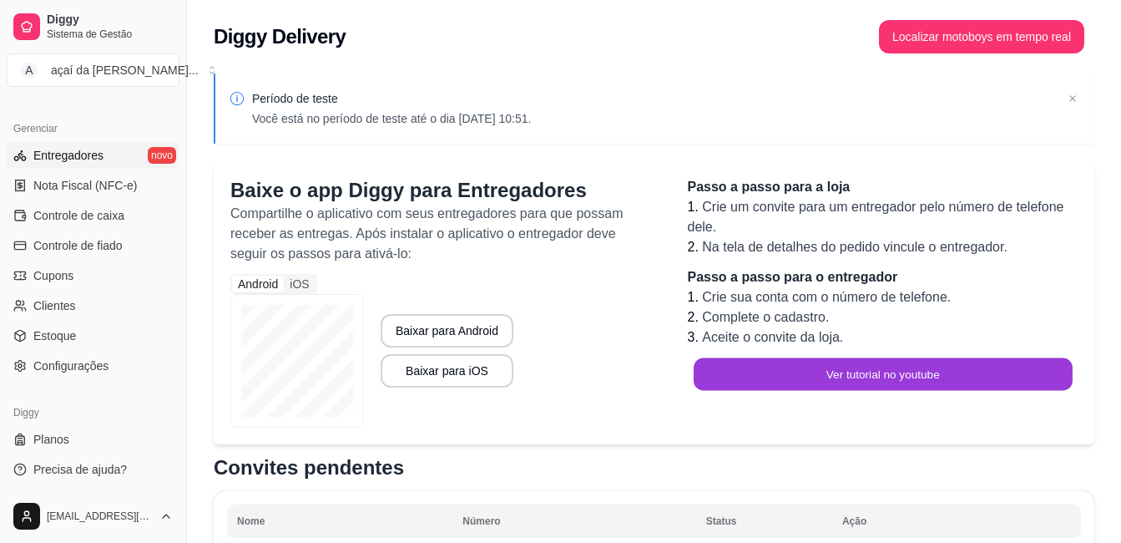
click at [825, 371] on button "Ver tutorial no youtube" at bounding box center [883, 374] width 378 height 33
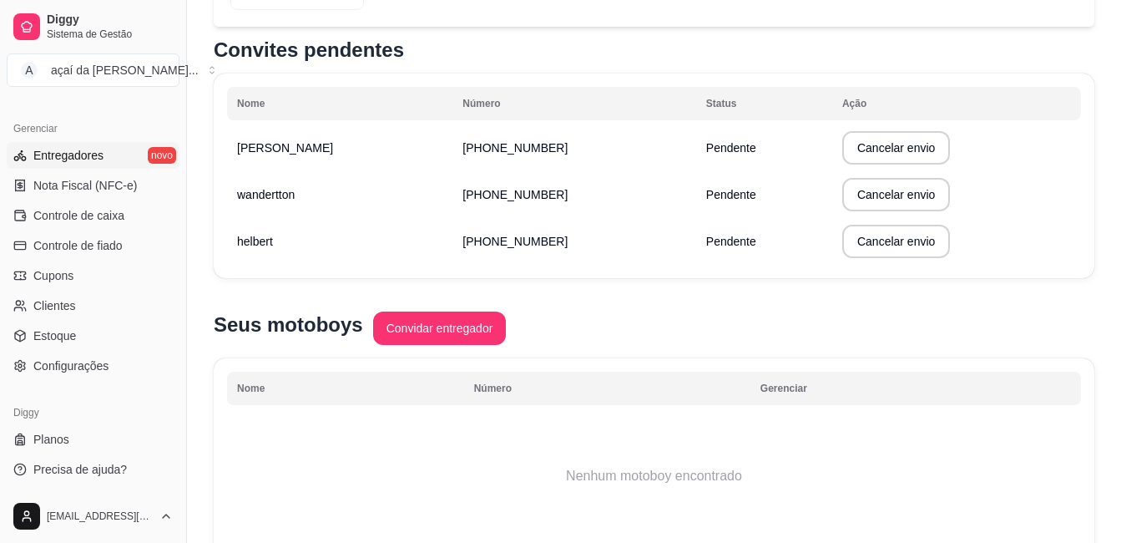
scroll to position [473, 0]
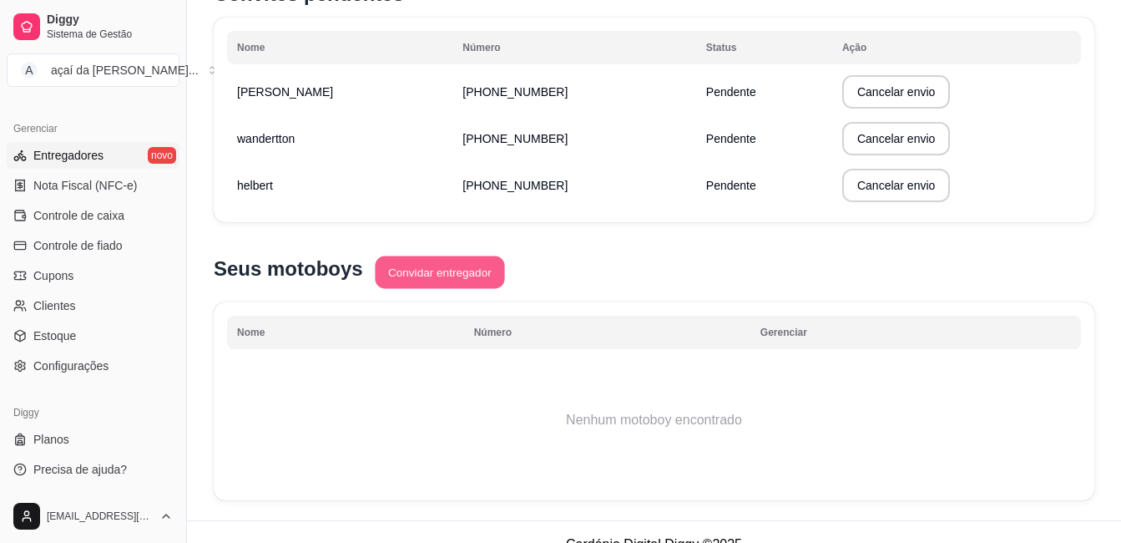
click at [401, 266] on button "Convidar entregador" at bounding box center [439, 272] width 129 height 33
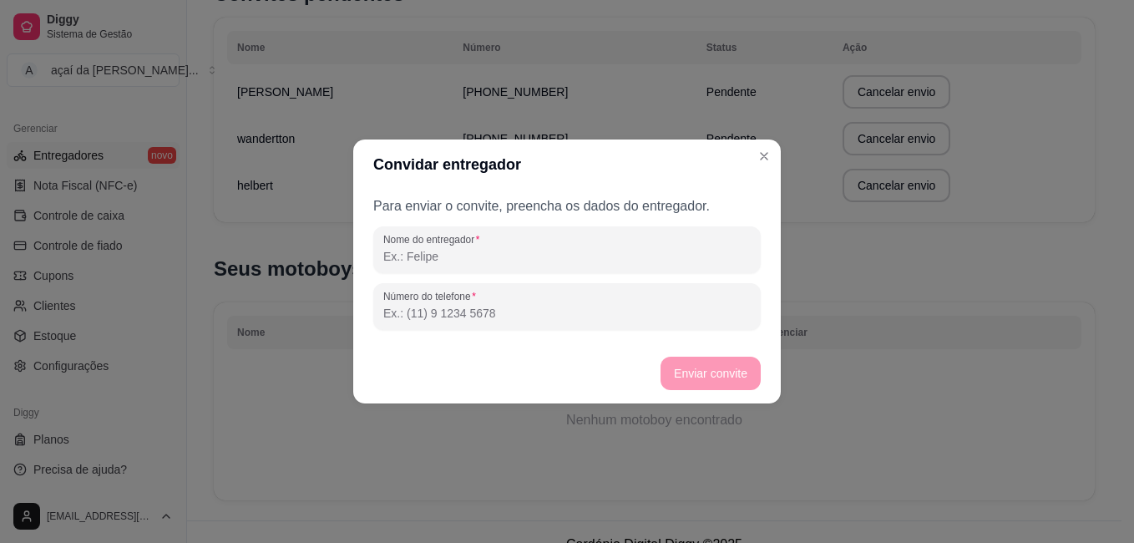
click at [501, 256] on input "Nome do entregador" at bounding box center [566, 256] width 367 height 17
type input "[PERSON_NAME]"
click at [601, 313] on input "Número do telefone" at bounding box center [566, 313] width 367 height 17
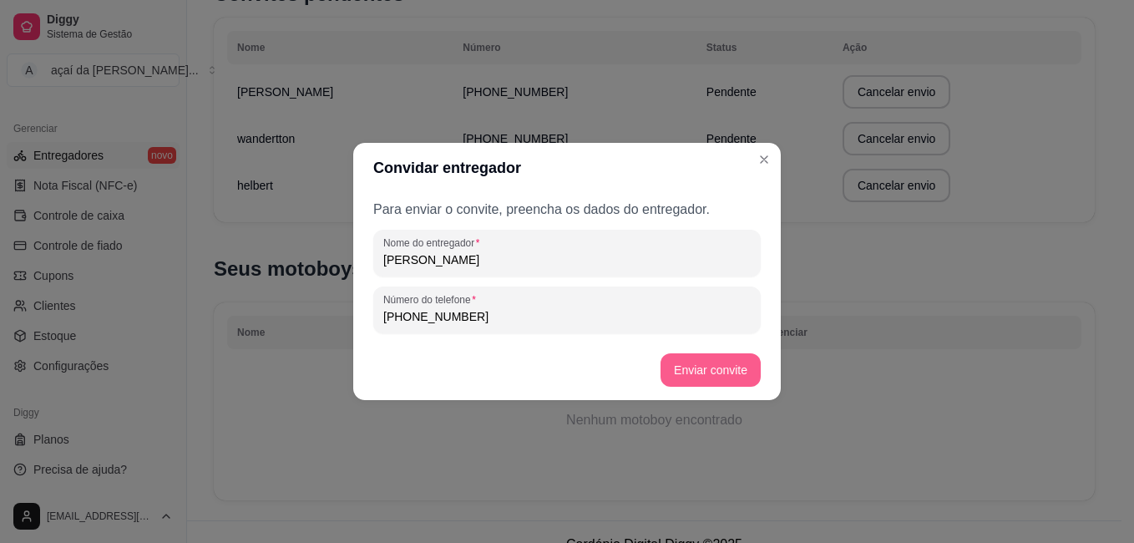
type input "[PHONE_NUMBER]"
click at [742, 364] on button "Enviar convite" at bounding box center [711, 369] width 100 height 33
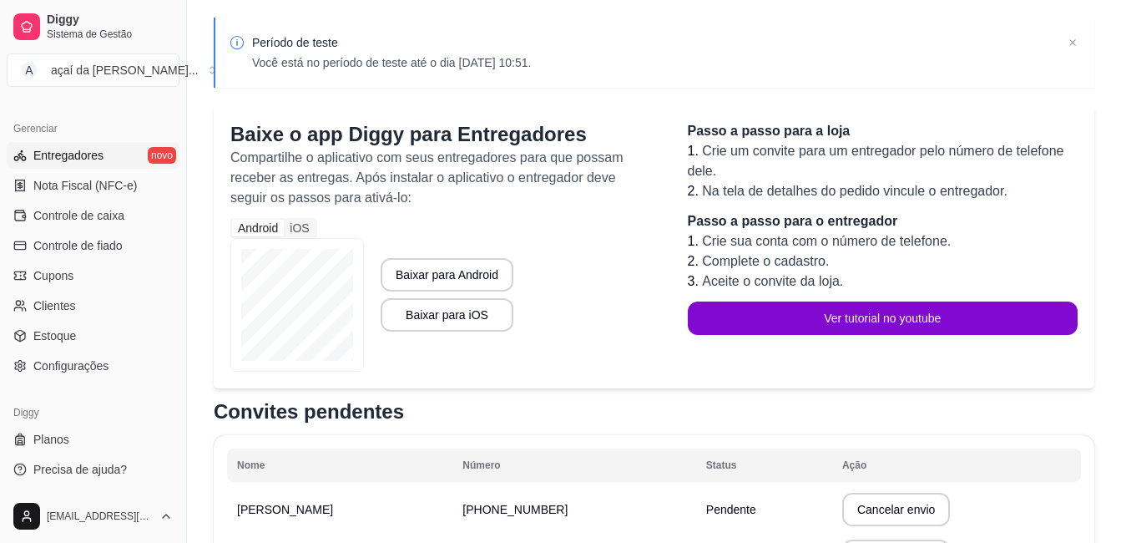
scroll to position [0, 0]
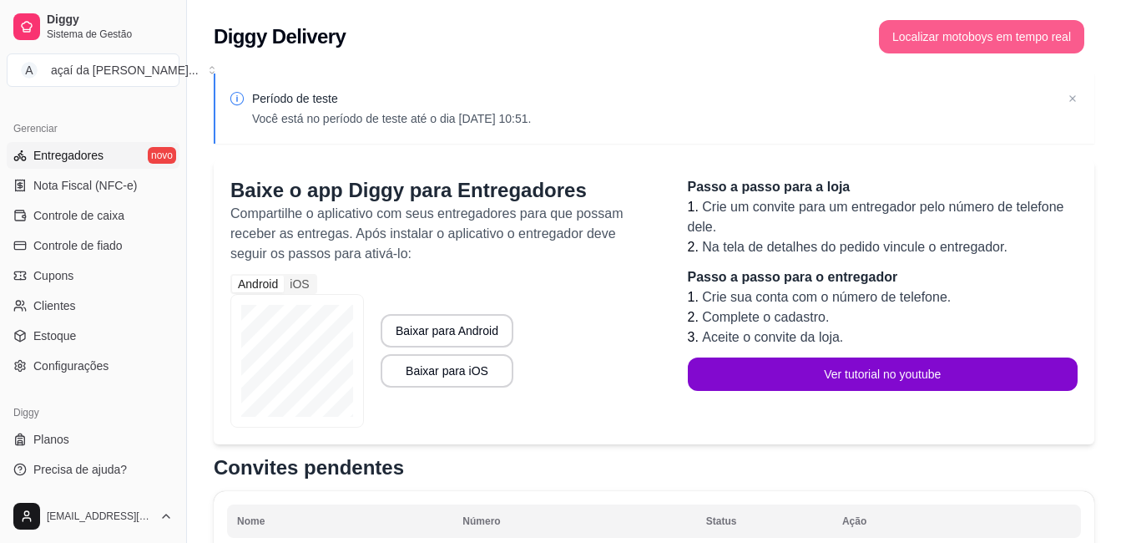
click at [1010, 29] on button "Localizar motoboys em tempo real" at bounding box center [981, 36] width 205 height 33
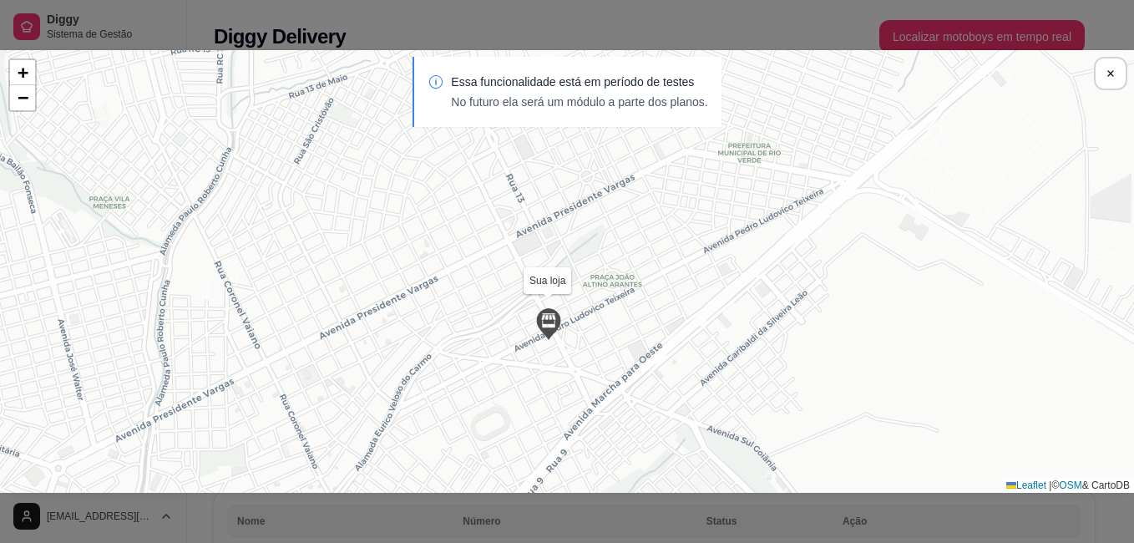
drag, startPoint x: 681, startPoint y: 340, endPoint x: 642, endPoint y: 362, distance: 44.1
click at [665, 385] on div "Sua loja [PERSON_NAME] [DATE] 14:39:14 wandertton [DATE] 14:39:14 [PERSON_NAME]…" at bounding box center [567, 271] width 1134 height 443
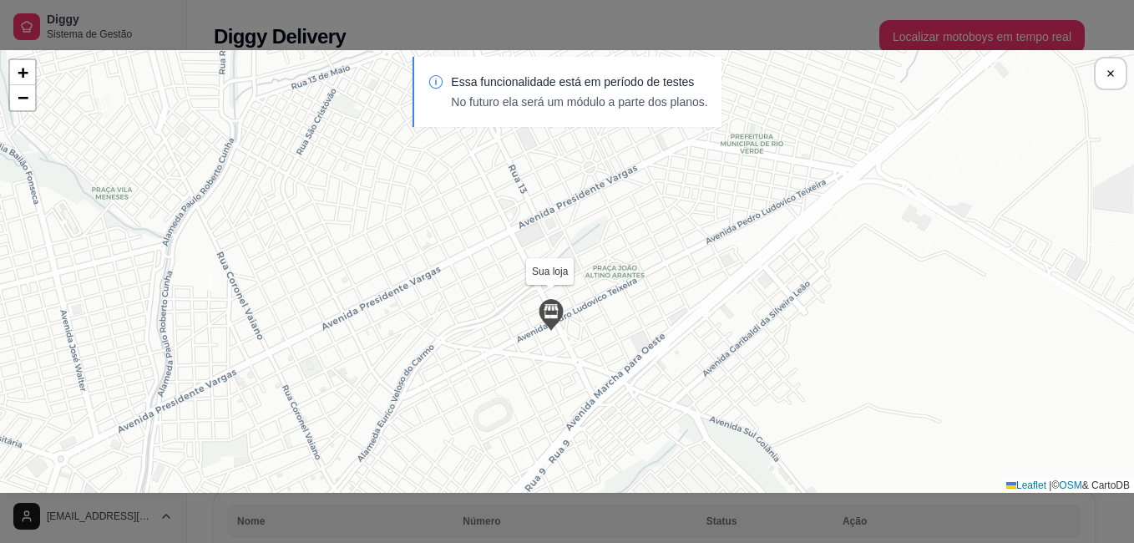
click at [554, 330] on img at bounding box center [550, 314] width 33 height 33
click at [561, 319] on img at bounding box center [550, 314] width 33 height 33
click at [553, 319] on img at bounding box center [550, 314] width 33 height 33
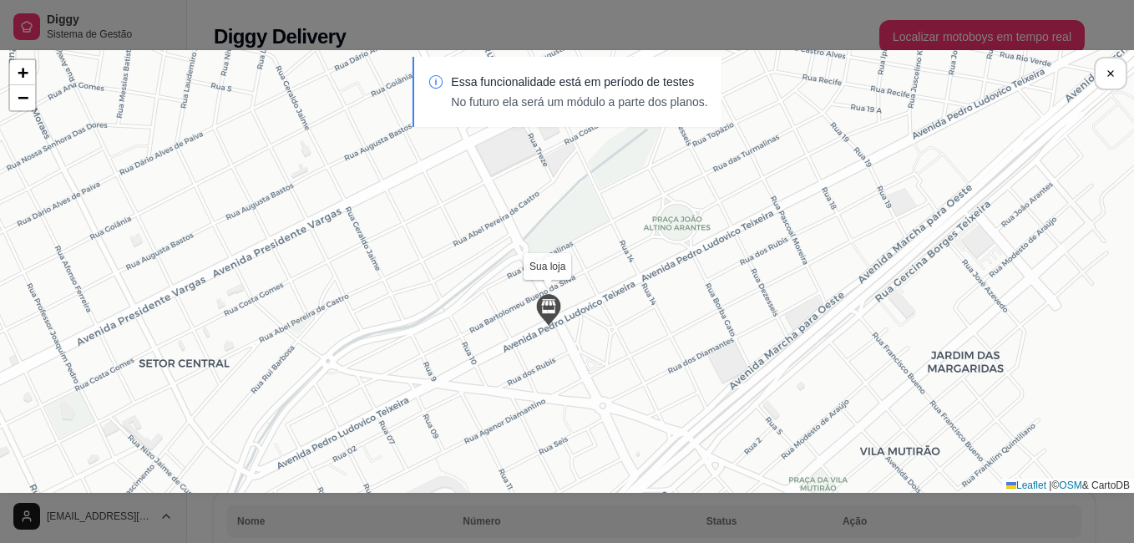
drag, startPoint x: 550, startPoint y: 319, endPoint x: 514, endPoint y: 316, distance: 36.0
click at [509, 316] on div "Sua loja [PERSON_NAME] [DATE] 14:39:14 wandertton [DATE] 14:39:14 [PERSON_NAME]…" at bounding box center [567, 271] width 1134 height 443
click at [542, 317] on img at bounding box center [548, 309] width 33 height 33
click at [548, 317] on img at bounding box center [548, 309] width 33 height 33
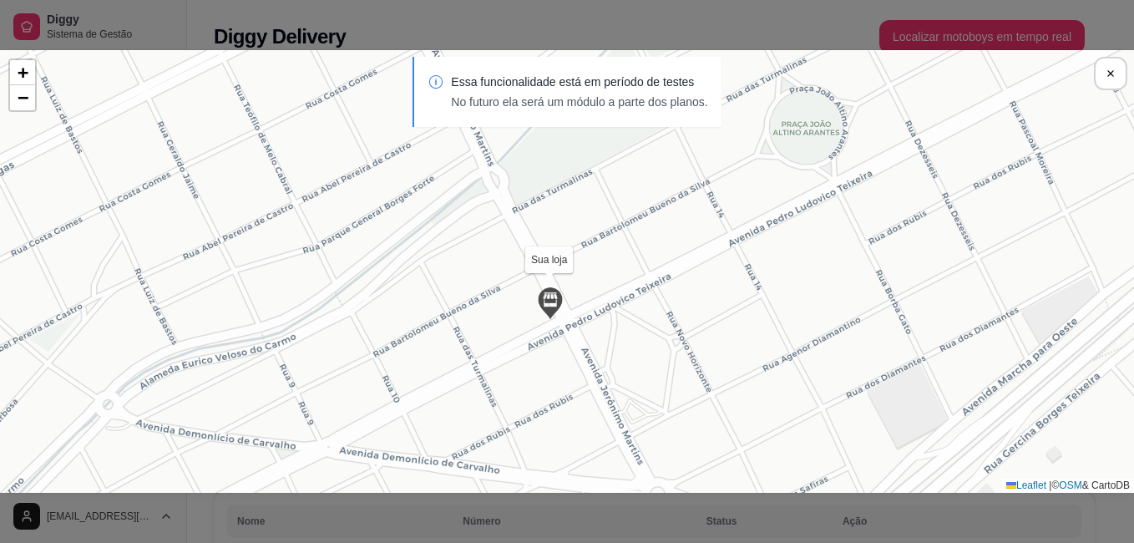
drag, startPoint x: 541, startPoint y: 308, endPoint x: 549, endPoint y: 303, distance: 9.0
click at [544, 307] on img at bounding box center [550, 302] width 33 height 33
click at [549, 302] on img at bounding box center [552, 302] width 33 height 33
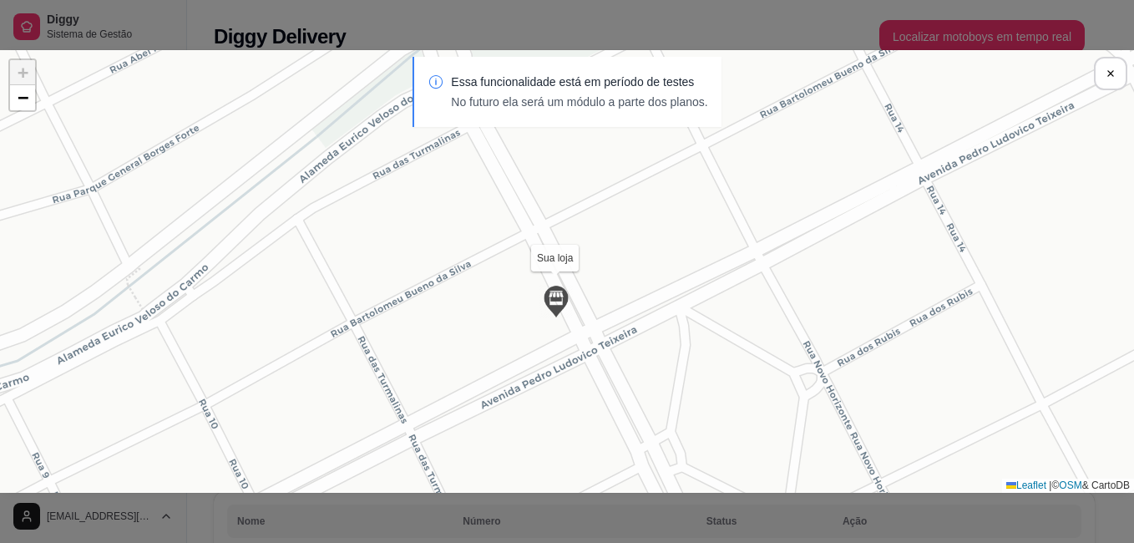
click at [591, 296] on div "Sua loja [PERSON_NAME] [DATE] 14:39:14 wandertton [DATE] 14:39:14 [PERSON_NAME]…" at bounding box center [567, 271] width 1134 height 443
click at [585, 296] on div "Sua loja [PERSON_NAME] [DATE] 14:39:14 wandertton [DATE] 14:39:14 [PERSON_NAME]…" at bounding box center [567, 271] width 1134 height 443
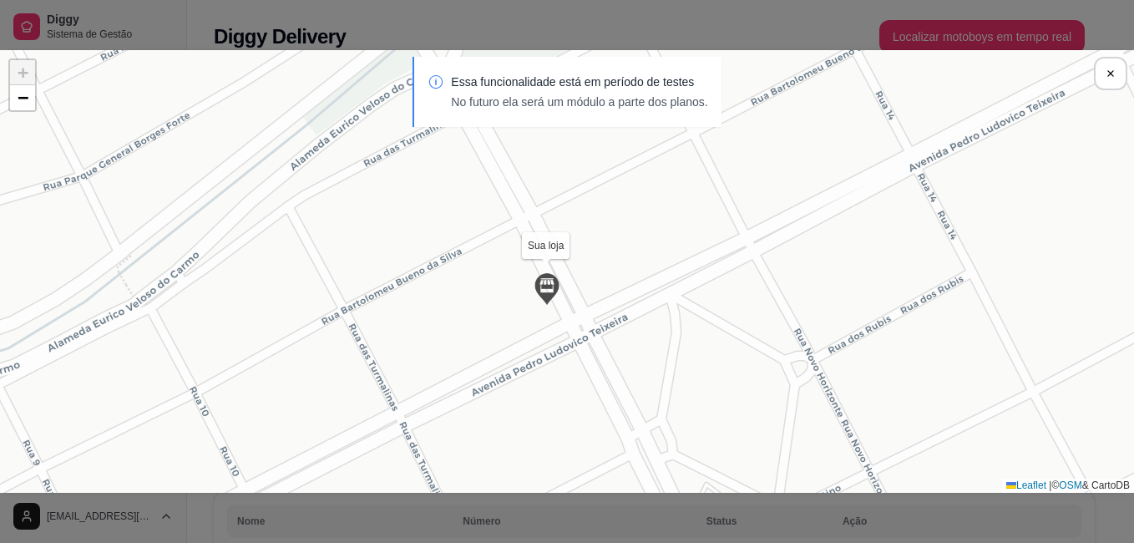
click at [577, 299] on div "Sua loja [PERSON_NAME] [DATE] 14:39:14 wandertton [DATE] 14:39:14 [PERSON_NAME]…" at bounding box center [567, 271] width 1134 height 443
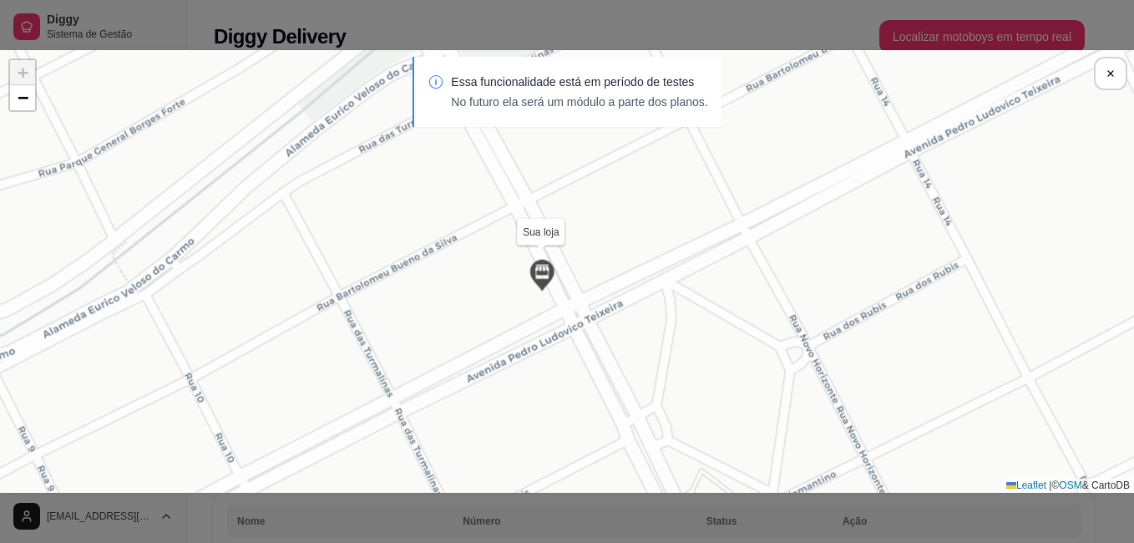
drag, startPoint x: 577, startPoint y: 299, endPoint x: 544, endPoint y: 299, distance: 33.4
click at [570, 299] on div "Sua loja [PERSON_NAME] [DATE] 14:39:14 wandertton [DATE] 14:39:14 [PERSON_NAME]…" at bounding box center [567, 271] width 1134 height 443
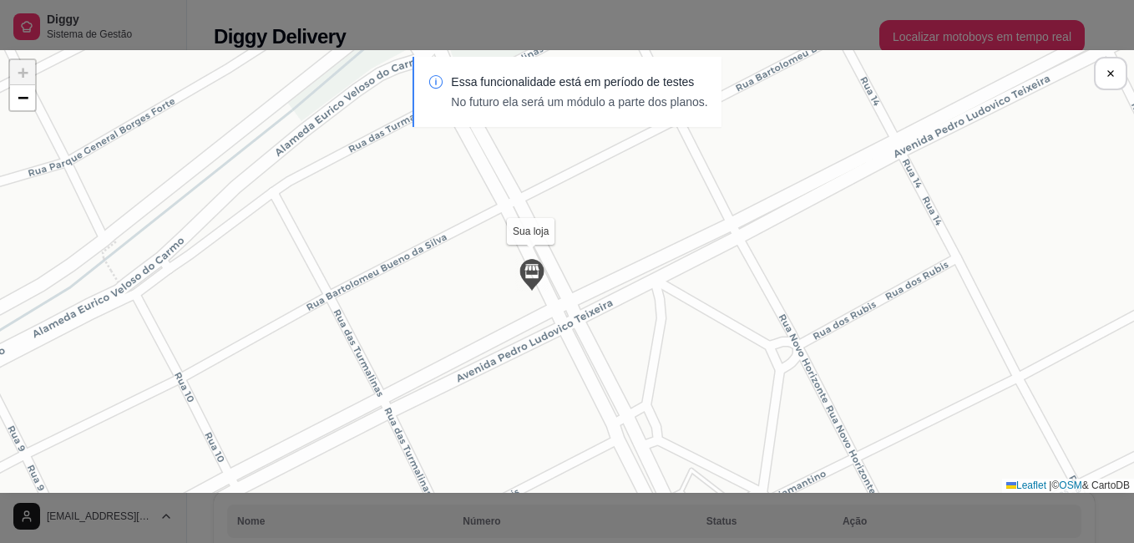
click at [536, 295] on div "Sua loja [PERSON_NAME] [DATE] 14:39:14 wandertton [DATE] 14:39:14 [PERSON_NAME]…" at bounding box center [567, 271] width 1134 height 443
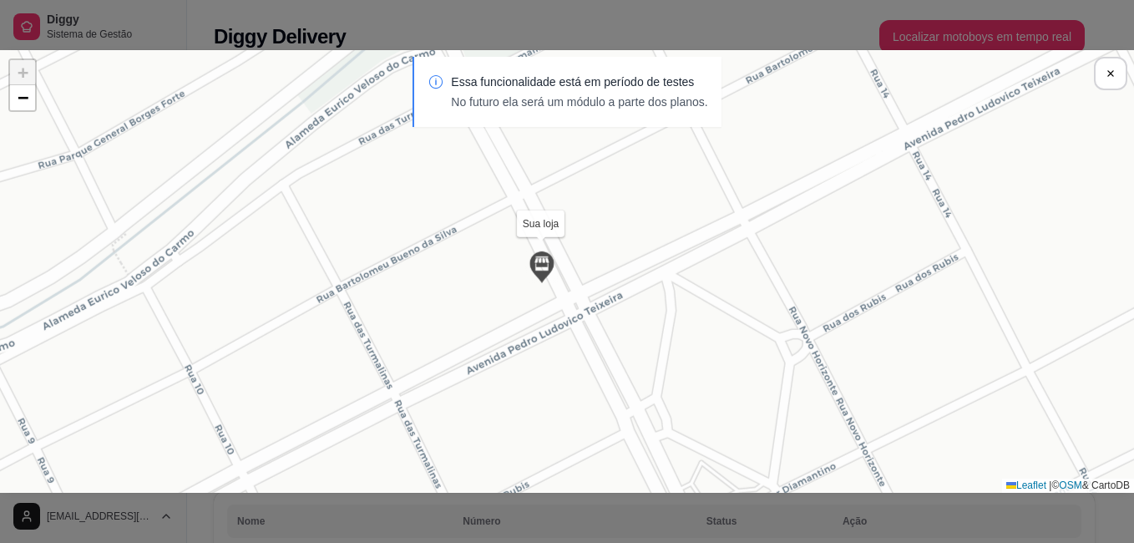
click at [536, 294] on div "Sua loja [PERSON_NAME] [DATE] 14:39:14 wandertton [DATE] 14:39:14 [PERSON_NAME]…" at bounding box center [567, 271] width 1134 height 443
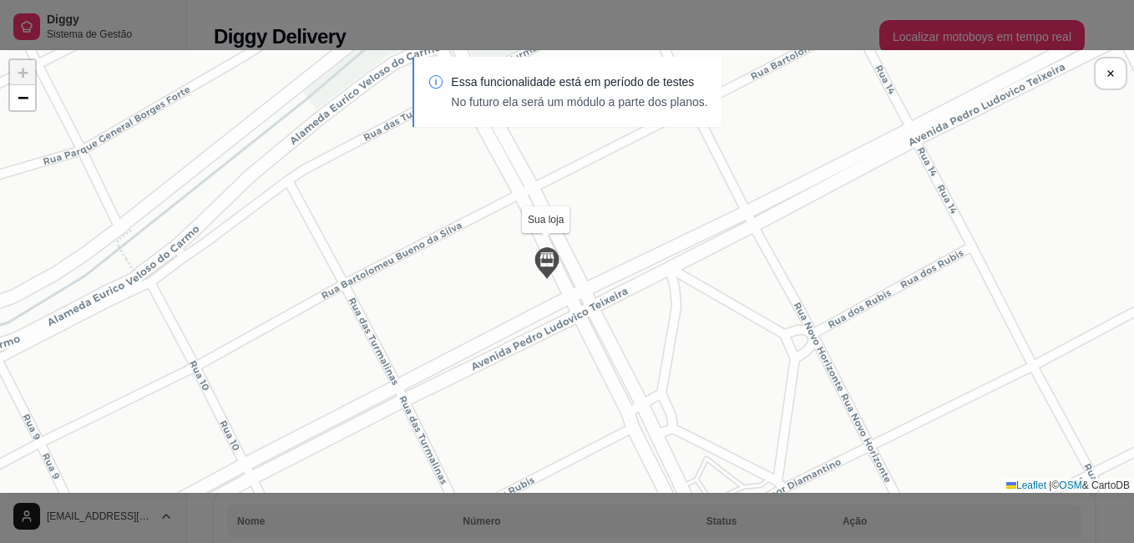
click at [536, 293] on div "Sua loja [PERSON_NAME] [DATE] 14:39:14 wandertton [DATE] 14:39:14 [PERSON_NAME]…" at bounding box center [567, 271] width 1134 height 443
click at [539, 290] on div "Sua loja [PERSON_NAME] [DATE] 14:39:14 wandertton [DATE] 14:39:14 [PERSON_NAME]…" at bounding box center [567, 271] width 1134 height 443
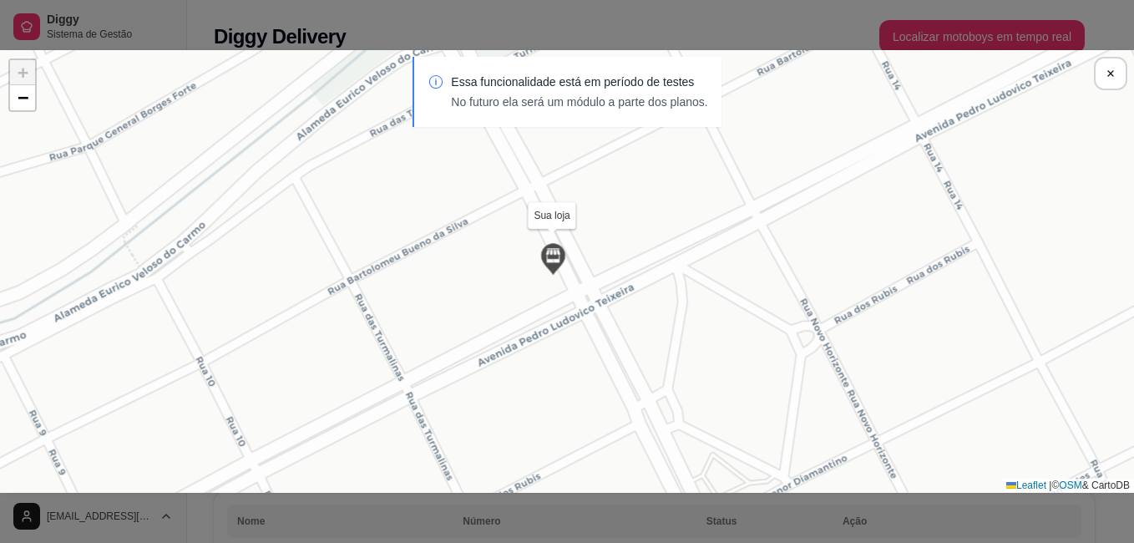
click at [544, 288] on div "Sua loja [PERSON_NAME] [DATE] 14:39:14 wandertton [DATE] 14:39:14 [PERSON_NAME]…" at bounding box center [567, 271] width 1134 height 443
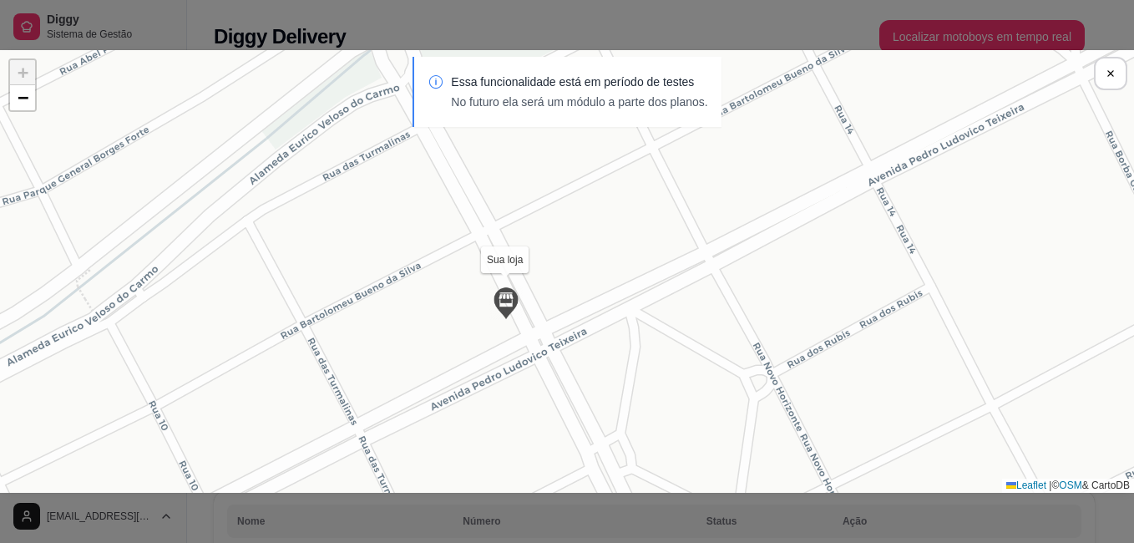
drag, startPoint x: 554, startPoint y: 283, endPoint x: 499, endPoint y: 332, distance: 73.9
click at [499, 332] on div "Sua loja [PERSON_NAME] [DATE] 14:39:14 wandertton [DATE] 14:39:14 [PERSON_NAME]…" at bounding box center [567, 271] width 1134 height 443
click at [500, 321] on div "Sua loja [PERSON_NAME] [DATE] 14:39:14 wandertton [DATE] 14:39:14 [PERSON_NAME]…" at bounding box center [567, 271] width 1134 height 443
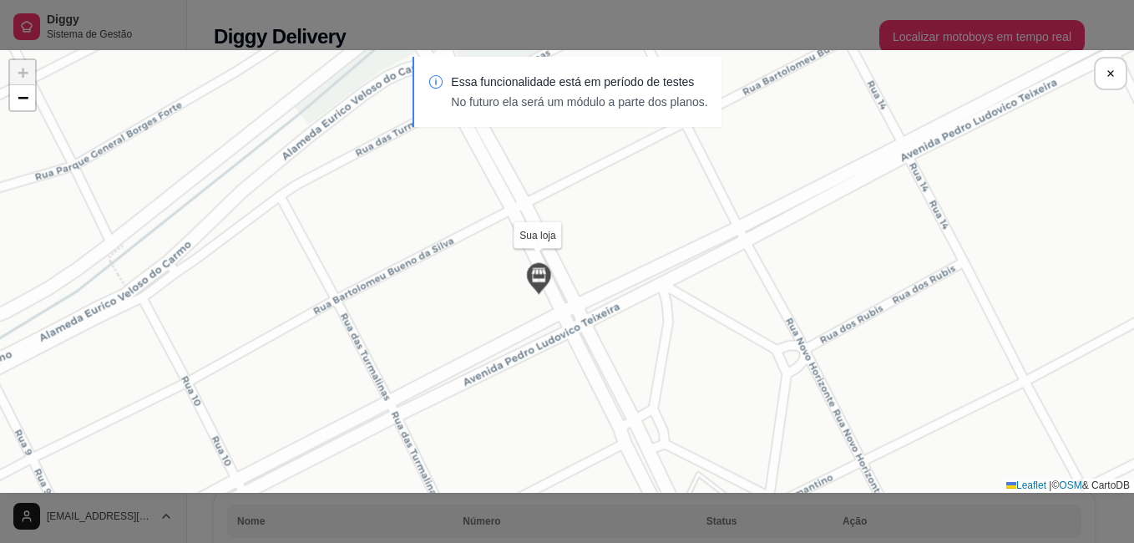
click at [499, 315] on div "Sua loja [PERSON_NAME] [DATE] 14:39:14 wandertton [DATE] 14:39:14 [PERSON_NAME]…" at bounding box center [567, 271] width 1134 height 443
click at [528, 298] on div "Sua loja [PERSON_NAME] [DATE] 14:39:14 wandertton [DATE] 14:39:14 [PERSON_NAME]…" at bounding box center [567, 271] width 1134 height 443
click at [530, 295] on div "Sua loja [PERSON_NAME] [DATE] 14:39:14 wandertton [DATE] 14:39:14 [PERSON_NAME]…" at bounding box center [567, 271] width 1134 height 443
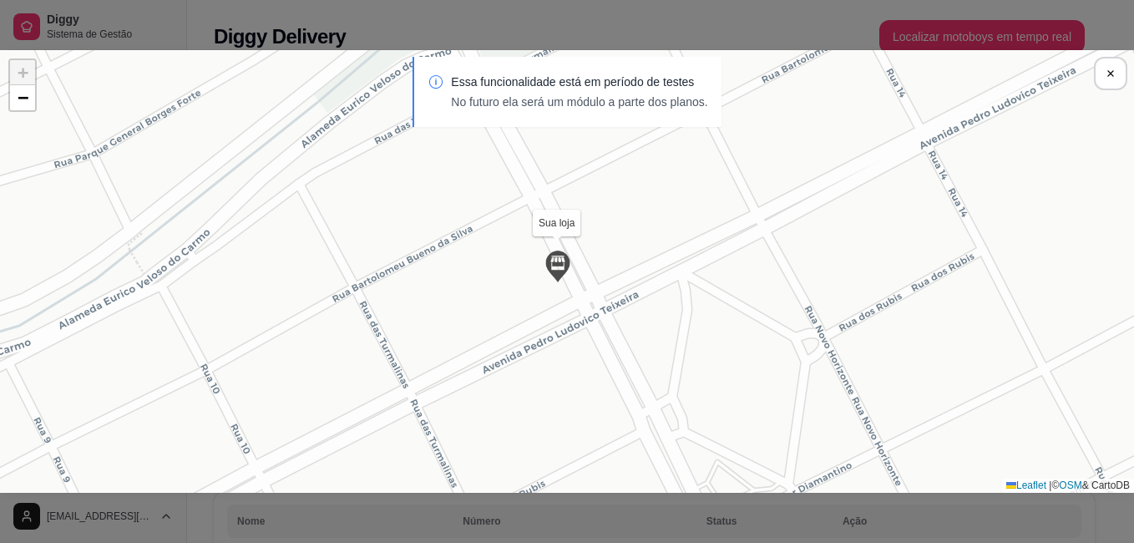
click at [25, 76] on div "Essa funcionalidade está em período de testes No futuro ela será um módulo a pa…" at bounding box center [567, 100] width 1134 height 87
click at [31, 95] on div "Essa funcionalidade está em período de testes No futuro ela será um módulo a pa…" at bounding box center [567, 100] width 1134 height 87
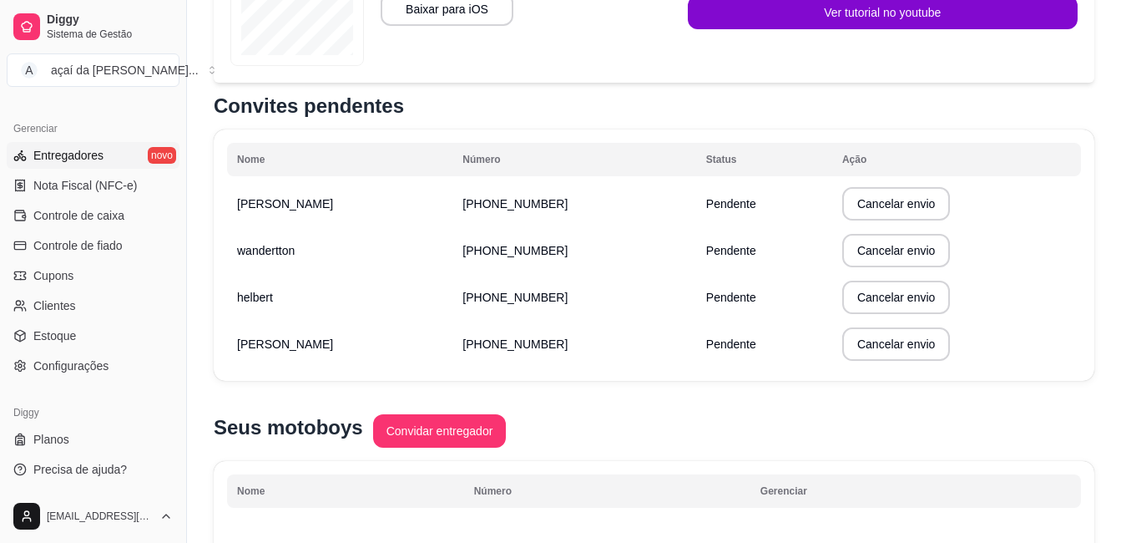
scroll to position [529, 0]
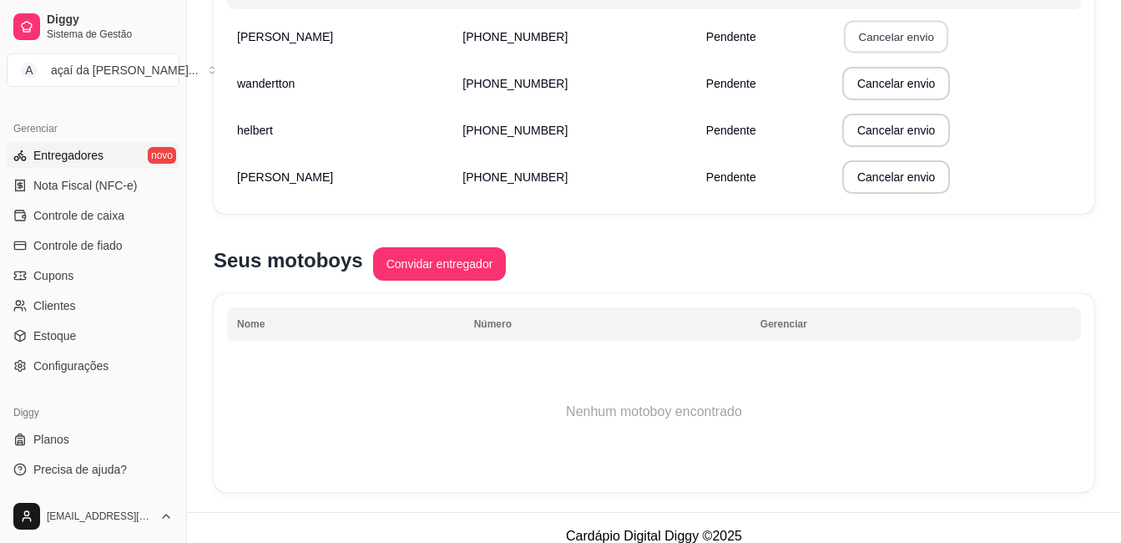
click at [904, 40] on button "Cancelar envio" at bounding box center [896, 37] width 105 height 33
click at [880, 163] on button "Confirmar" at bounding box center [874, 159] width 62 height 26
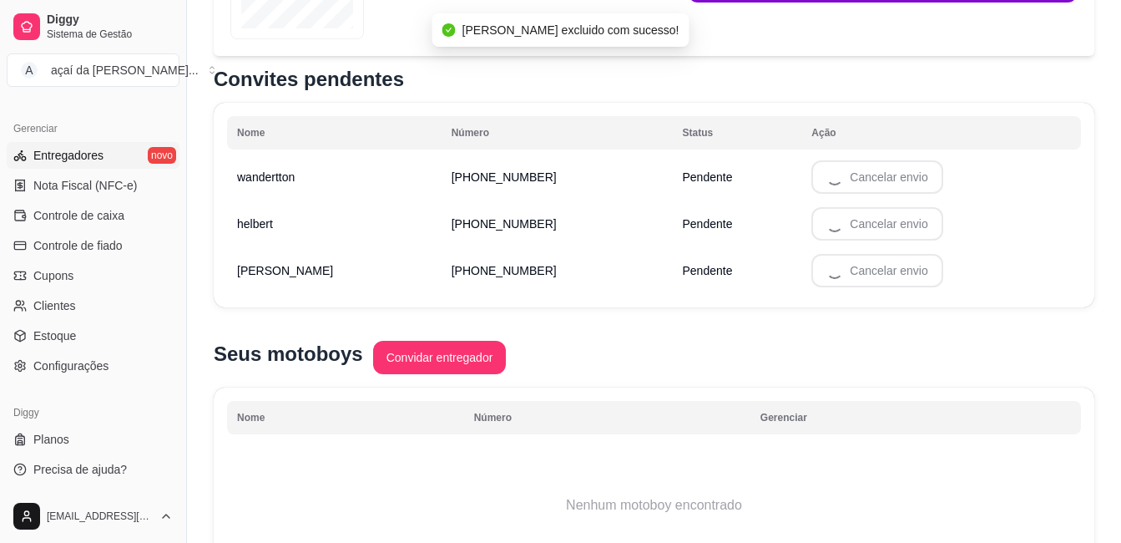
scroll to position [332, 0]
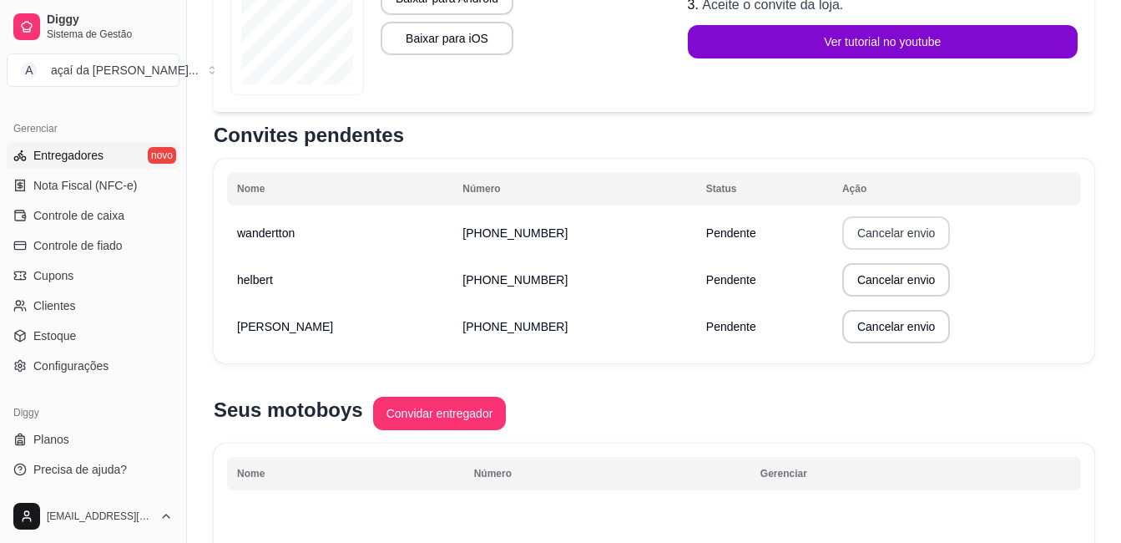
click at [878, 230] on button "Cancelar envio" at bounding box center [897, 232] width 108 height 33
click at [808, 351] on button "Cancelar" at bounding box center [807, 355] width 58 height 26
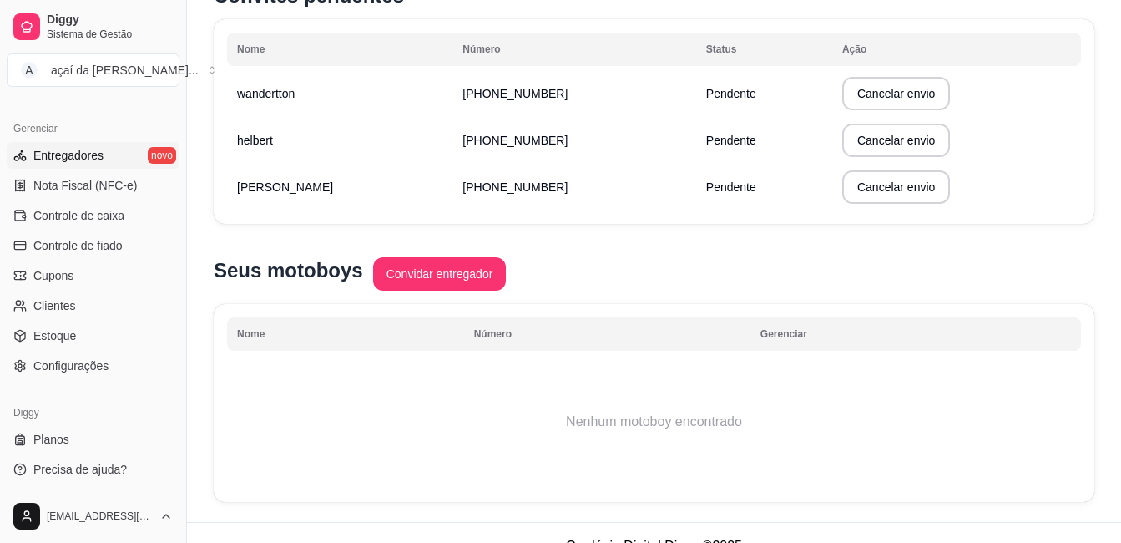
scroll to position [499, 0]
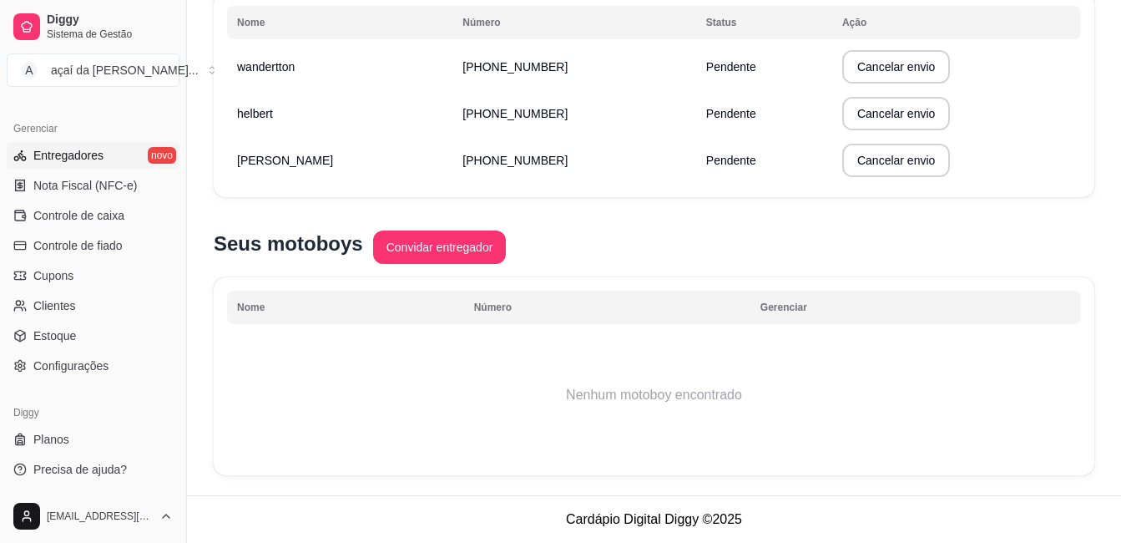
click at [805, 311] on th "Gerenciar" at bounding box center [916, 307] width 331 height 33
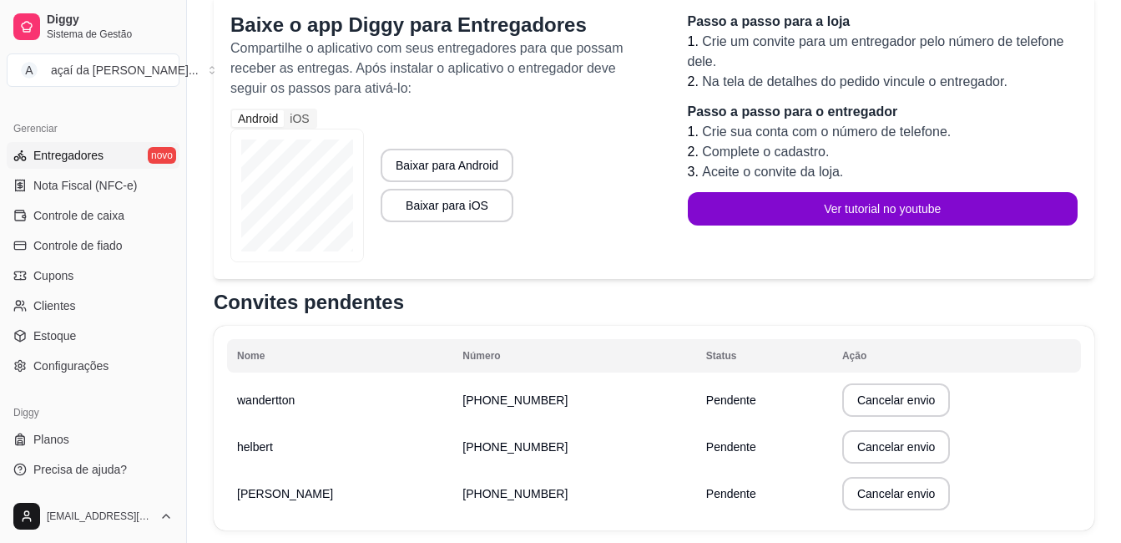
scroll to position [138, 0]
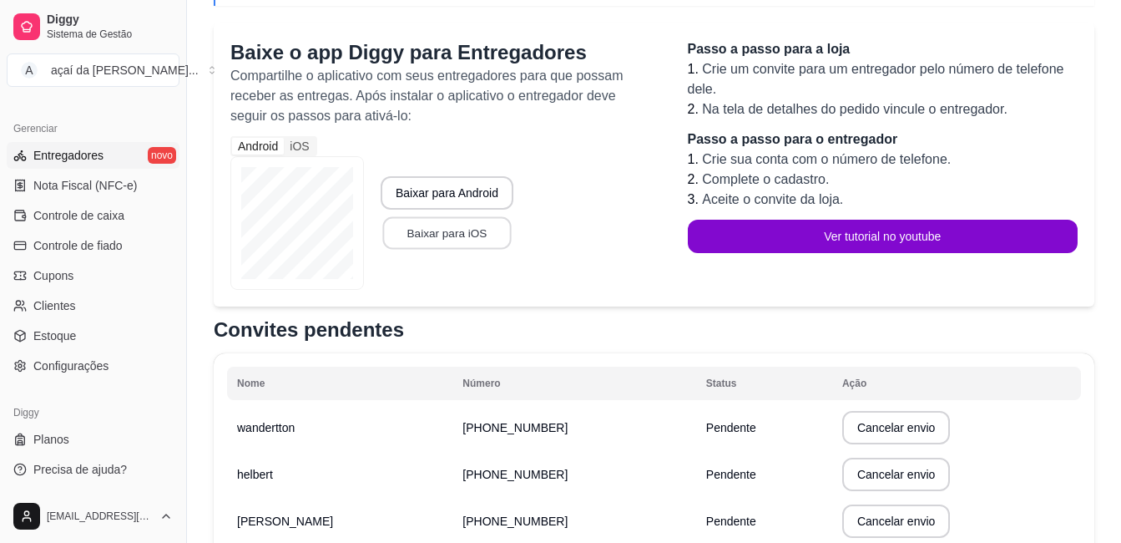
click at [461, 229] on button "Baixar para iOS" at bounding box center [446, 233] width 129 height 33
click at [489, 204] on button "Baixar para Android" at bounding box center [446, 193] width 129 height 33
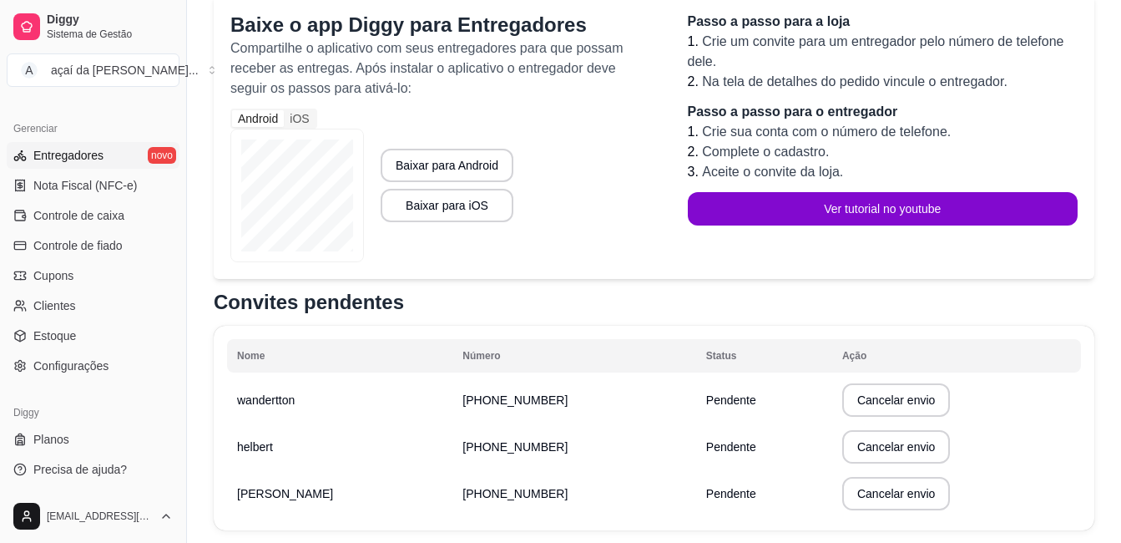
scroll to position [332, 0]
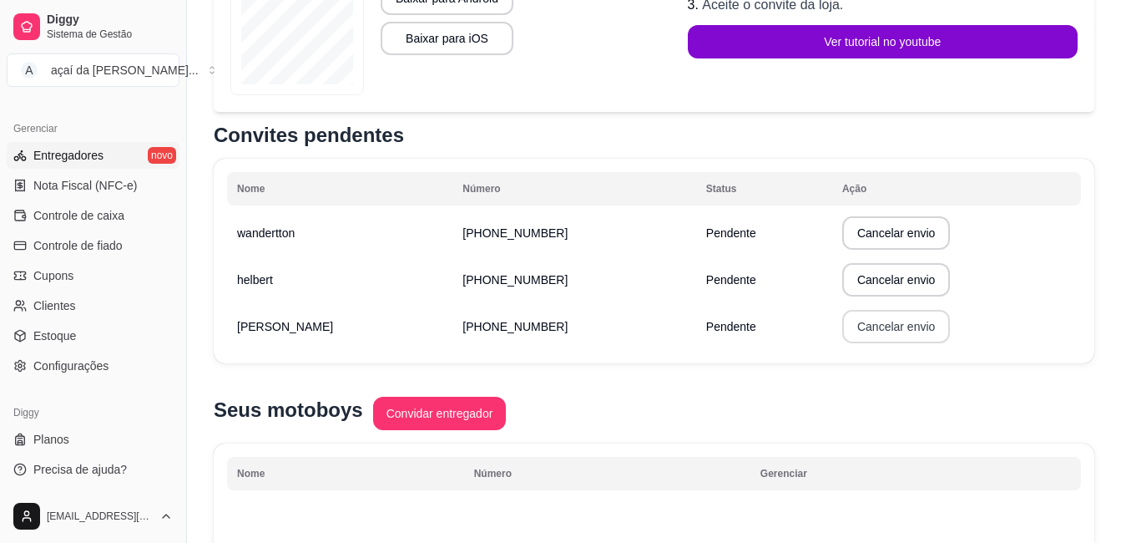
click at [873, 332] on button "Cancelar envio" at bounding box center [897, 326] width 108 height 33
click at [897, 452] on button "Confirmar" at bounding box center [874, 449] width 62 height 26
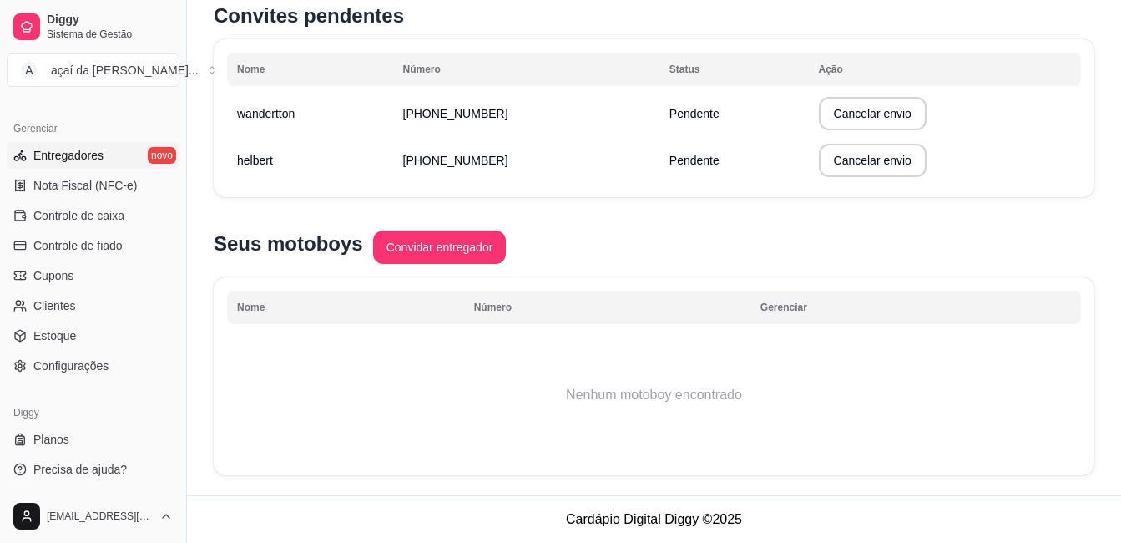
scroll to position [603, 0]
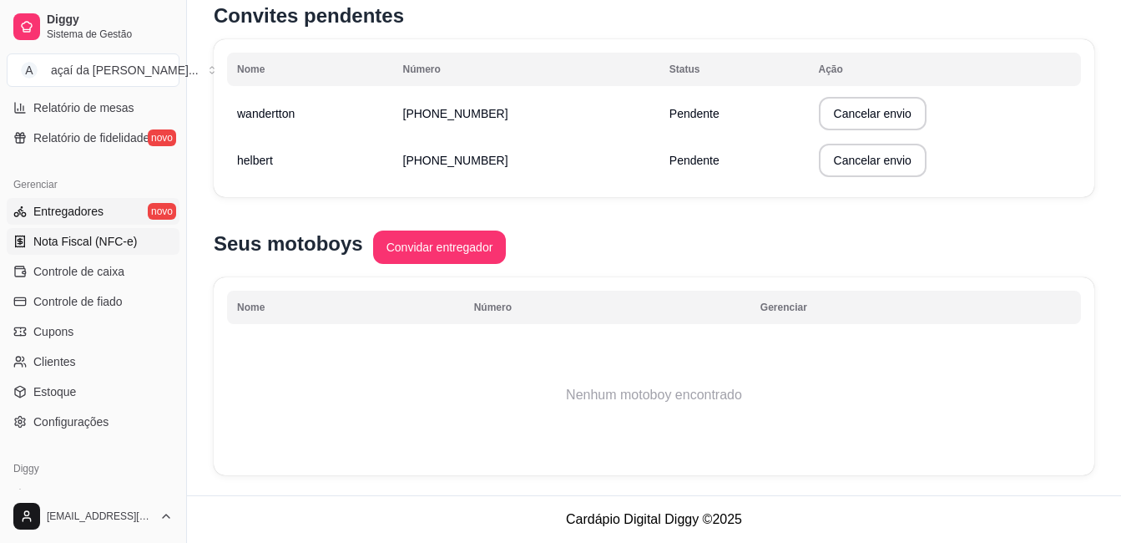
click at [129, 246] on span "Nota Fiscal (NFC-e)" at bounding box center [85, 241] width 104 height 17
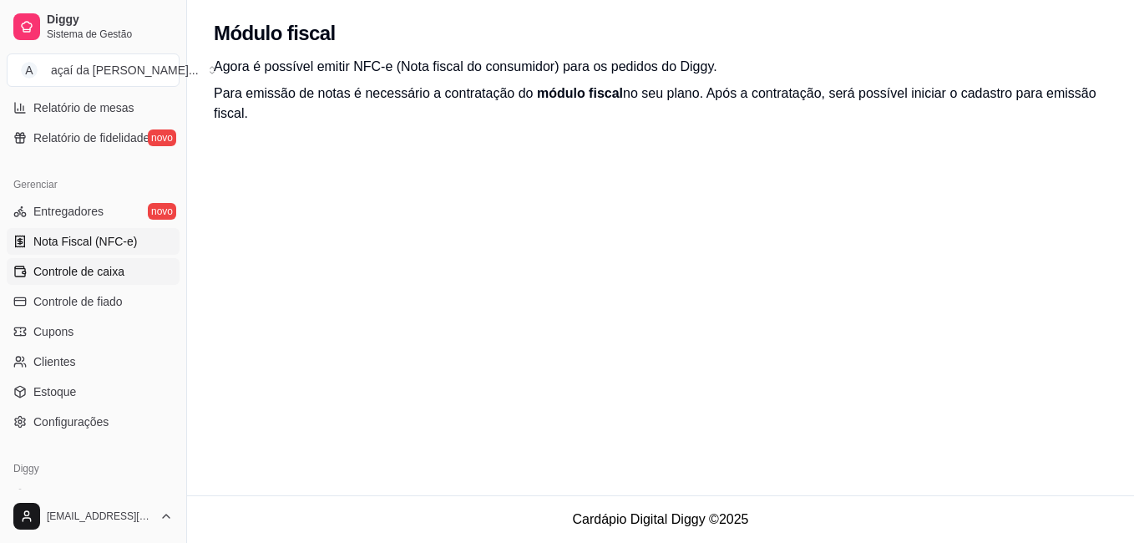
click at [93, 263] on span "Controle de caixa" at bounding box center [78, 271] width 91 height 17
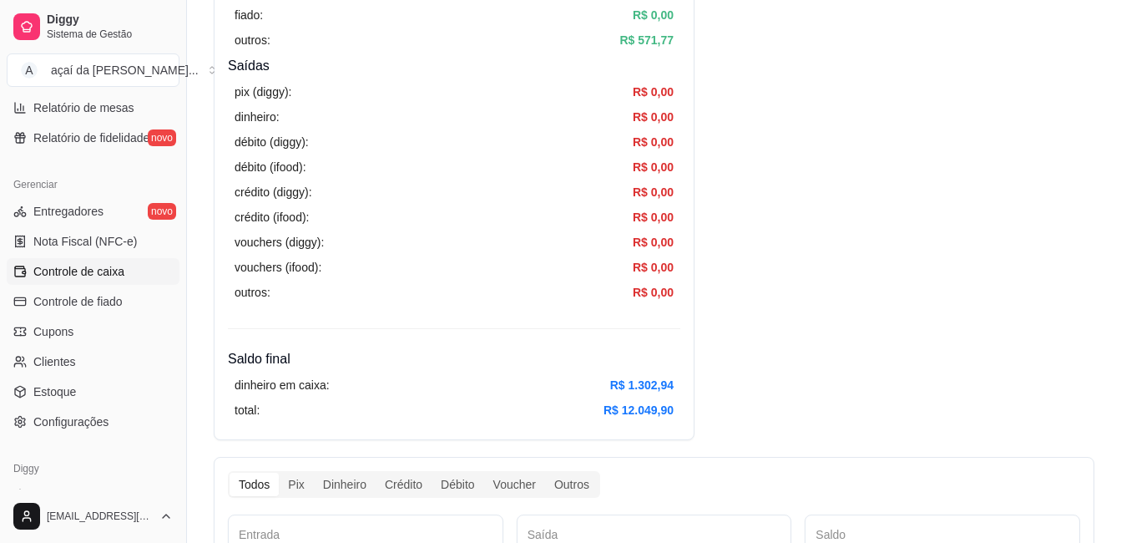
scroll to position [668, 0]
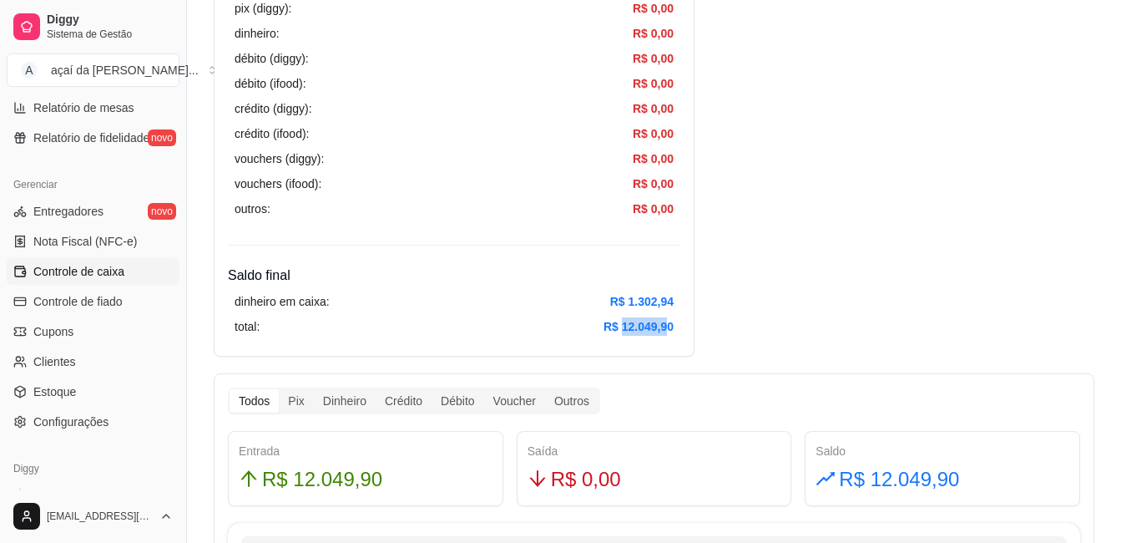
drag, startPoint x: 623, startPoint y: 327, endPoint x: 670, endPoint y: 325, distance: 46.8
click at [670, 325] on article "R$ 12.049,90" at bounding box center [639, 326] width 70 height 18
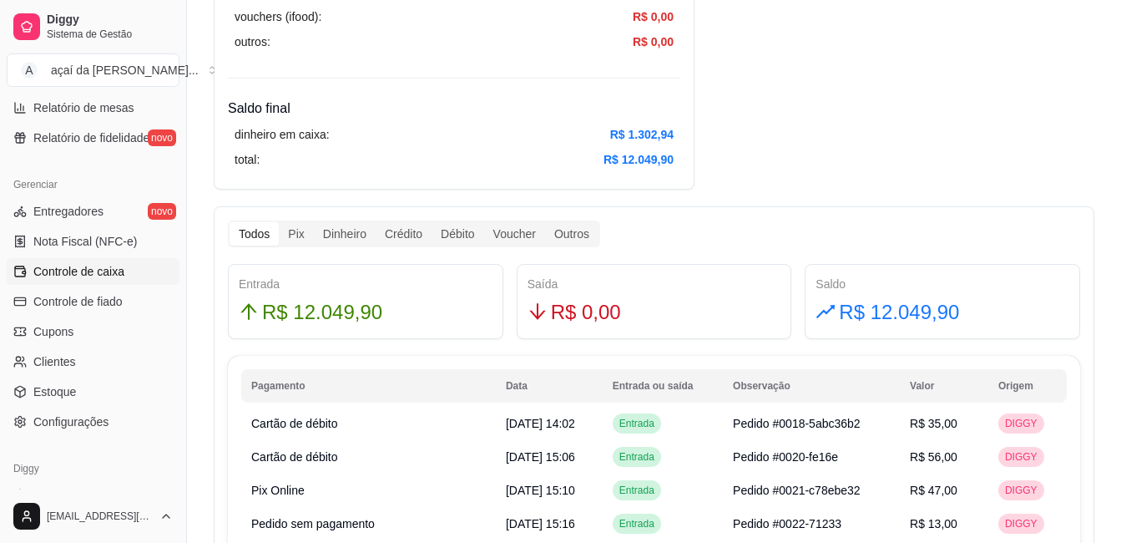
scroll to position [891, 0]
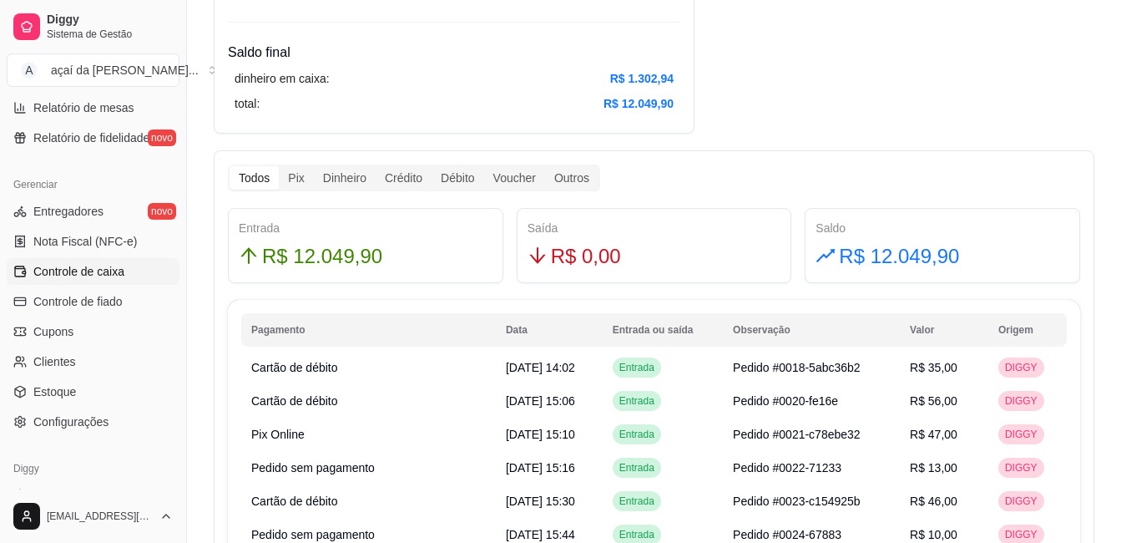
click at [580, 258] on span "R$ 0,00" at bounding box center [586, 257] width 70 height 32
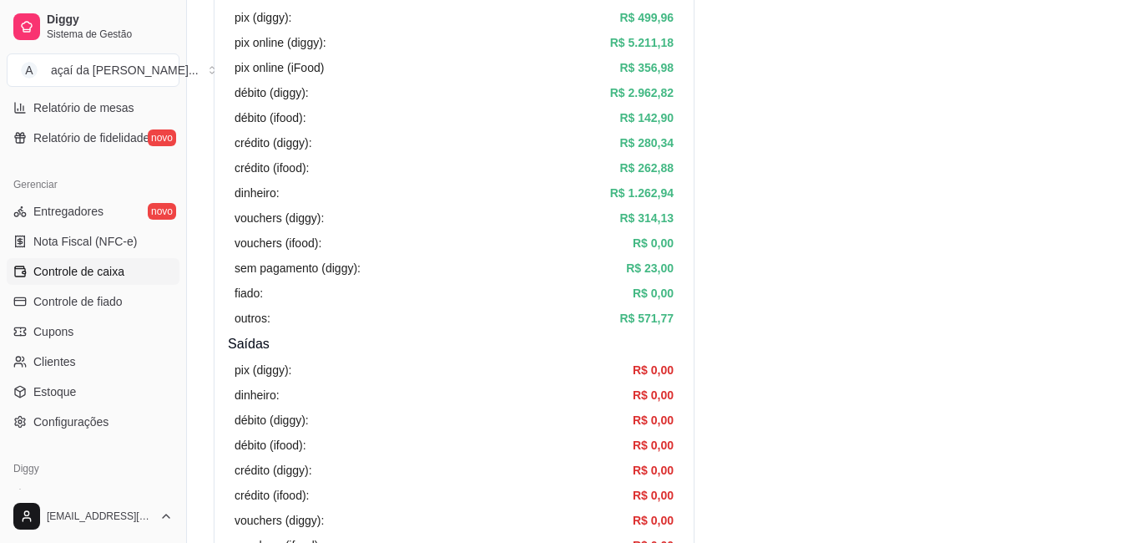
scroll to position [501, 0]
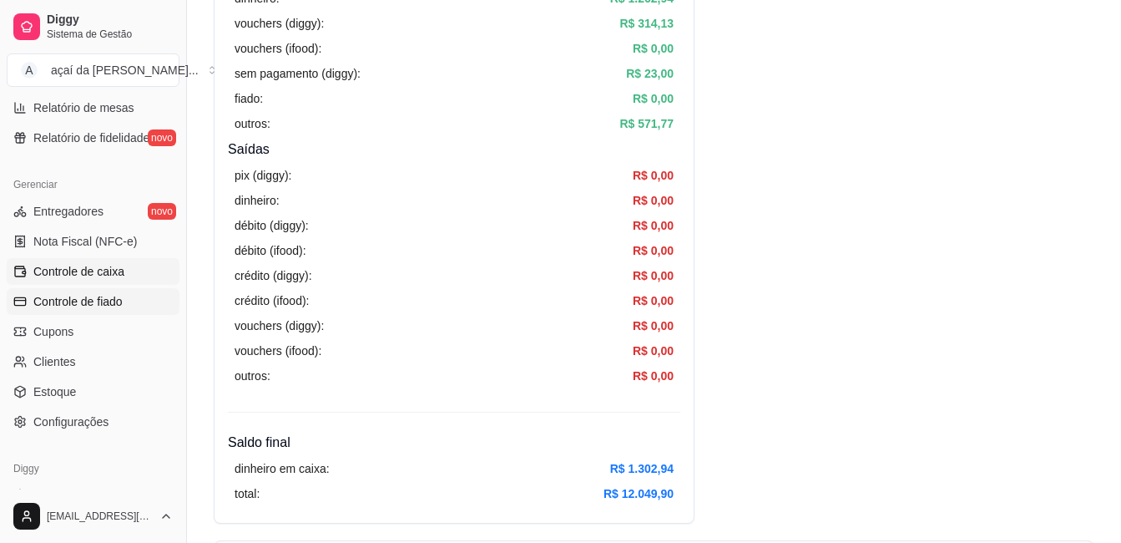
click at [89, 297] on span "Controle de fiado" at bounding box center [77, 301] width 89 height 17
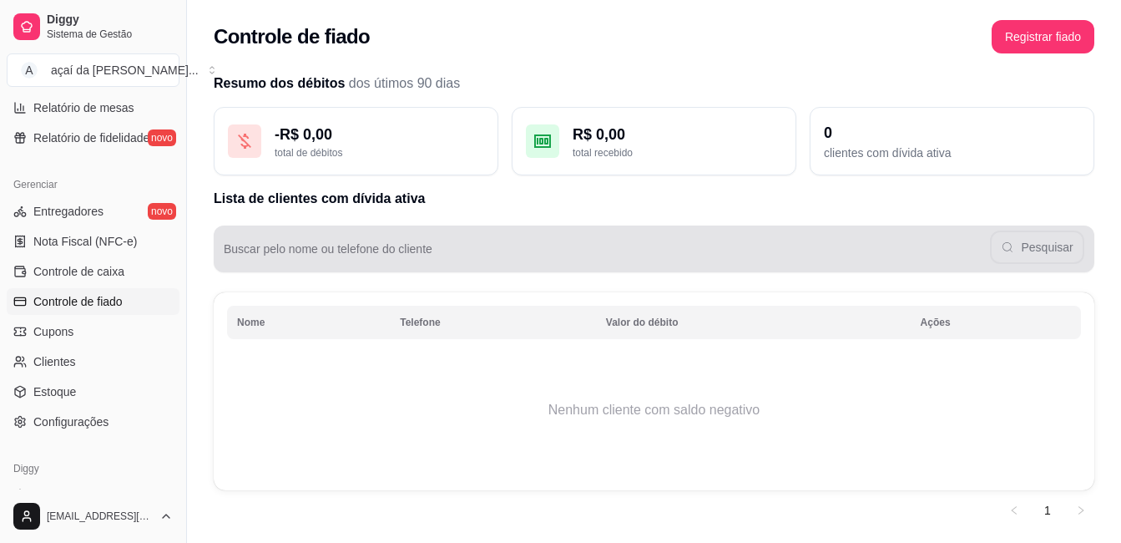
click at [362, 239] on div "Pesquisar" at bounding box center [654, 248] width 861 height 33
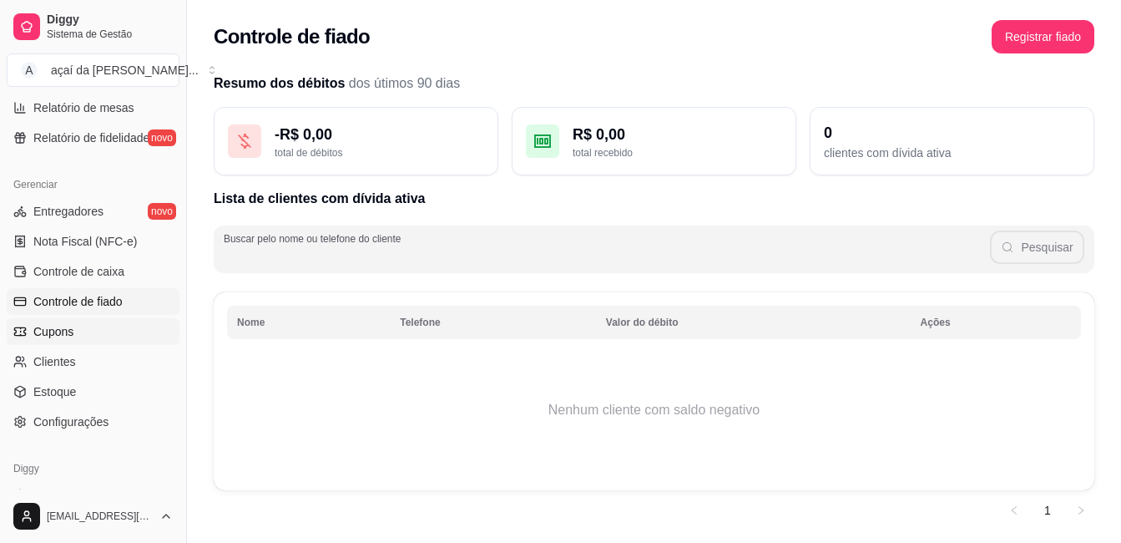
click at [60, 332] on span "Cupons" at bounding box center [53, 331] width 40 height 17
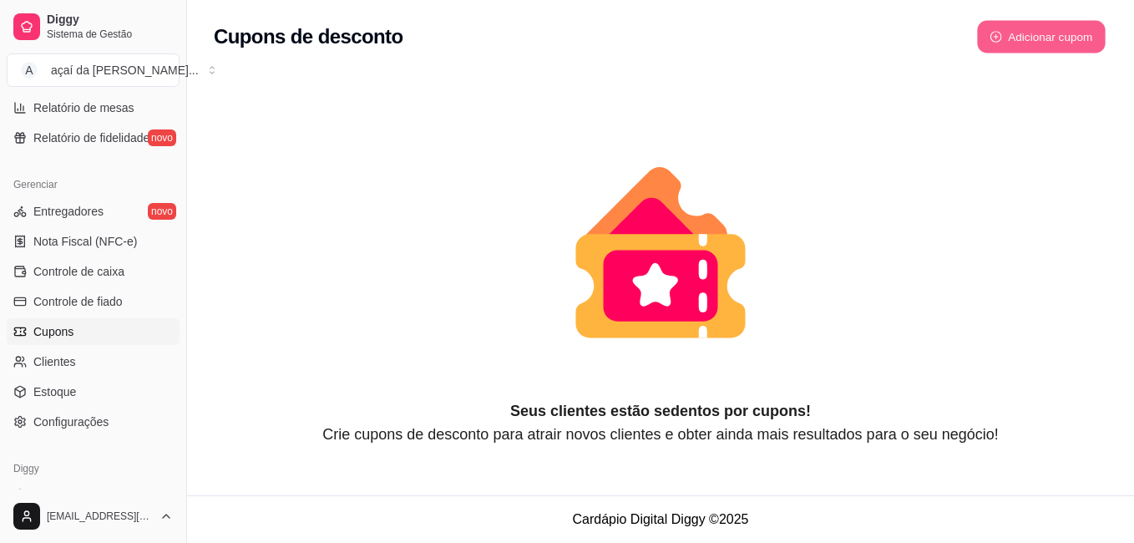
click at [1081, 48] on button "Adicionar cupom" at bounding box center [1041, 37] width 129 height 33
select select "FIXED_VALUE"
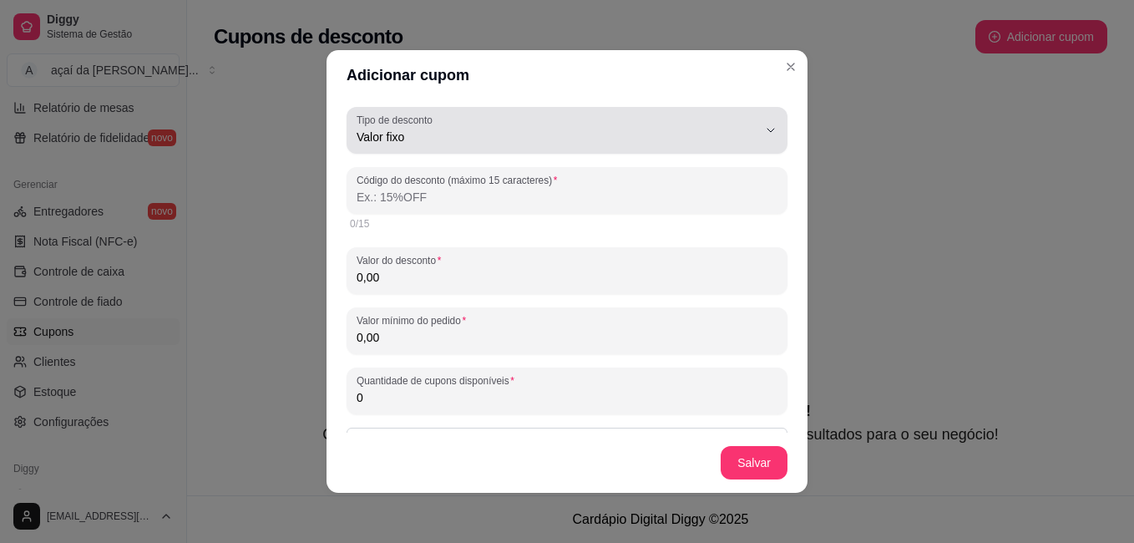
click at [504, 126] on div "Valor fixo" at bounding box center [557, 130] width 401 height 33
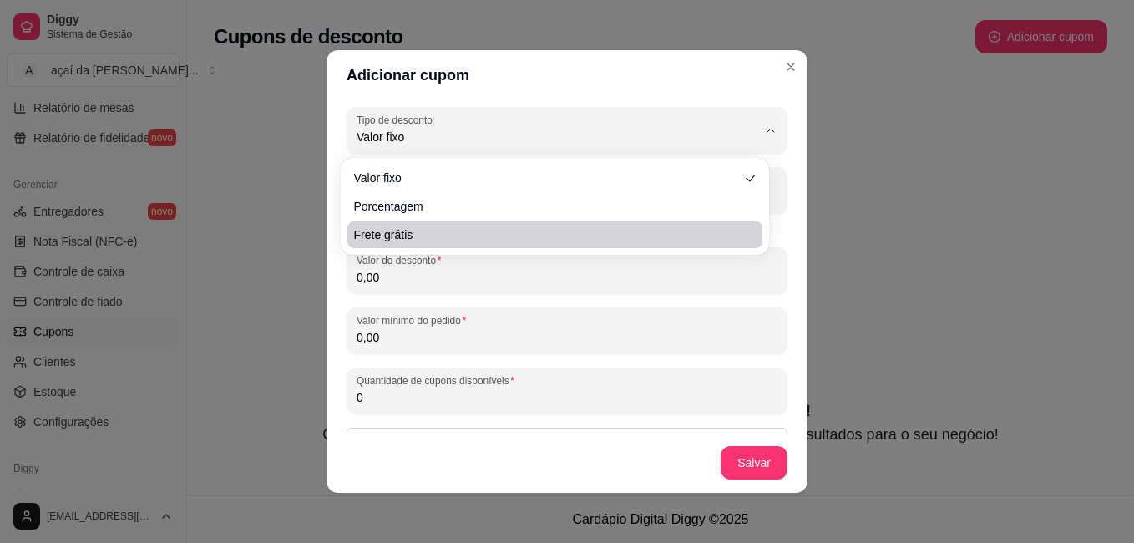
click at [526, 294] on div "FIXED_VALUE Tipo de desconto Valor fixo Porcentagem Frete grátis Tipo de descon…" at bounding box center [567, 392] width 441 height 570
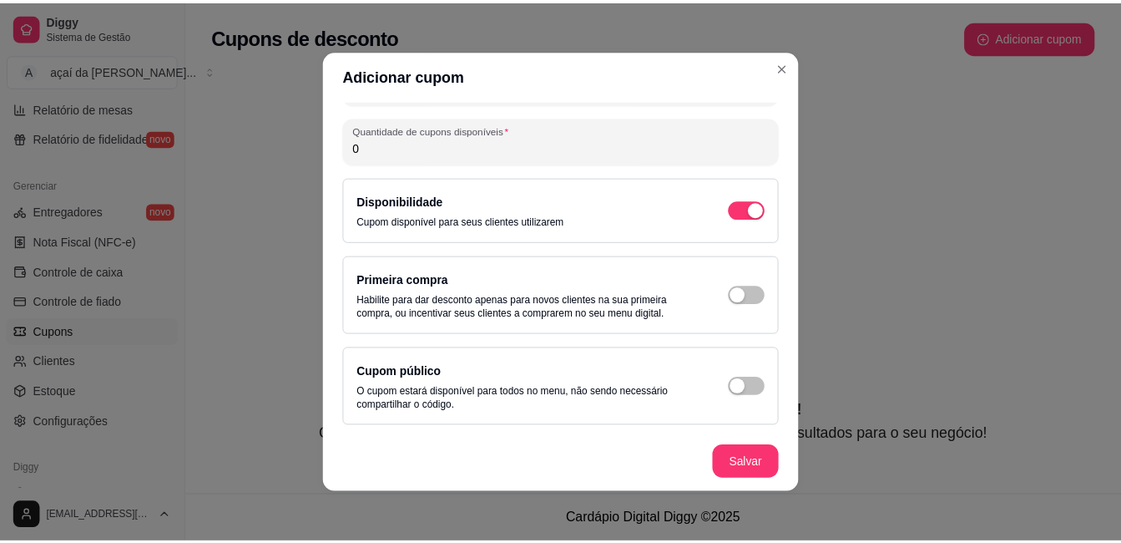
scroll to position [3, 0]
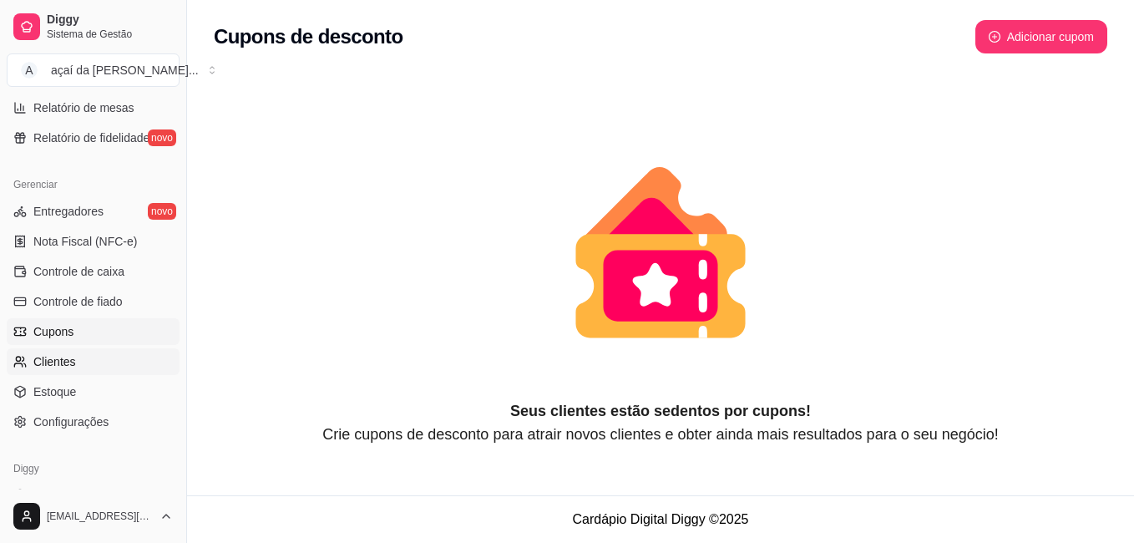
click at [87, 369] on link "Clientes" at bounding box center [93, 361] width 173 height 27
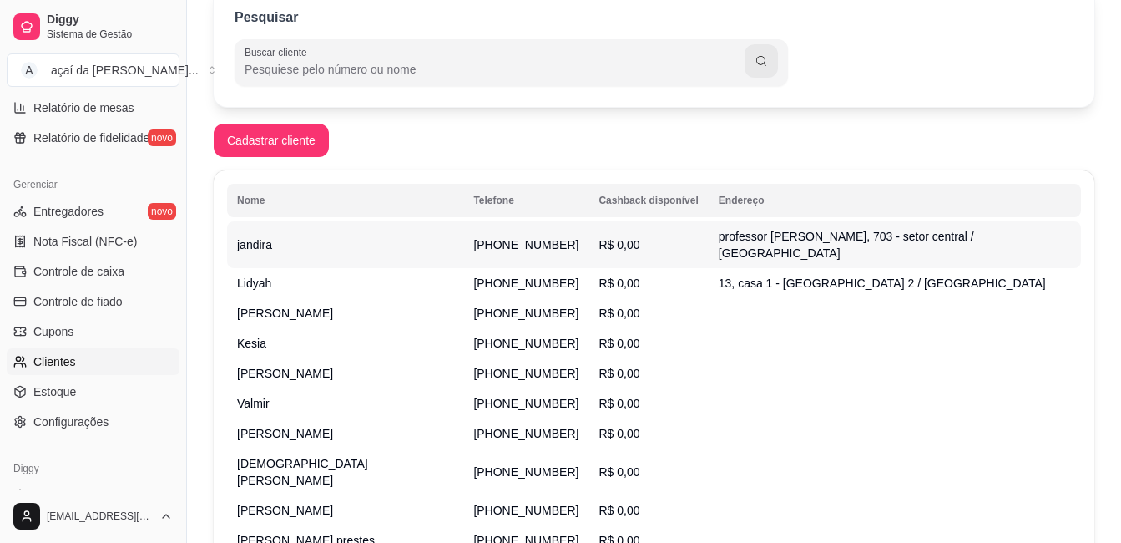
scroll to position [267, 0]
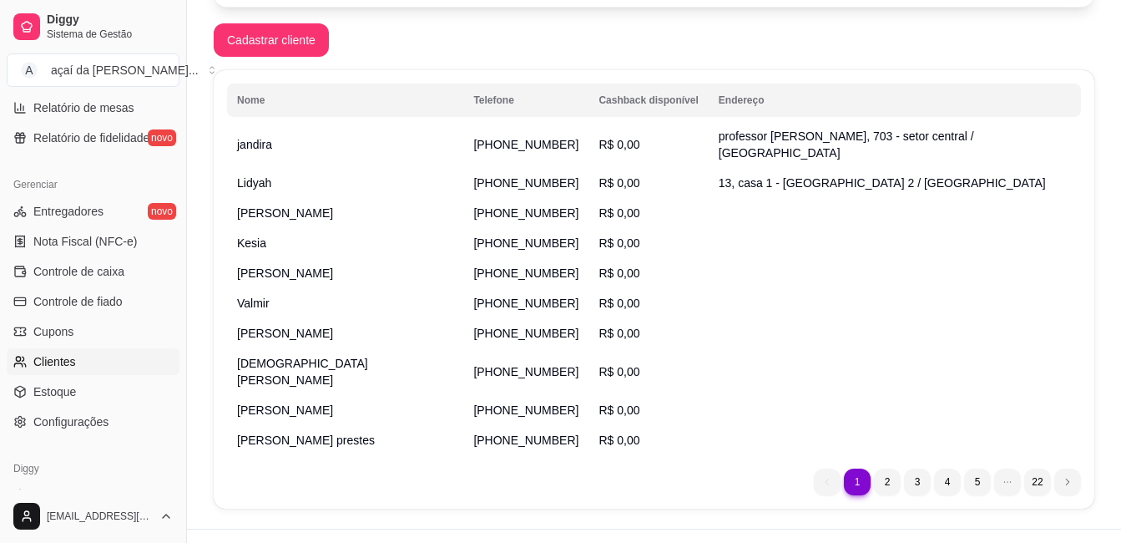
click at [63, 377] on ul "Entregadores novo Nota Fiscal (NFC-e) Controle de caixa Controle de fiado Cupon…" at bounding box center [93, 316] width 173 height 237
click at [78, 388] on link "Estoque" at bounding box center [93, 391] width 173 height 27
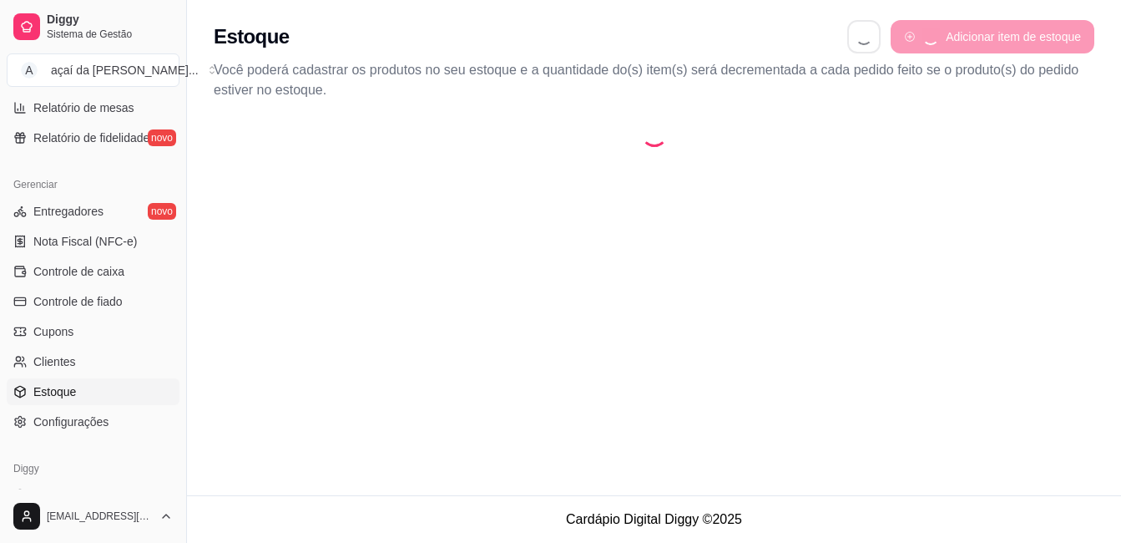
select select "QUANTITY_ORDER"
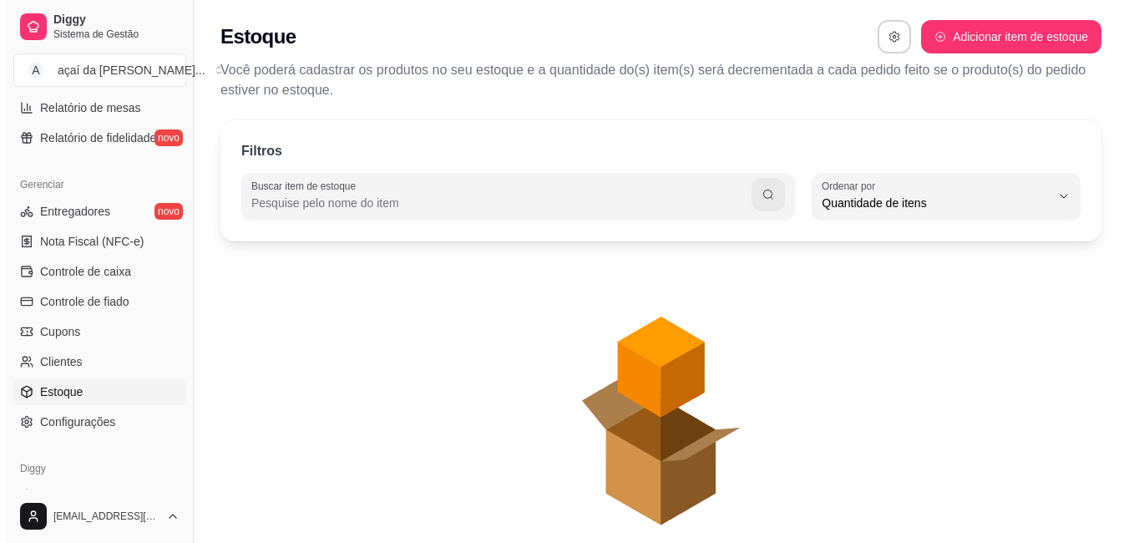
scroll to position [16, 0]
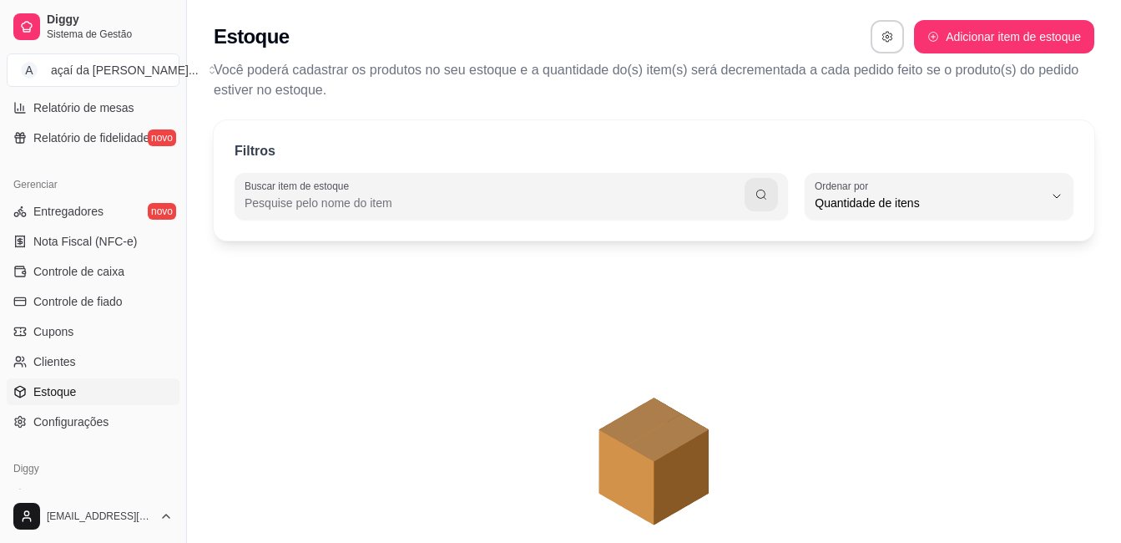
click at [81, 438] on div "Gerenciar Entregadores novo Nota Fiscal (NFC-e) Controle de caixa Controle de f…" at bounding box center [93, 303] width 186 height 277
click at [101, 405] on ul "Entregadores novo Nota Fiscal (NFC-e) Controle de caixa Controle de fiado Cupon…" at bounding box center [93, 316] width 173 height 237
click at [98, 415] on span "Configurações" at bounding box center [70, 421] width 75 height 17
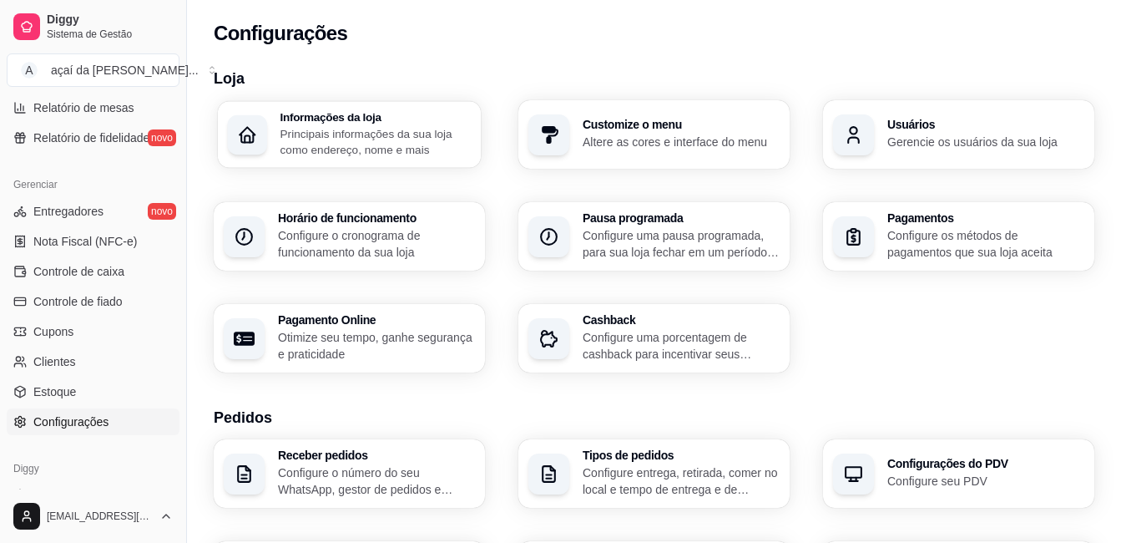
click at [382, 159] on div "Informações da loja Principais informações da sua loja como endereço, nome e ma…" at bounding box center [349, 134] width 263 height 67
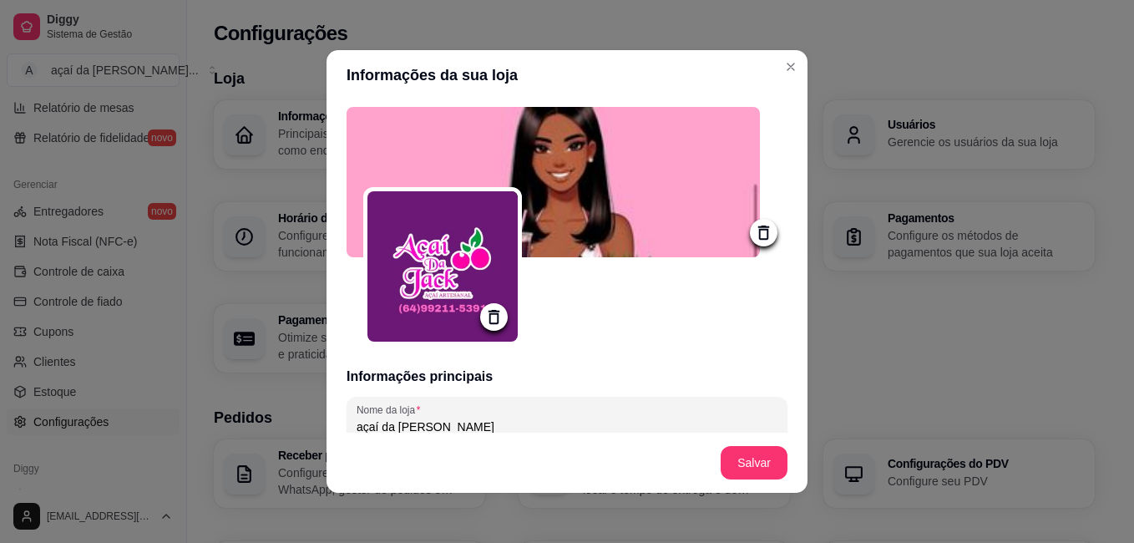
type input "açaí da [PERSON_NAME]"
type input "Olá tudo bem 😊 logo iremos te atender"
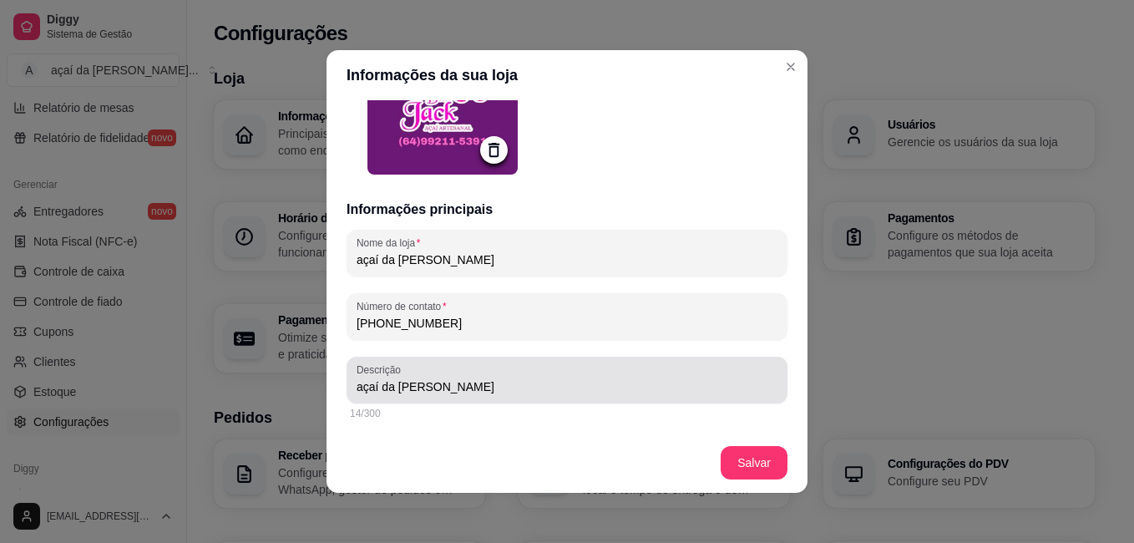
type input "açaí da [PERSON_NAME]"
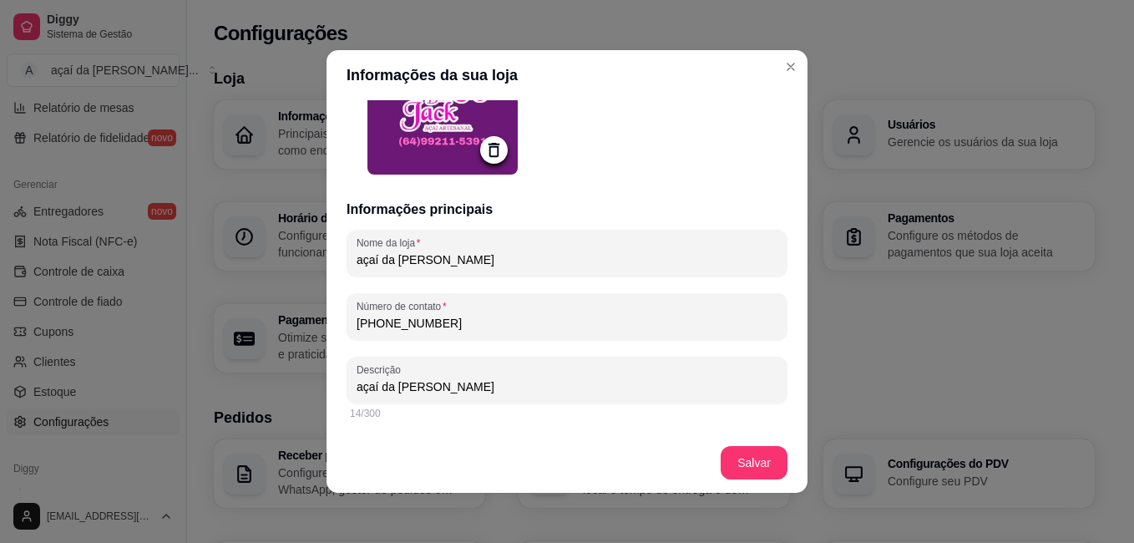
scroll to position [306, 0]
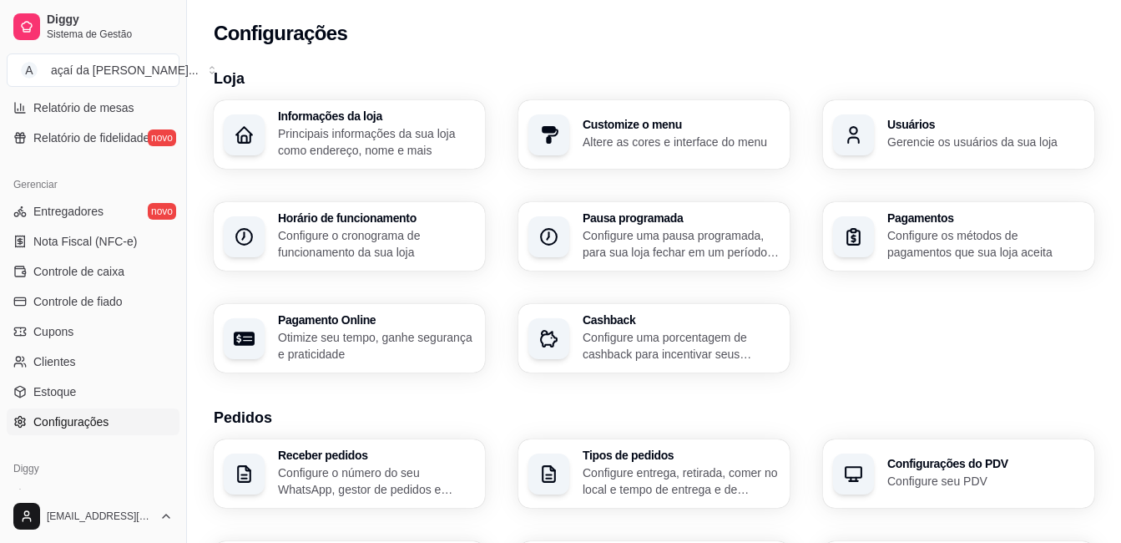
click at [644, 155] on div "Customize o menu Altere as cores e interface do menu" at bounding box center [654, 134] width 271 height 68
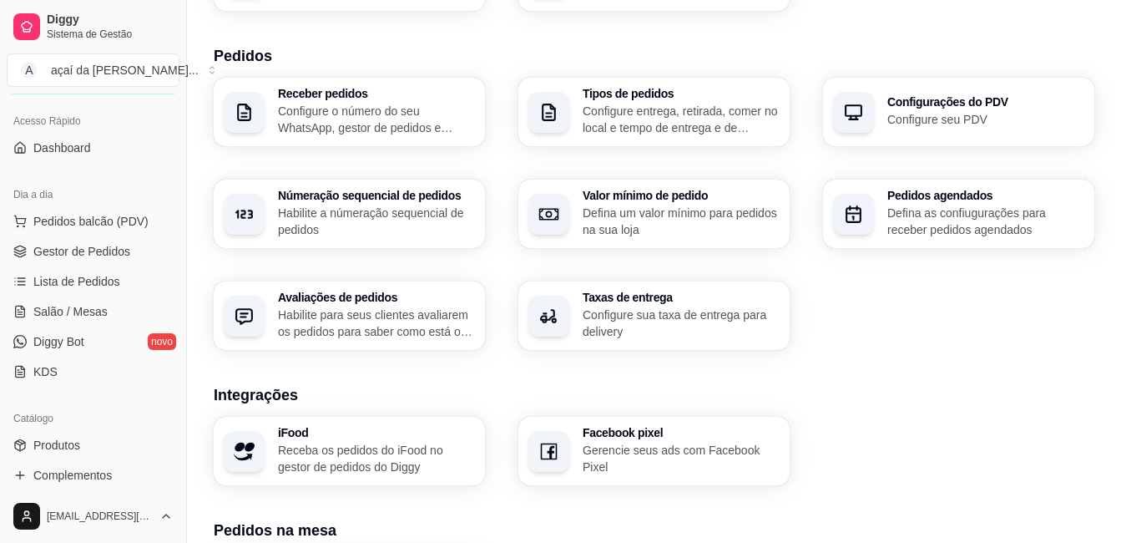
scroll to position [0, 0]
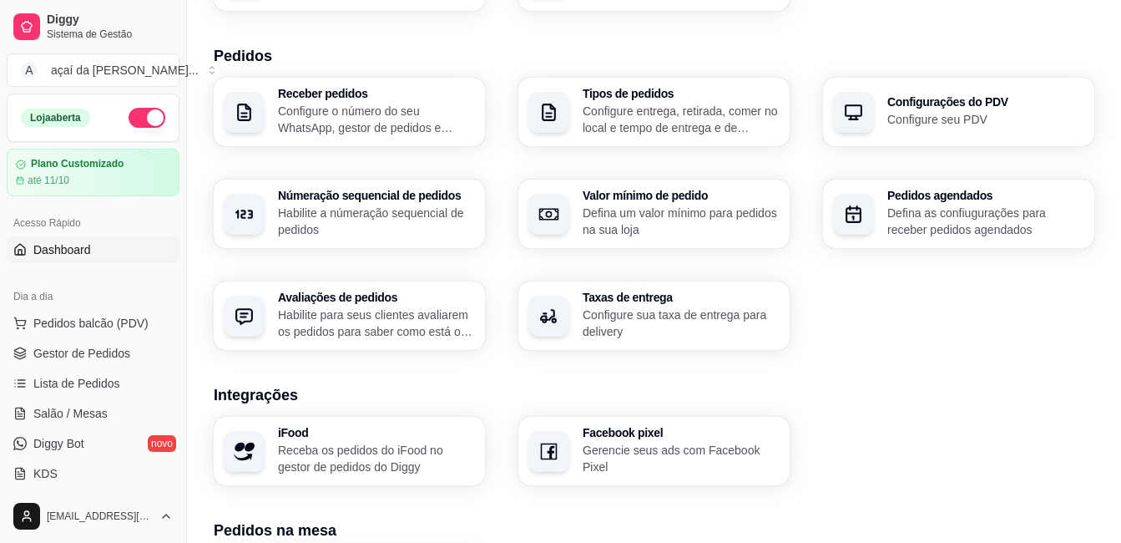
click at [63, 245] on span "Dashboard" at bounding box center [62, 249] width 58 height 17
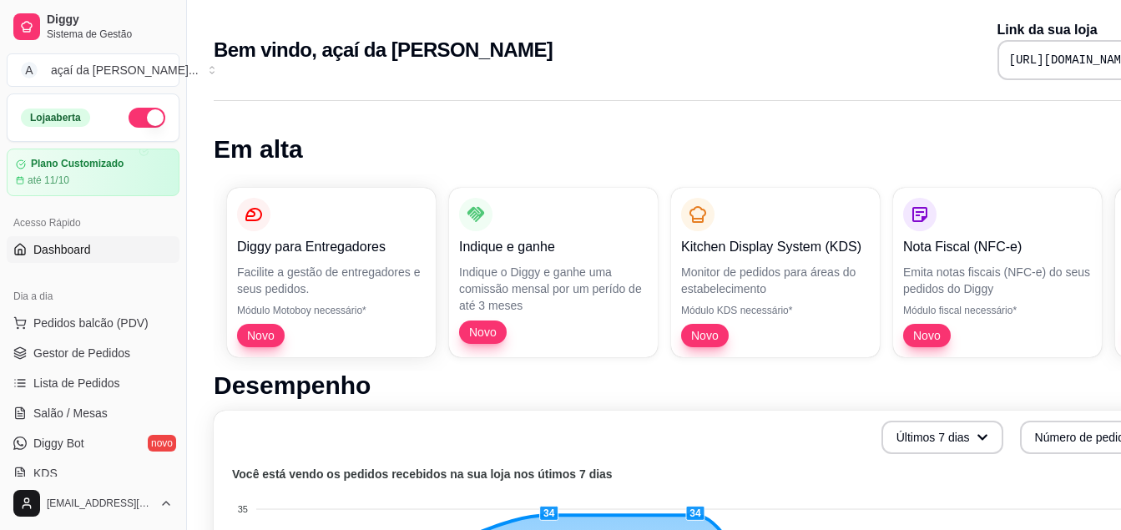
click at [78, 306] on div "Dia a dia" at bounding box center [93, 296] width 173 height 27
drag, startPoint x: 92, startPoint y: 329, endPoint x: 111, endPoint y: 297, distance: 37.1
click at [96, 327] on span "Pedidos balcão (PDV)" at bounding box center [90, 323] width 115 height 17
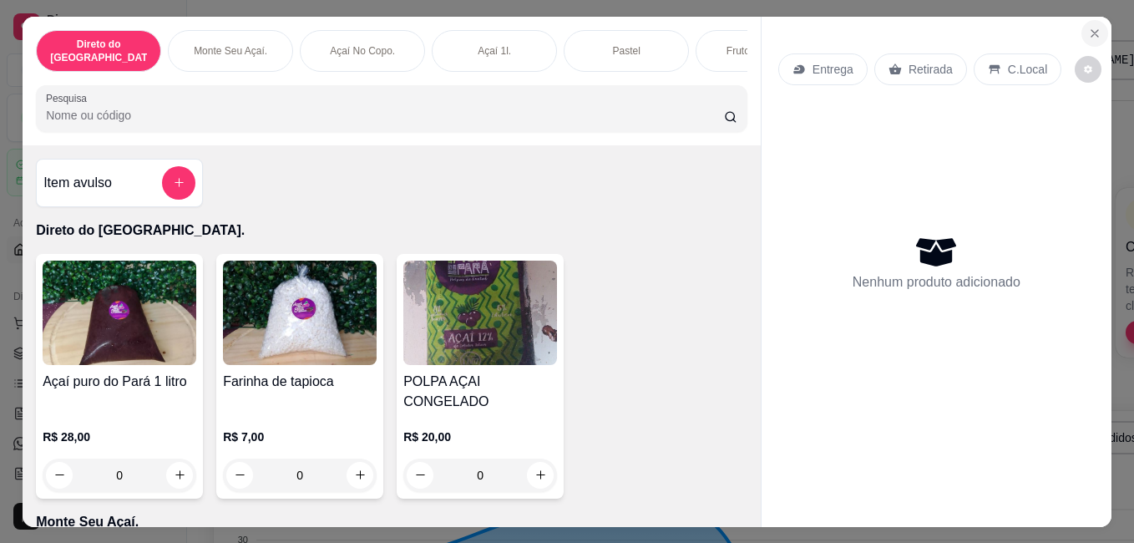
click at [1092, 20] on button "Close" at bounding box center [1094, 33] width 27 height 27
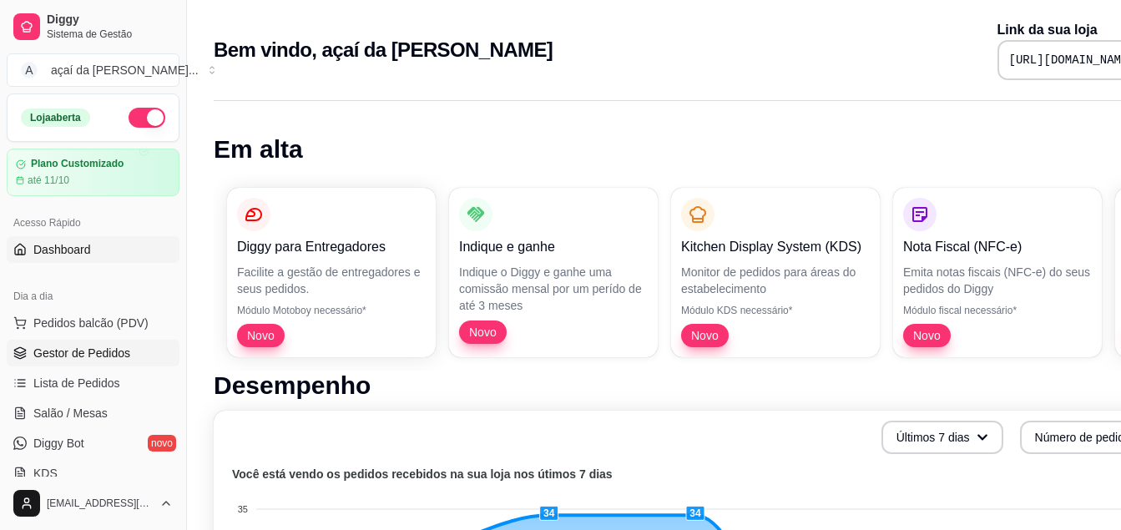
click at [124, 344] on link "Gestor de Pedidos" at bounding box center [93, 353] width 173 height 27
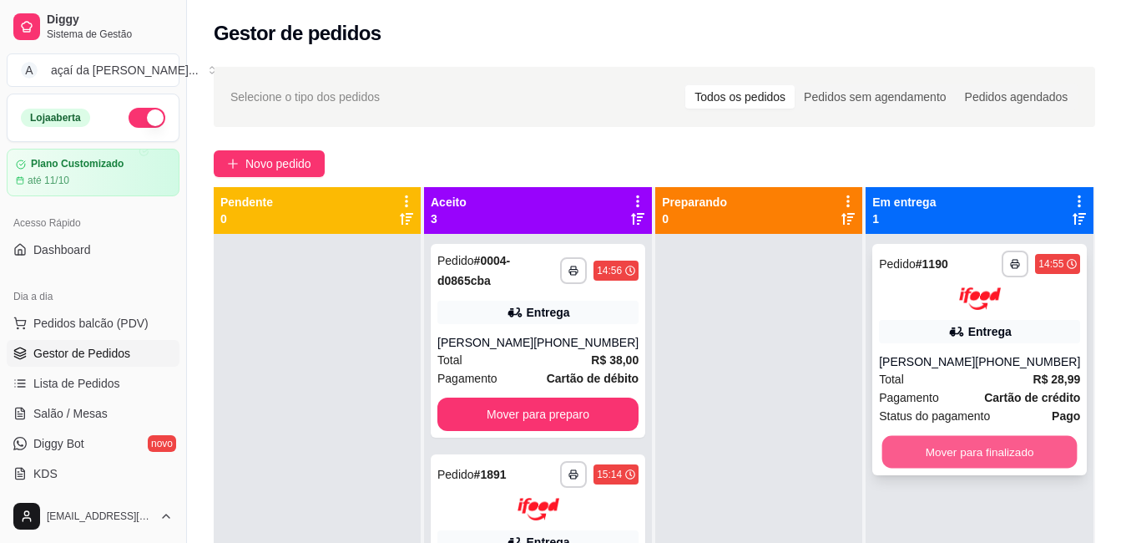
click at [914, 467] on button "Mover para finalizado" at bounding box center [980, 451] width 195 height 33
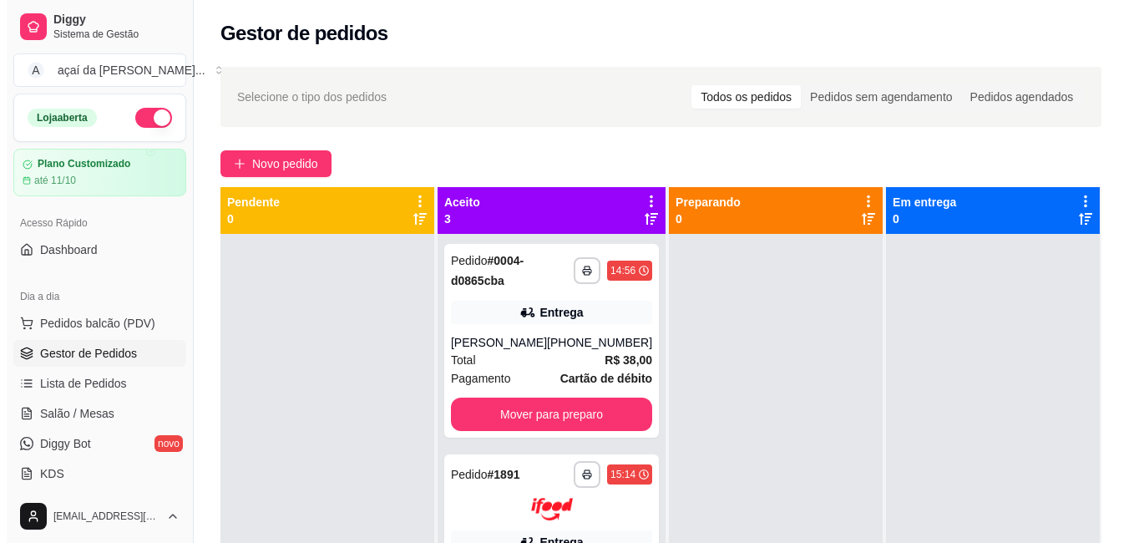
scroll to position [28, 0]
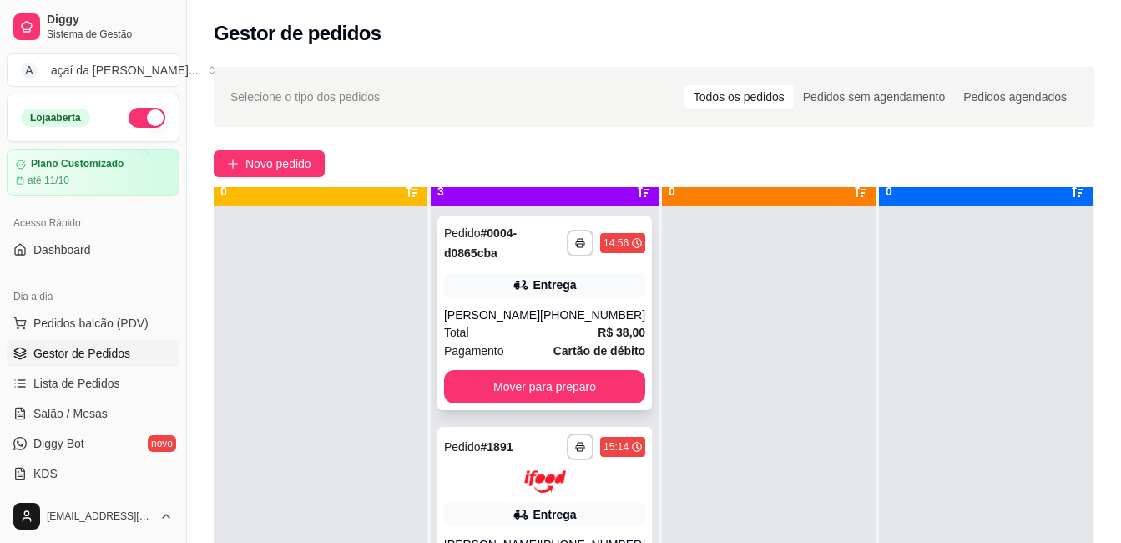
click at [551, 303] on div "**********" at bounding box center [545, 313] width 215 height 194
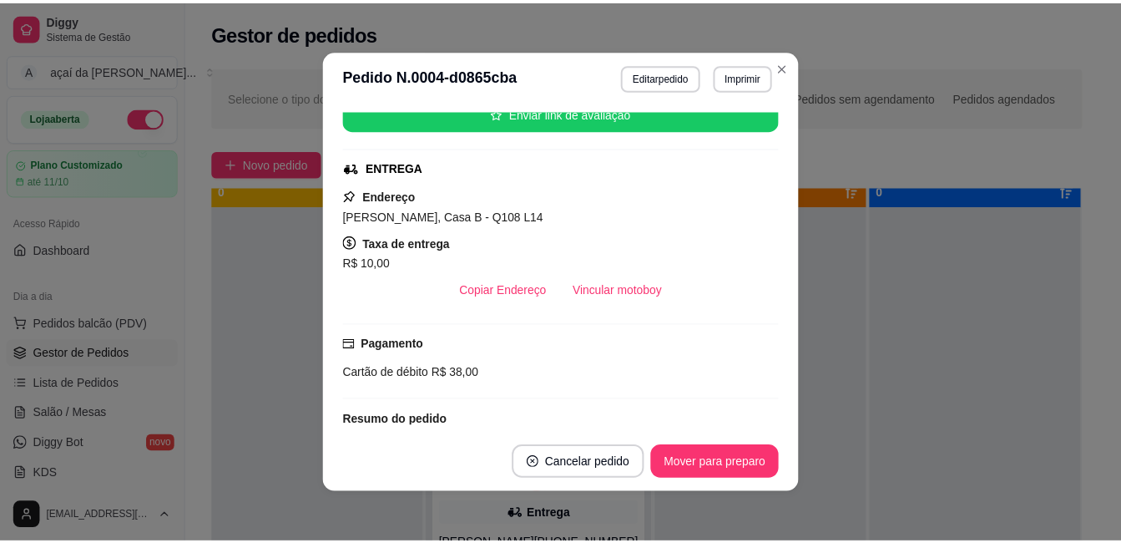
scroll to position [332, 0]
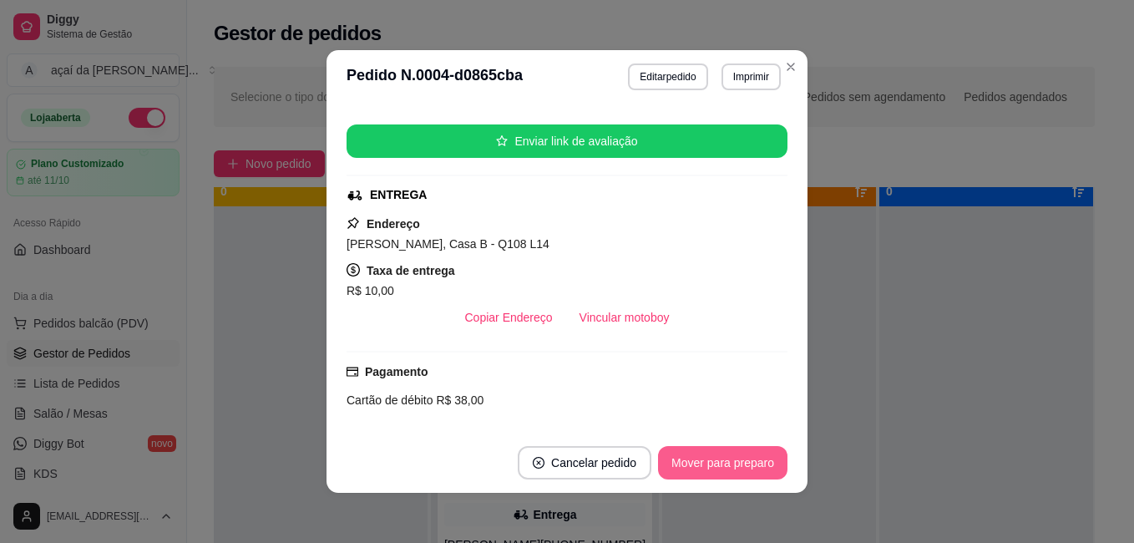
click at [686, 453] on button "Mover para preparo" at bounding box center [722, 462] width 129 height 33
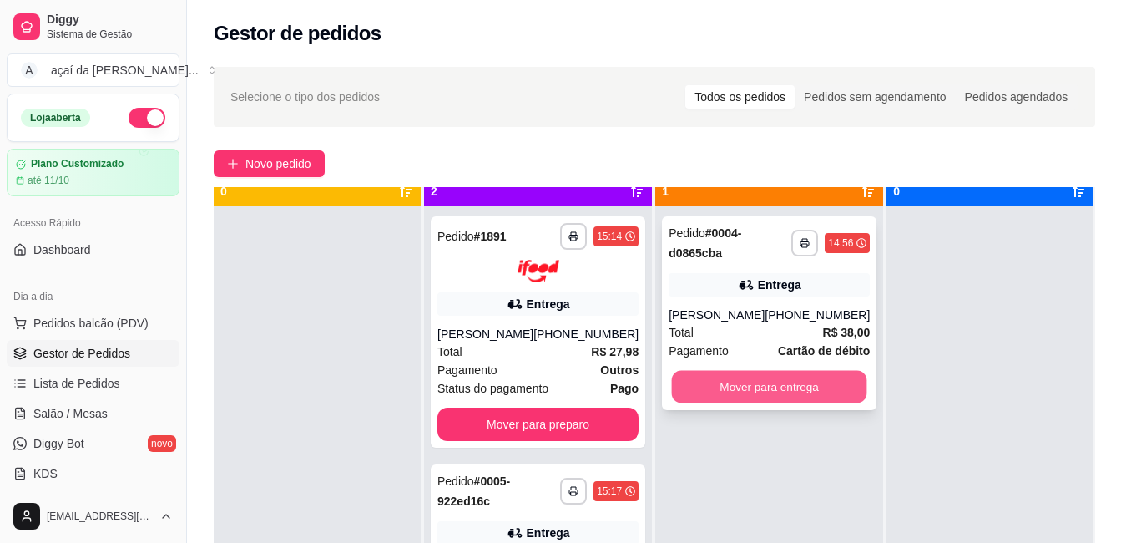
click at [810, 376] on button "Mover para entrega" at bounding box center [769, 387] width 195 height 33
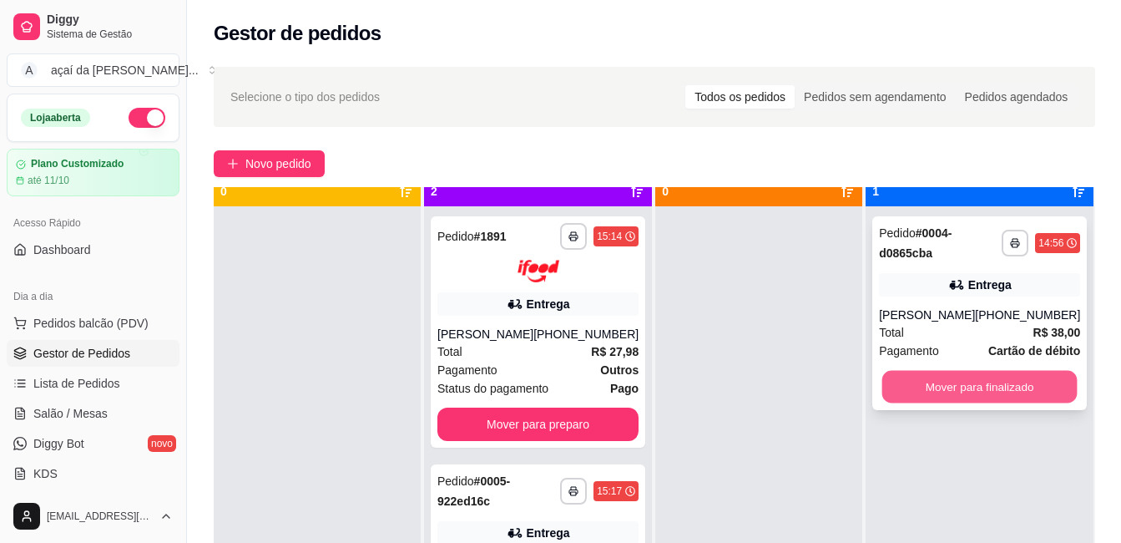
click at [928, 384] on button "Mover para finalizado" at bounding box center [980, 387] width 195 height 33
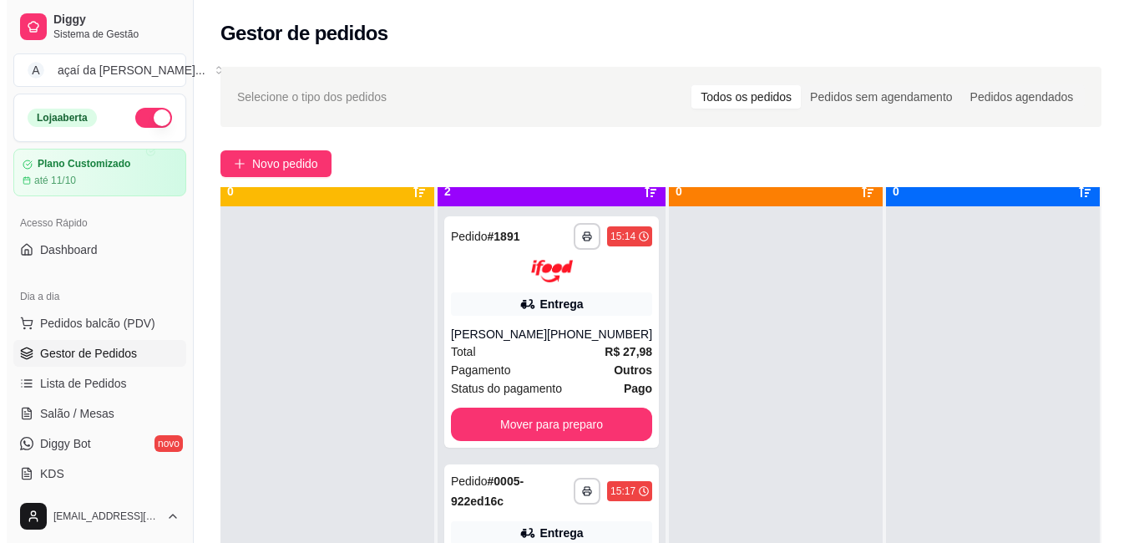
scroll to position [47, 0]
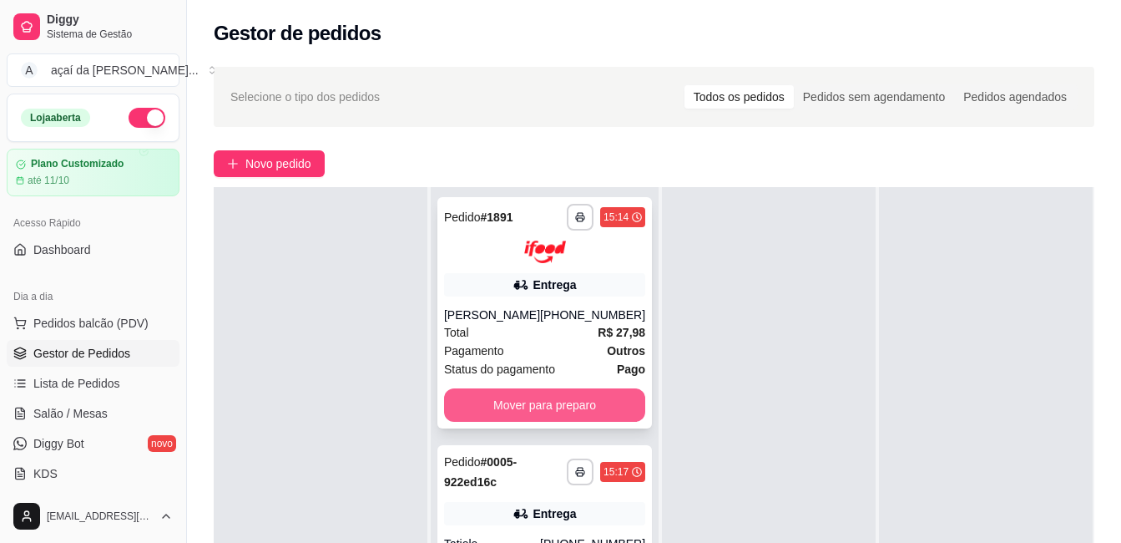
click at [542, 395] on button "Mover para preparo" at bounding box center [544, 404] width 201 height 33
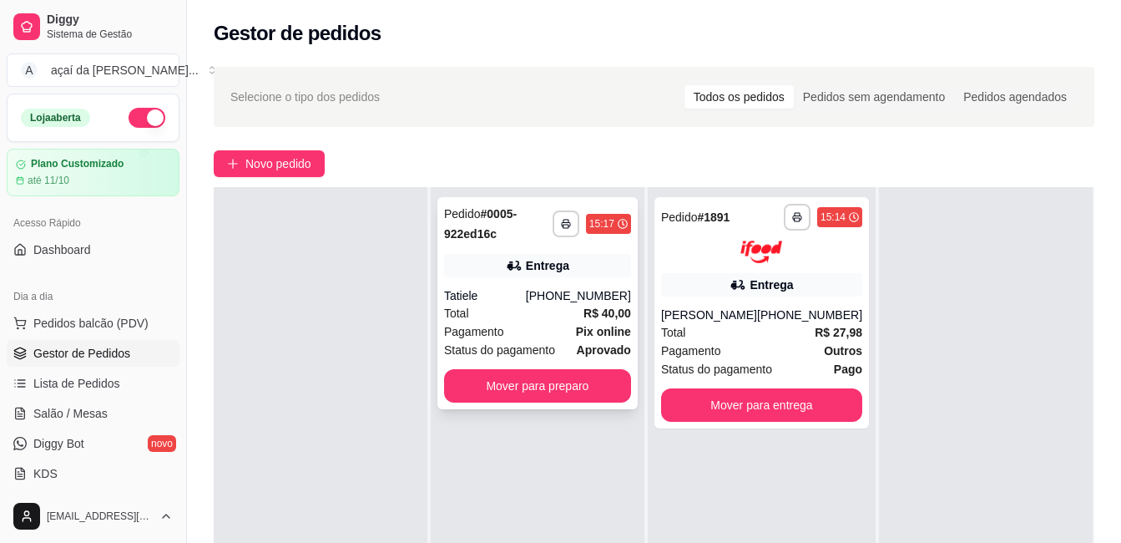
click at [493, 327] on span "Pagamento" at bounding box center [474, 331] width 60 height 18
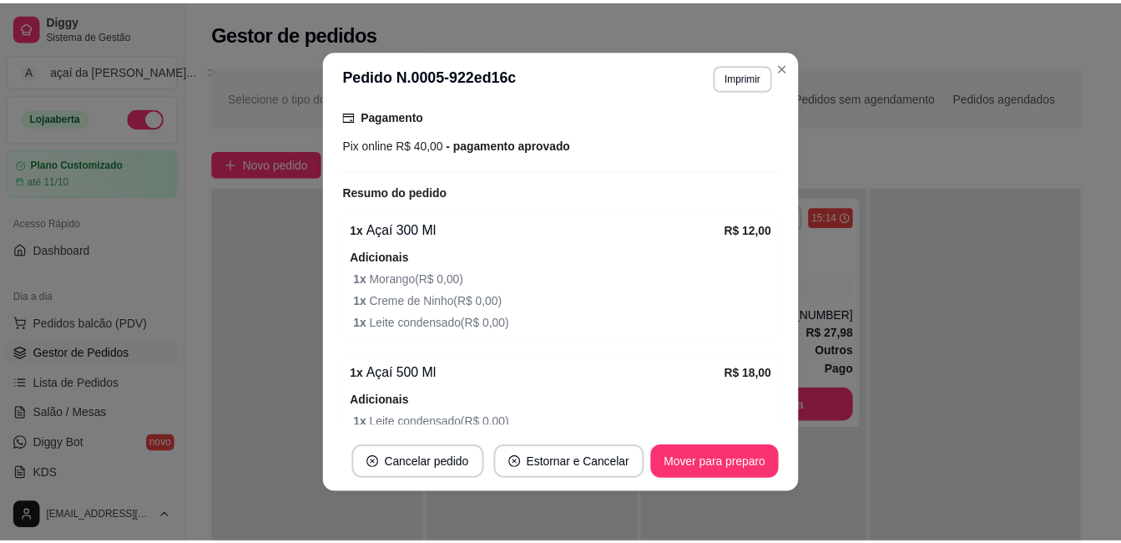
scroll to position [668, 0]
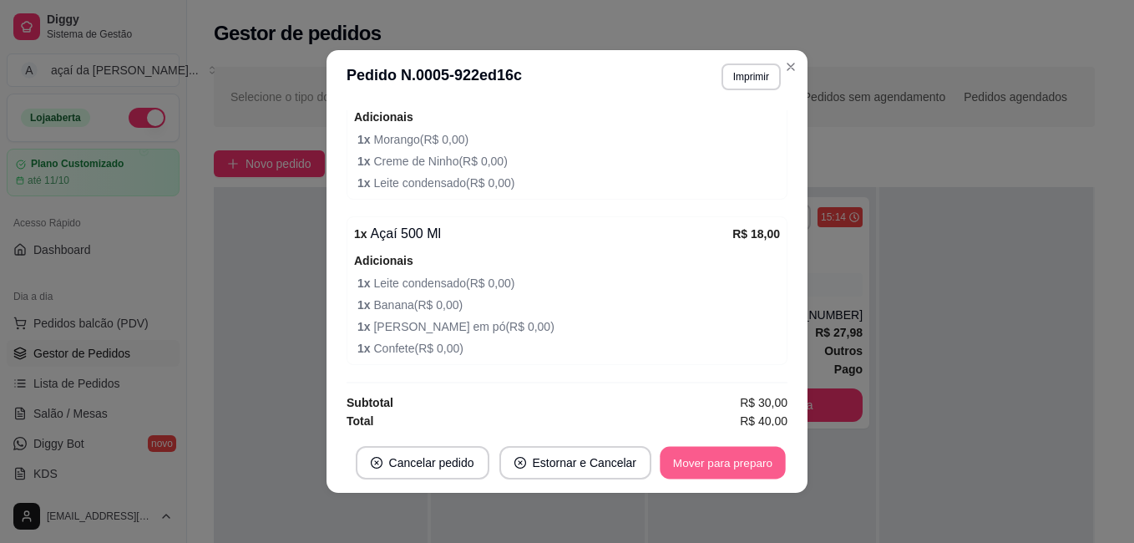
click at [690, 467] on button "Mover para preparo" at bounding box center [722, 463] width 125 height 33
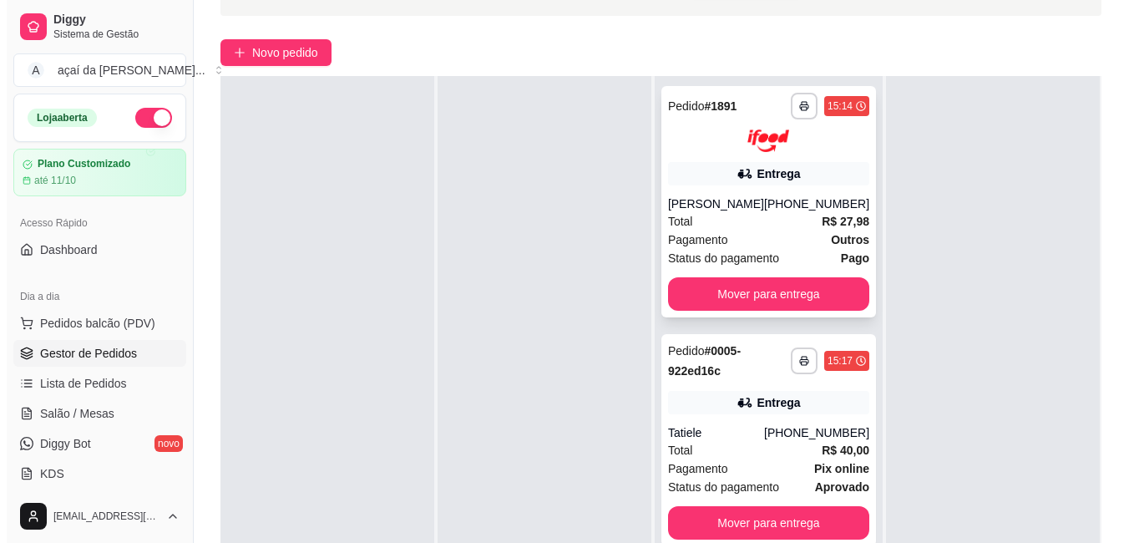
scroll to position [195, 0]
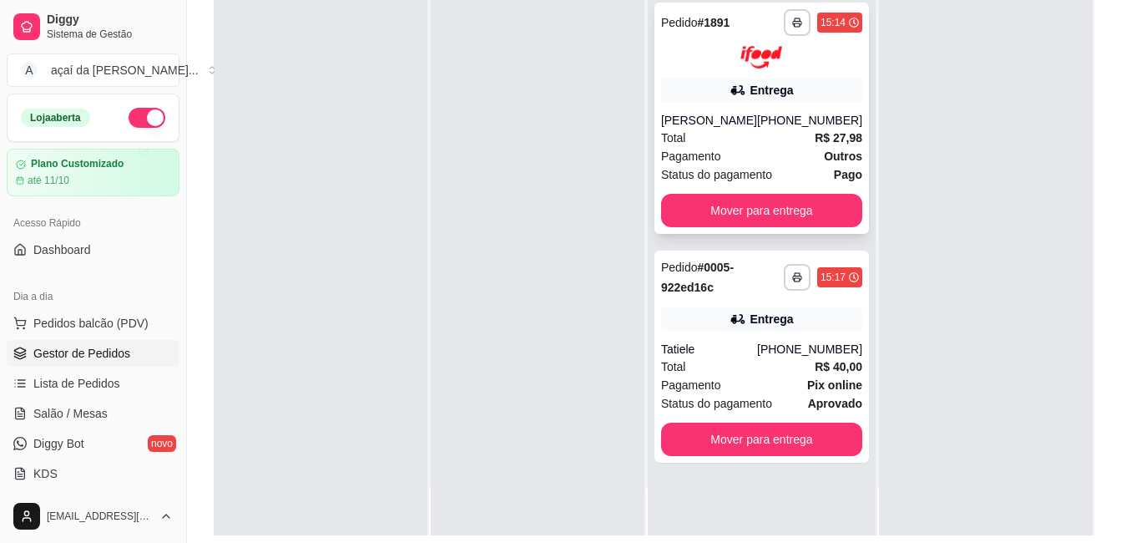
click at [727, 145] on div "Total R$ 27,98" at bounding box center [761, 138] width 201 height 18
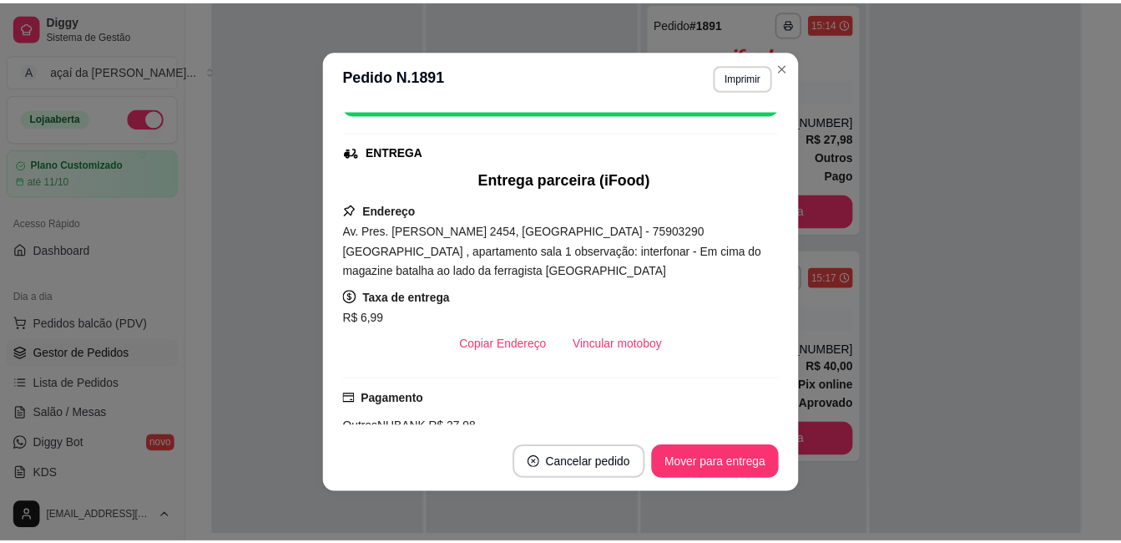
scroll to position [306, 0]
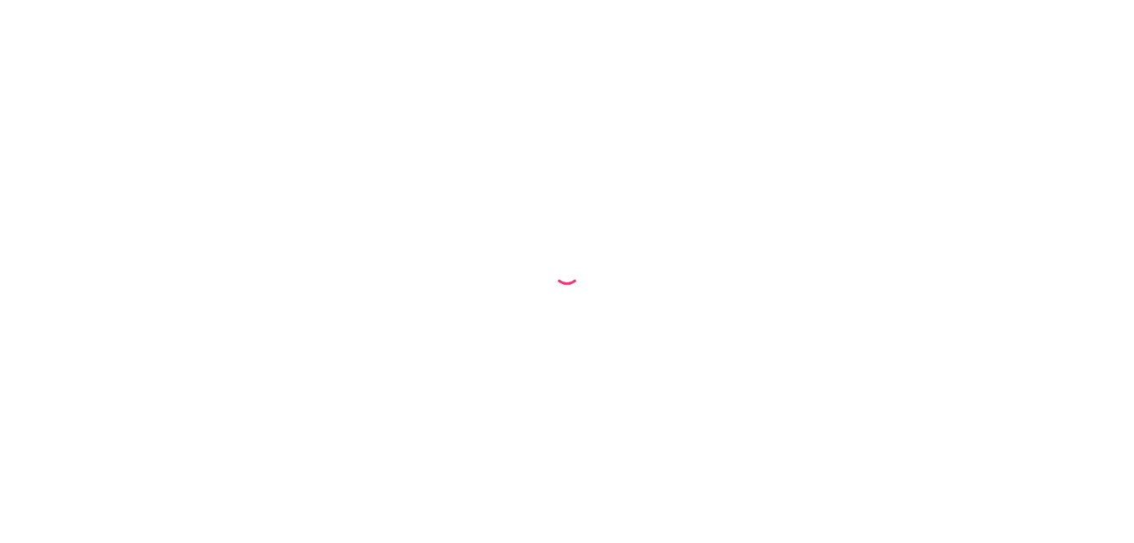
select select "68cc40f988322fde5ec69e2a"
